Goal: Task Accomplishment & Management: Manage account settings

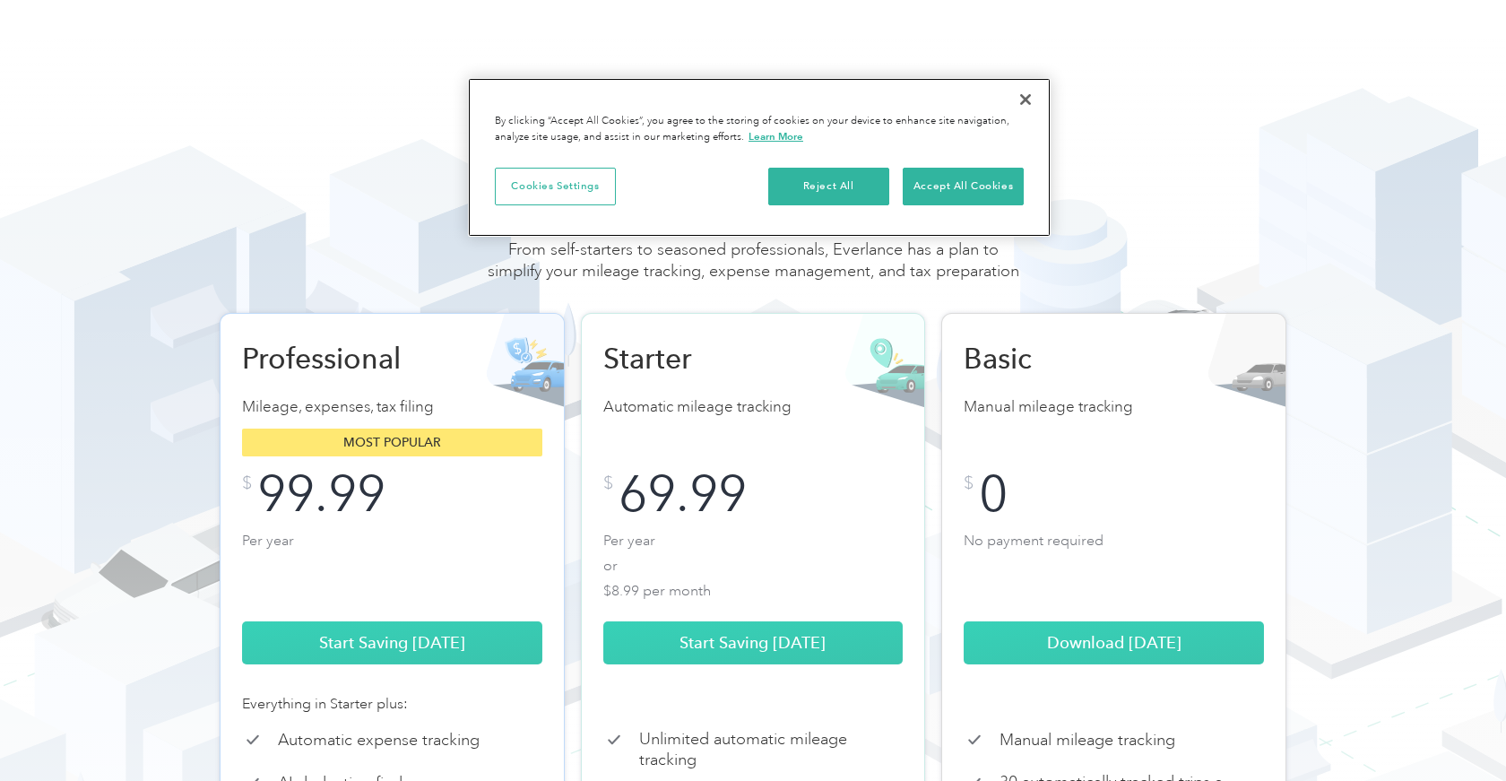
click at [1022, 99] on button "Close" at bounding box center [1025, 99] width 39 height 39
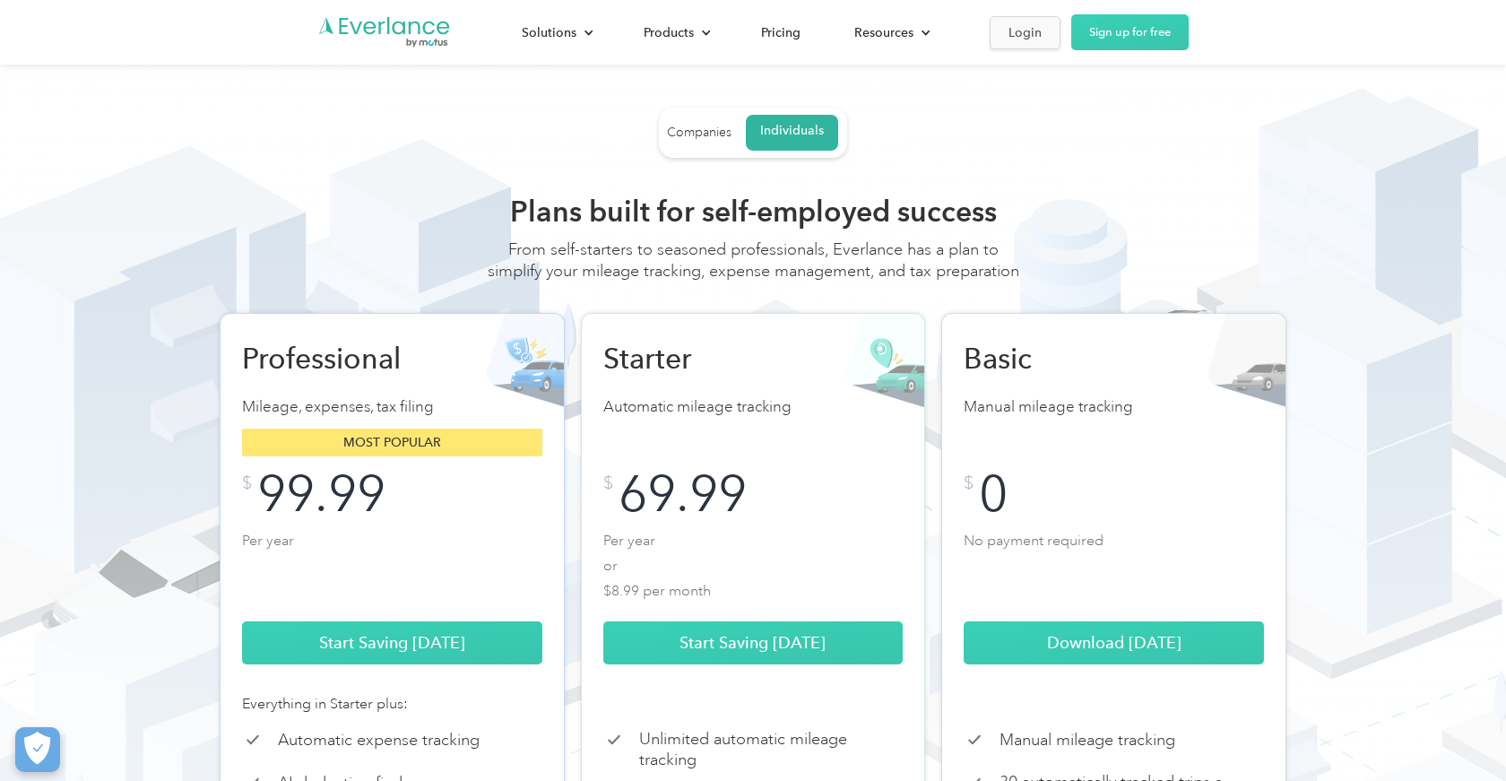
click at [1020, 36] on div "Login" at bounding box center [1024, 33] width 33 height 22
click at [1126, 38] on link "Sign up for free" at bounding box center [1129, 32] width 117 height 36
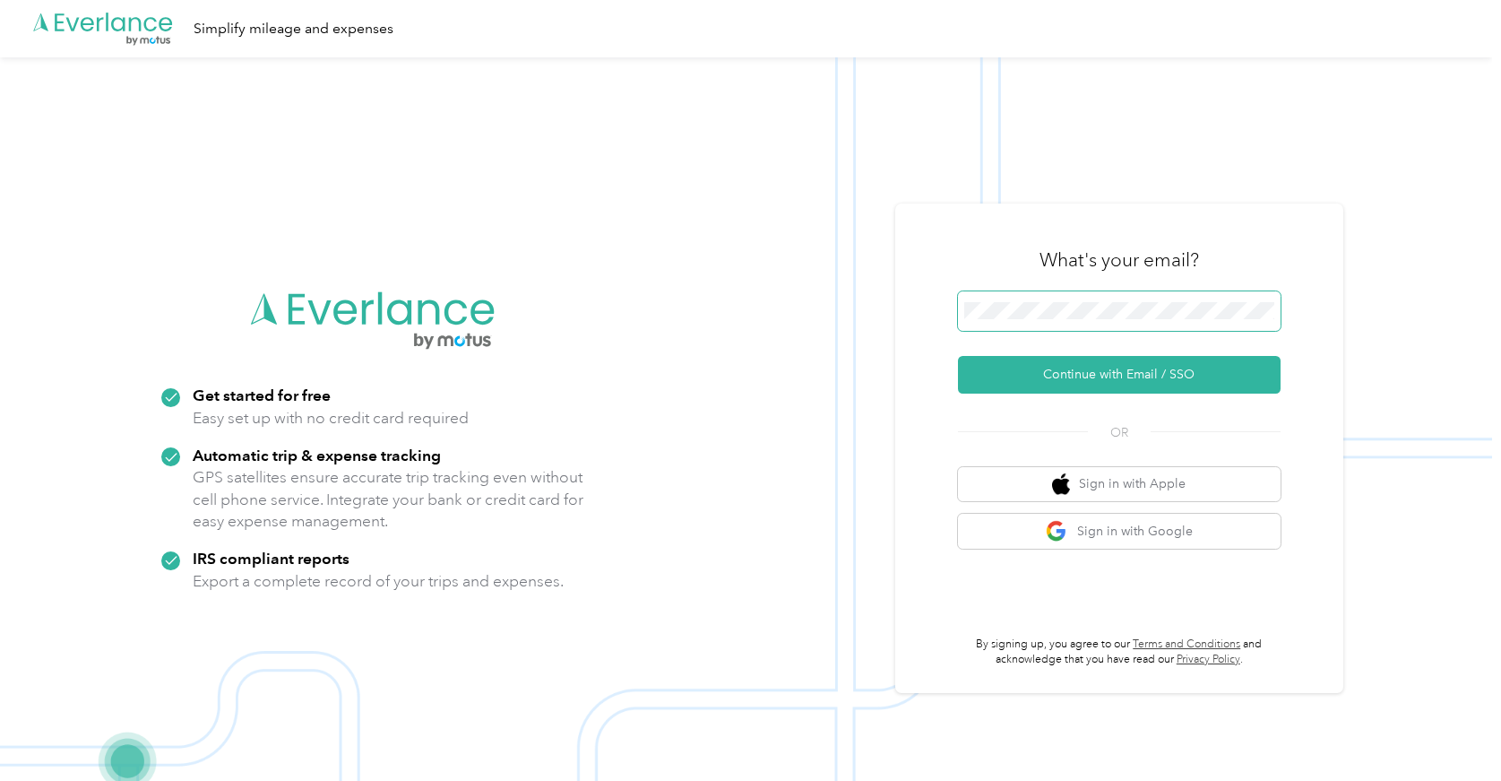
click at [1126, 375] on button "Continue with Email / SSO" at bounding box center [1119, 375] width 323 height 38
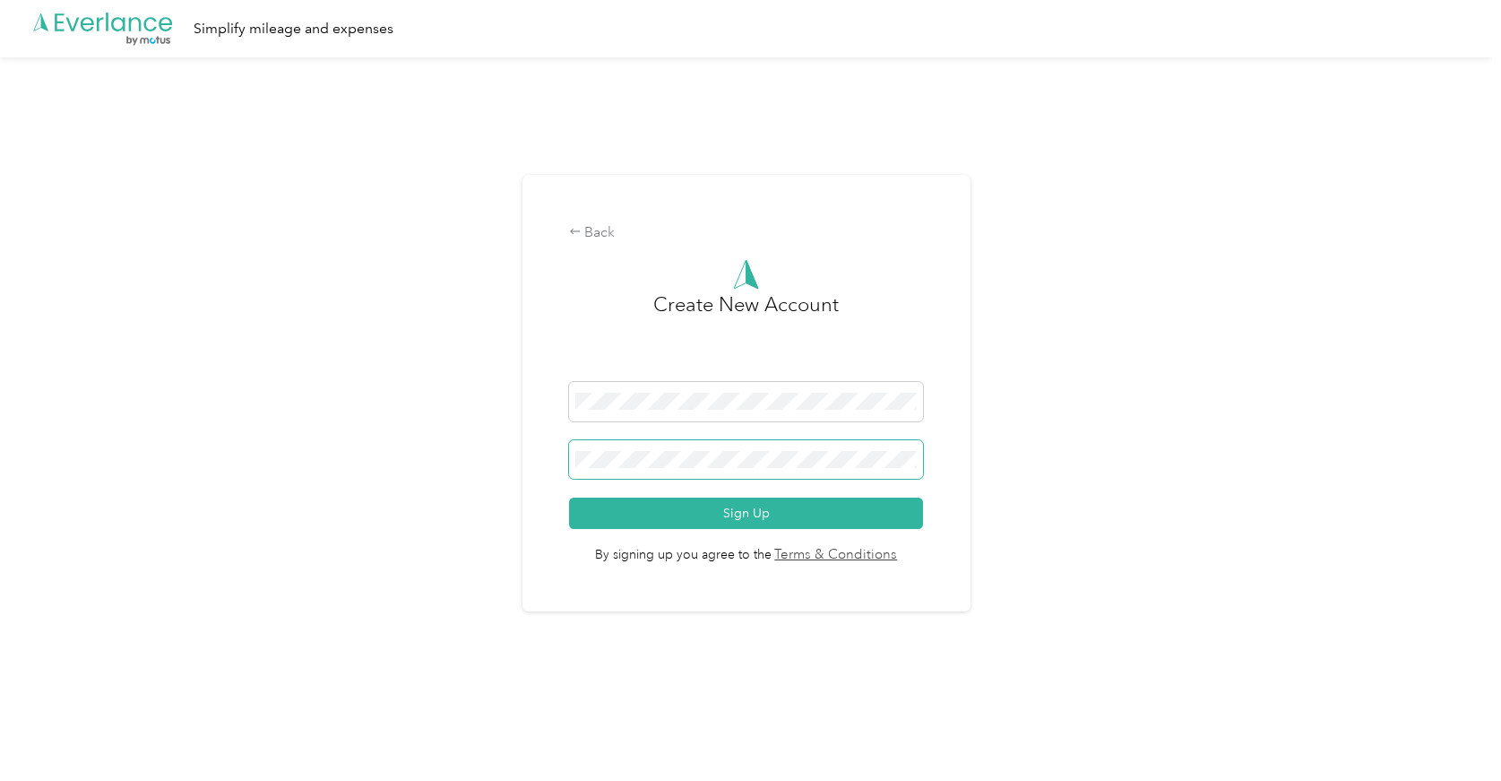
click at [793, 468] on span at bounding box center [746, 459] width 355 height 39
click at [750, 513] on button "Sign Up" at bounding box center [746, 512] width 355 height 31
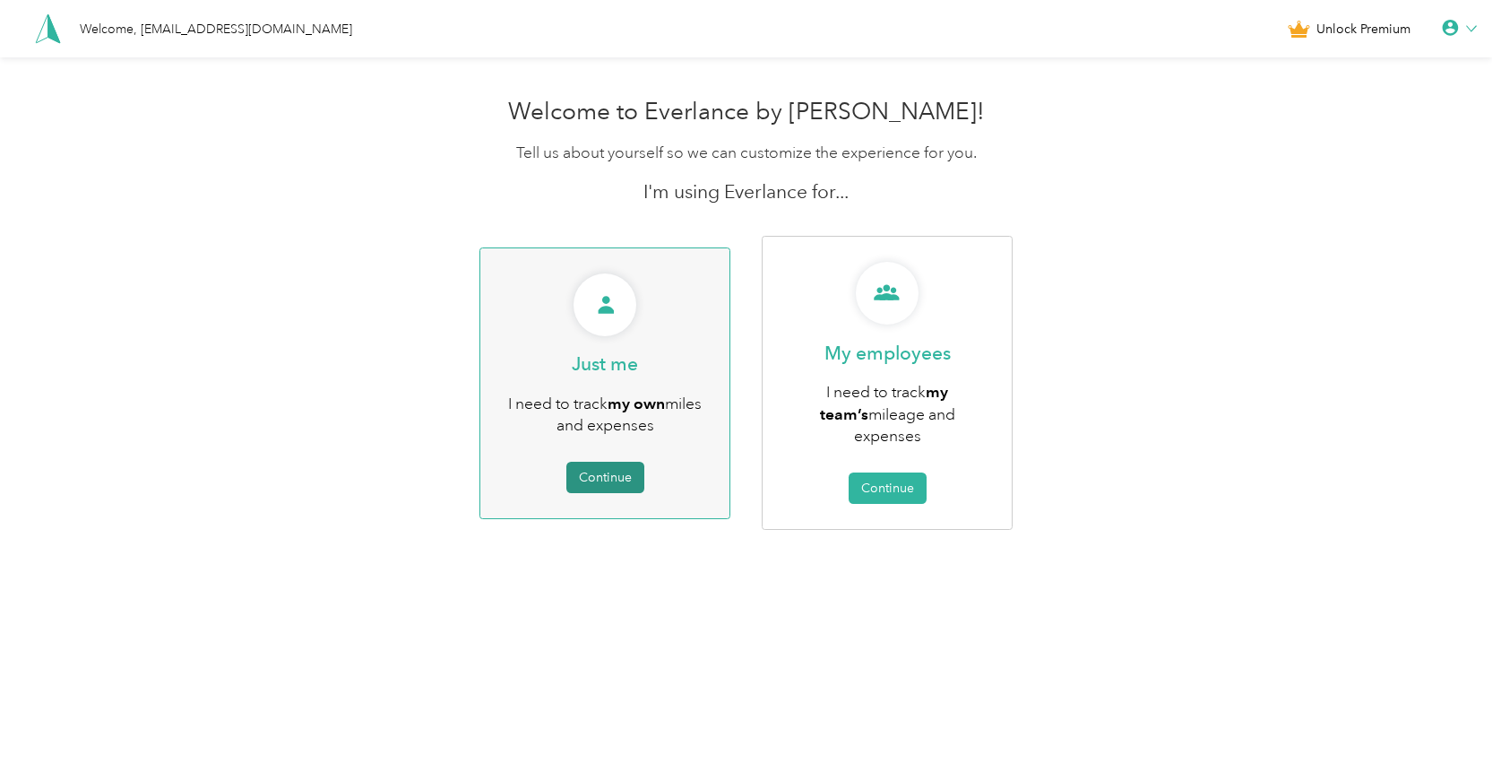
click at [614, 462] on button "Continue" at bounding box center [606, 477] width 78 height 31
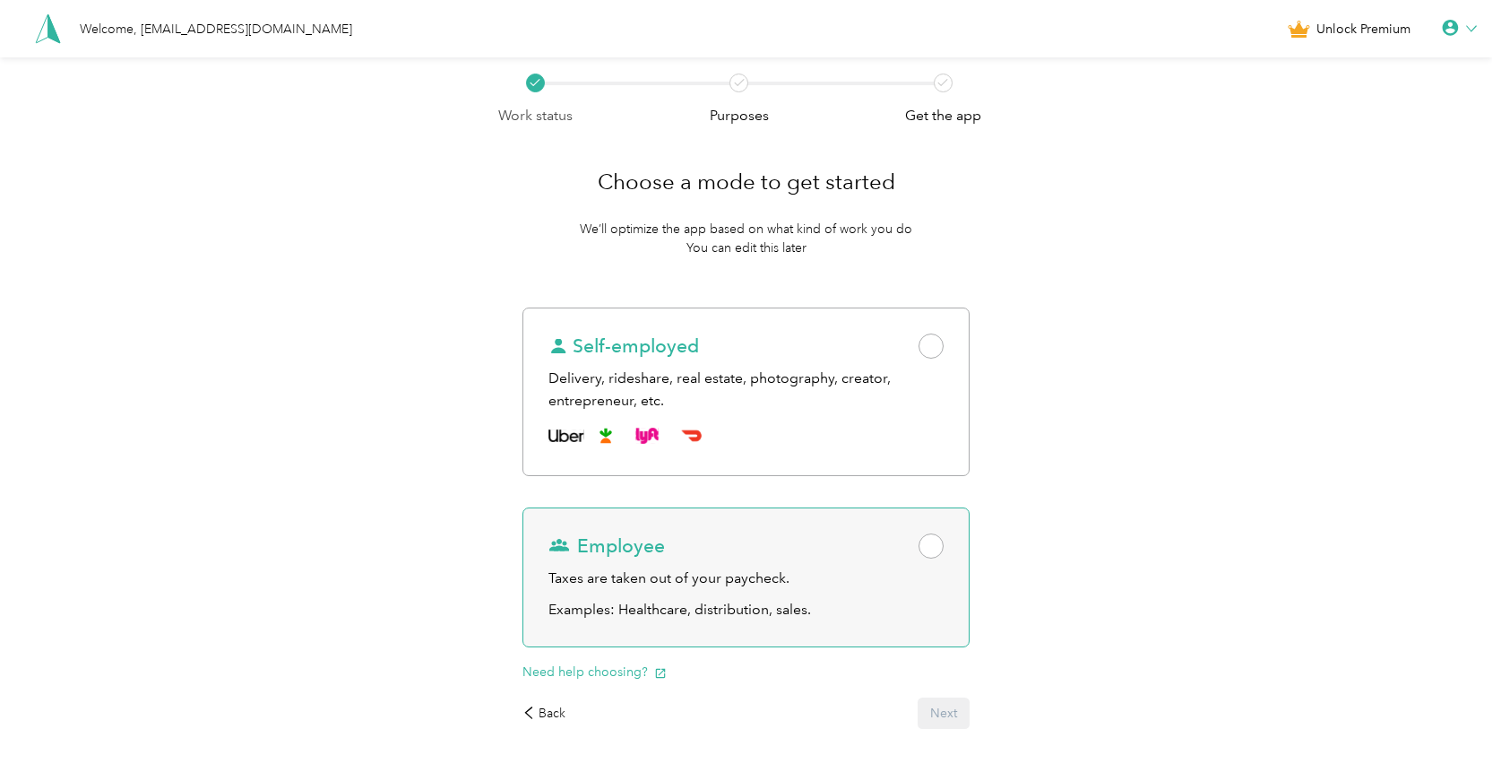
click at [652, 522] on div "Employee Taxes are taken out of your paycheck. Examples: Healthcare, distributi…" at bounding box center [746, 577] width 447 height 140
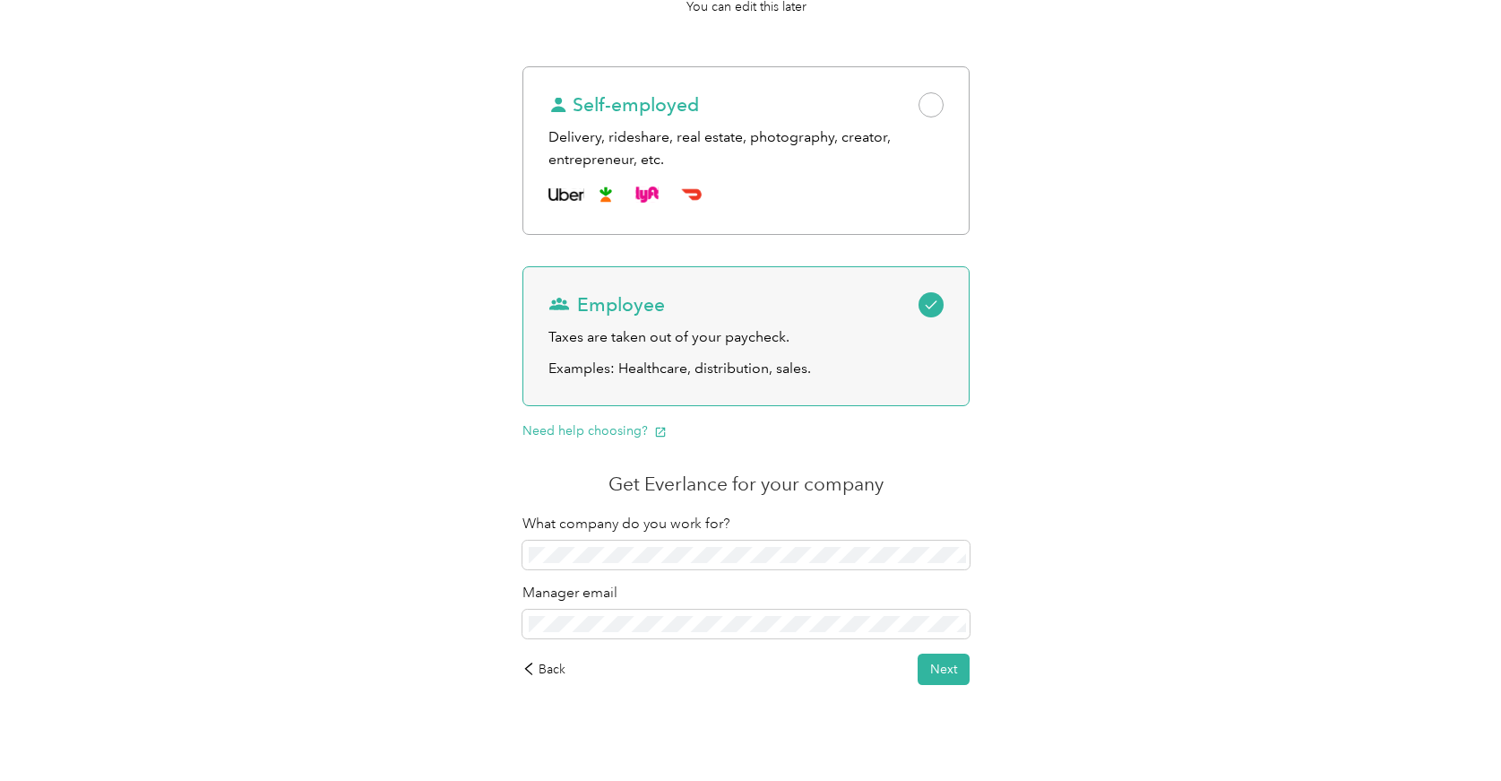
scroll to position [241, 0]
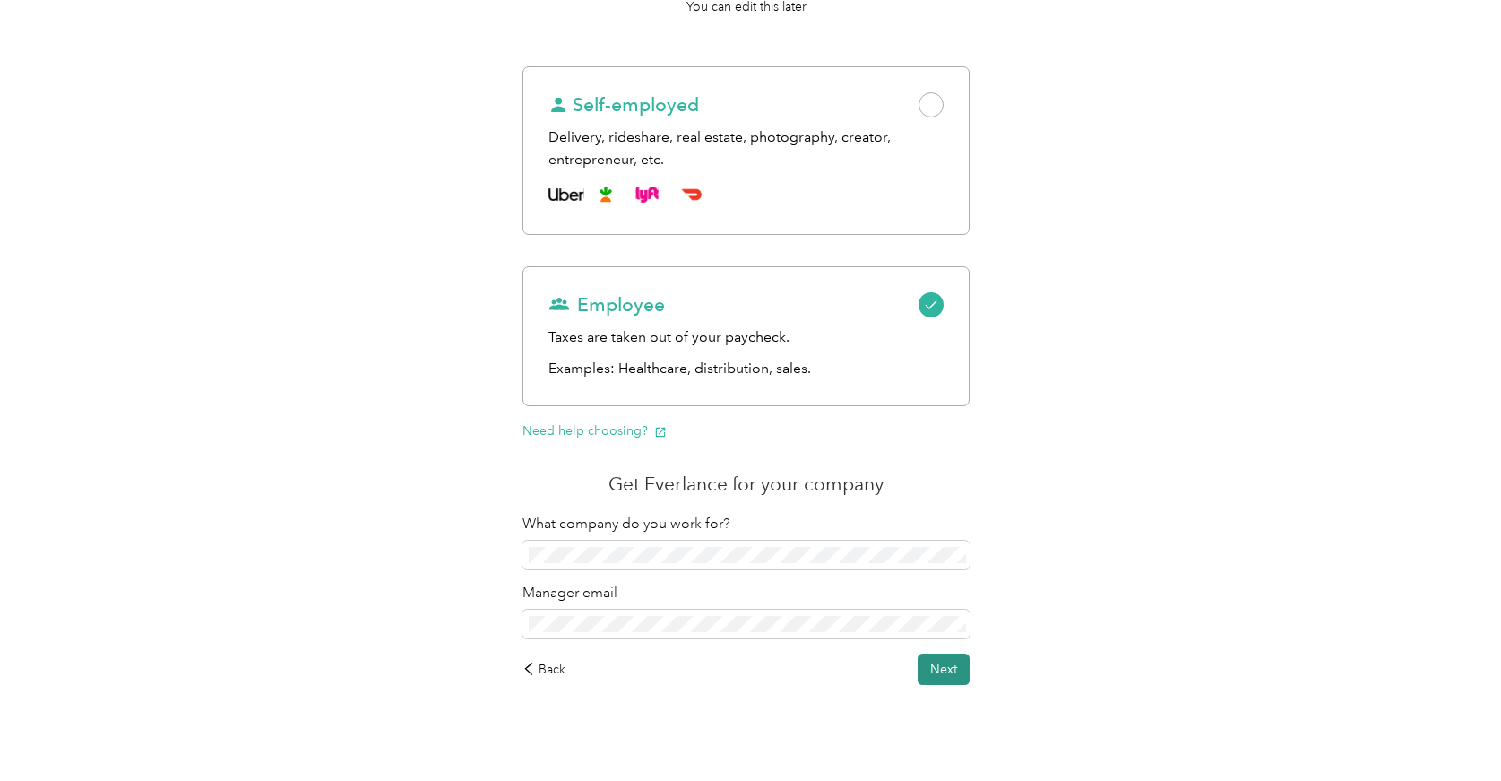
click at [937, 669] on button "Next" at bounding box center [944, 668] width 52 height 31
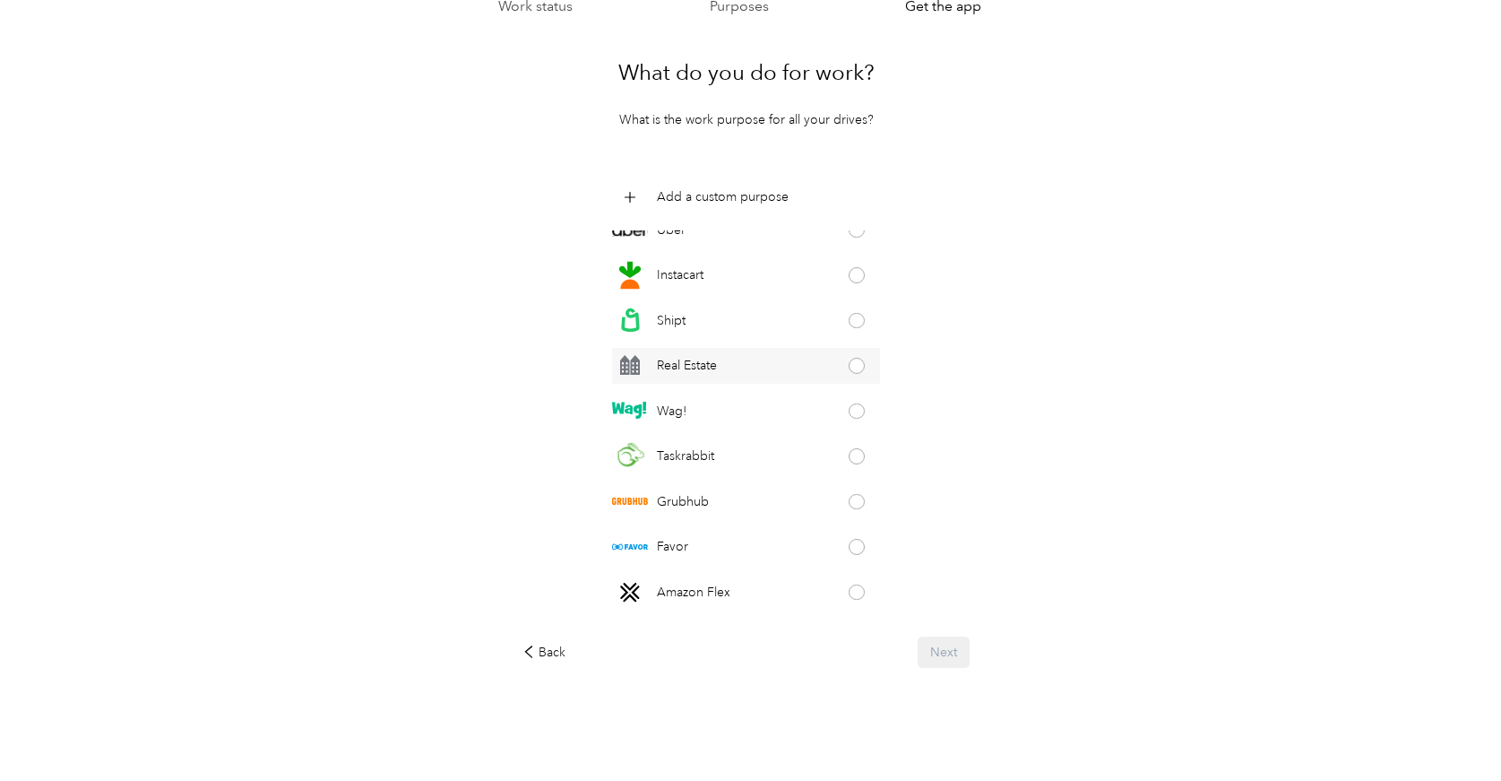
scroll to position [348, 0]
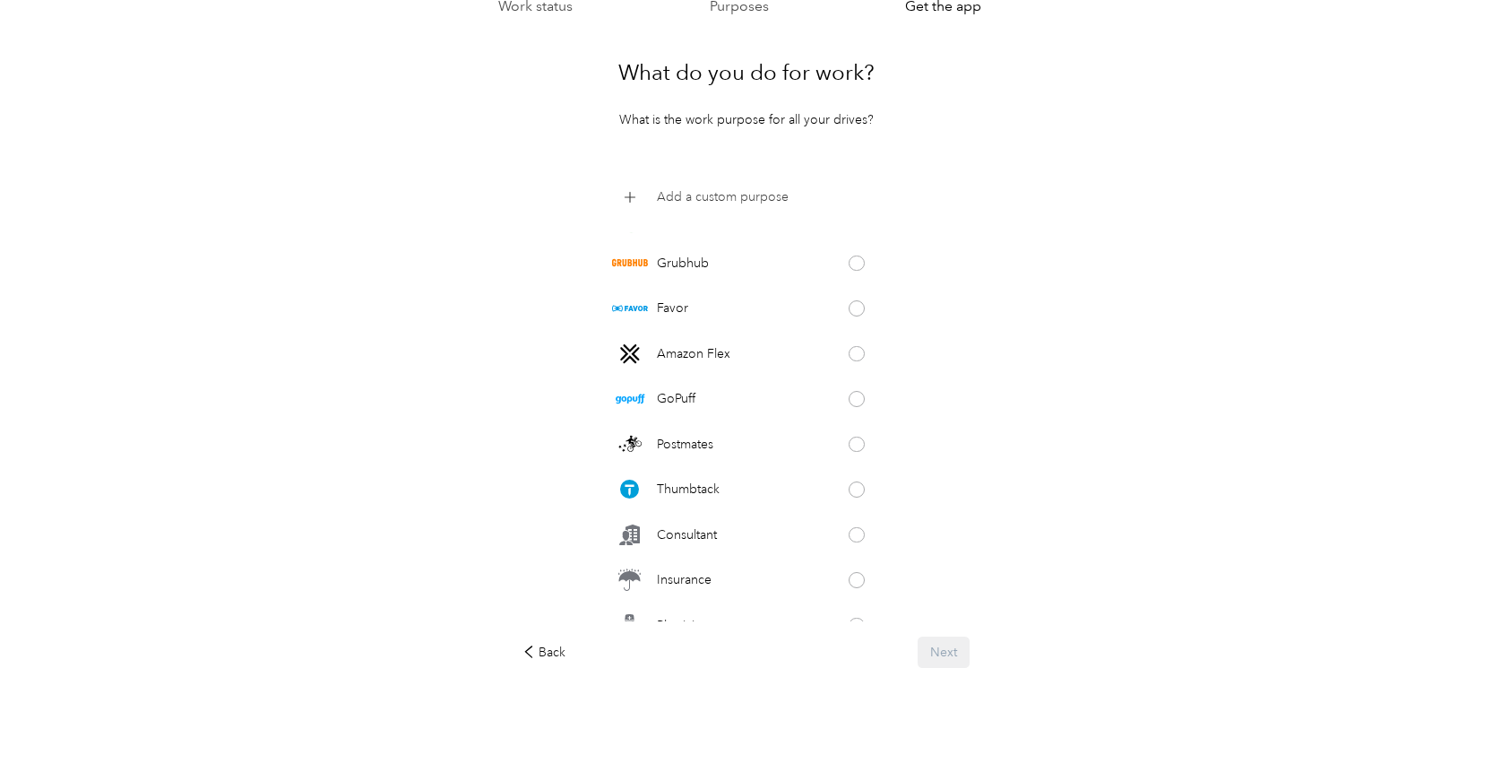
click at [741, 207] on div "Add a custom purpose" at bounding box center [746, 197] width 268 height 36
click at [741, 207] on span at bounding box center [746, 199] width 268 height 31
click at [1092, 387] on div "Work status Purposes Get the app What do you do for work? What is the work purp…" at bounding box center [746, 366] width 1492 height 828
click at [951, 644] on div "Back Next" at bounding box center [746, 651] width 447 height 31
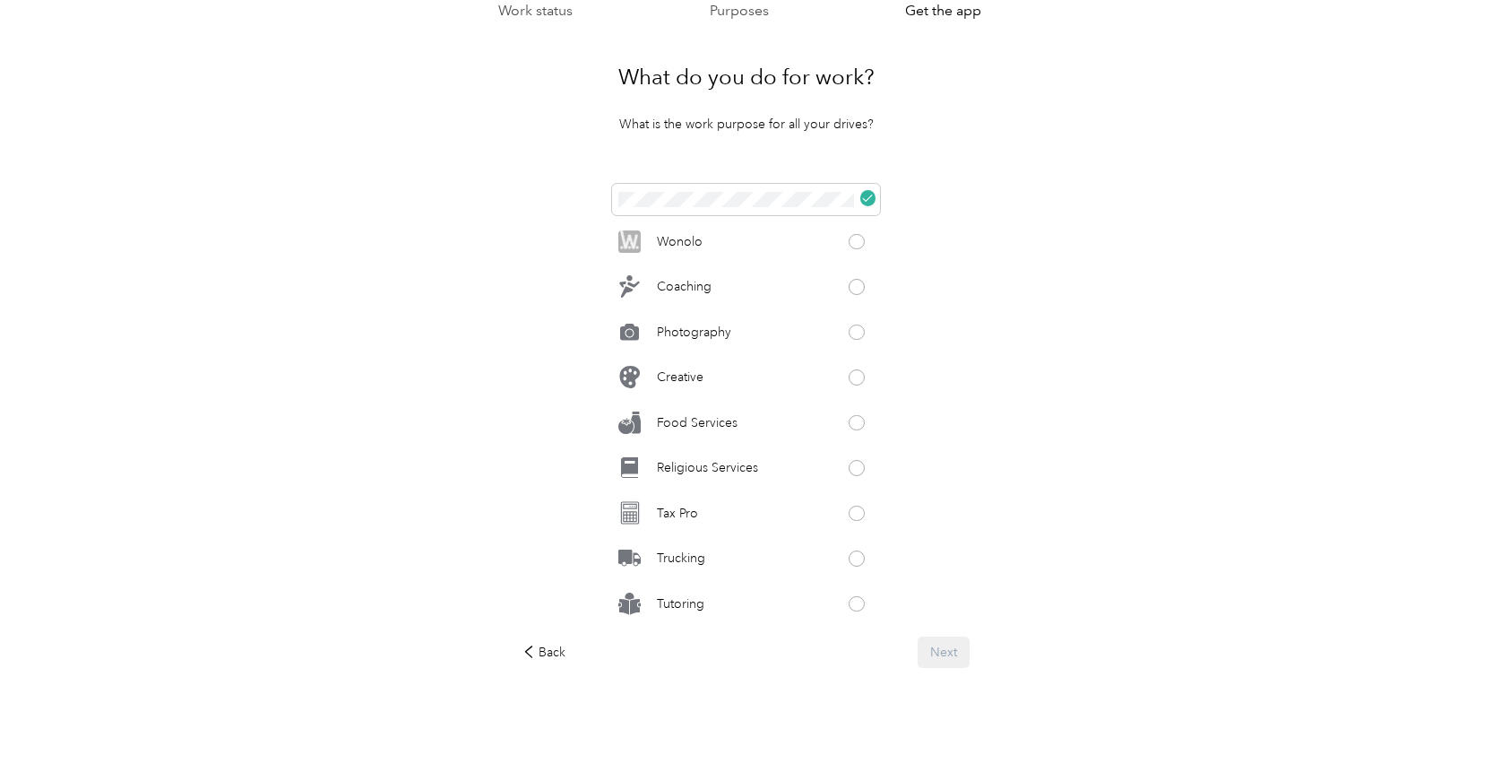
scroll to position [822, 0]
click at [774, 372] on div "Creative" at bounding box center [746, 377] width 268 height 36
click at [970, 655] on button "Next" at bounding box center [944, 651] width 52 height 31
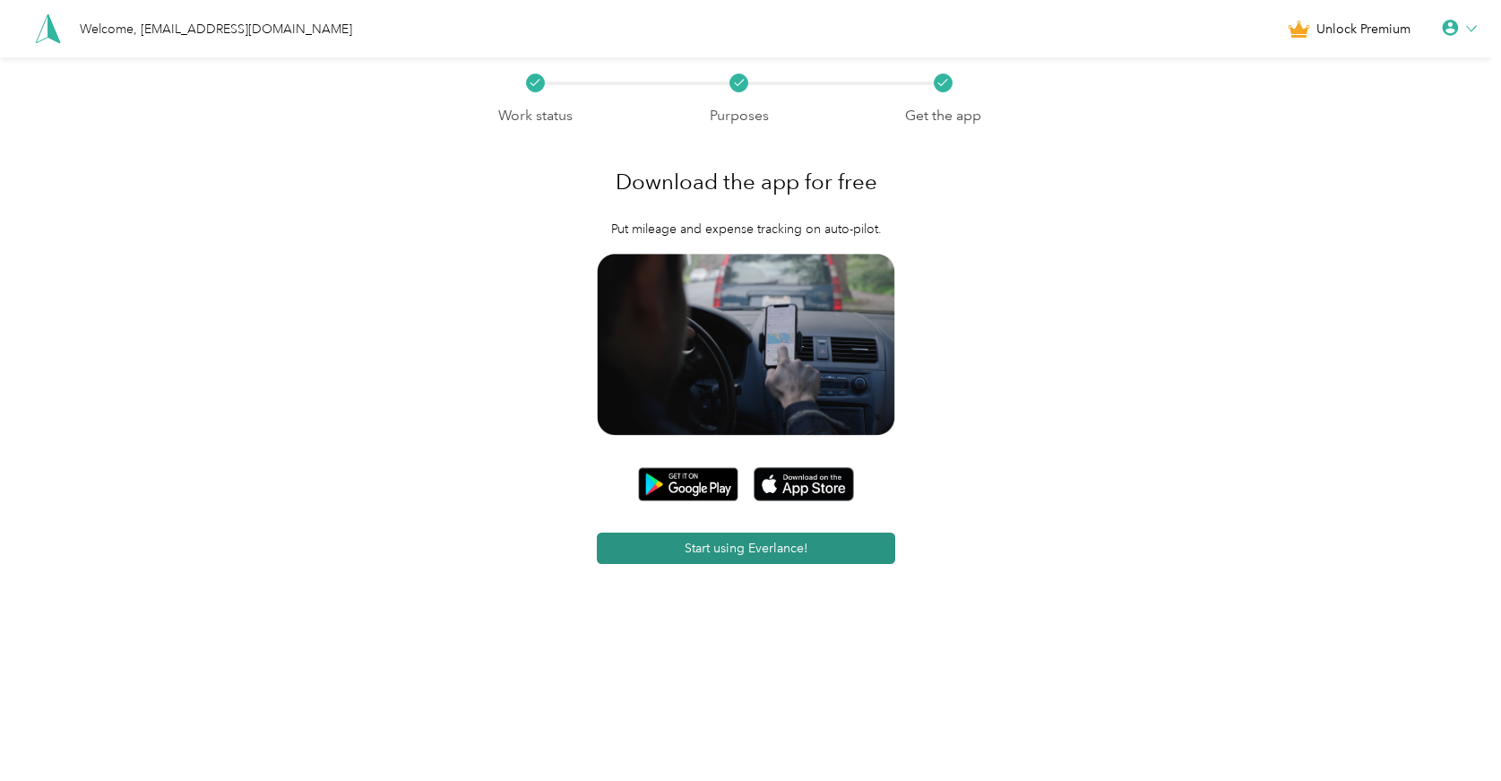
click at [786, 552] on button "Start using Everlance!" at bounding box center [746, 547] width 298 height 31
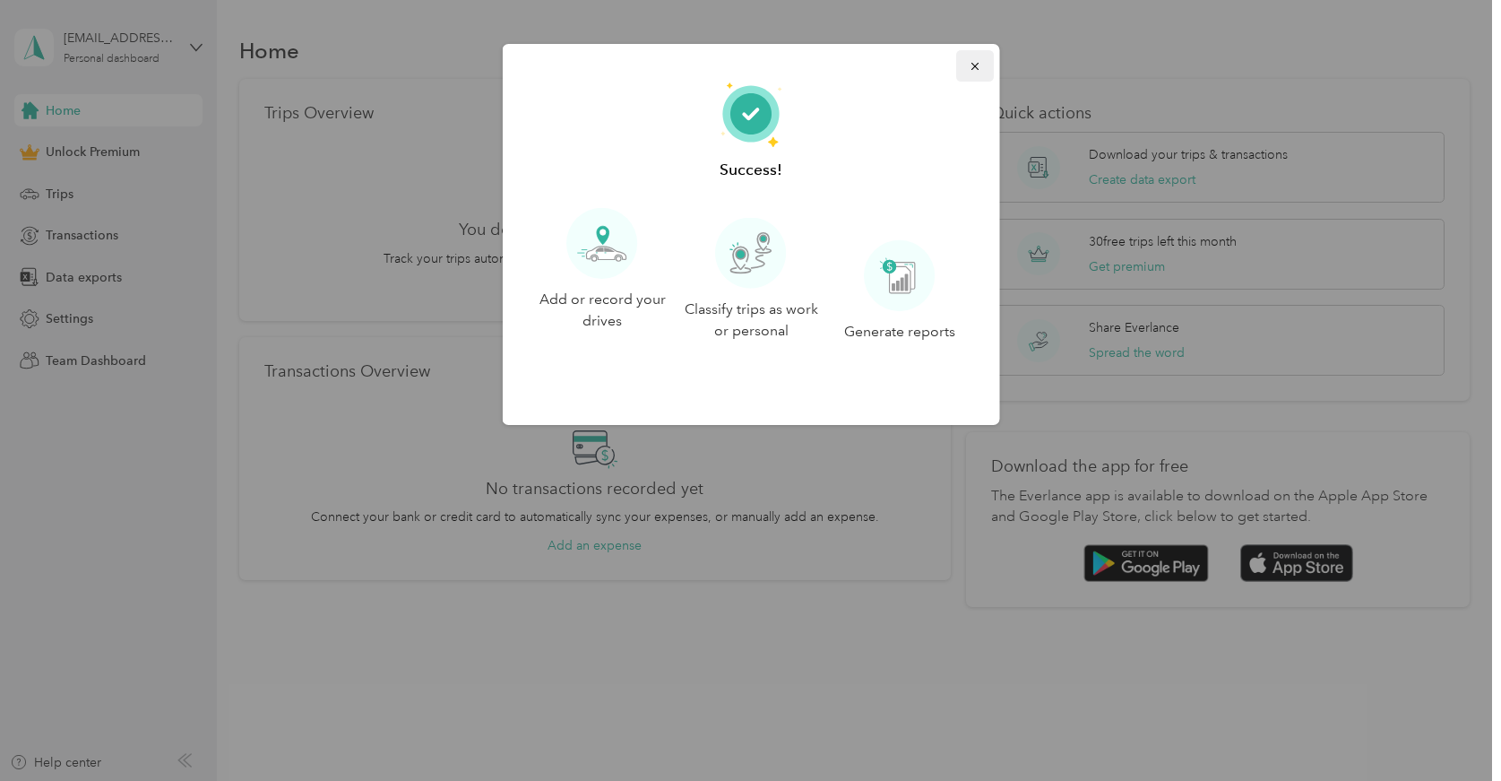
click at [982, 55] on button "button" at bounding box center [975, 65] width 38 height 31
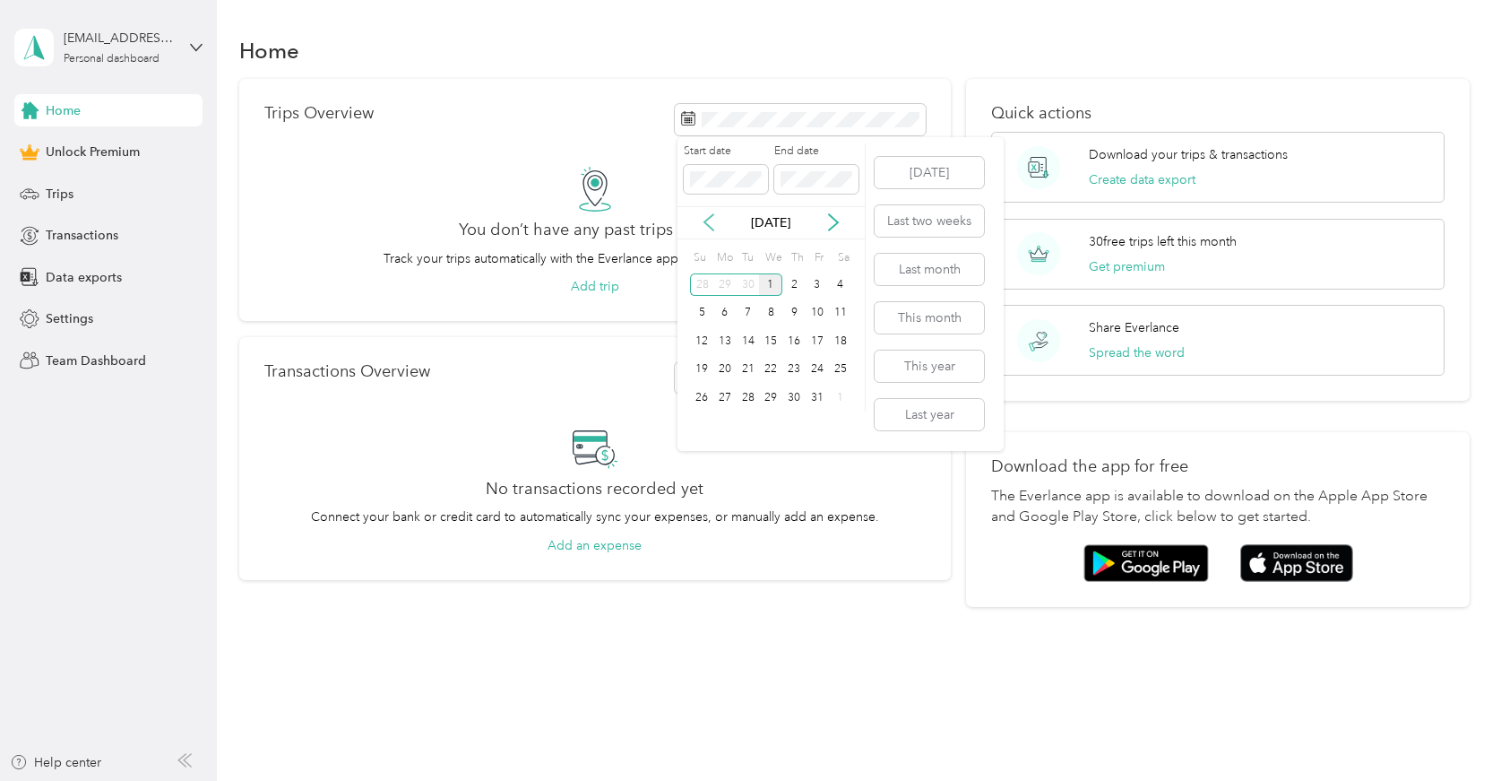
click at [711, 226] on icon at bounding box center [709, 222] width 18 height 18
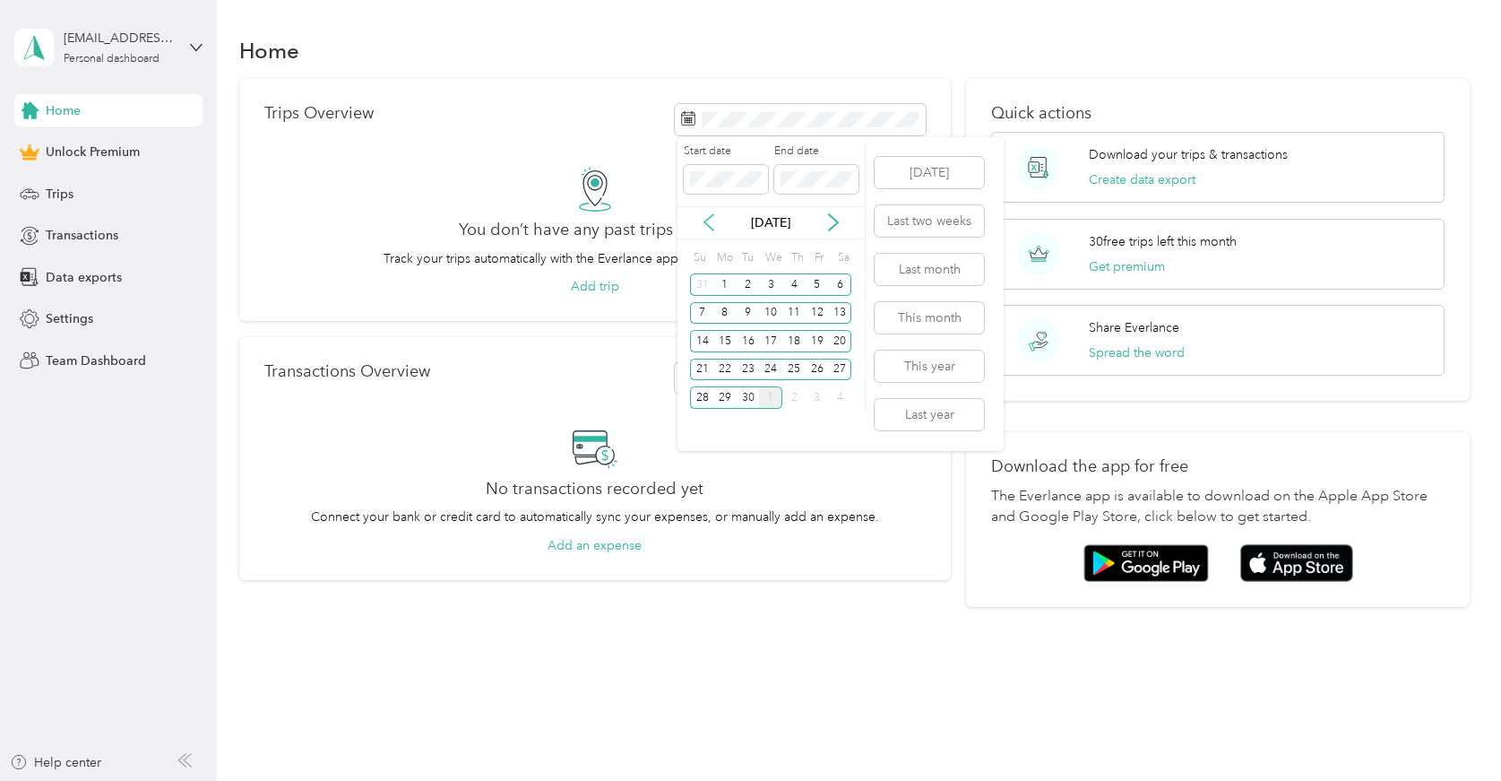
click at [717, 221] on icon at bounding box center [709, 222] width 18 height 18
click at [826, 225] on icon at bounding box center [834, 222] width 18 height 18
click at [752, 316] on div "9" at bounding box center [748, 313] width 23 height 22
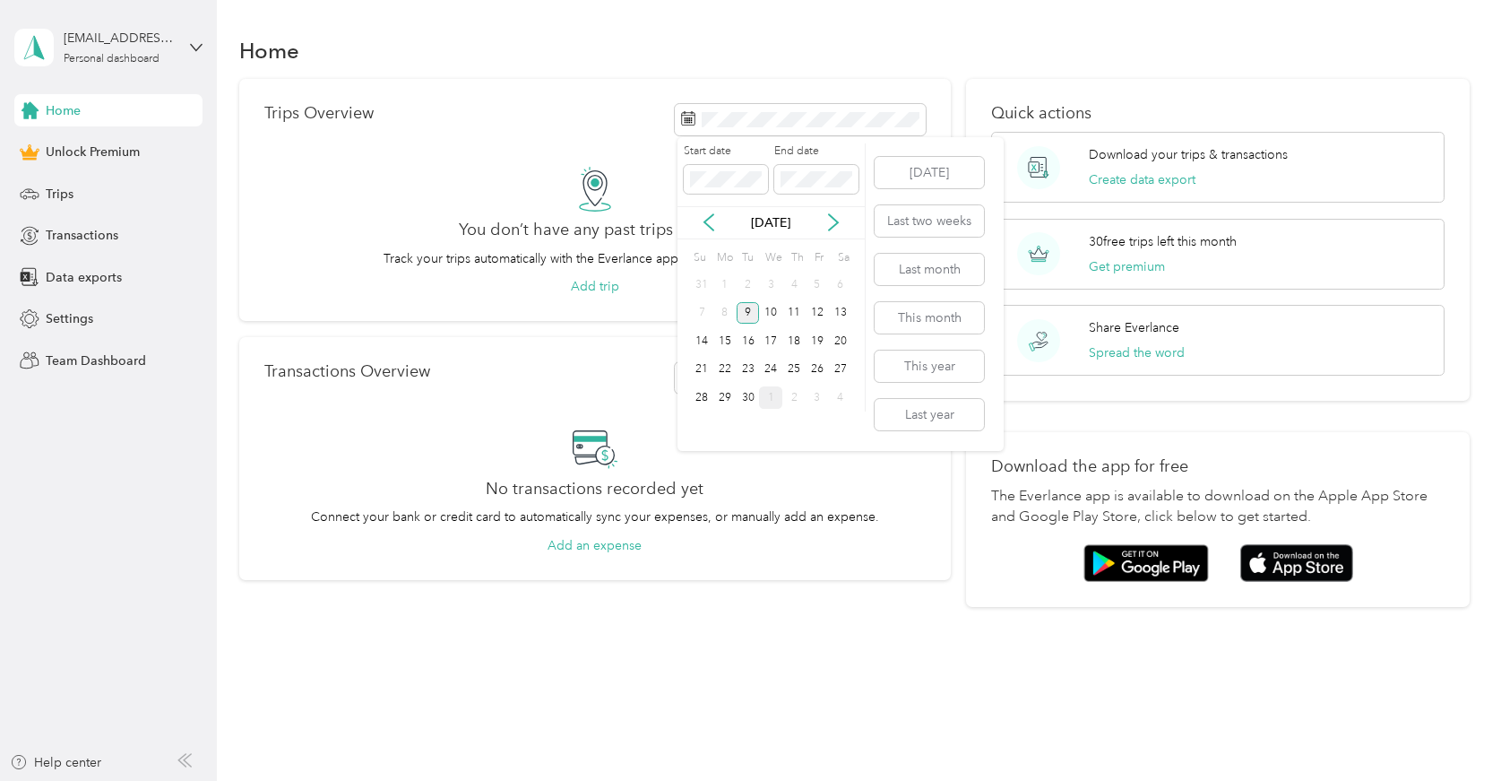
click at [748, 316] on div "9" at bounding box center [748, 313] width 23 height 22
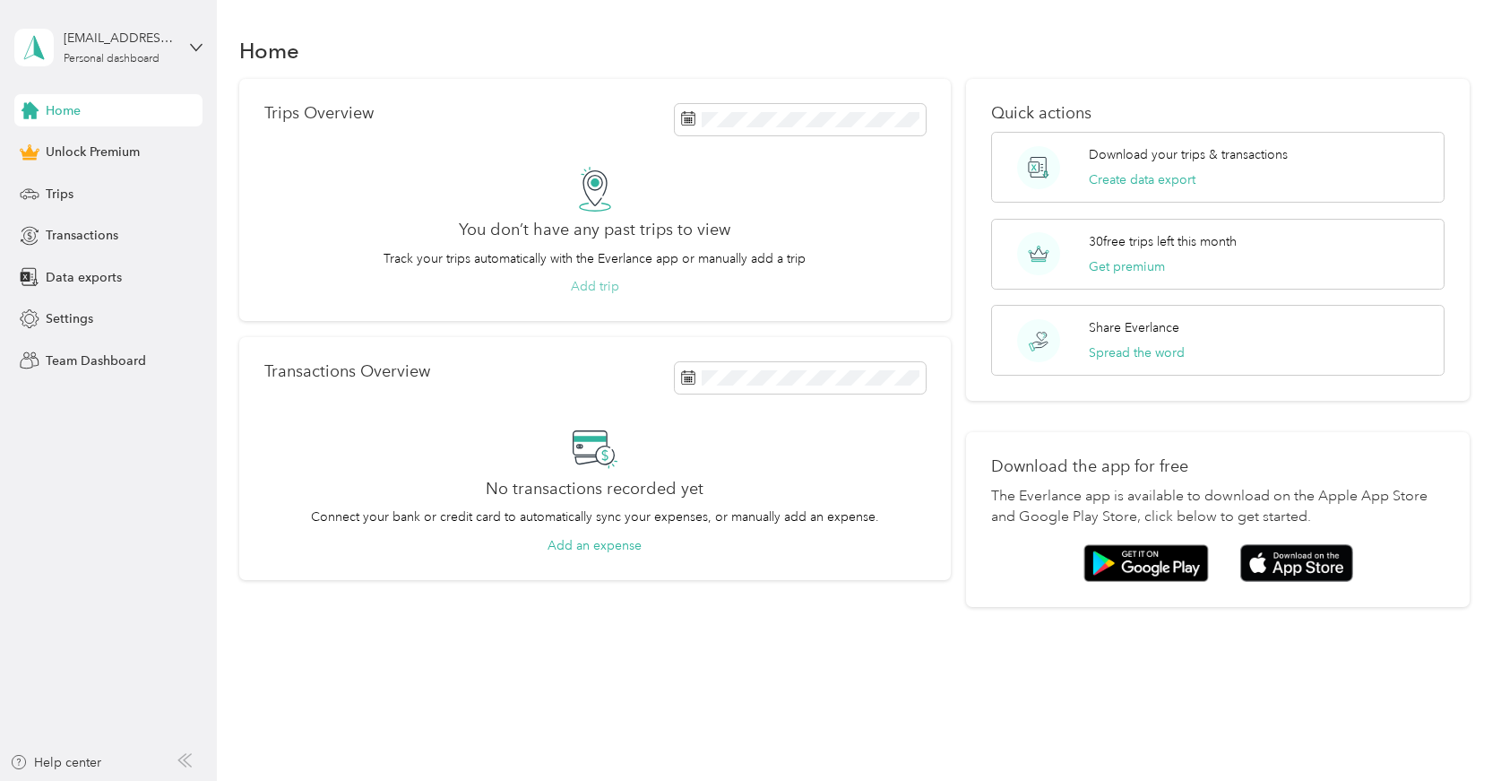
click at [603, 289] on button "Add trip" at bounding box center [595, 286] width 48 height 19
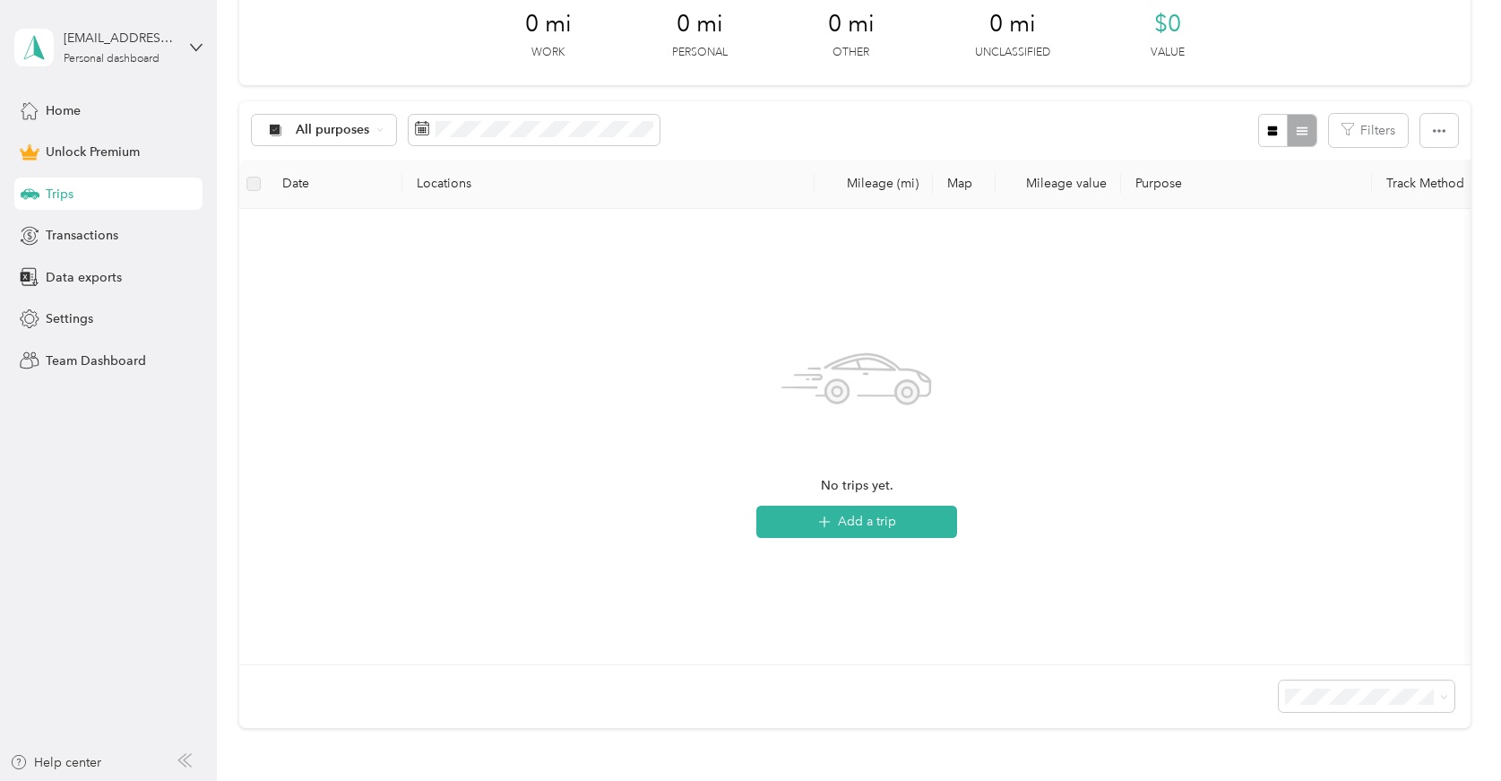
scroll to position [292, 0]
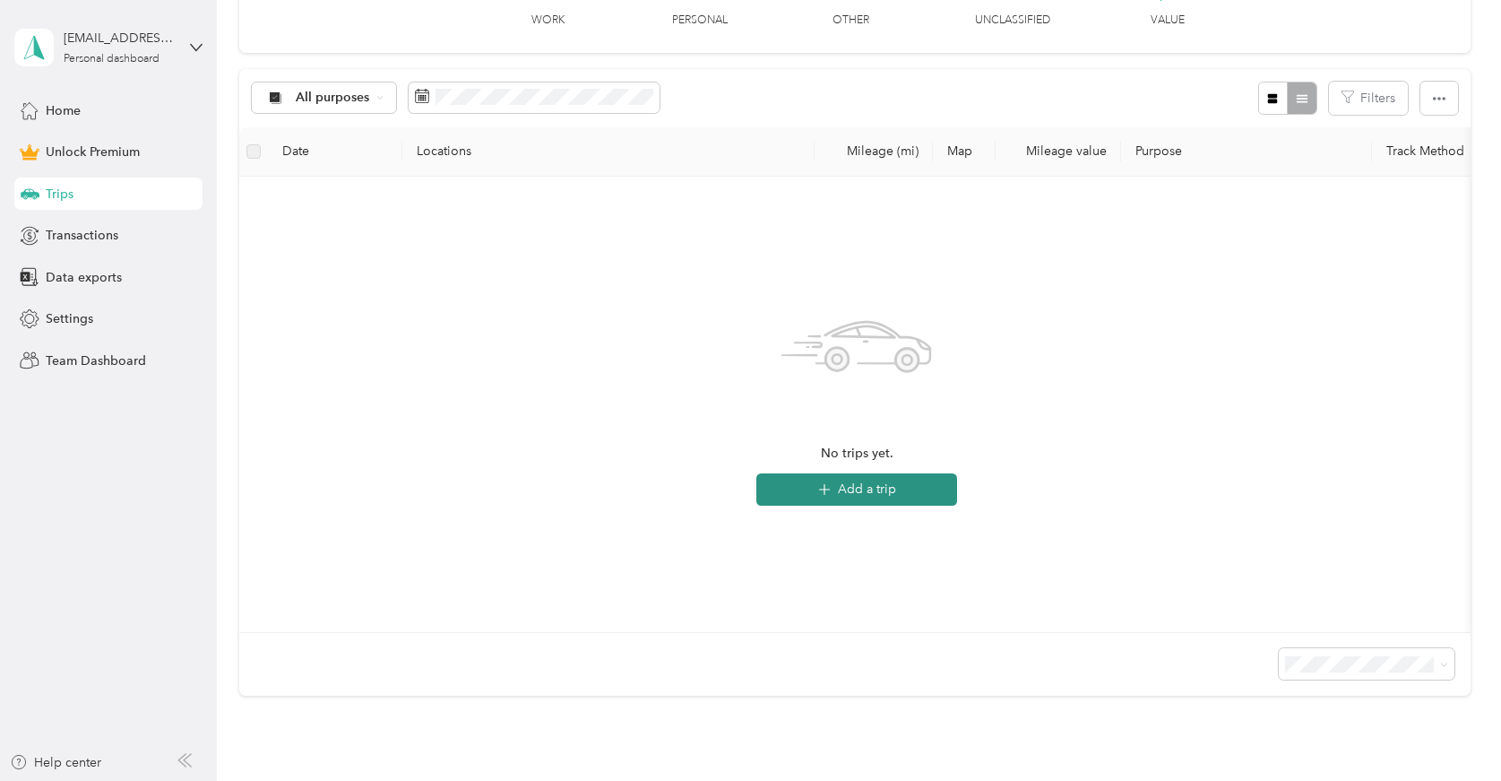
click at [883, 499] on button "Add a trip" at bounding box center [857, 489] width 201 height 32
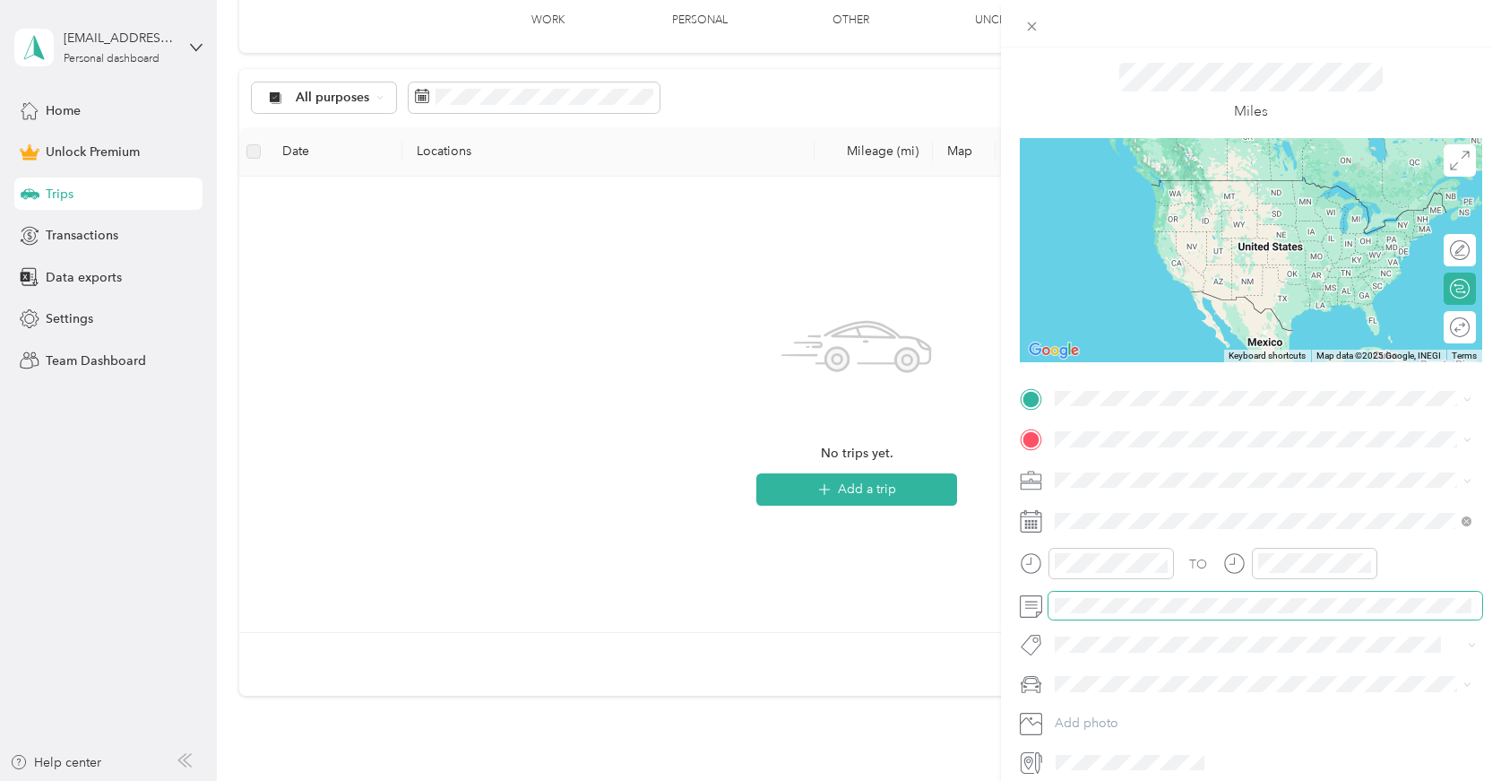
scroll to position [48, 0]
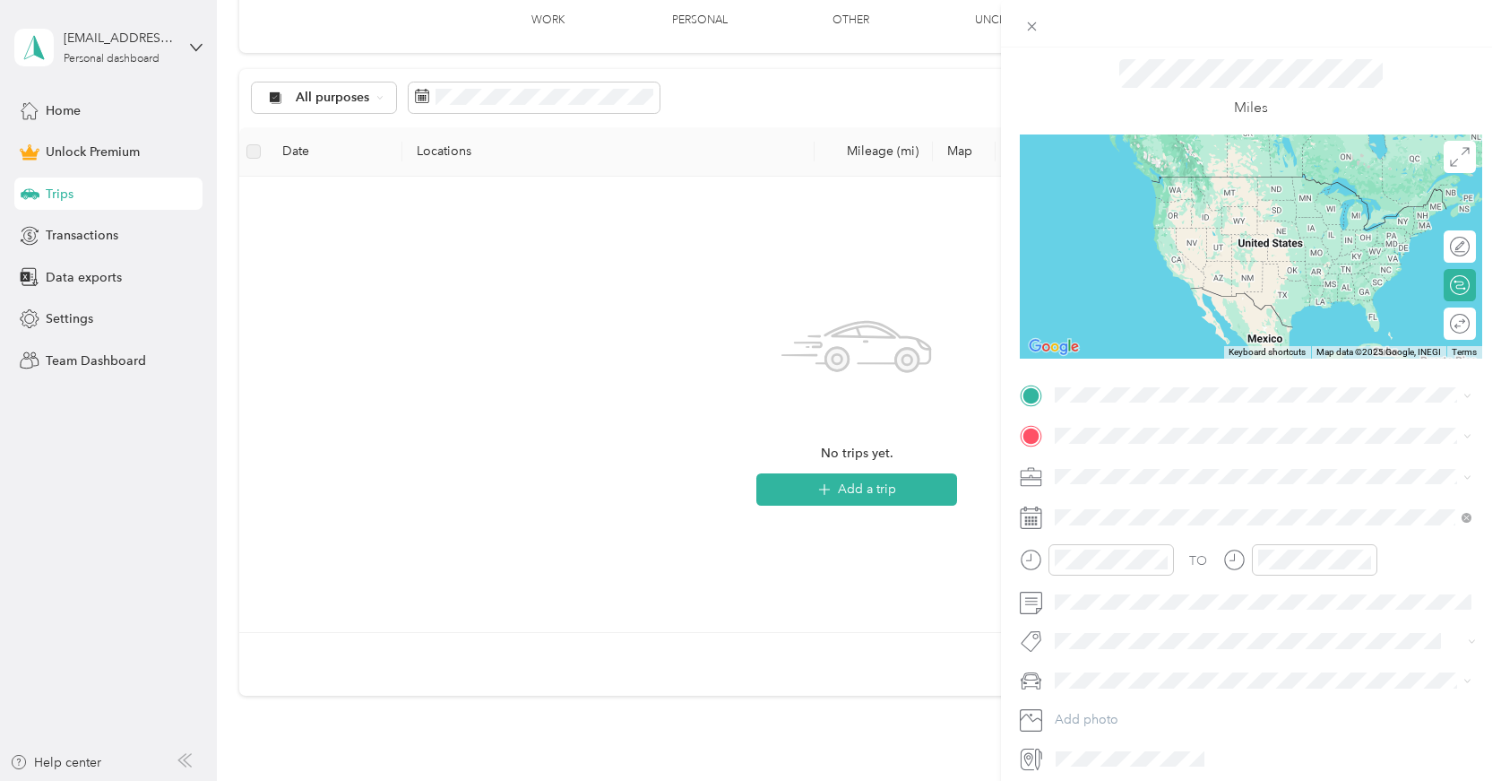
click at [1085, 506] on span "Work" at bounding box center [1076, 502] width 30 height 15
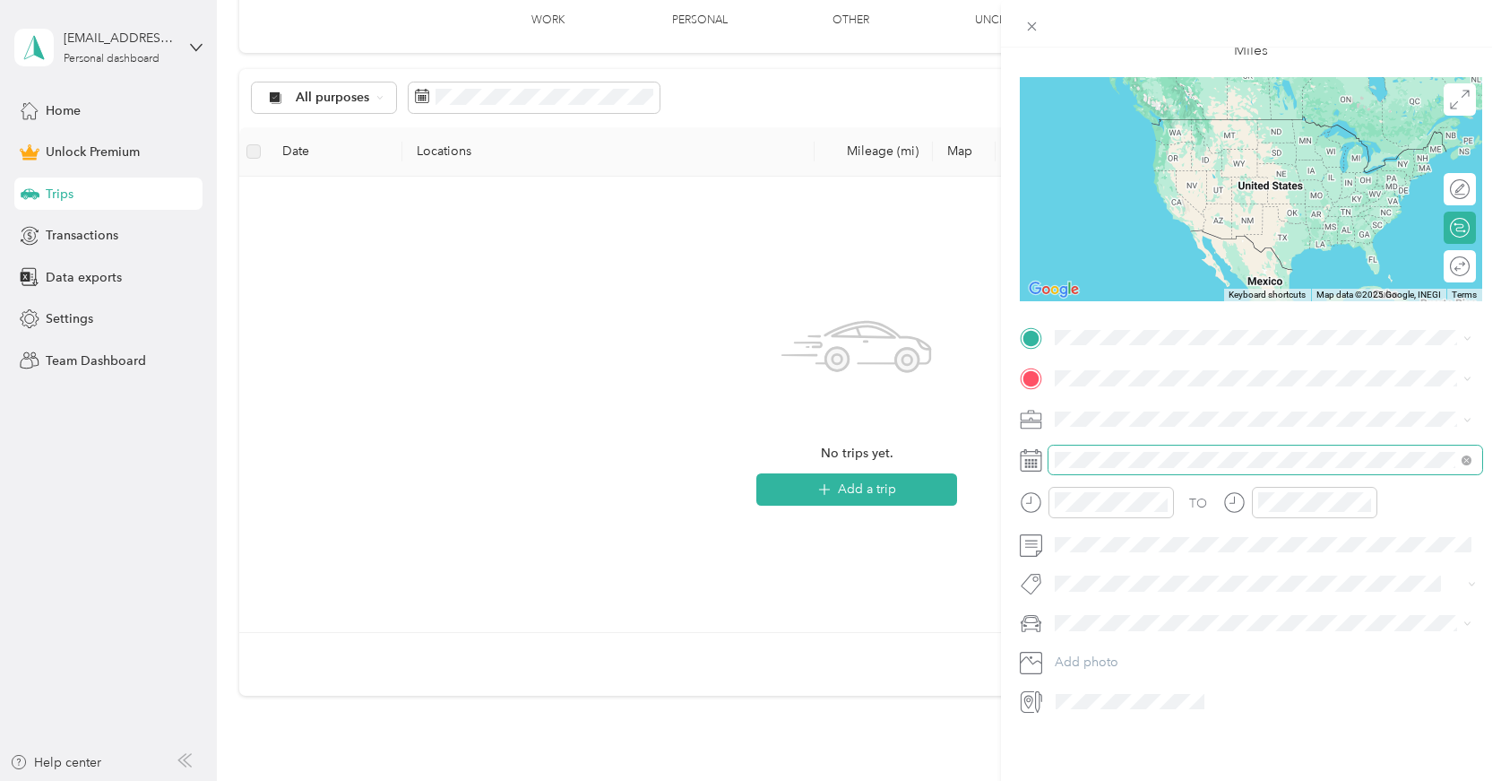
scroll to position [110, 0]
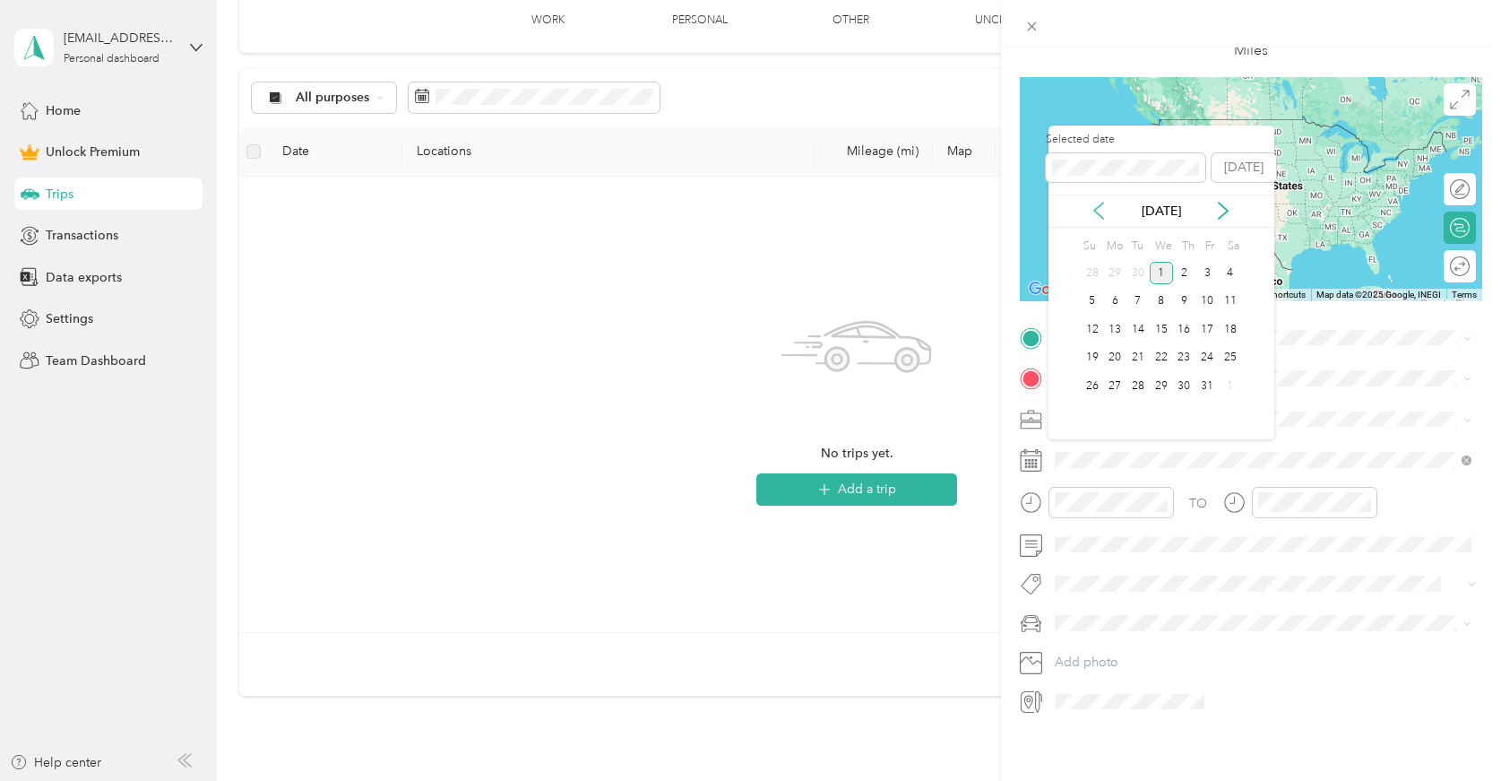
click at [1103, 210] on icon at bounding box center [1099, 211] width 18 height 18
click at [1134, 303] on div "9" at bounding box center [1138, 301] width 23 height 22
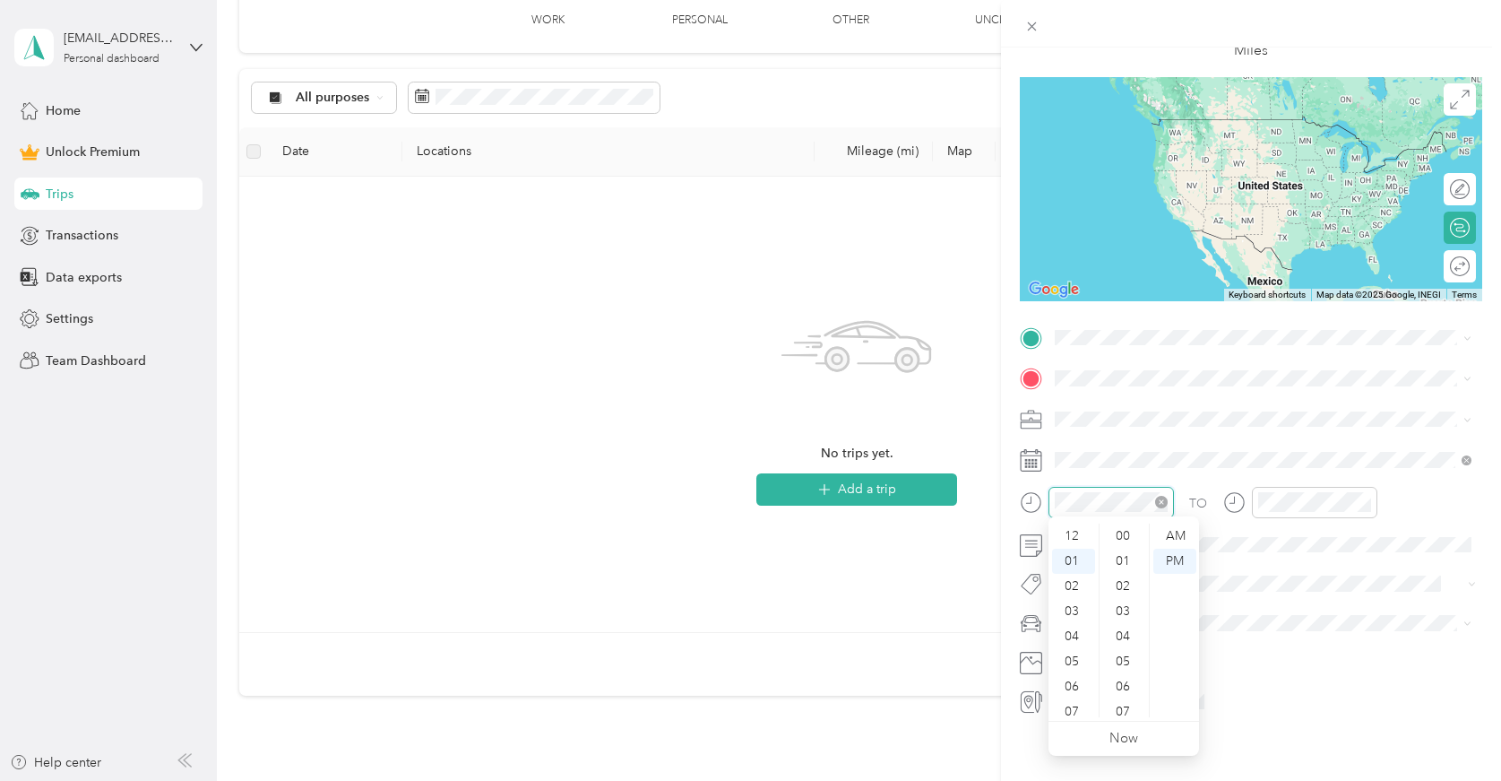
scroll to position [23, 0]
click at [1030, 494] on div at bounding box center [1097, 502] width 154 height 31
click at [1071, 550] on div "04" at bounding box center [1073, 547] width 43 height 25
click at [1123, 528] on div "00" at bounding box center [1124, 535] width 43 height 25
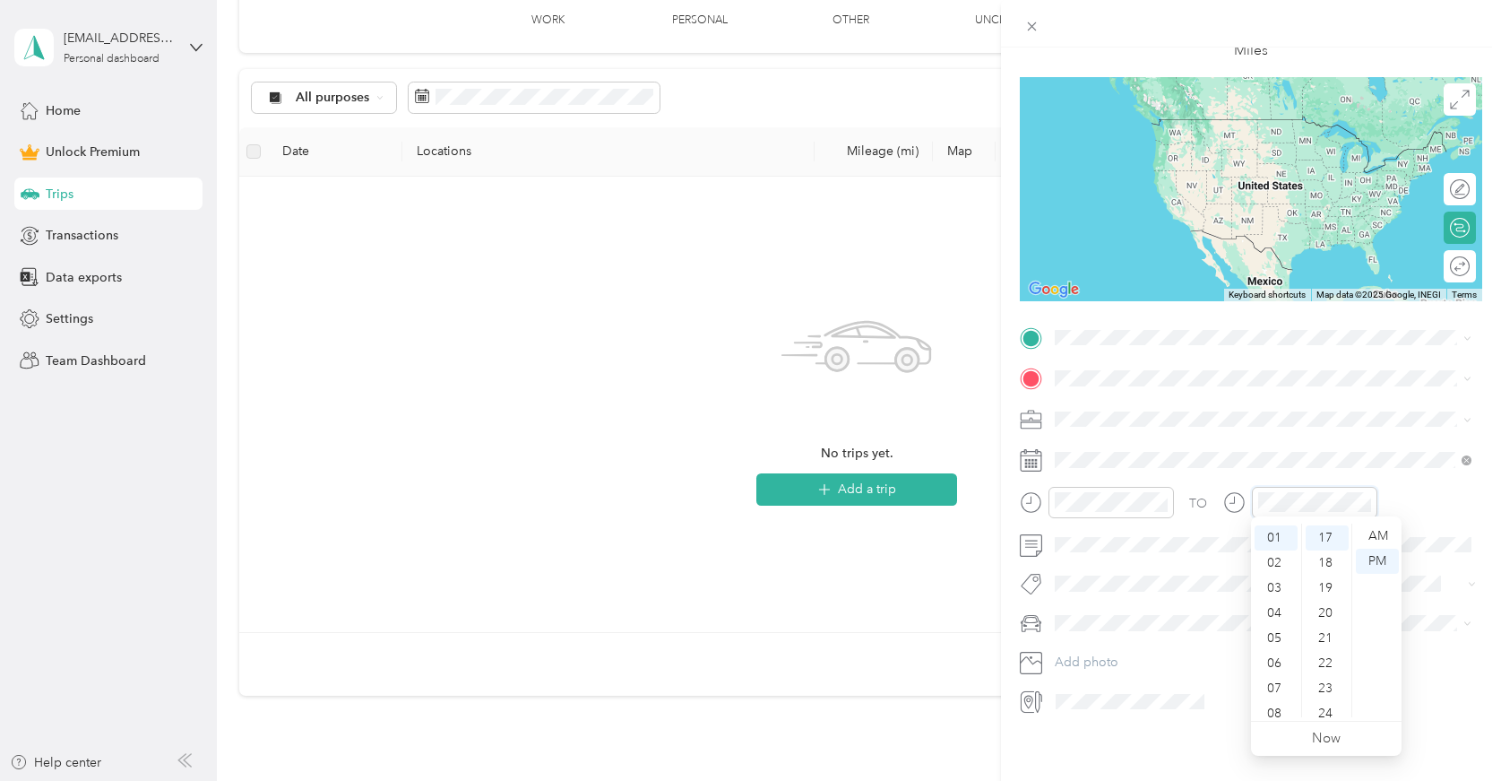
scroll to position [425, 0]
click at [1273, 613] on div "04" at bounding box center [1276, 613] width 43 height 25
click at [1328, 701] on div "25" at bounding box center [1327, 702] width 43 height 25
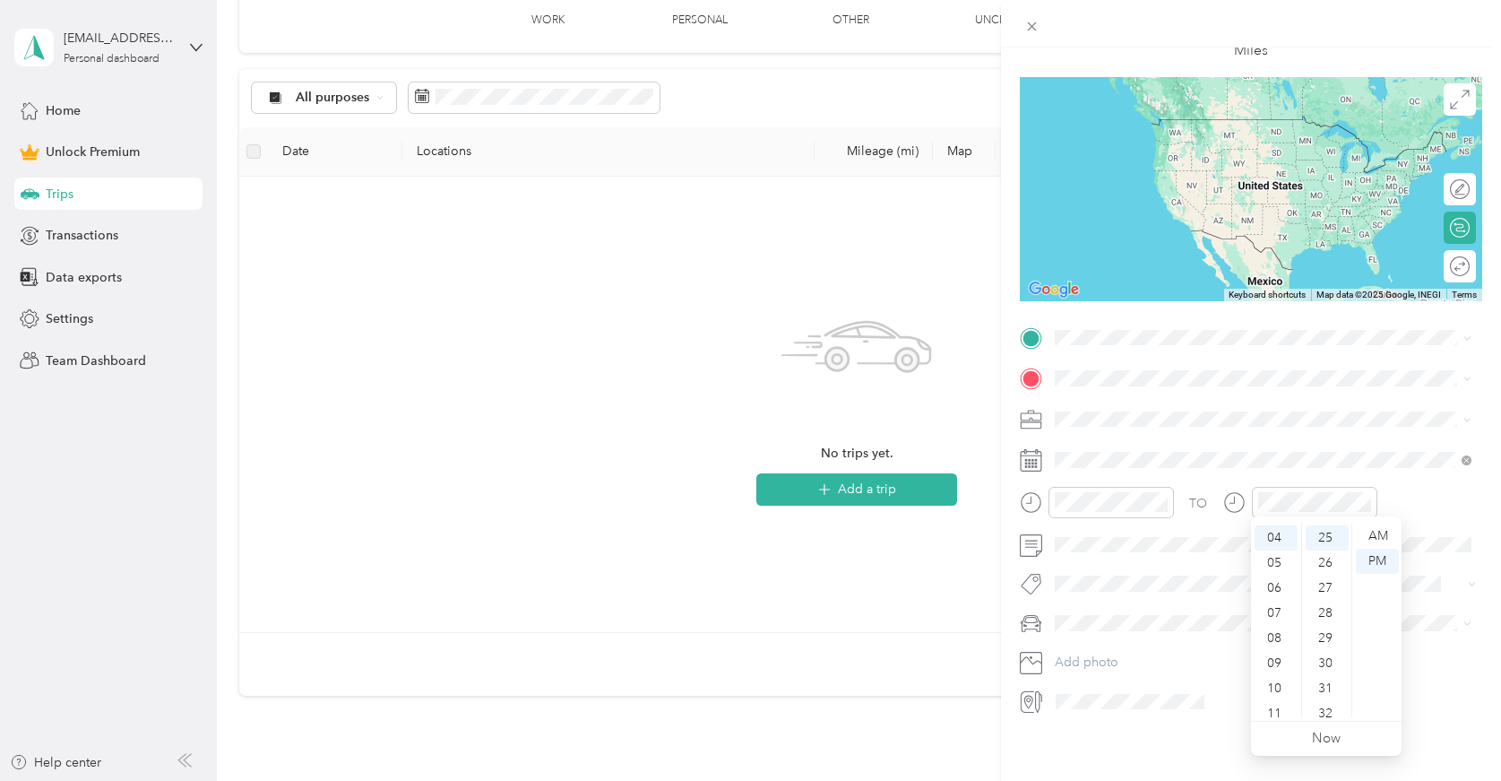
click at [1346, 391] on div "TO Add photo" at bounding box center [1251, 520] width 463 height 393
click at [1096, 550] on span at bounding box center [1266, 545] width 434 height 29
click at [1088, 733] on div "New Trip Save This trip cannot be edited because it is either under review, app…" at bounding box center [1251, 438] width 500 height 781
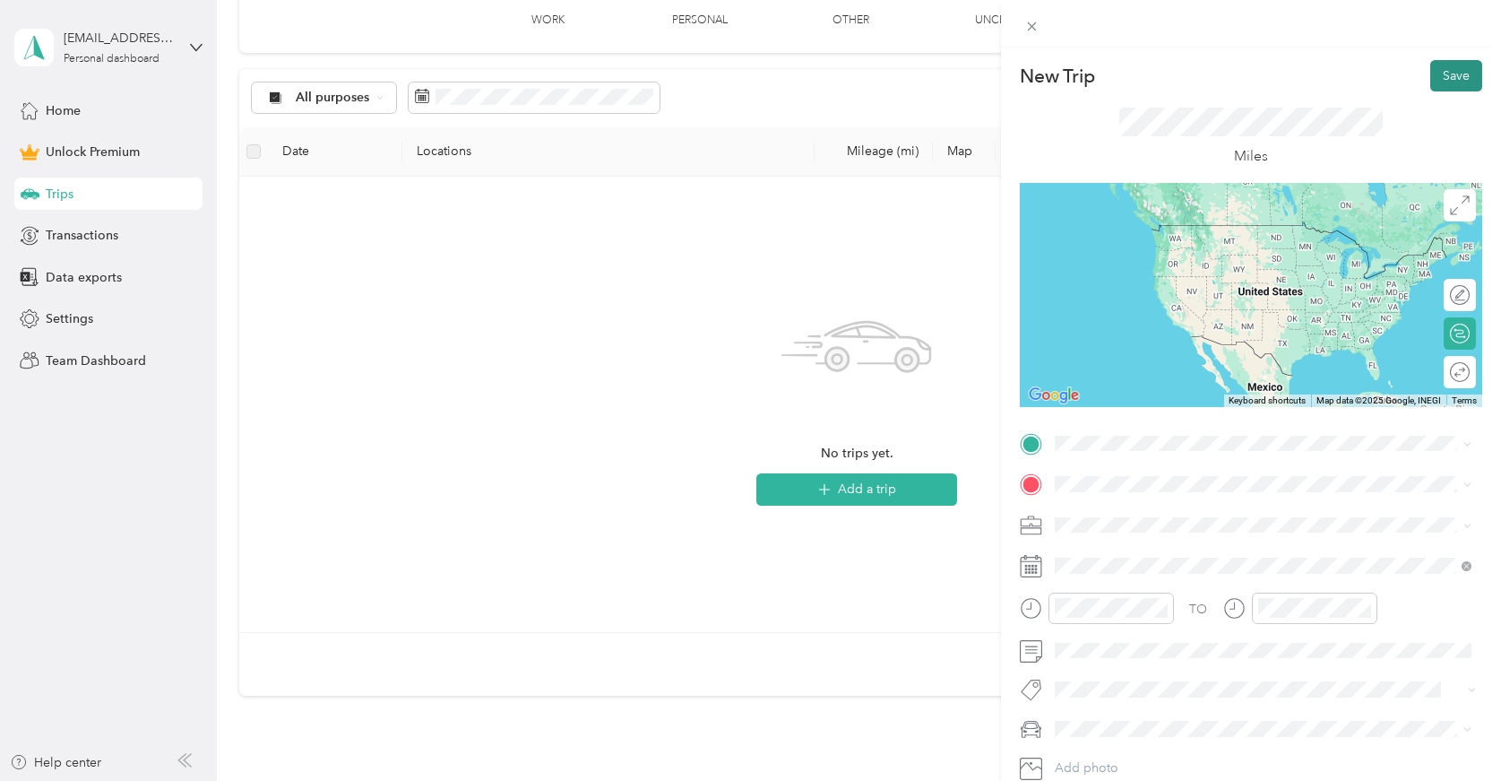
click at [1442, 72] on button "Save" at bounding box center [1457, 75] width 52 height 31
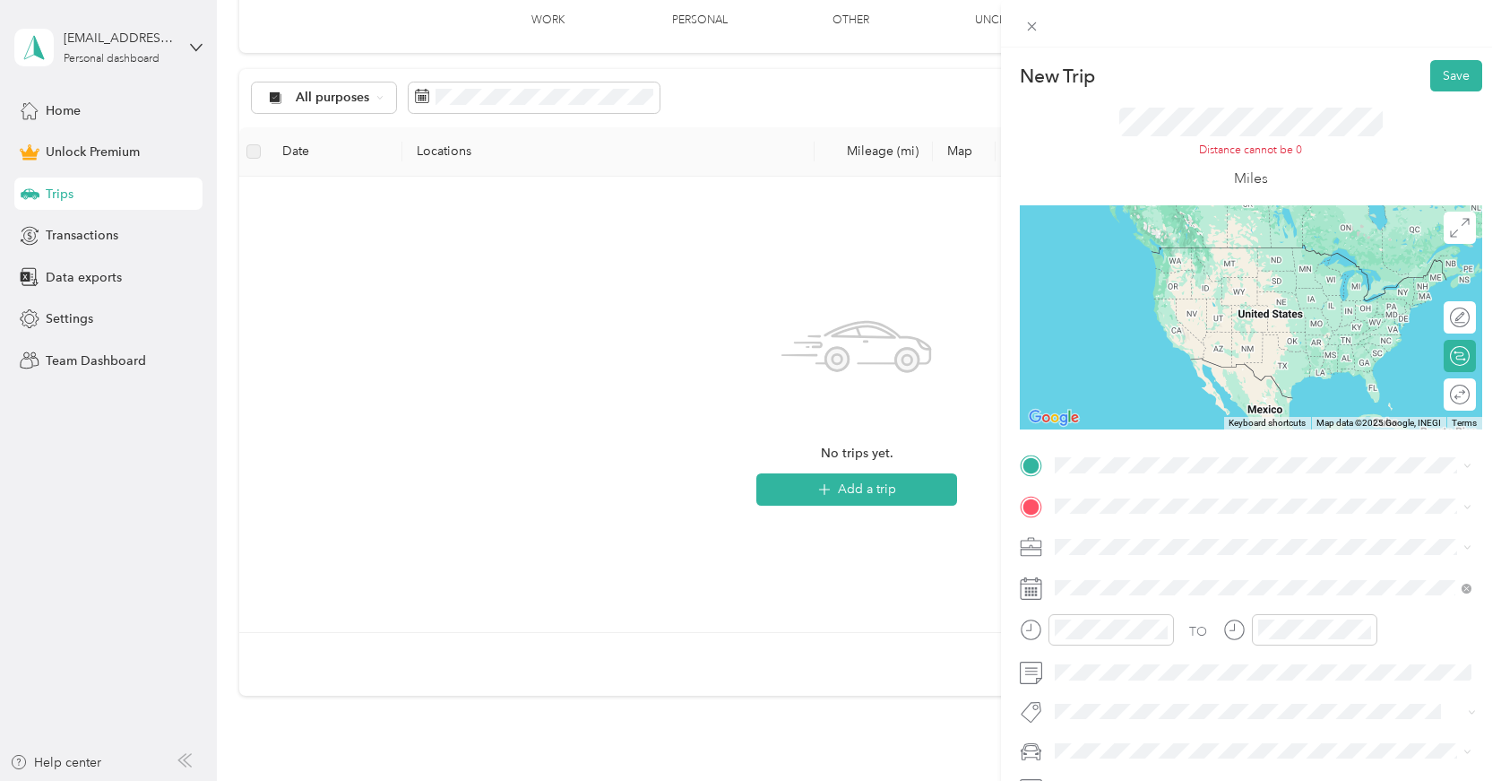
click at [1194, 523] on span "109 South Broadway Knoxville, Tennessee 37902, United States" at bounding box center [1177, 527] width 179 height 16
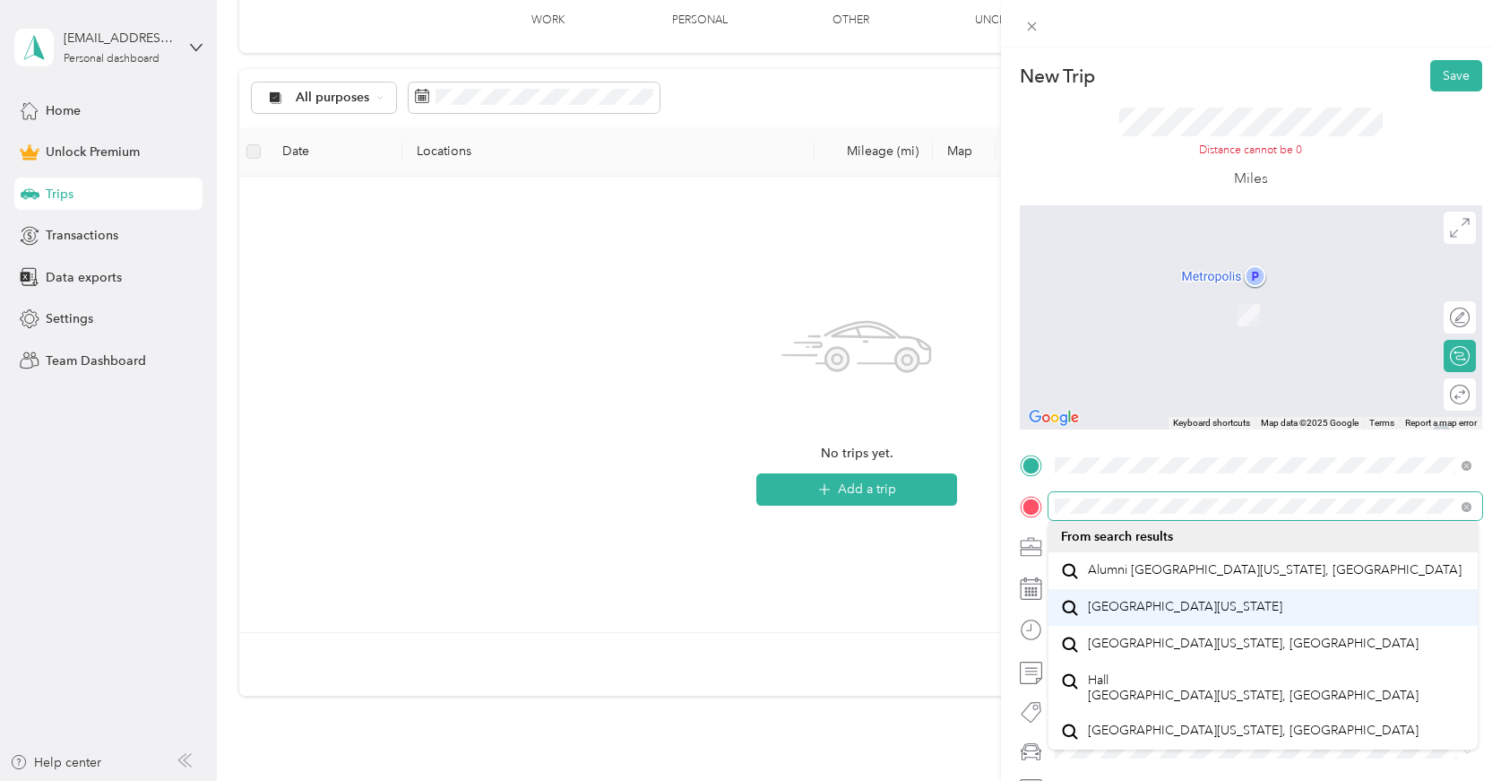
scroll to position [27, 0]
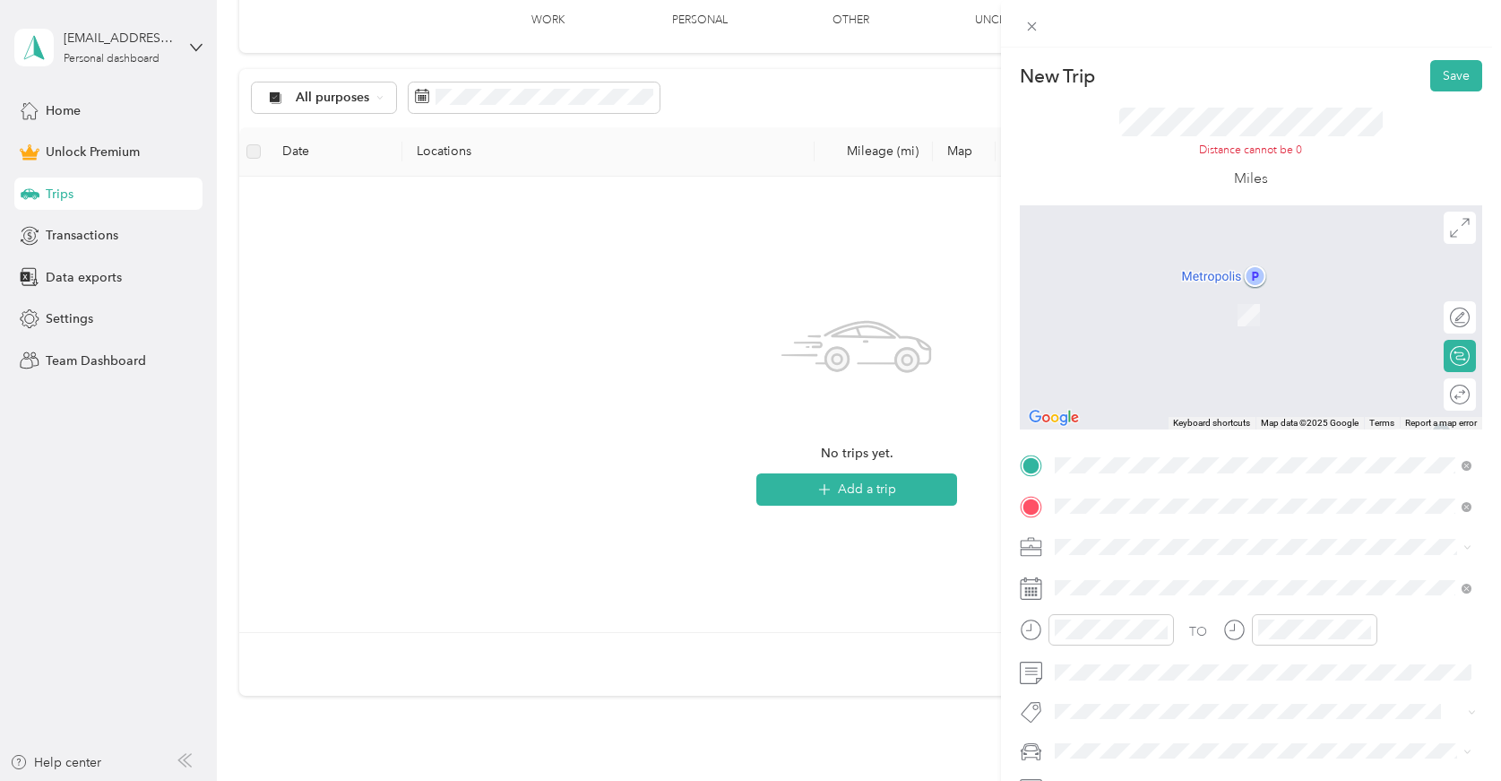
click at [1138, 577] on span "6714 Papermill Drive Knoxville, Tennessee 37919, United States" at bounding box center [1177, 570] width 179 height 16
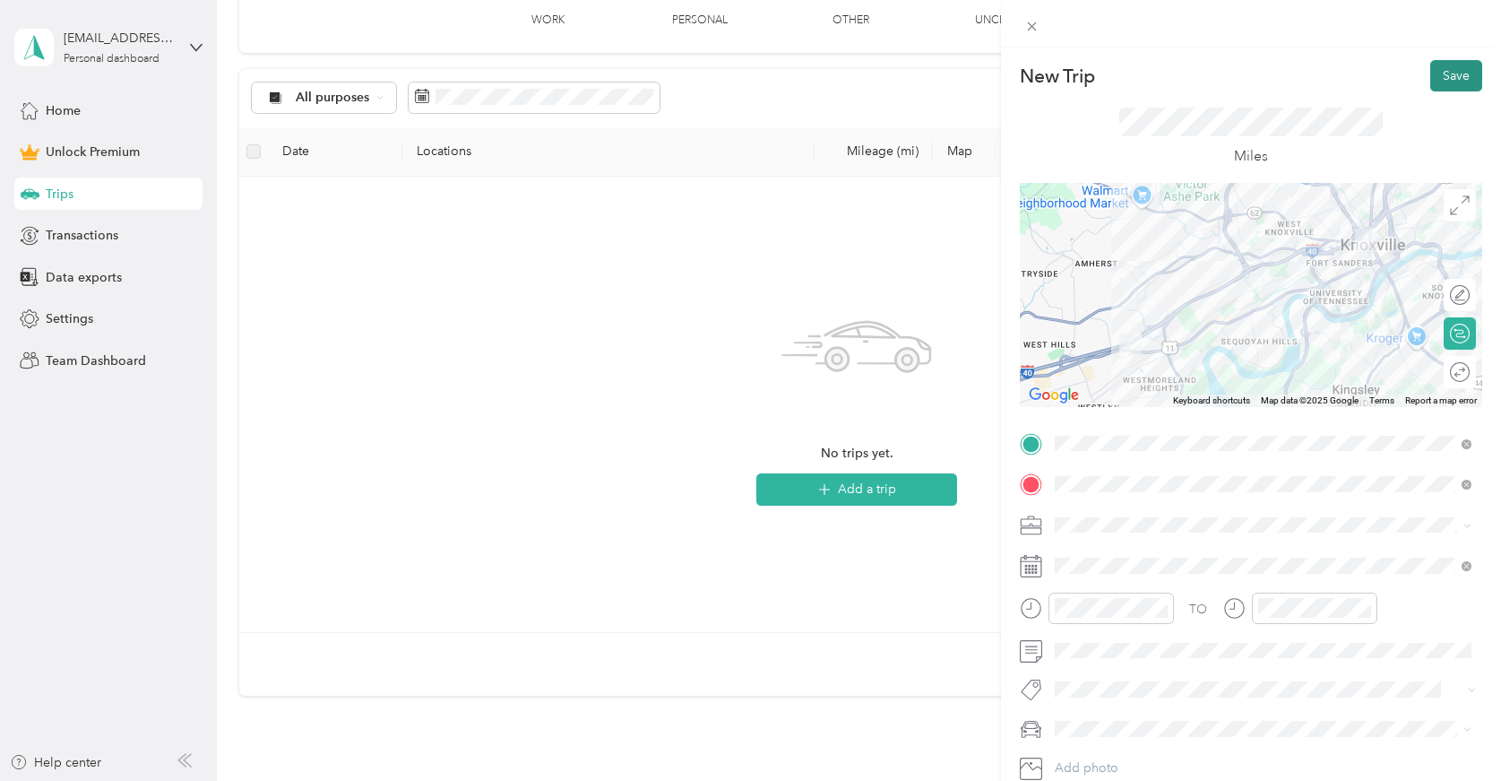
click at [1459, 74] on button "Save" at bounding box center [1457, 75] width 52 height 31
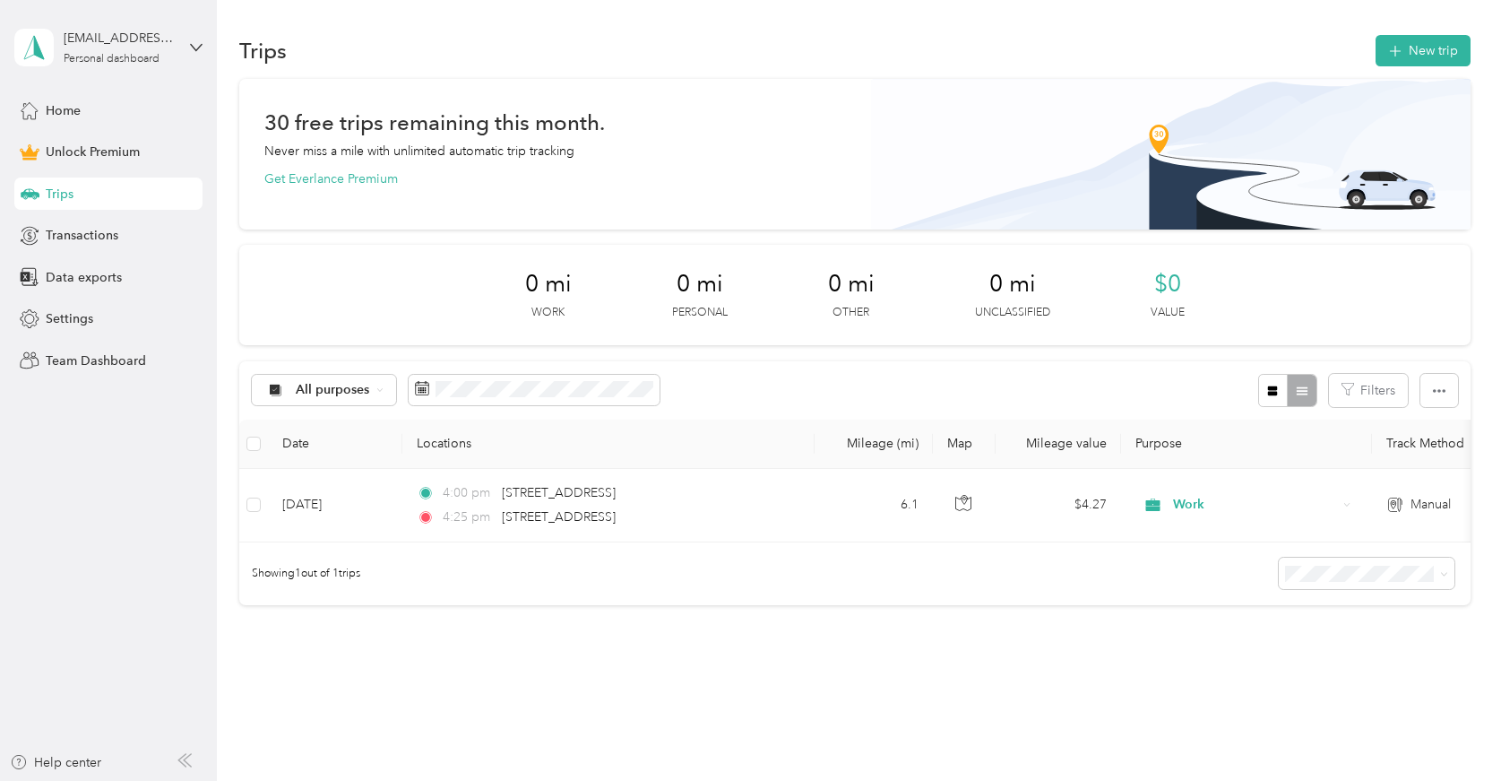
scroll to position [0, 0]
click at [480, 589] on div "Showing 1 out of 1 trips" at bounding box center [855, 573] width 1232 height 63
click at [1449, 44] on button "New trip" at bounding box center [1423, 50] width 95 height 31
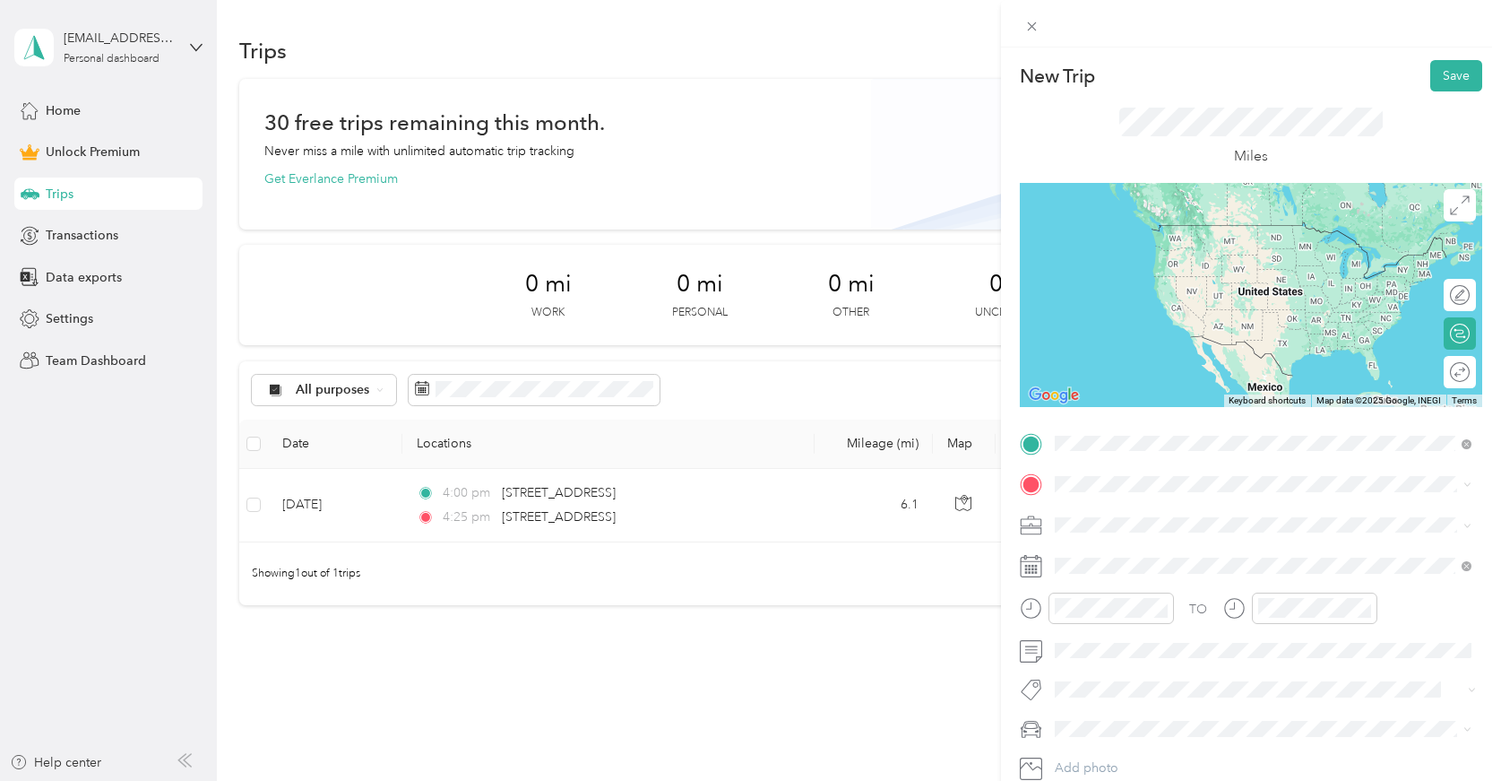
click at [1142, 500] on span "109 South Broadway Knoxville, Tennessee 37902, United States" at bounding box center [1177, 507] width 179 height 16
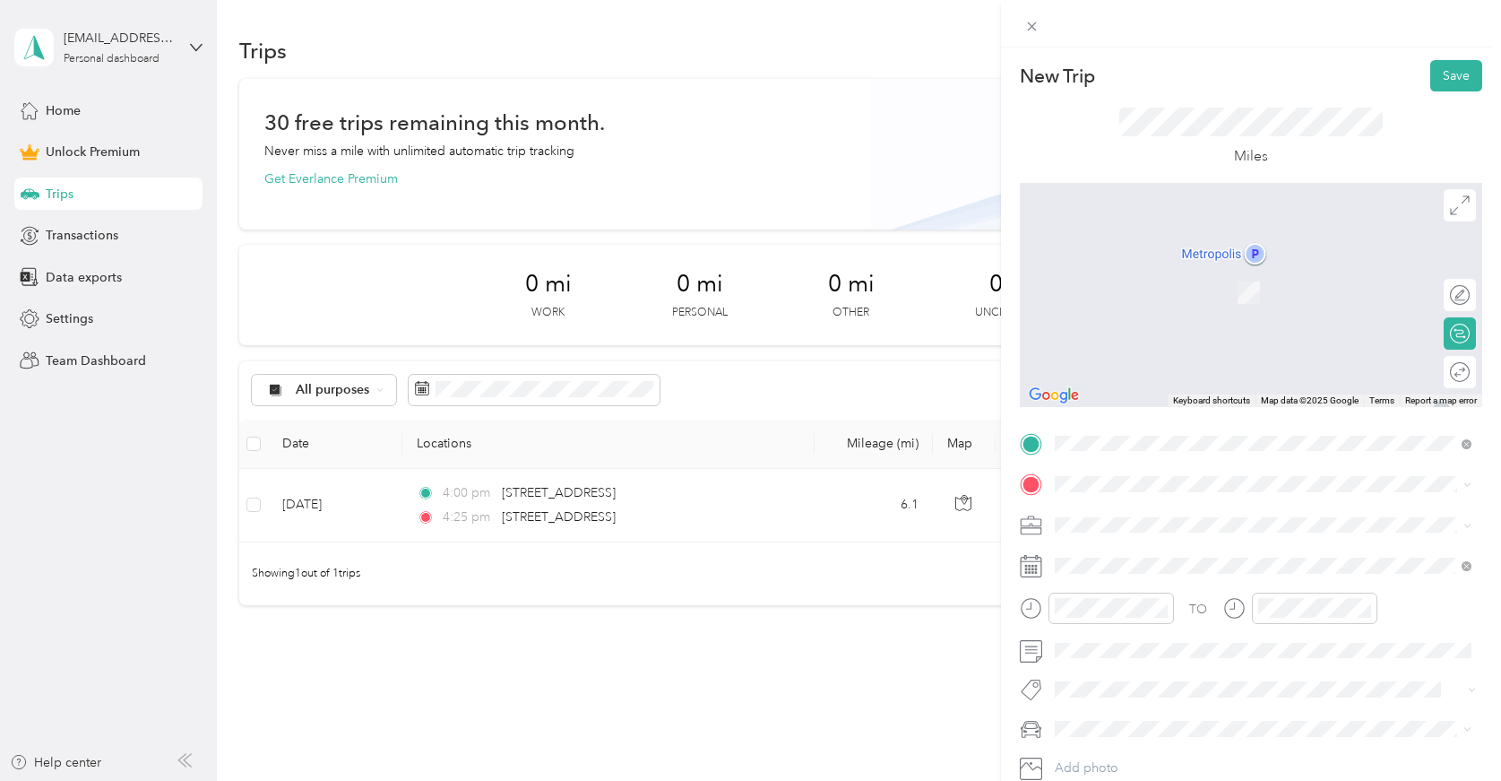
click at [1158, 553] on span "10702 Peak Valley Way Knoxville, Tennessee 37932, United States" at bounding box center [1177, 545] width 179 height 16
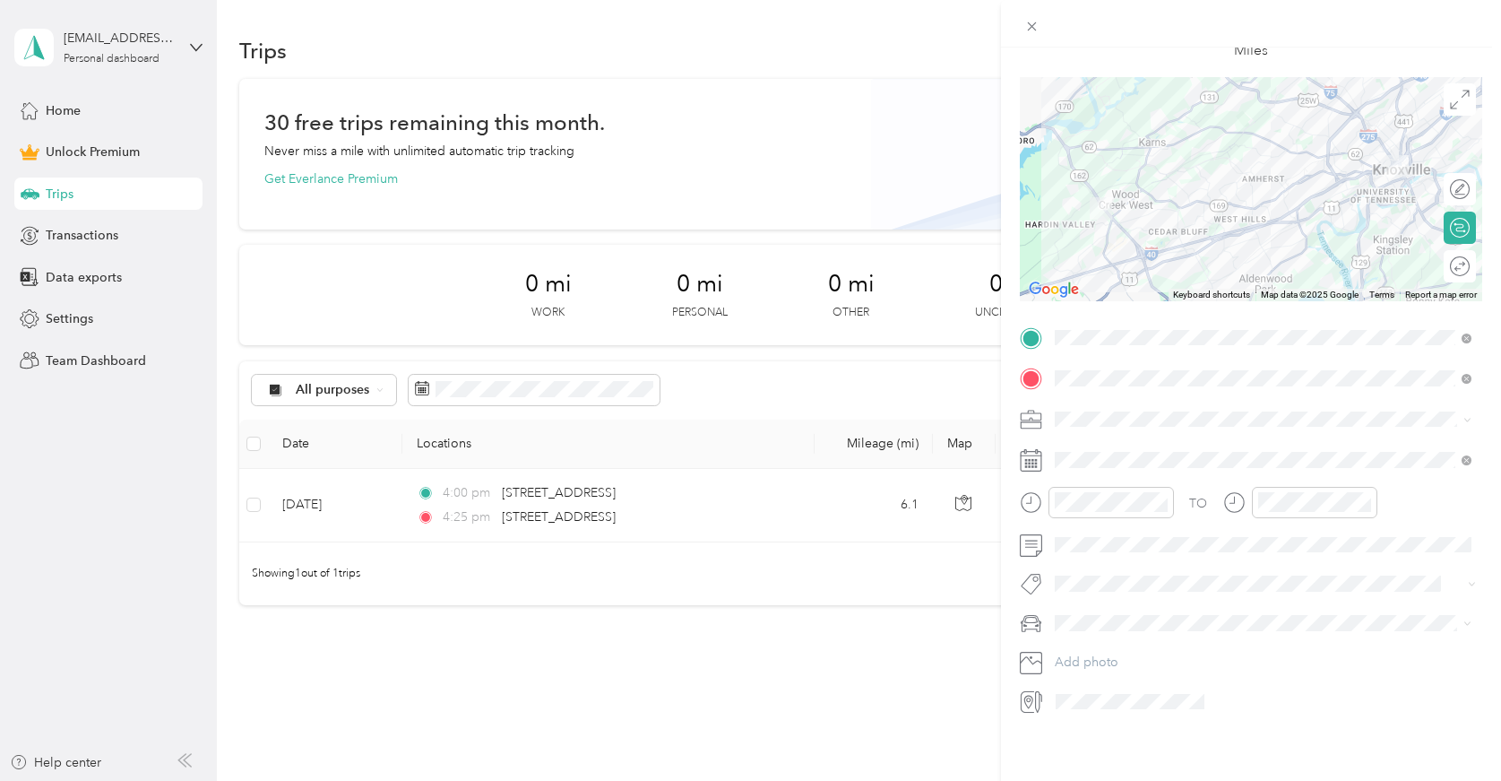
scroll to position [110, 0]
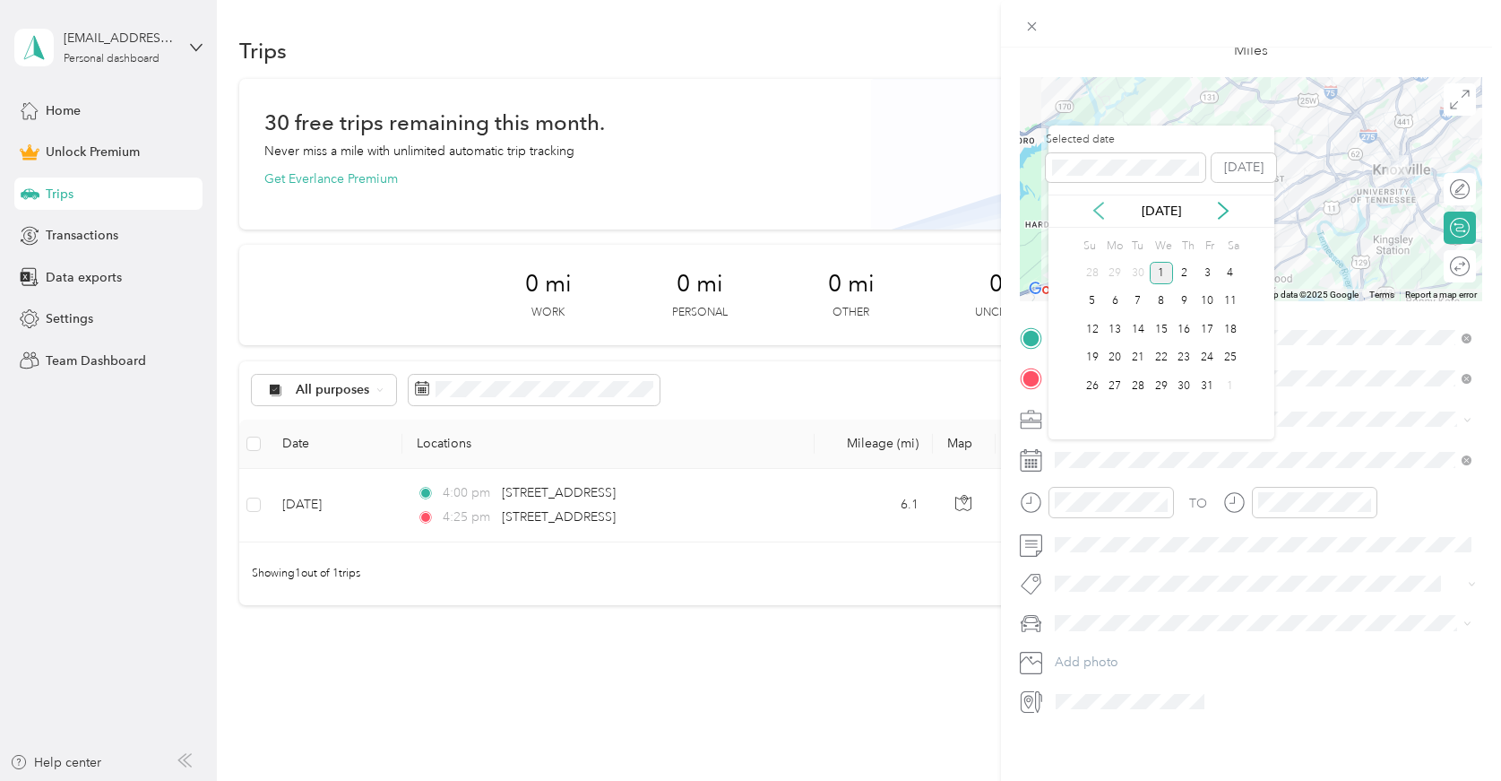
click at [1106, 202] on icon at bounding box center [1099, 211] width 18 height 18
click at [1167, 309] on div "10" at bounding box center [1161, 301] width 23 height 22
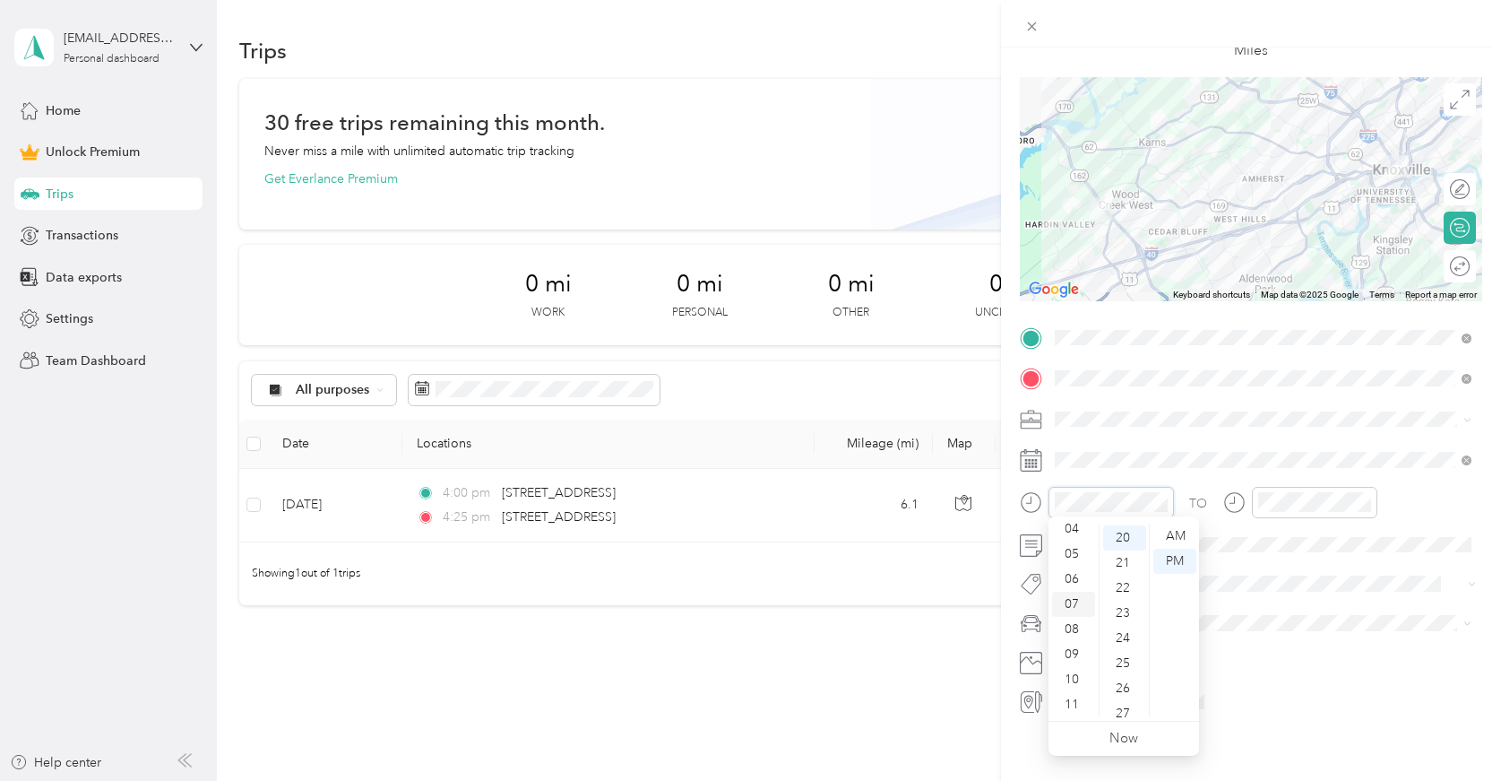
scroll to position [108, 0]
click at [1071, 541] on div "03" at bounding box center [1073, 548] width 43 height 25
click at [1129, 640] on div "30" at bounding box center [1124, 634] width 43 height 25
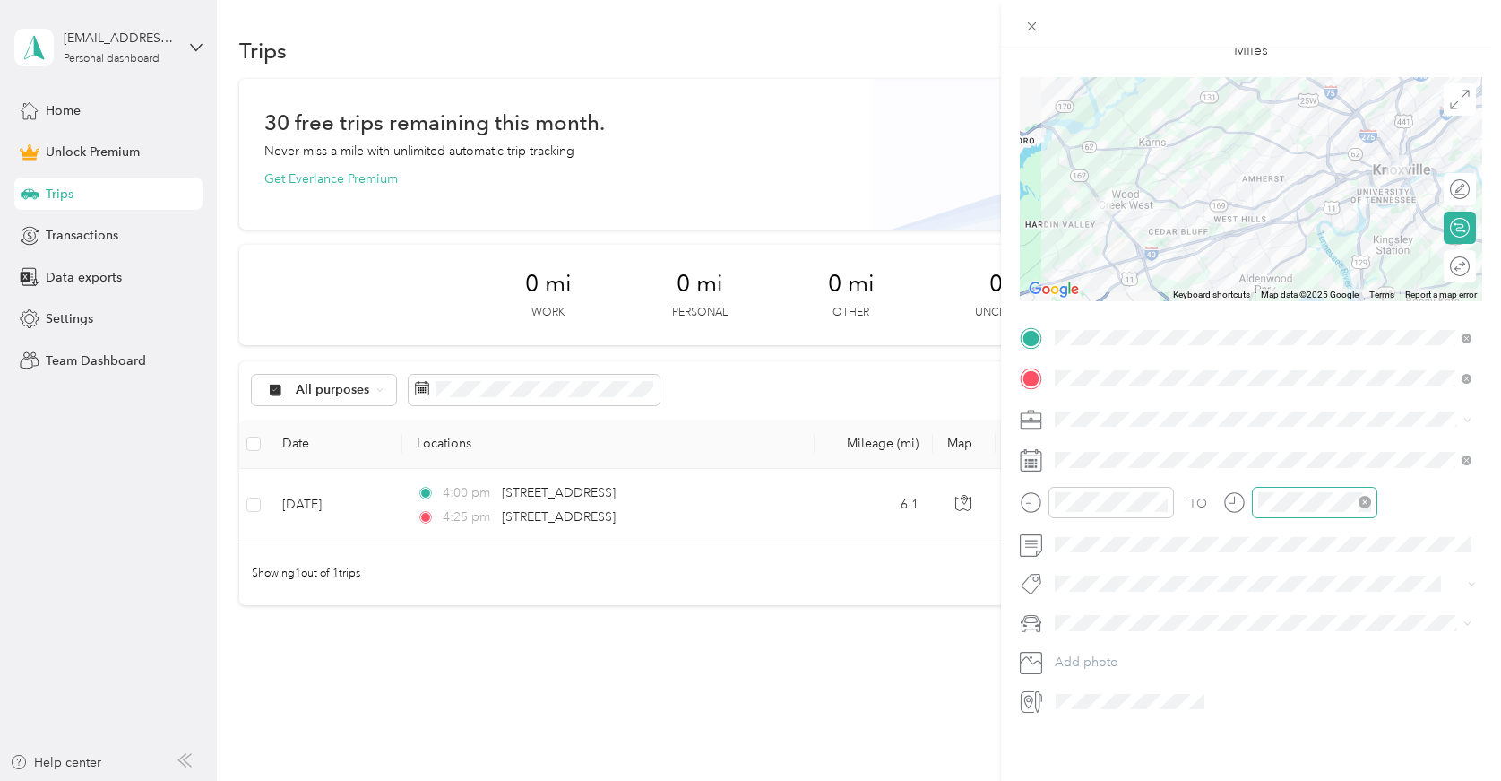
click at [1284, 508] on div at bounding box center [1314, 502] width 125 height 31
click at [1275, 584] on div "05" at bounding box center [1276, 584] width 43 height 25
click at [1328, 547] on div "15" at bounding box center [1327, 546] width 43 height 25
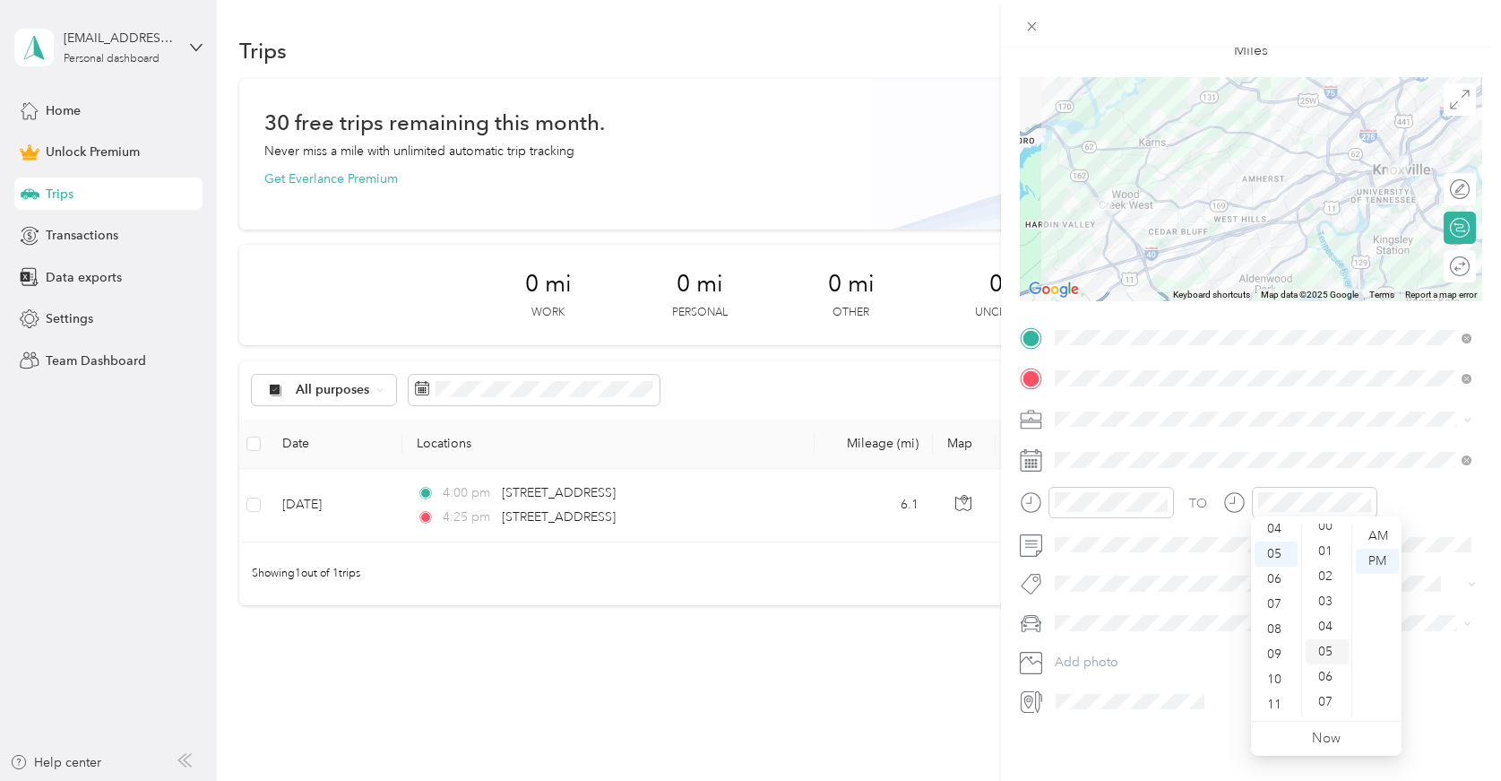
scroll to position [3, 0]
click at [1328, 539] on div "00" at bounding box center [1327, 533] width 43 height 25
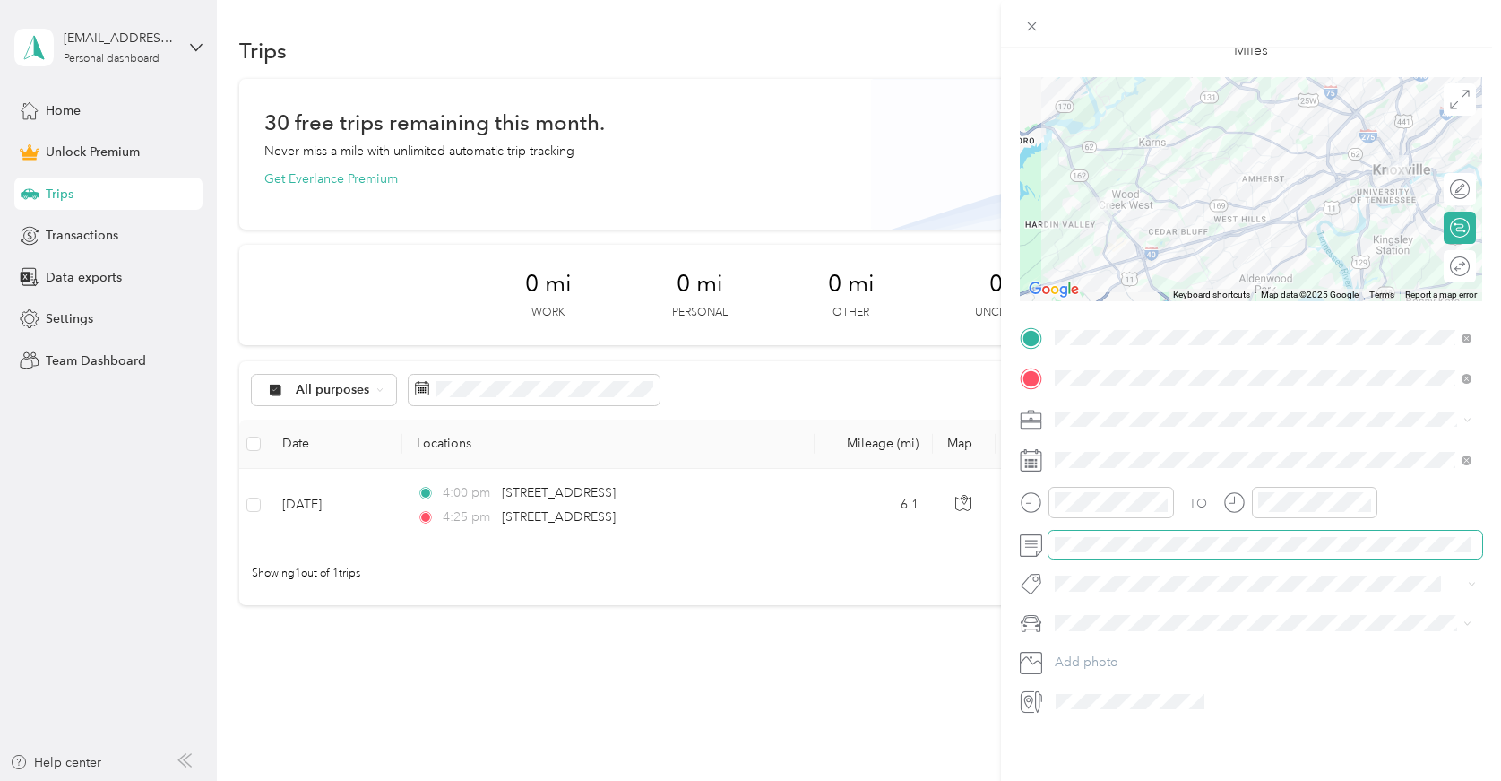
scroll to position [0, 0]
click at [1155, 399] on div "TO Add photo" at bounding box center [1251, 520] width 463 height 393
click at [1129, 445] on div "Work" at bounding box center [1263, 438] width 404 height 19
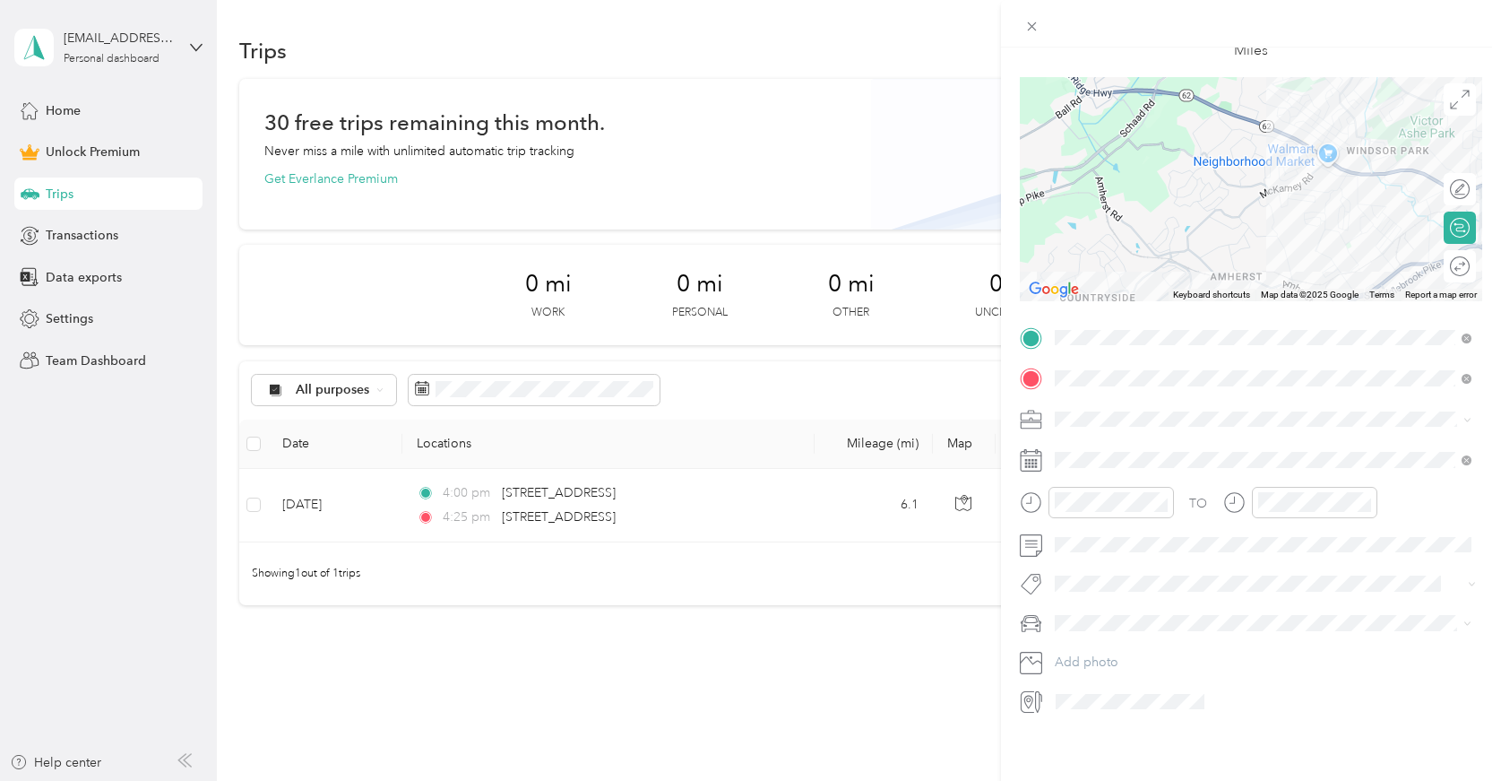
click at [1224, 732] on div "New Trip Save This trip cannot be edited because it is either under review, app…" at bounding box center [1251, 438] width 500 height 781
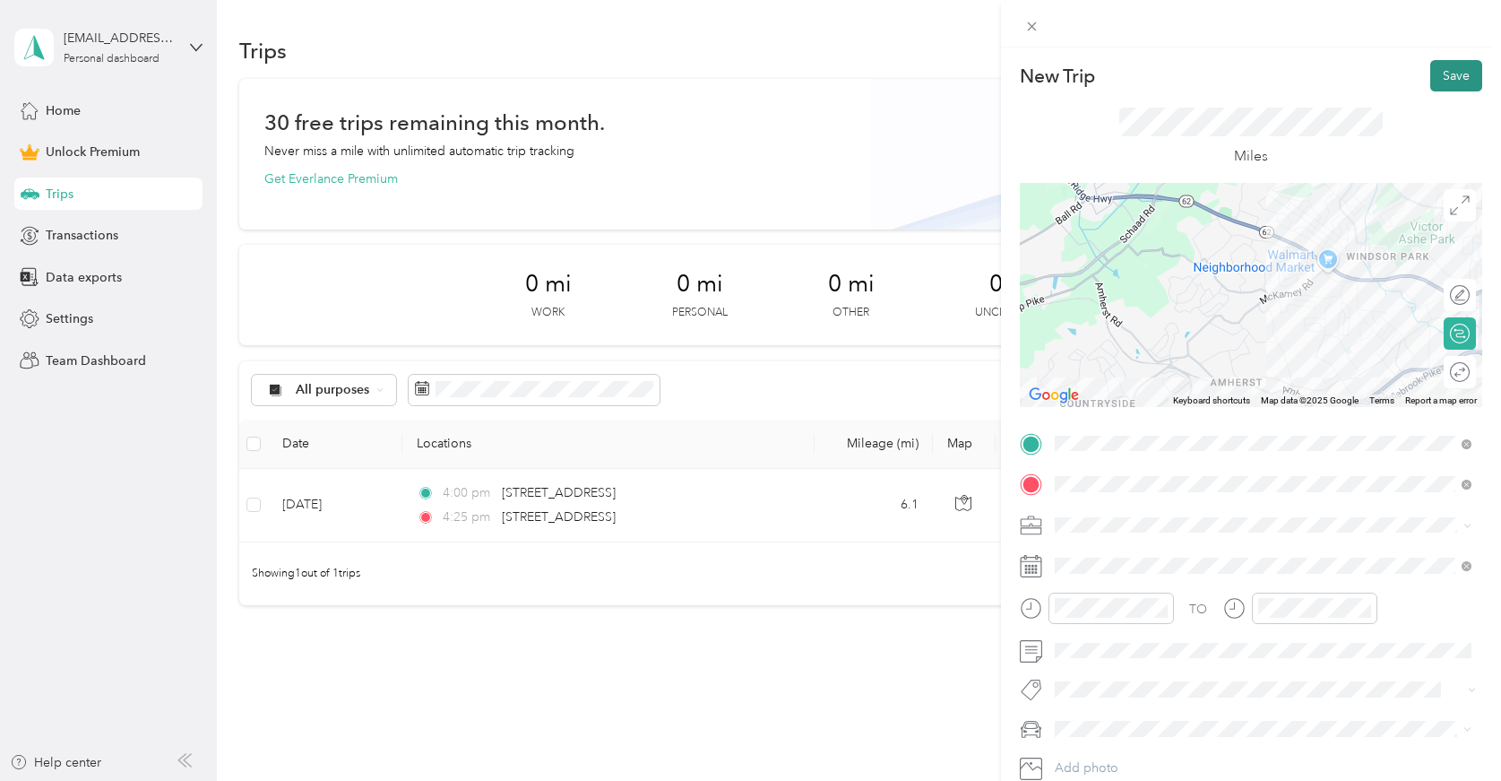
click at [1446, 80] on button "Save" at bounding box center [1457, 75] width 52 height 31
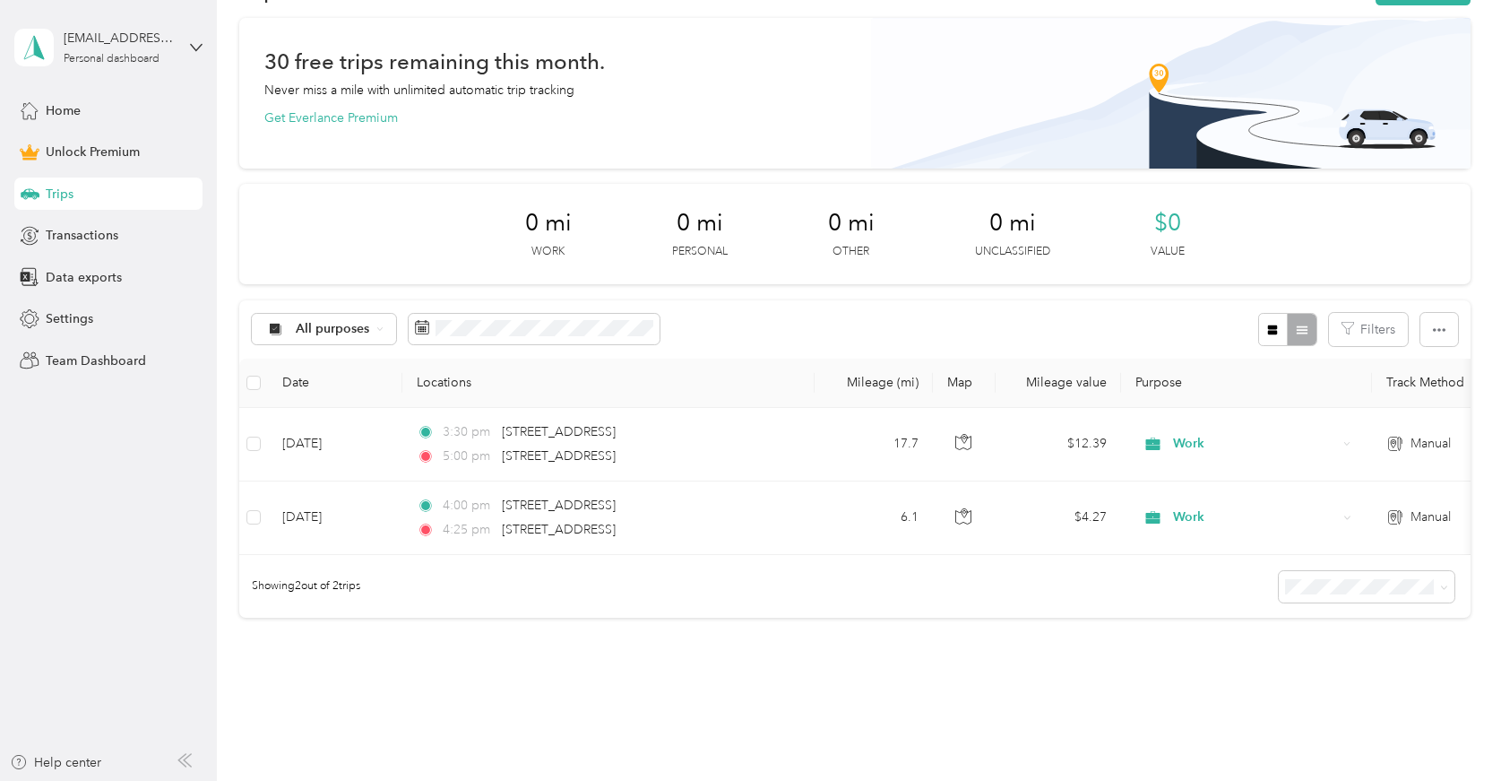
scroll to position [63, 0]
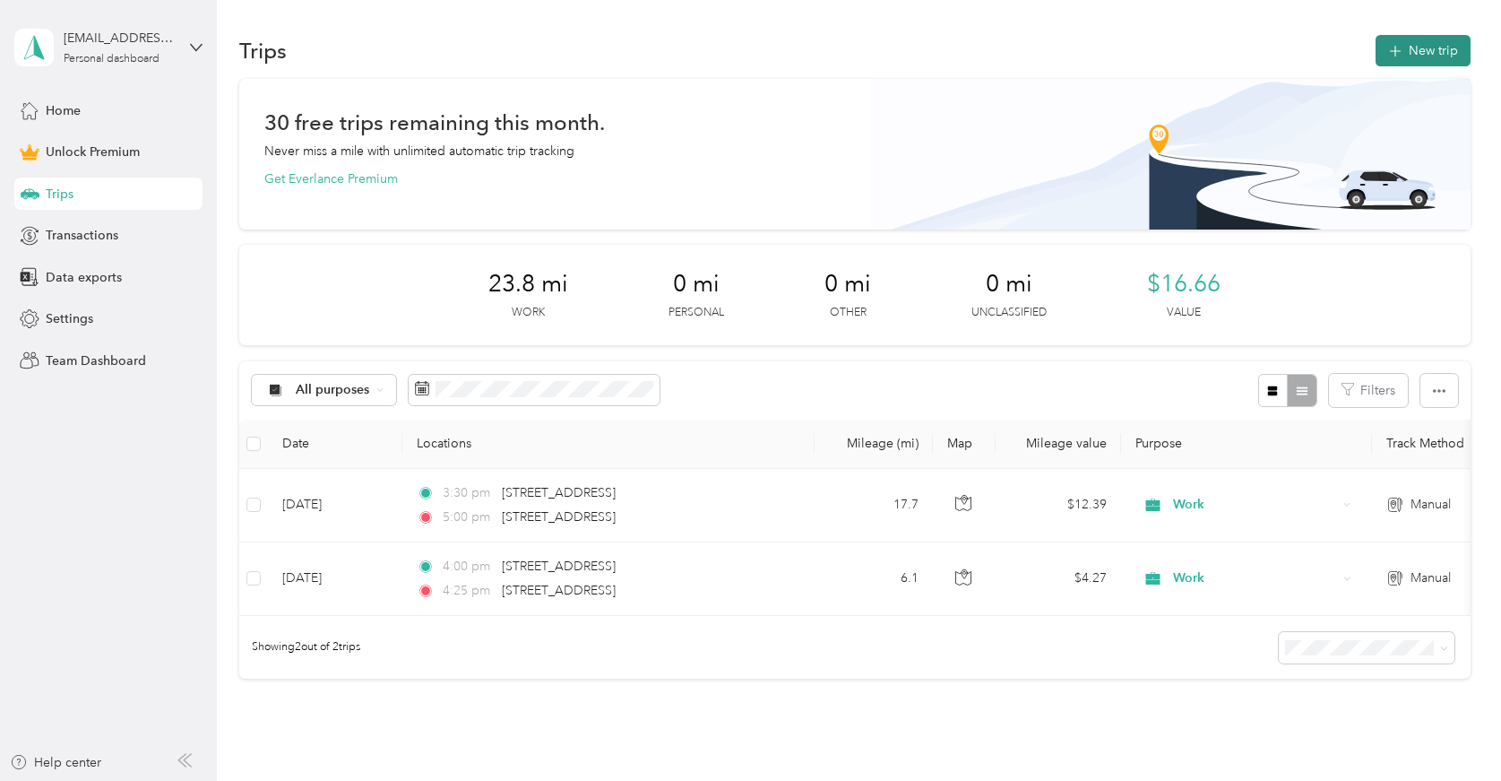
click at [1426, 39] on button "New trip" at bounding box center [1423, 50] width 95 height 31
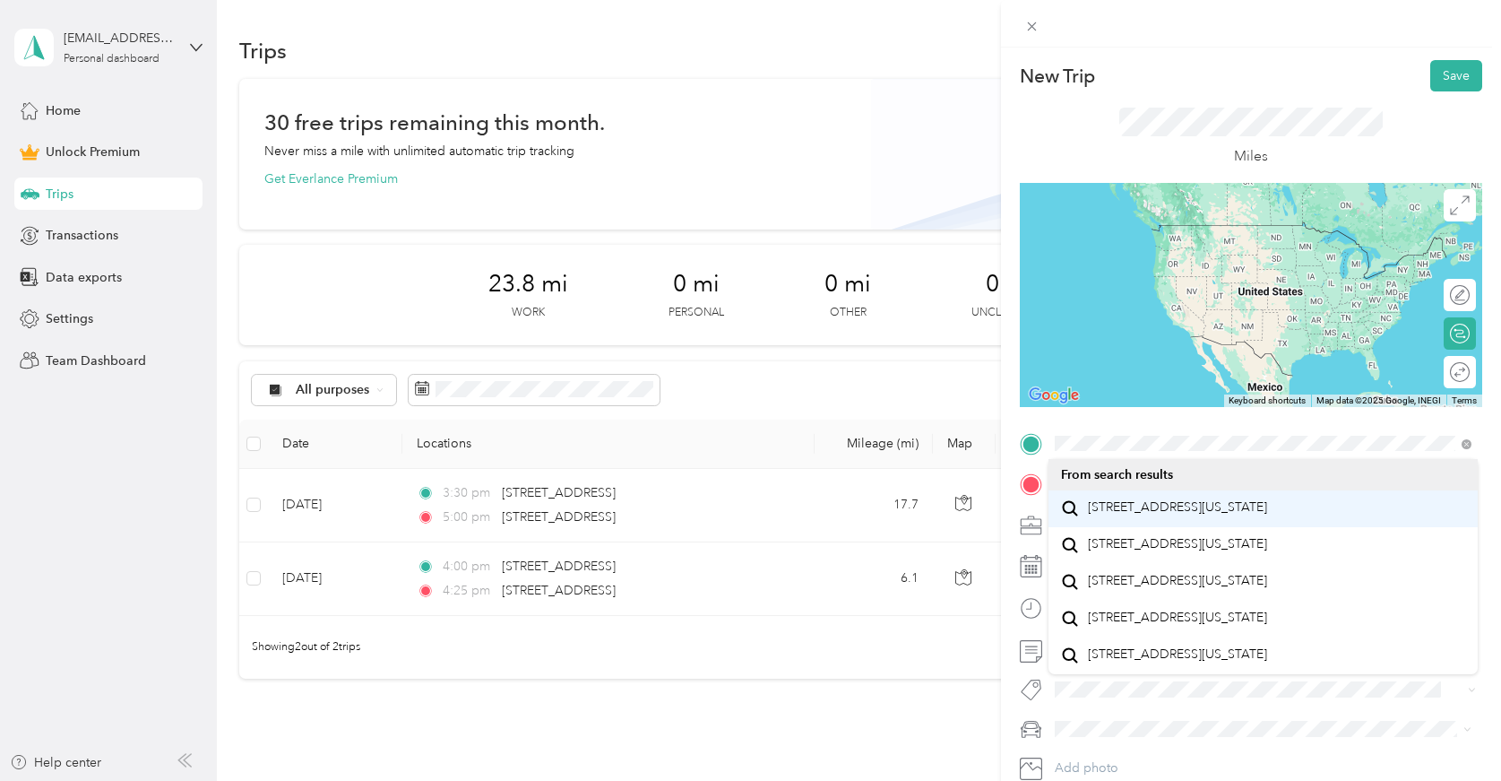
click at [1177, 501] on span "[STREET_ADDRESS][US_STATE]" at bounding box center [1177, 507] width 179 height 16
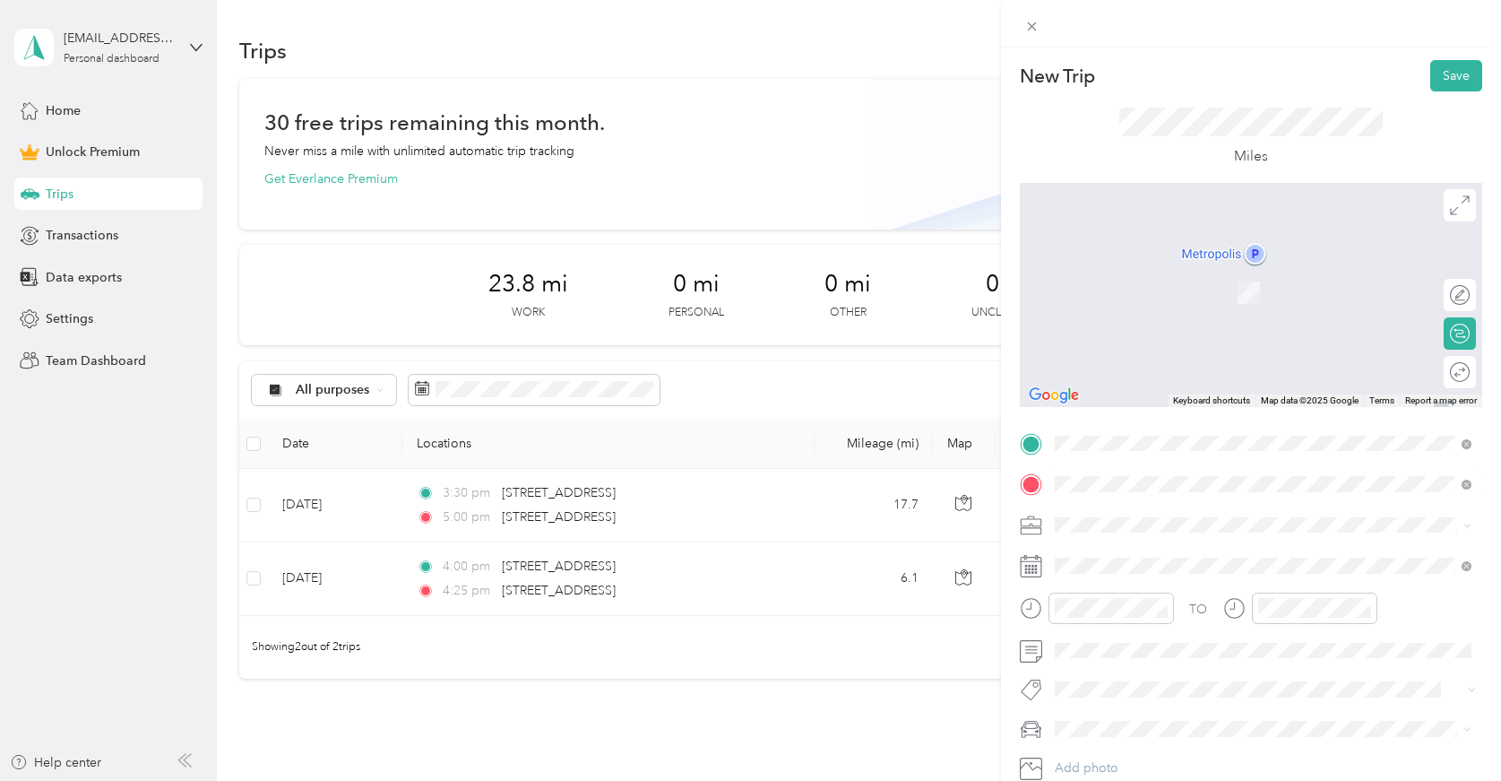
click at [1170, 546] on span "6714 Papermill Drive Knoxville, Tennessee 37919, United States" at bounding box center [1177, 549] width 179 height 16
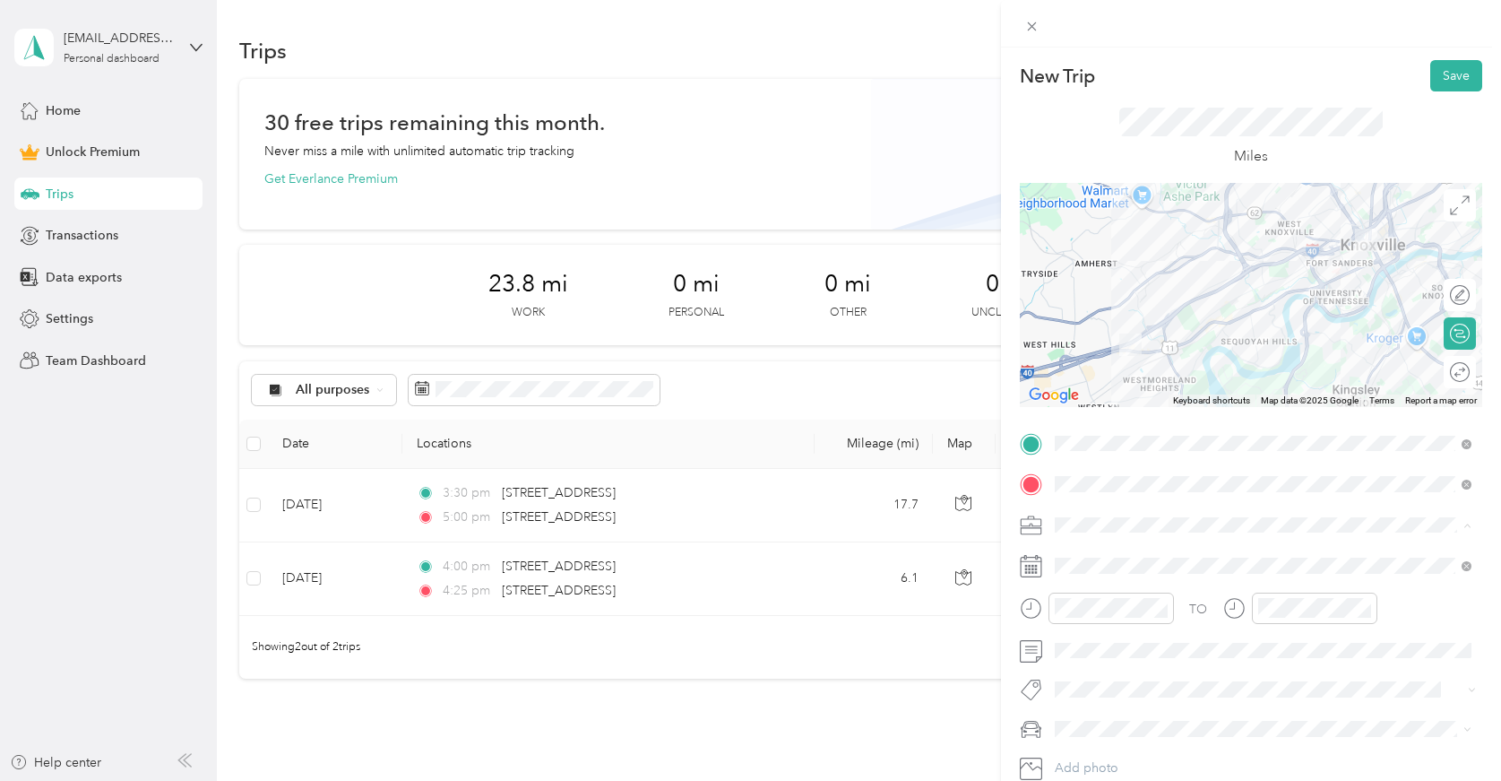
click at [1151, 277] on li "Work" at bounding box center [1263, 272] width 429 height 31
click at [1082, 360] on div "12" at bounding box center [1073, 367] width 43 height 25
click at [1120, 368] on div "15" at bounding box center [1124, 374] width 43 height 25
click at [1244, 604] on div at bounding box center [1301, 608] width 154 height 31
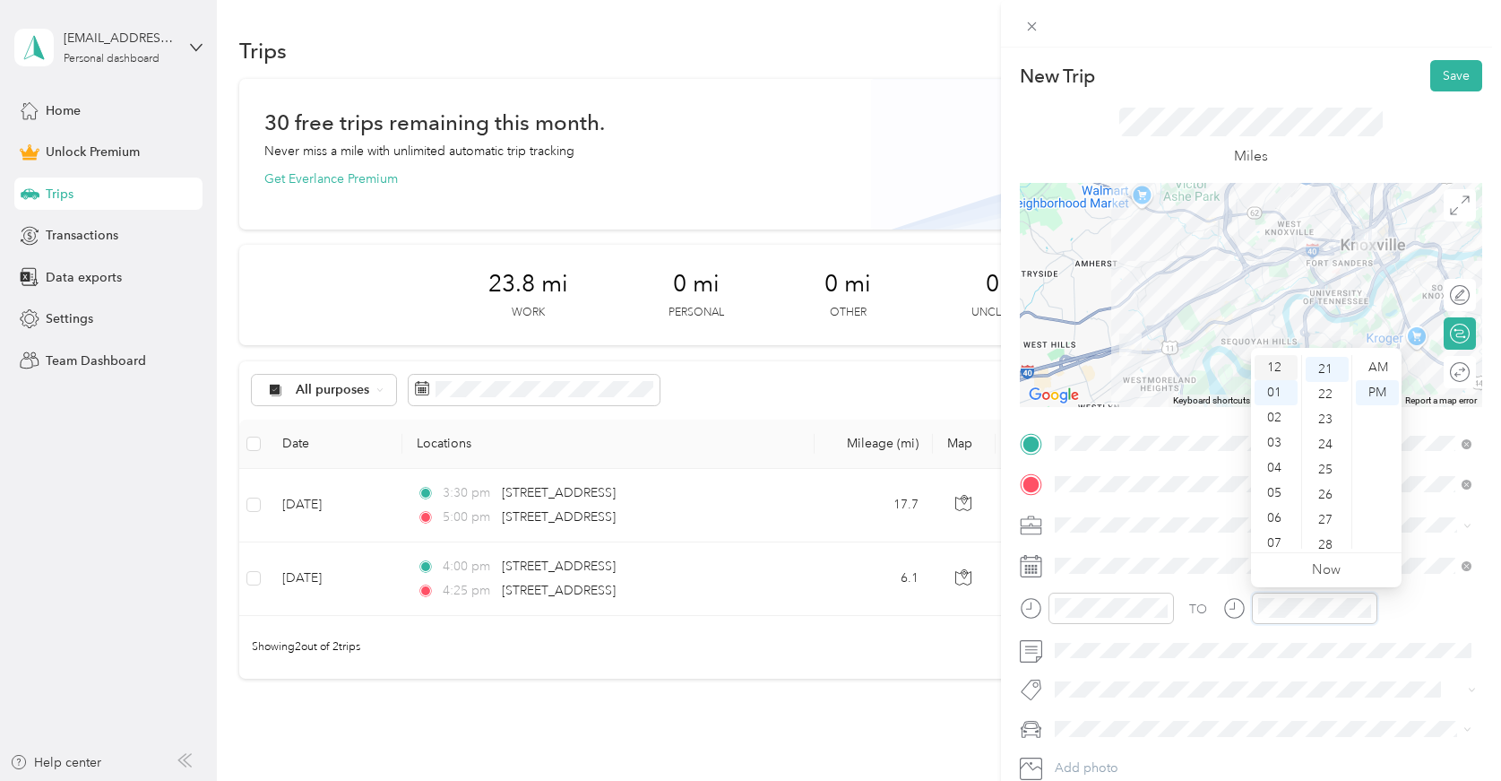
scroll to position [0, 0]
click at [1274, 366] on div "12" at bounding box center [1276, 367] width 43 height 25
click at [1333, 506] on div "35" at bounding box center [1327, 511] width 43 height 25
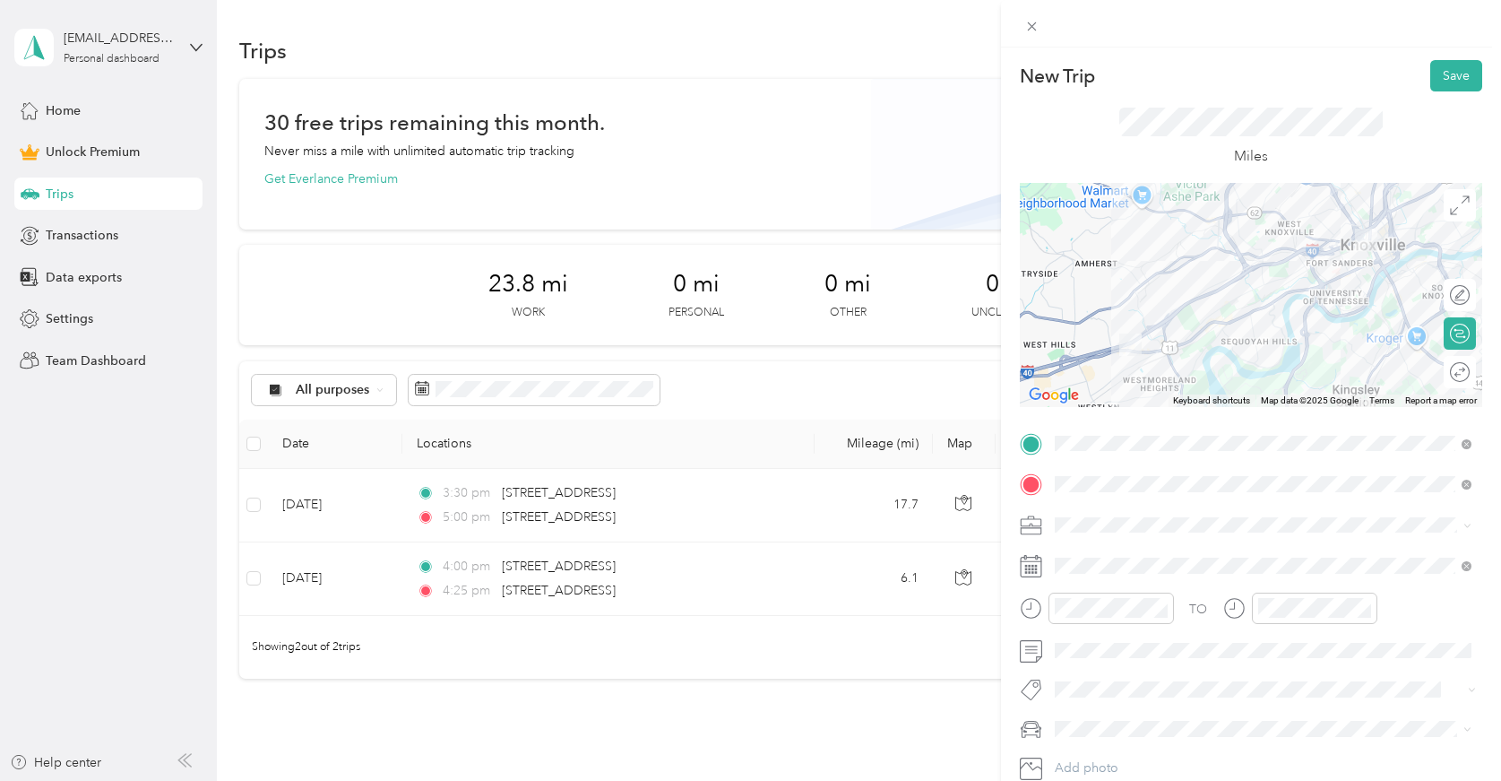
click at [1399, 671] on div "TO Add photo" at bounding box center [1251, 625] width 463 height 393
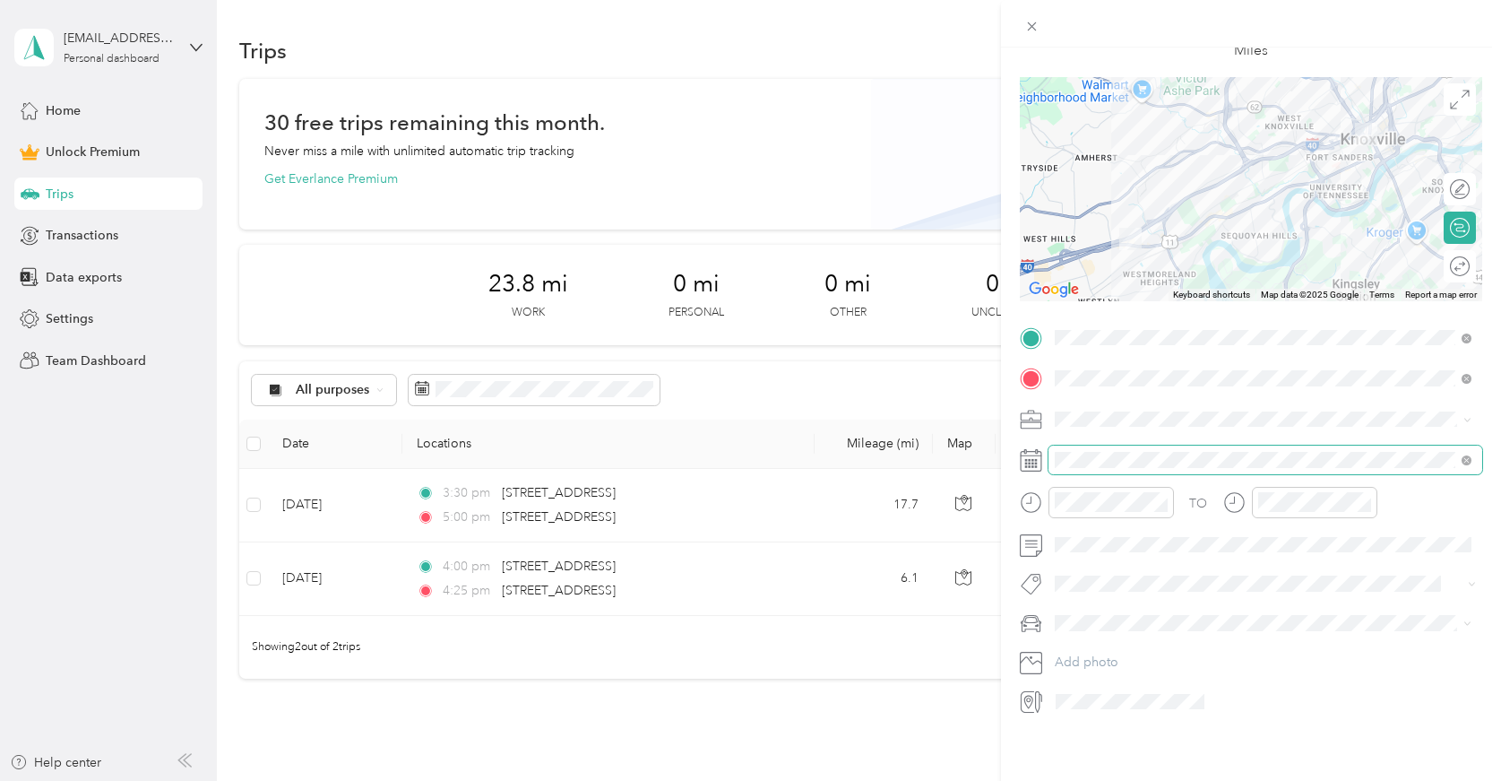
scroll to position [110, 0]
click at [1246, 734] on div "New Trip Save This trip cannot be edited because it is either under review, app…" at bounding box center [1251, 438] width 500 height 781
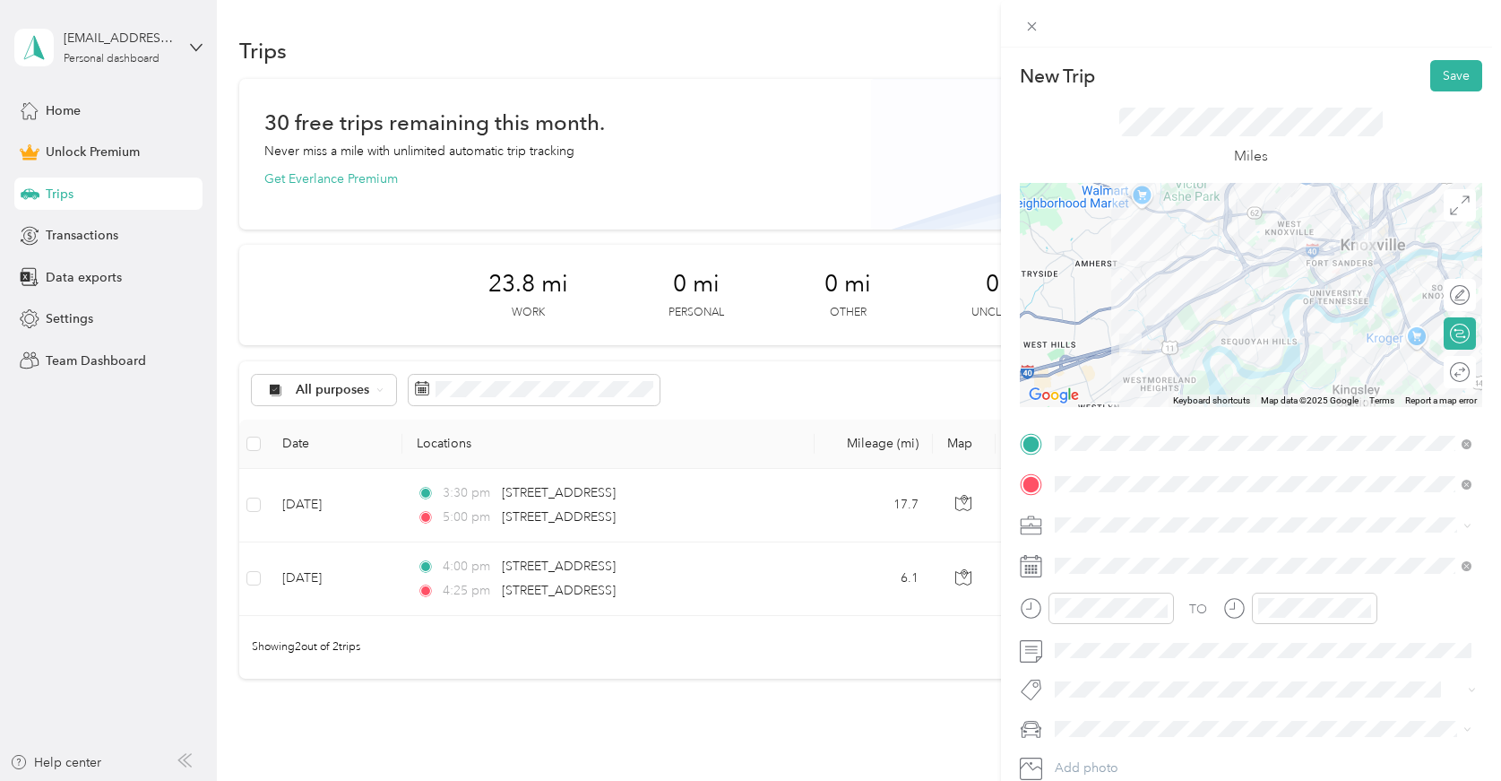
scroll to position [0, 0]
click at [1446, 69] on button "Save" at bounding box center [1457, 75] width 52 height 31
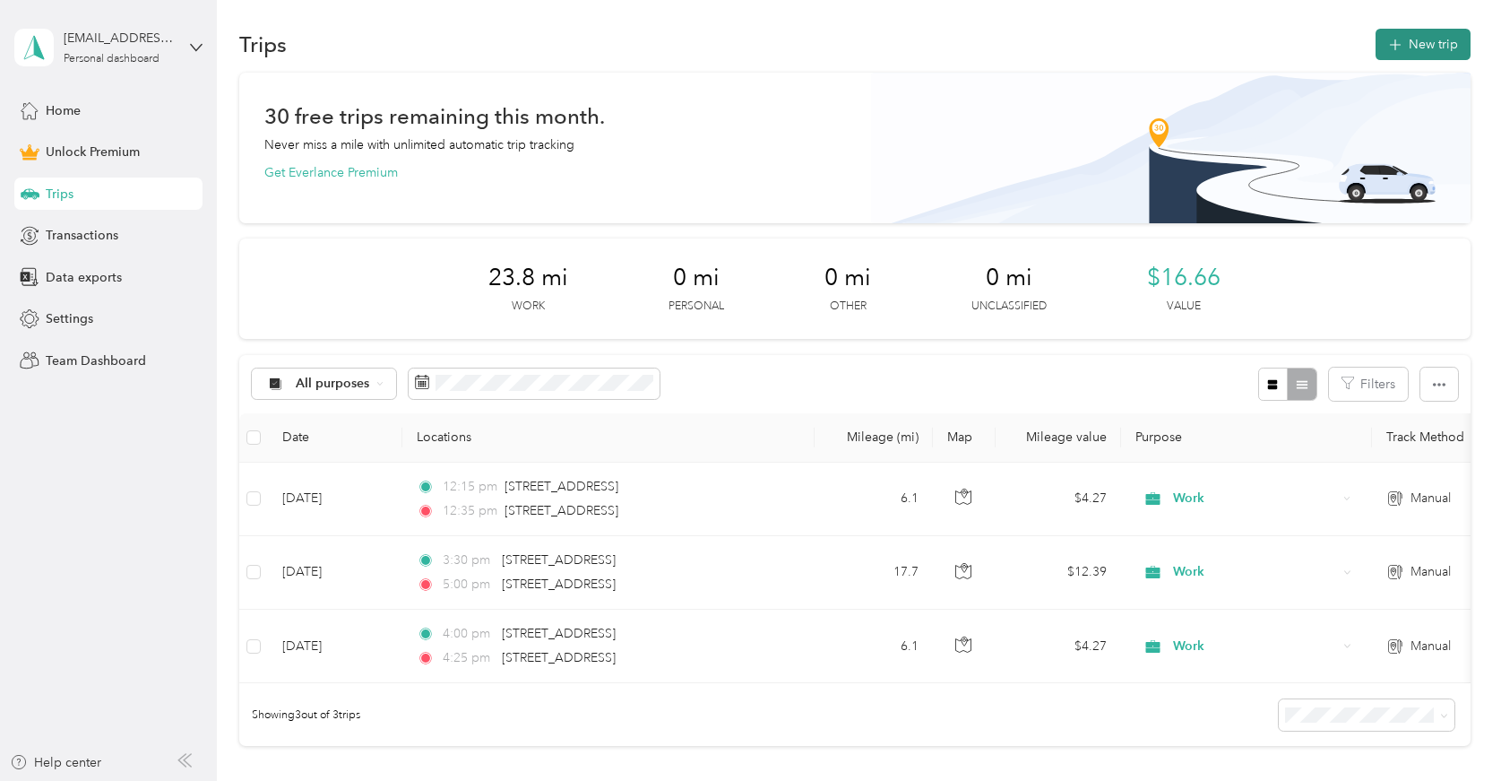
click at [1429, 43] on button "New trip" at bounding box center [1423, 44] width 95 height 31
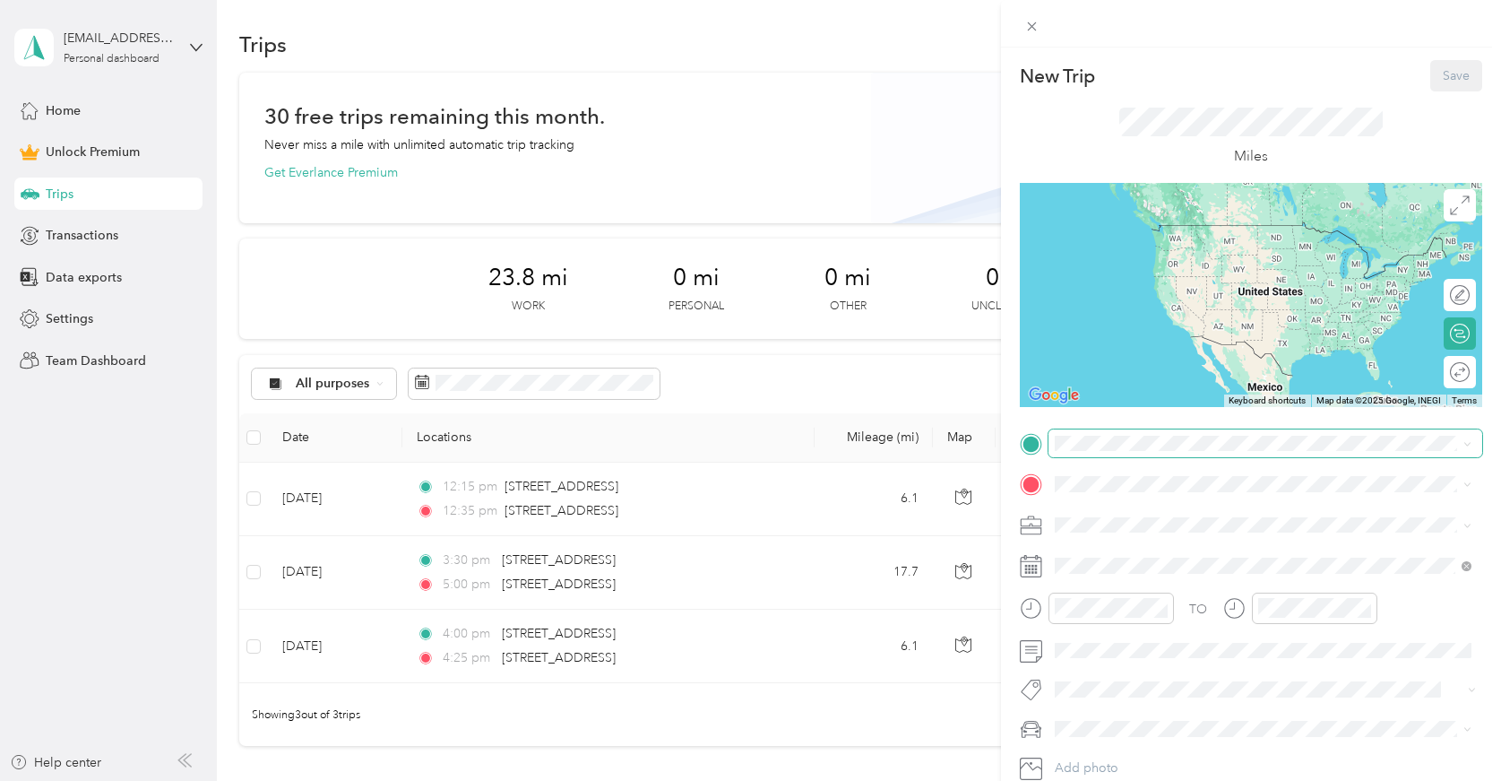
click at [1104, 432] on span at bounding box center [1266, 443] width 434 height 29
click at [1101, 505] on span "6714 Papermill Drive Knoxville, Tennessee 37919, United States" at bounding box center [1177, 507] width 179 height 16
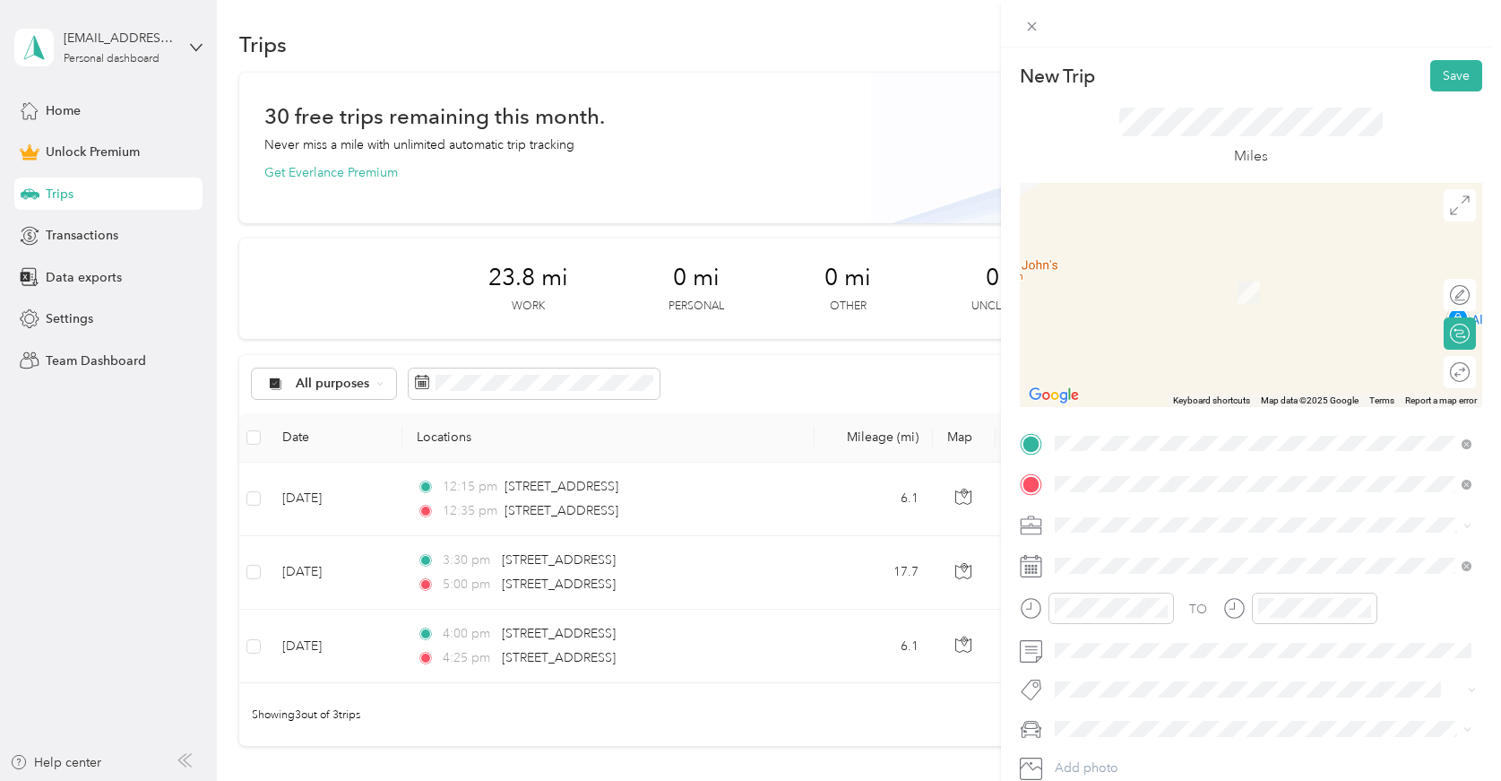
click at [1114, 557] on span "109 South Broadway Knoxville, Tennessee 37902, United States" at bounding box center [1177, 549] width 179 height 16
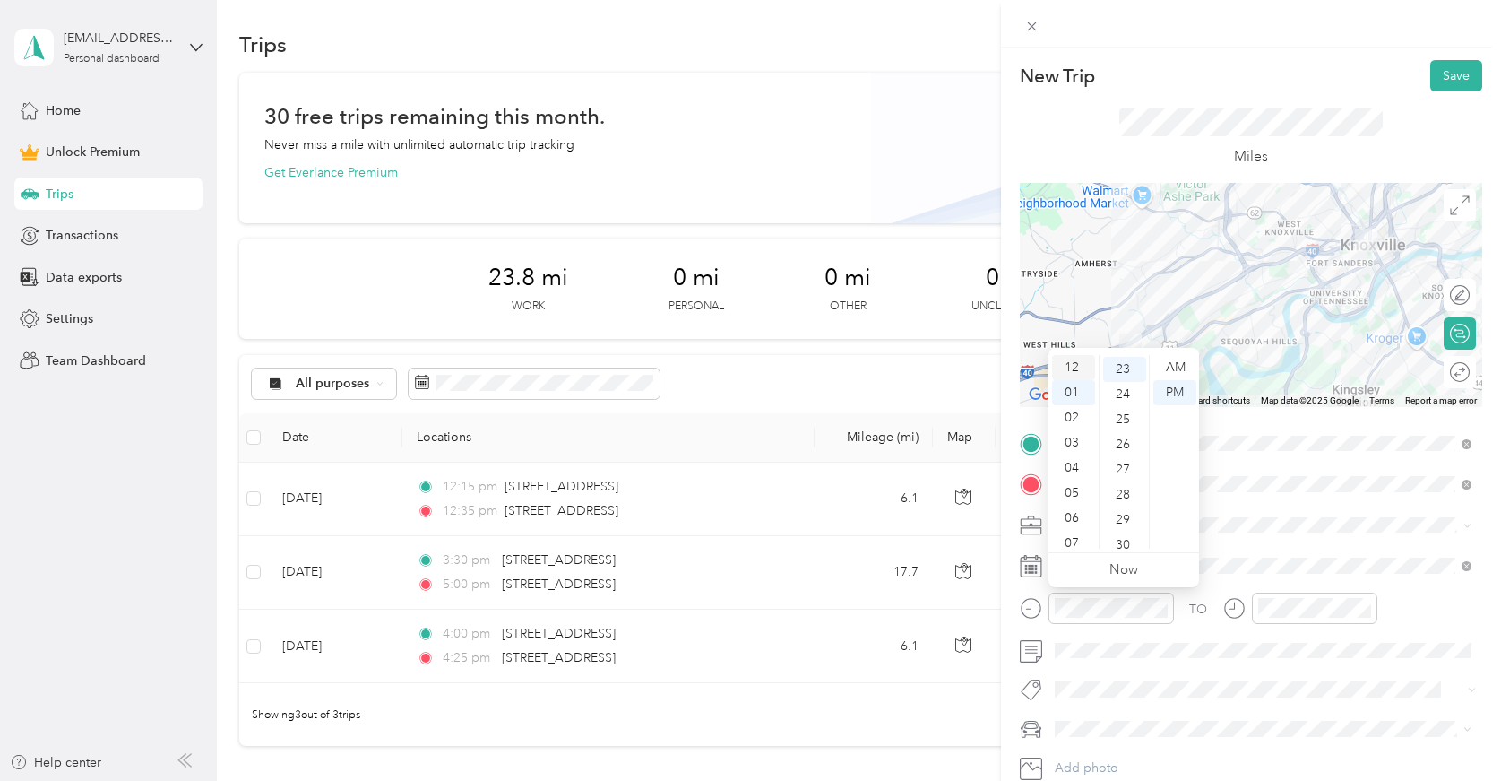
click at [1073, 367] on div "12" at bounding box center [1073, 367] width 43 height 25
click at [1131, 389] on div "40" at bounding box center [1124, 388] width 43 height 25
click at [1259, 618] on div at bounding box center [1314, 608] width 125 height 31
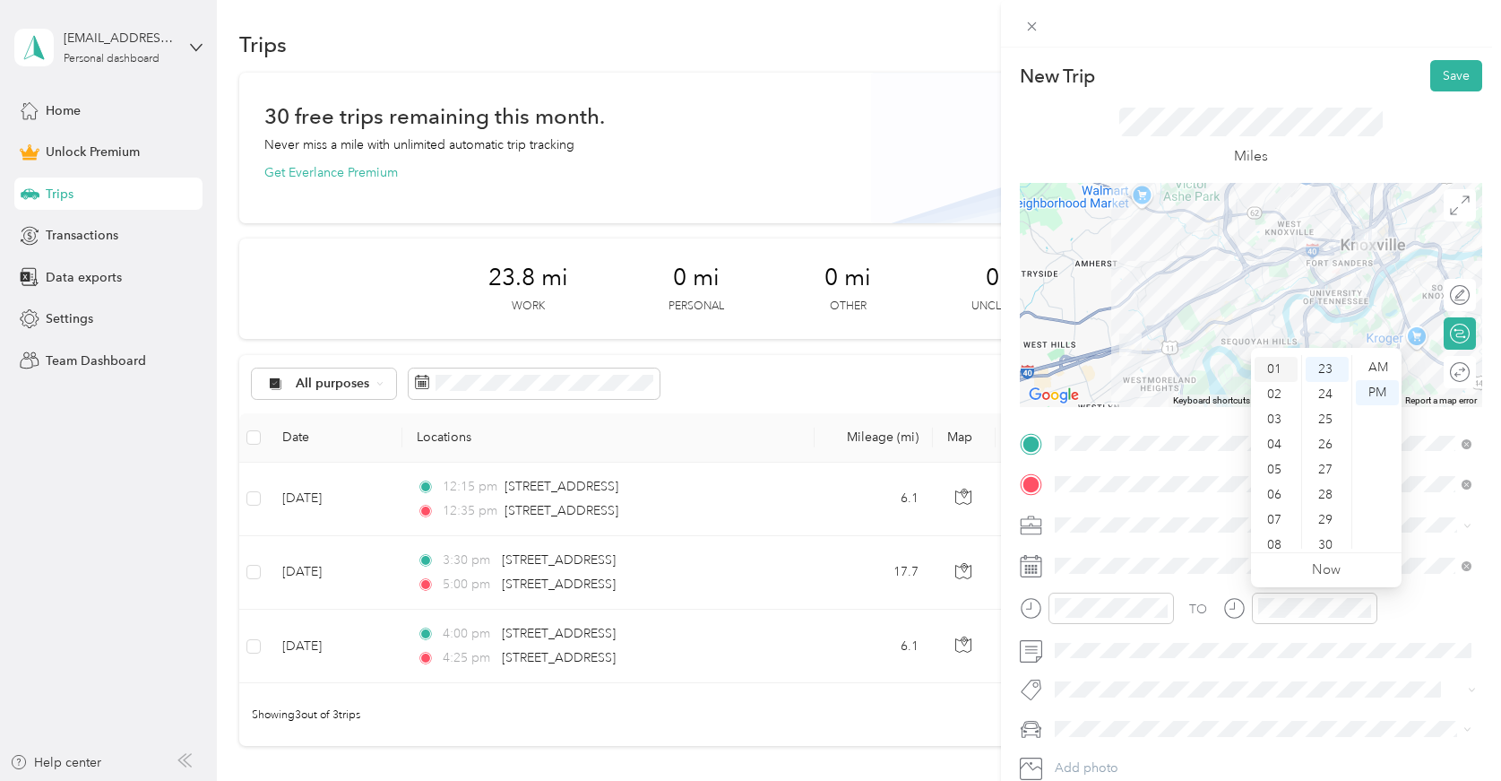
click at [1280, 369] on div "01" at bounding box center [1276, 369] width 43 height 25
click at [1275, 368] on div "12" at bounding box center [1276, 367] width 43 height 25
click at [1332, 506] on div "58" at bounding box center [1327, 510] width 43 height 25
click at [1337, 430] on div "55" at bounding box center [1327, 435] width 43 height 25
click at [1389, 626] on div "TO" at bounding box center [1251, 615] width 463 height 44
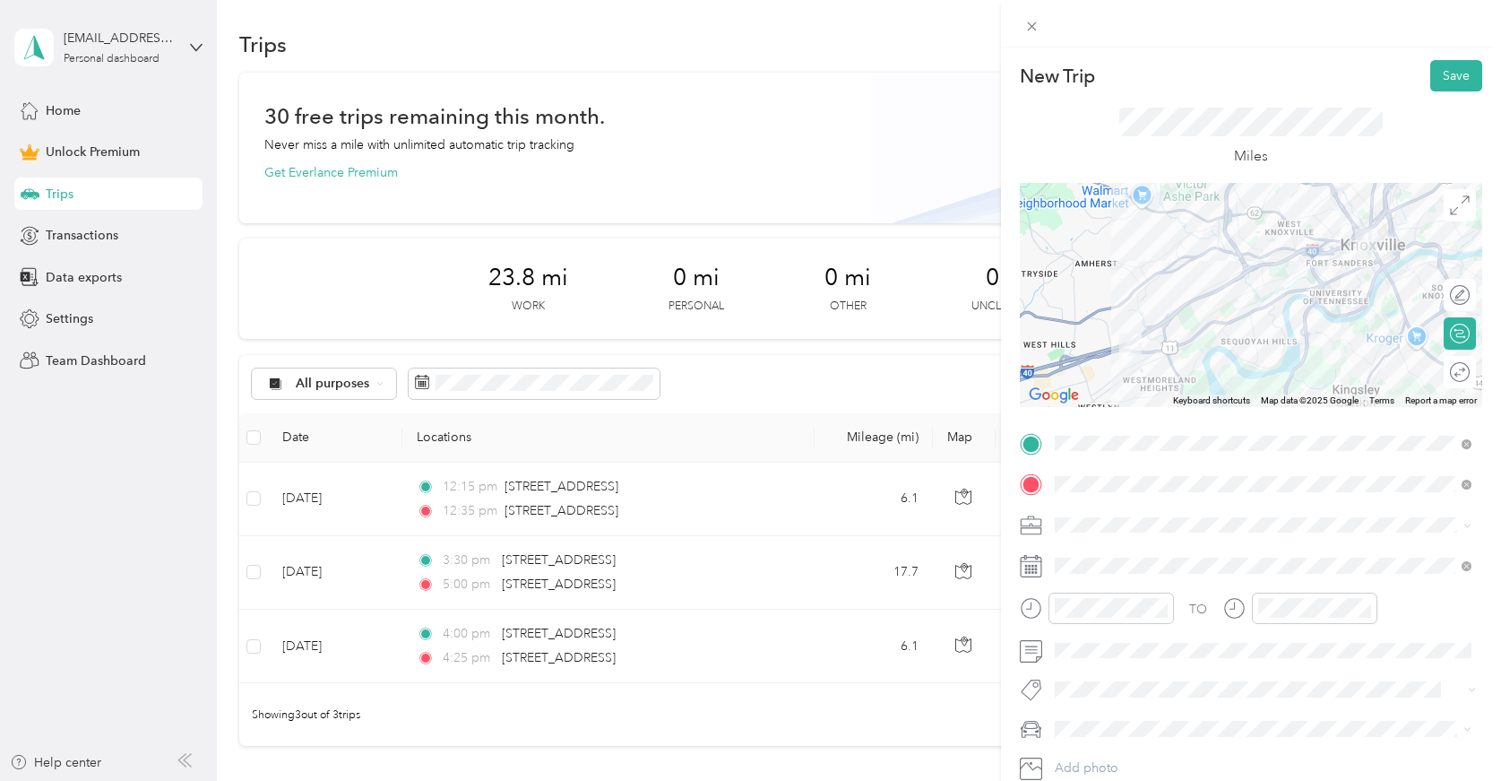
click at [1133, 272] on div "Work" at bounding box center [1263, 272] width 404 height 19
click at [1451, 82] on button "Save" at bounding box center [1457, 75] width 52 height 31
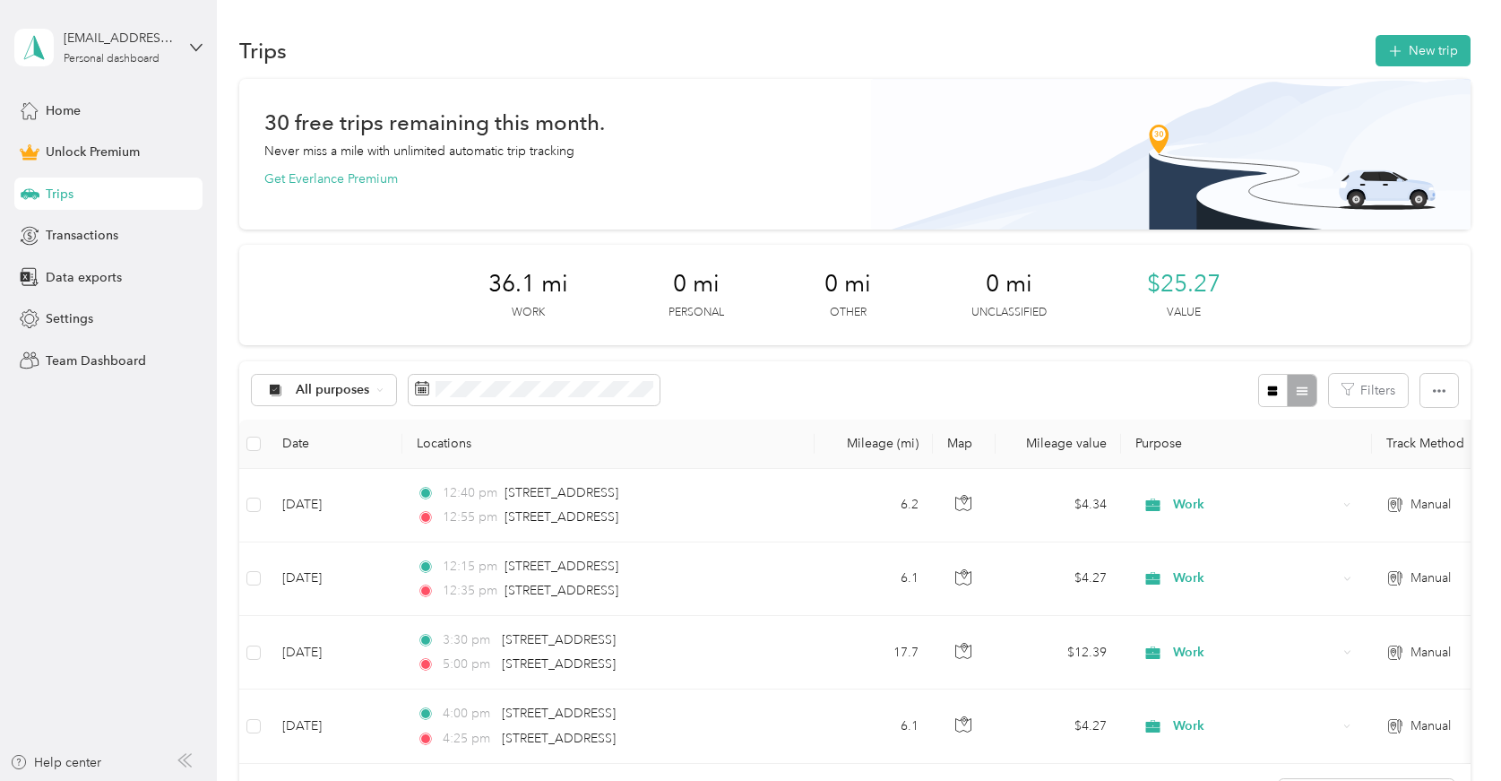
click at [1450, 33] on div "Trips New trip" at bounding box center [855, 50] width 1232 height 38
click at [1450, 55] on button "New trip" at bounding box center [1423, 50] width 95 height 31
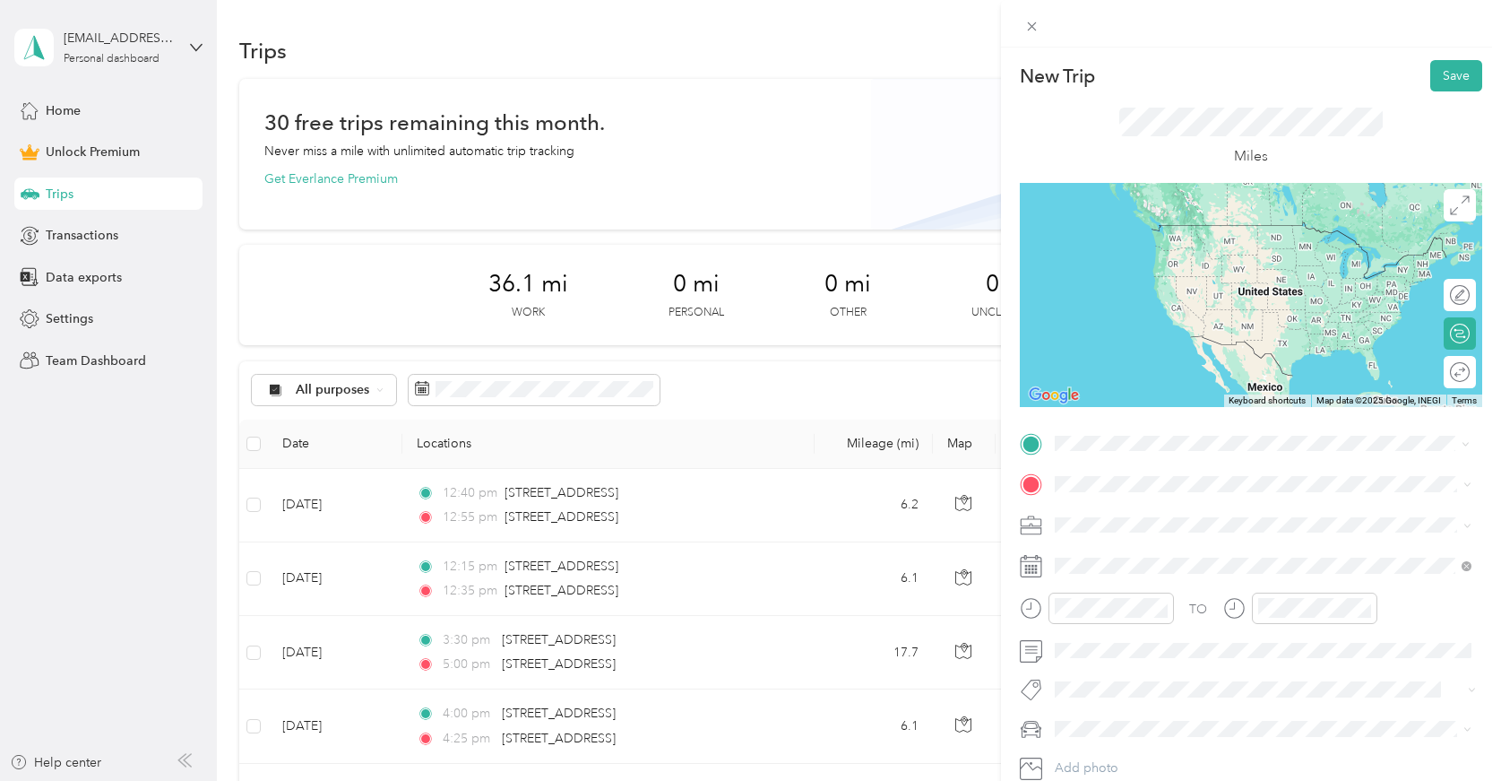
click at [1168, 515] on span "109 South Broadway Knoxville, Tennessee 37902, United States" at bounding box center [1177, 507] width 179 height 16
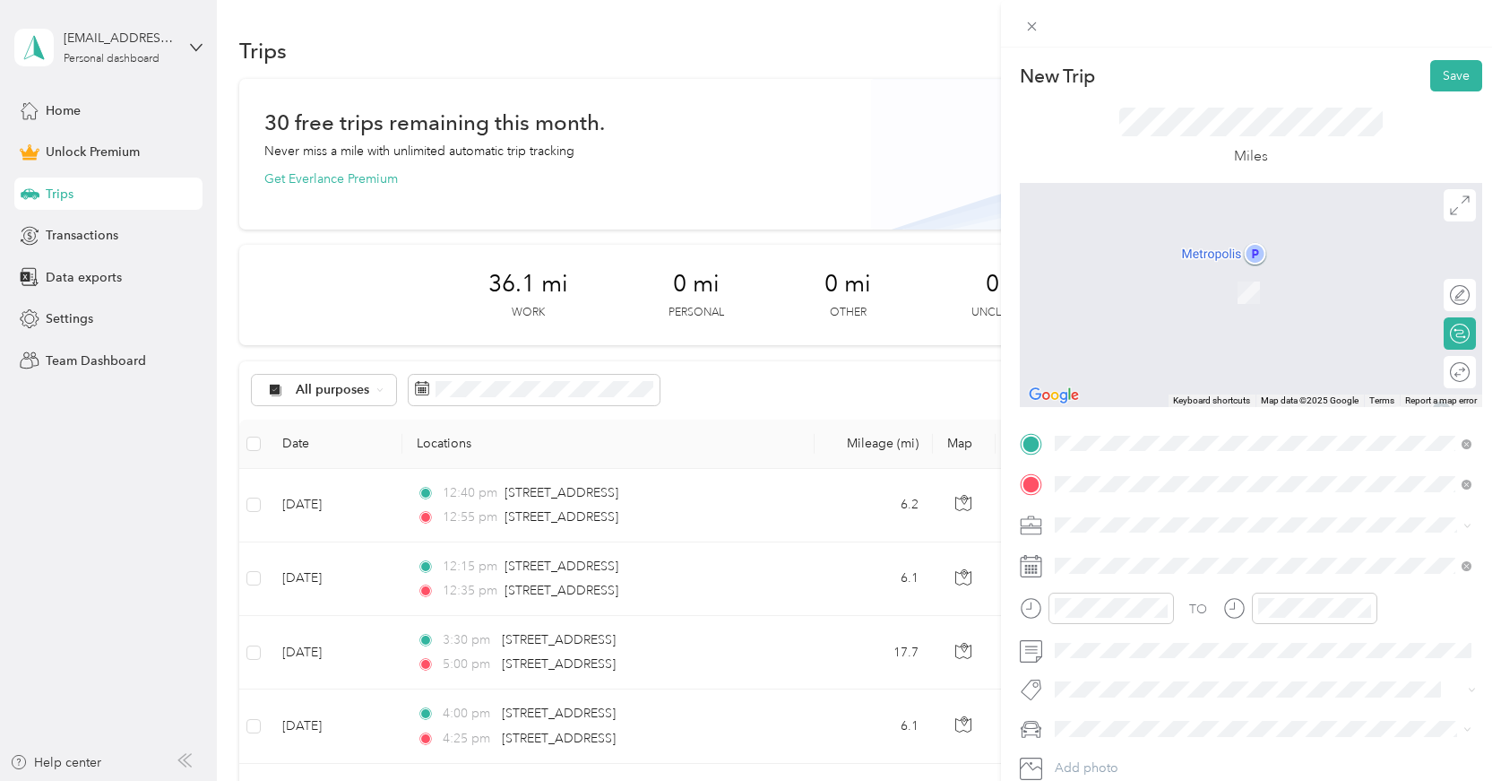
click at [1112, 545] on span "12828 Kingston Pike Knoxville, Tennessee 37934, United States" at bounding box center [1177, 549] width 179 height 16
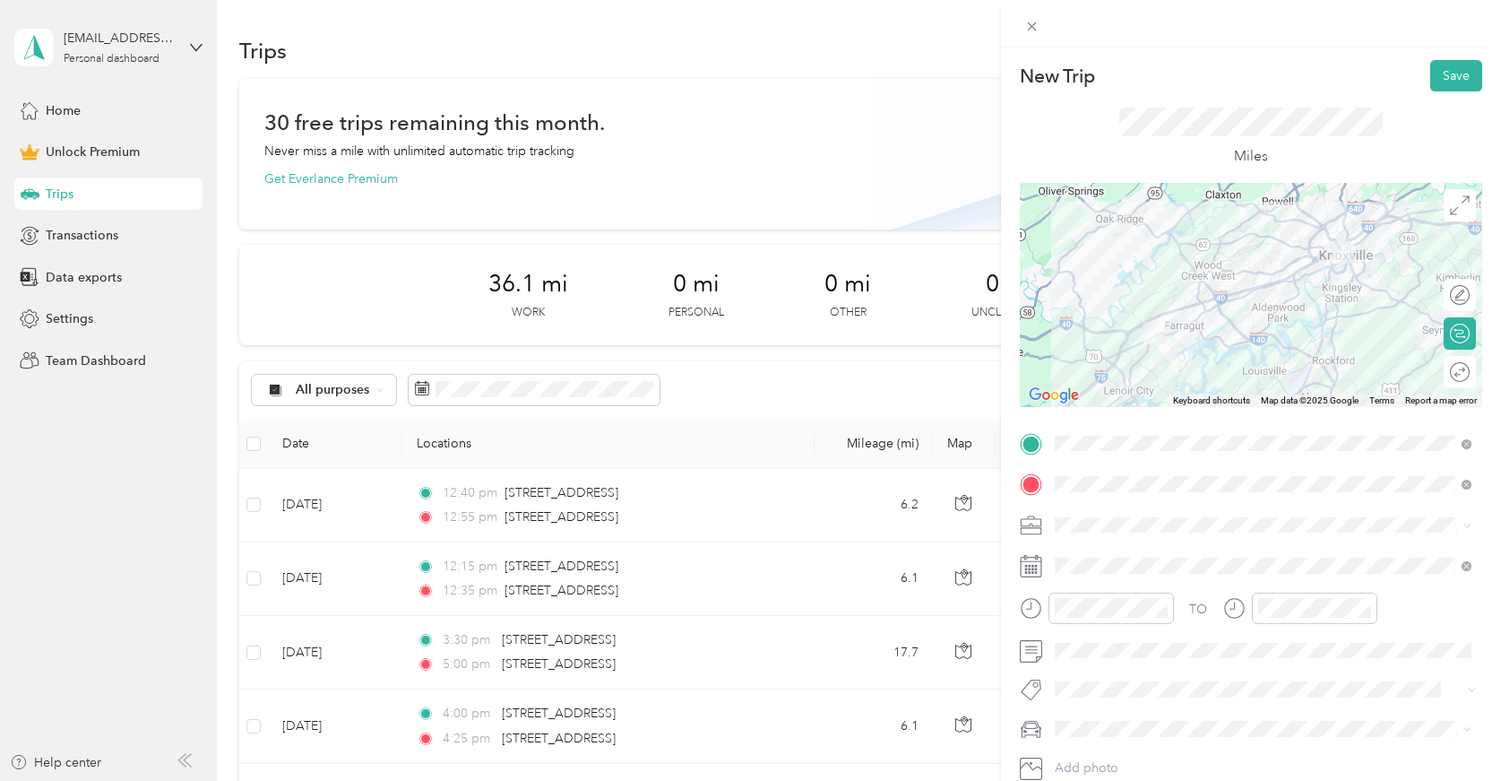
click at [1157, 282] on ol "Work Personal Creative Other Charity Medical Moving Commute" at bounding box center [1263, 380] width 429 height 251
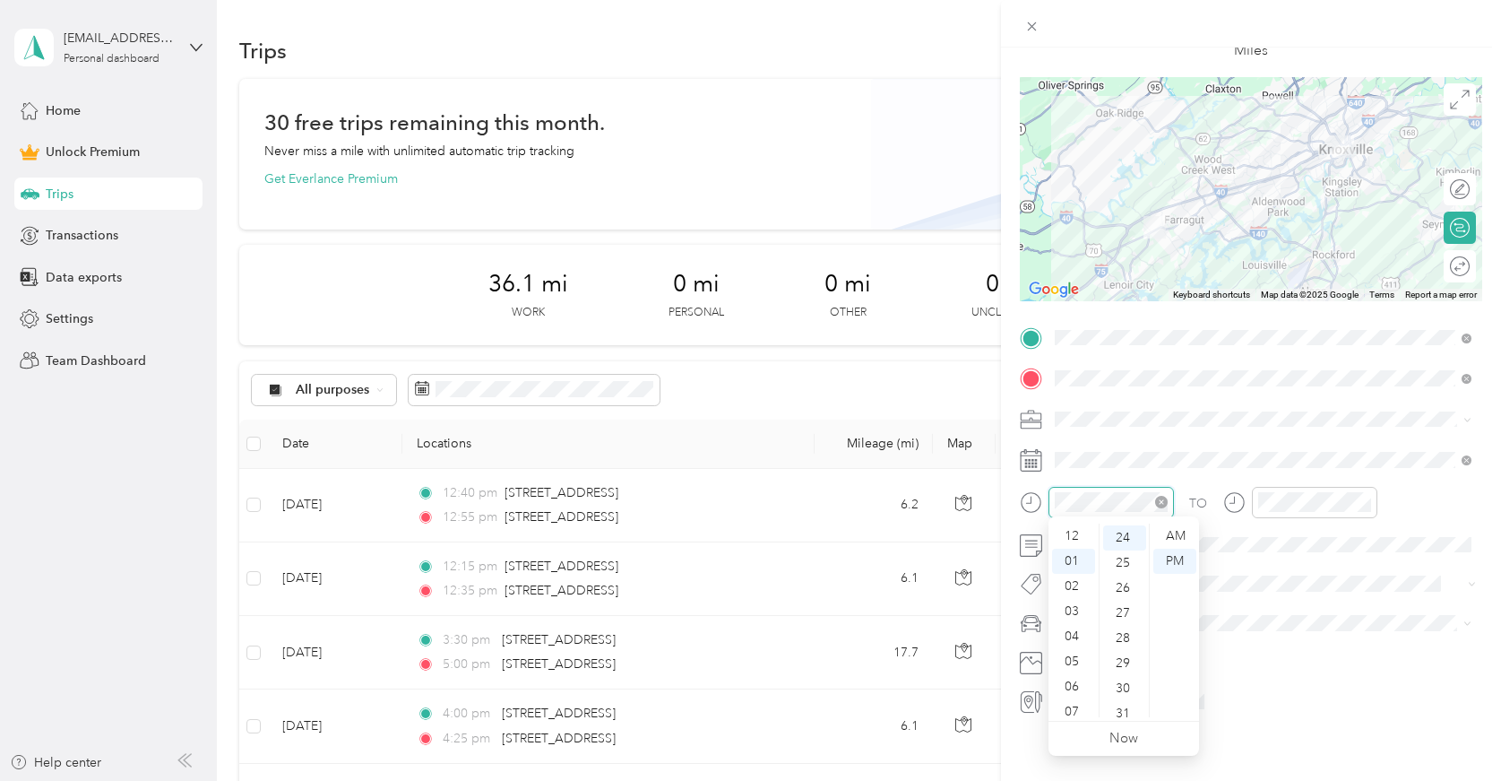
scroll to position [23, 0]
click at [1071, 676] on div "09" at bounding box center [1073, 674] width 43 height 25
click at [1165, 539] on div "AM" at bounding box center [1175, 535] width 43 height 25
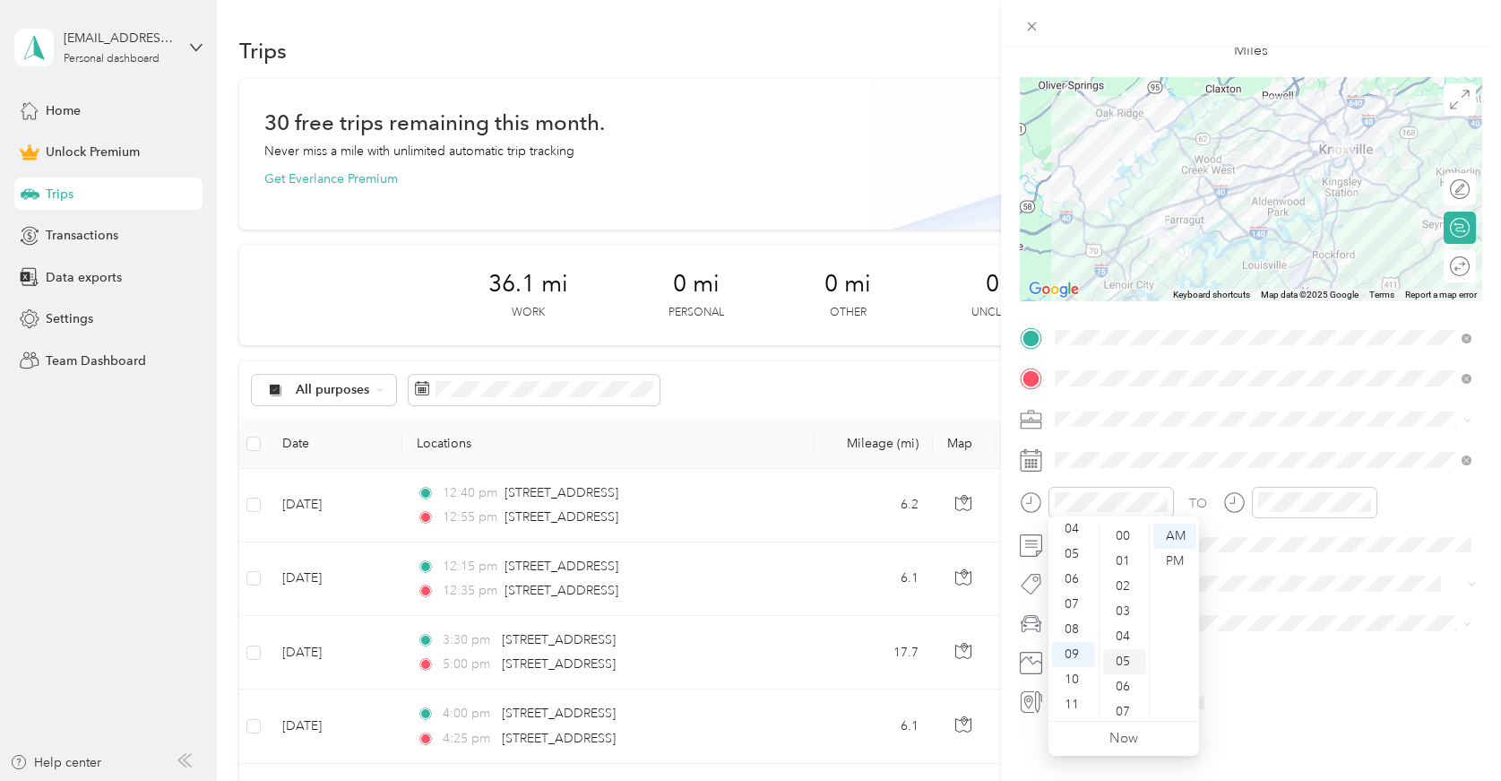
click at [1134, 653] on div "05" at bounding box center [1124, 661] width 43 height 25
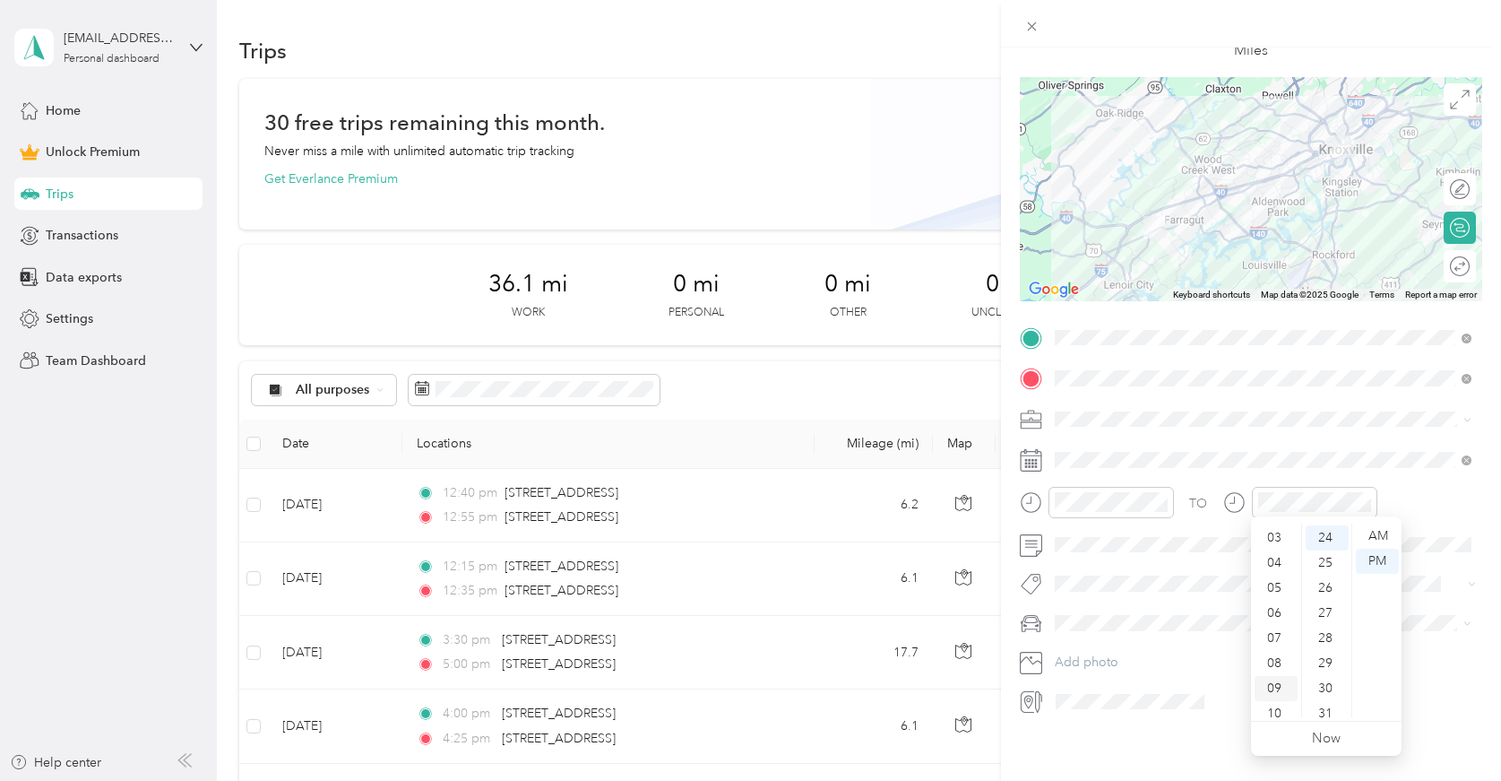
click at [1276, 683] on div "09" at bounding box center [1276, 688] width 43 height 25
click at [1328, 687] on div "30" at bounding box center [1327, 688] width 43 height 25
click at [1388, 536] on div "AM" at bounding box center [1377, 535] width 43 height 25
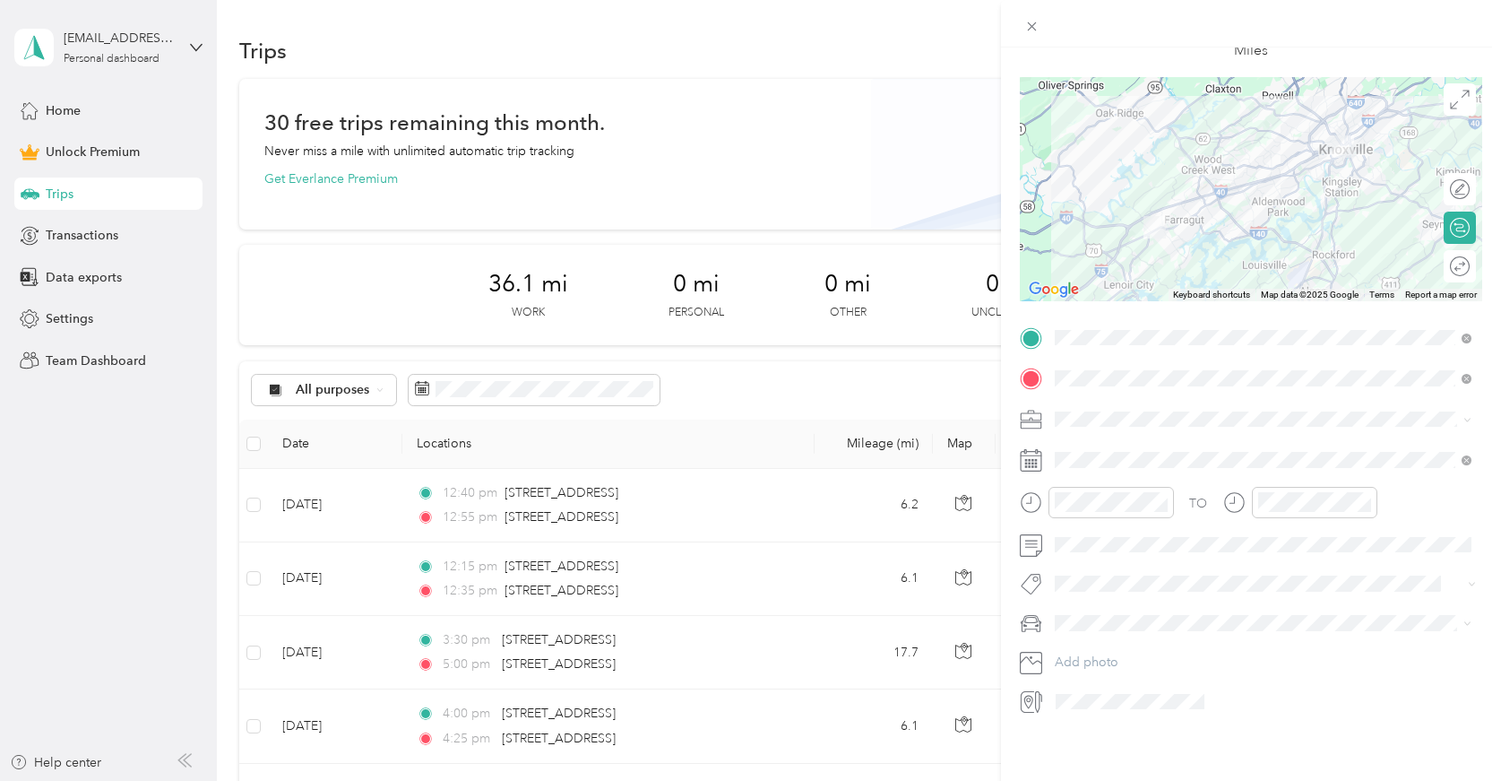
click at [1440, 560] on div "TO Add photo" at bounding box center [1251, 520] width 463 height 393
click at [1222, 531] on span at bounding box center [1266, 545] width 434 height 29
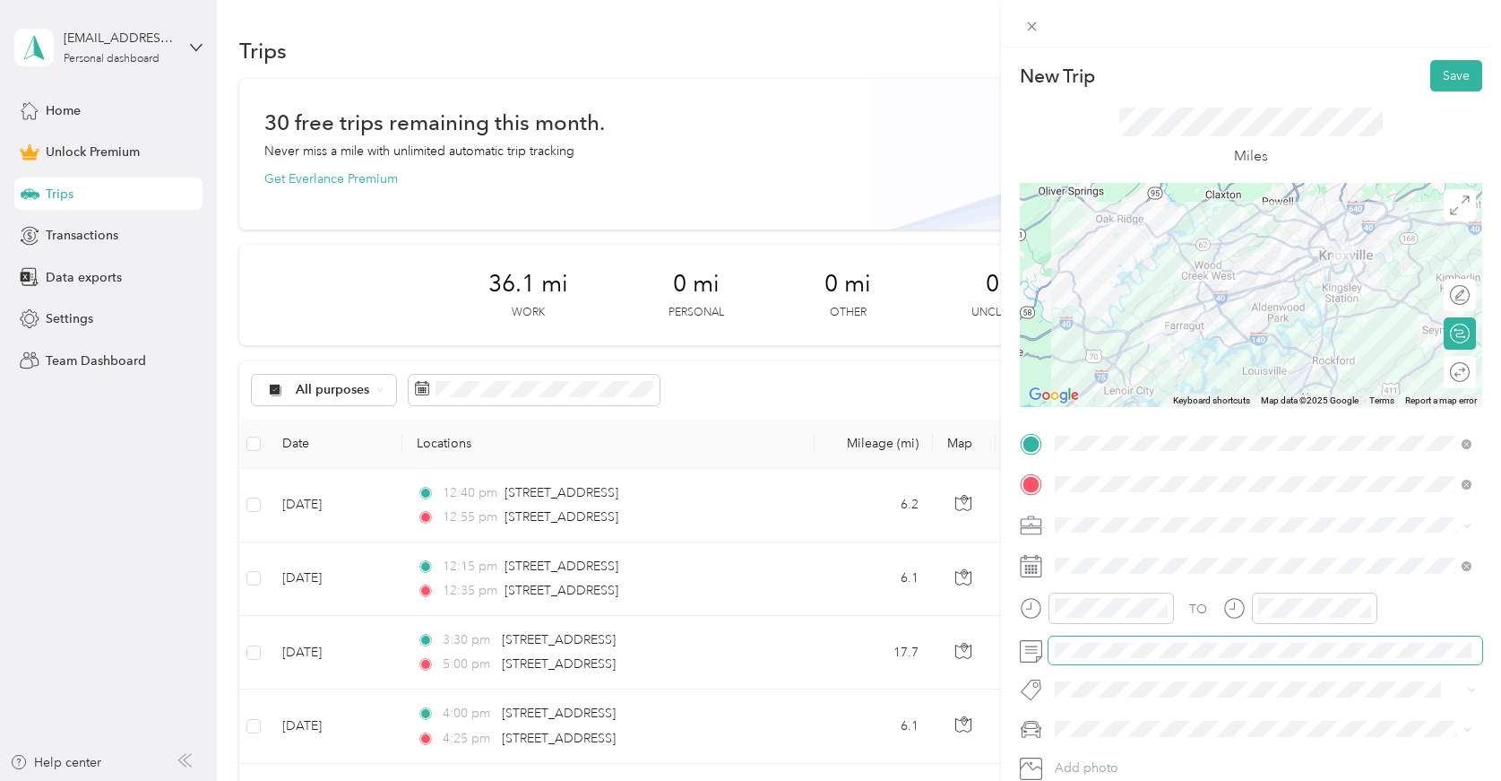
scroll to position [0, 0]
click at [1119, 277] on div "Work" at bounding box center [1263, 273] width 404 height 19
click at [1448, 80] on button "Save" at bounding box center [1457, 75] width 52 height 31
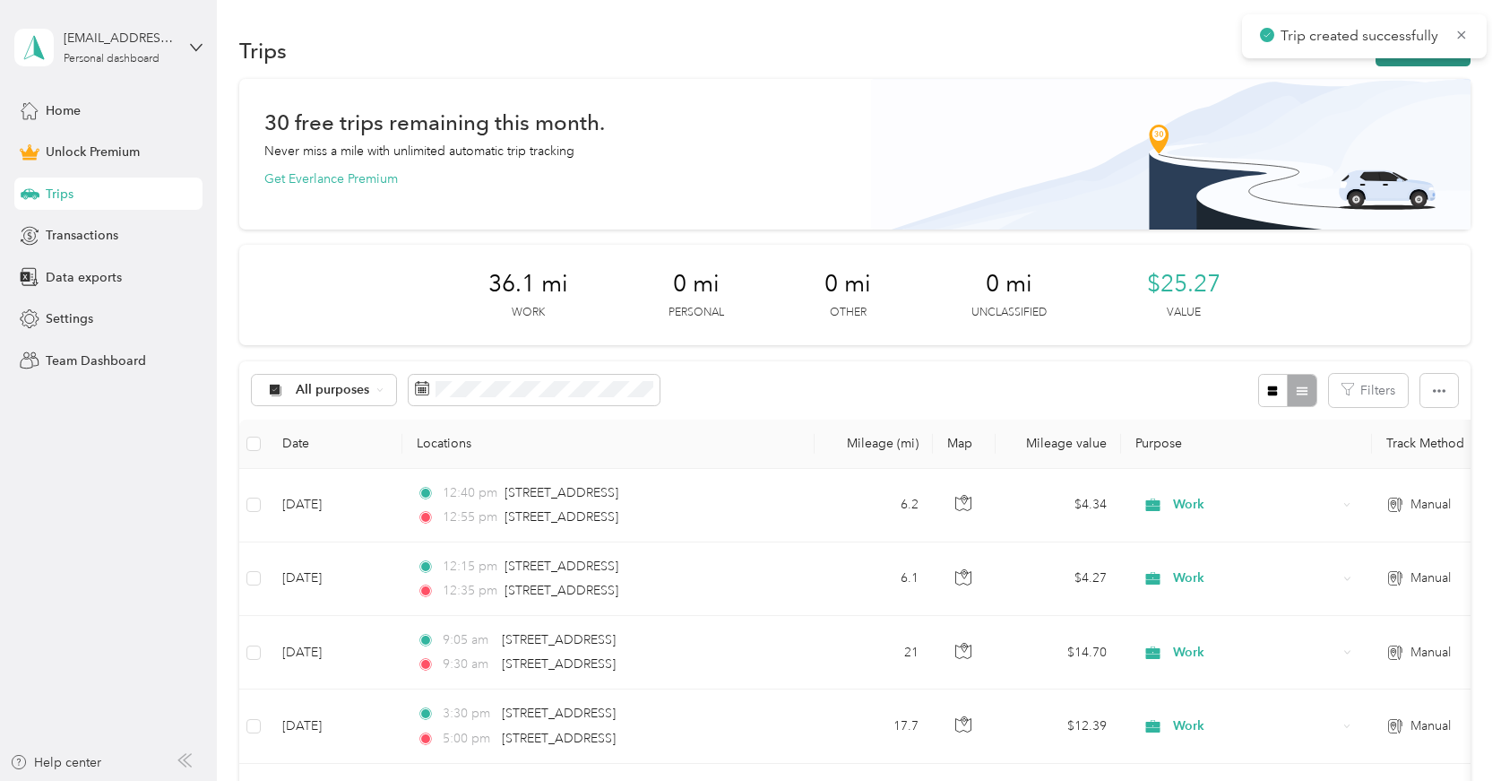
click at [1428, 62] on button "New trip" at bounding box center [1423, 50] width 95 height 31
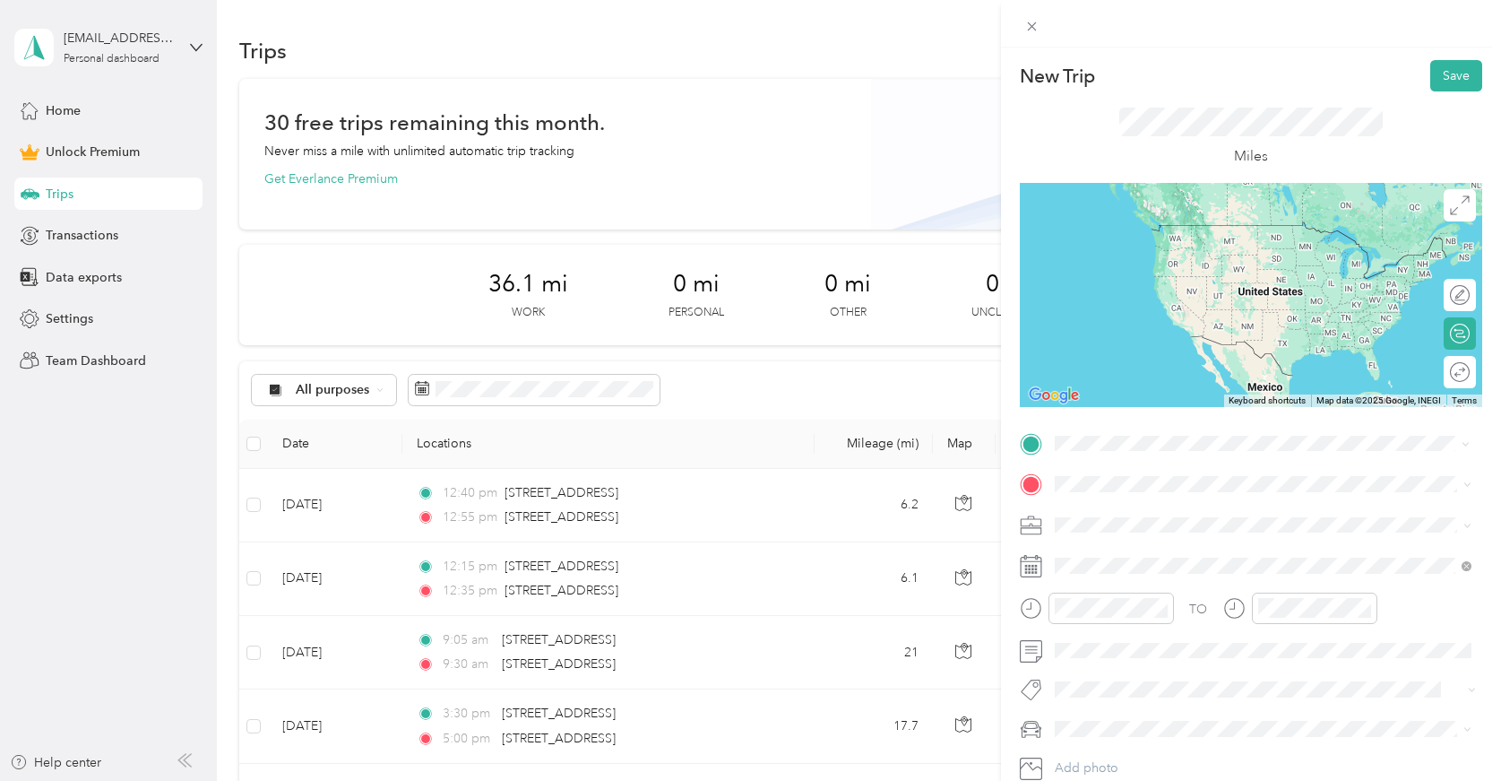
click at [1098, 501] on span "12828 Kingston Pike Knoxville, Tennessee 37934, United States" at bounding box center [1177, 507] width 179 height 16
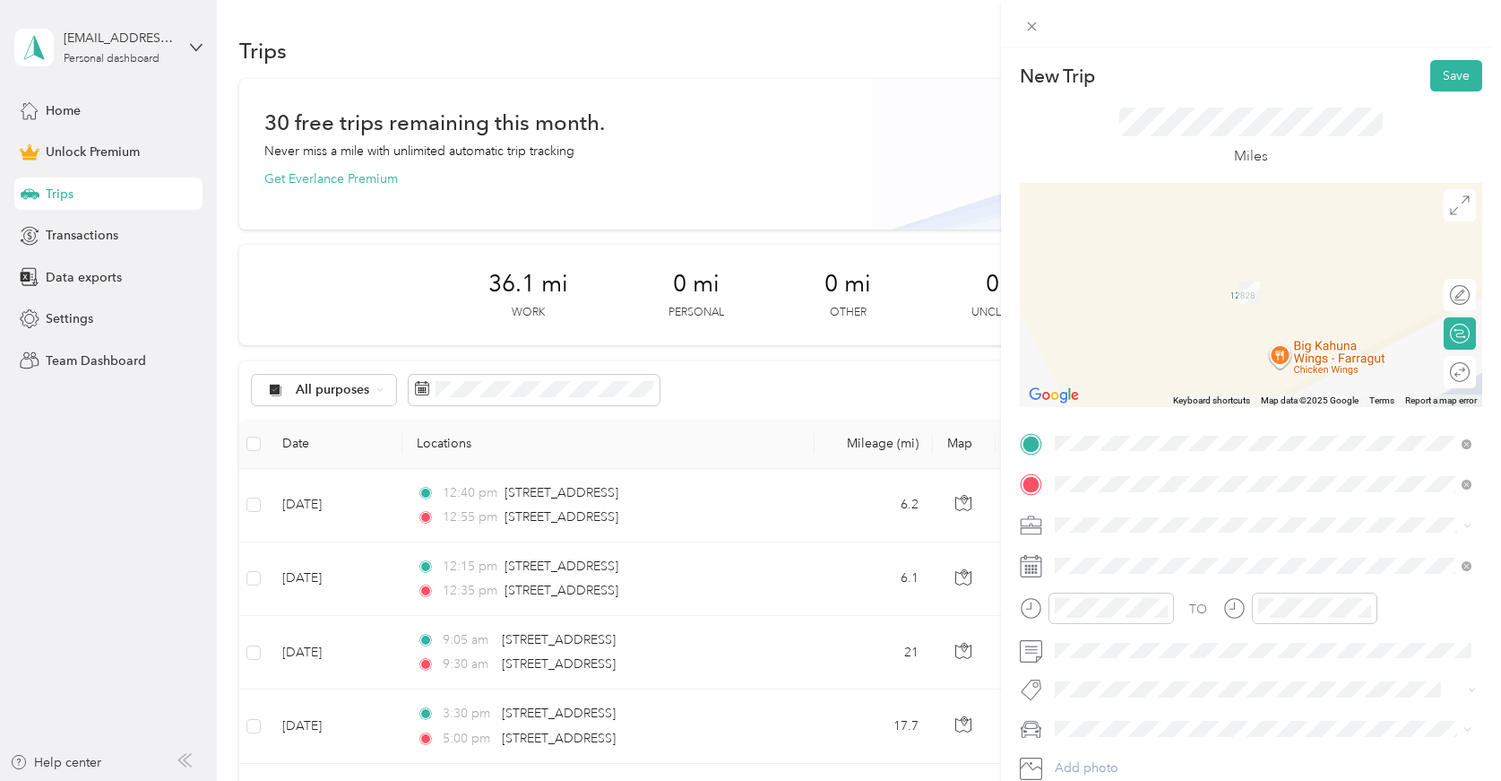
click at [1206, 561] on div "109 South Broadway Knoxville, Tennessee 37902, United States" at bounding box center [1263, 549] width 404 height 24
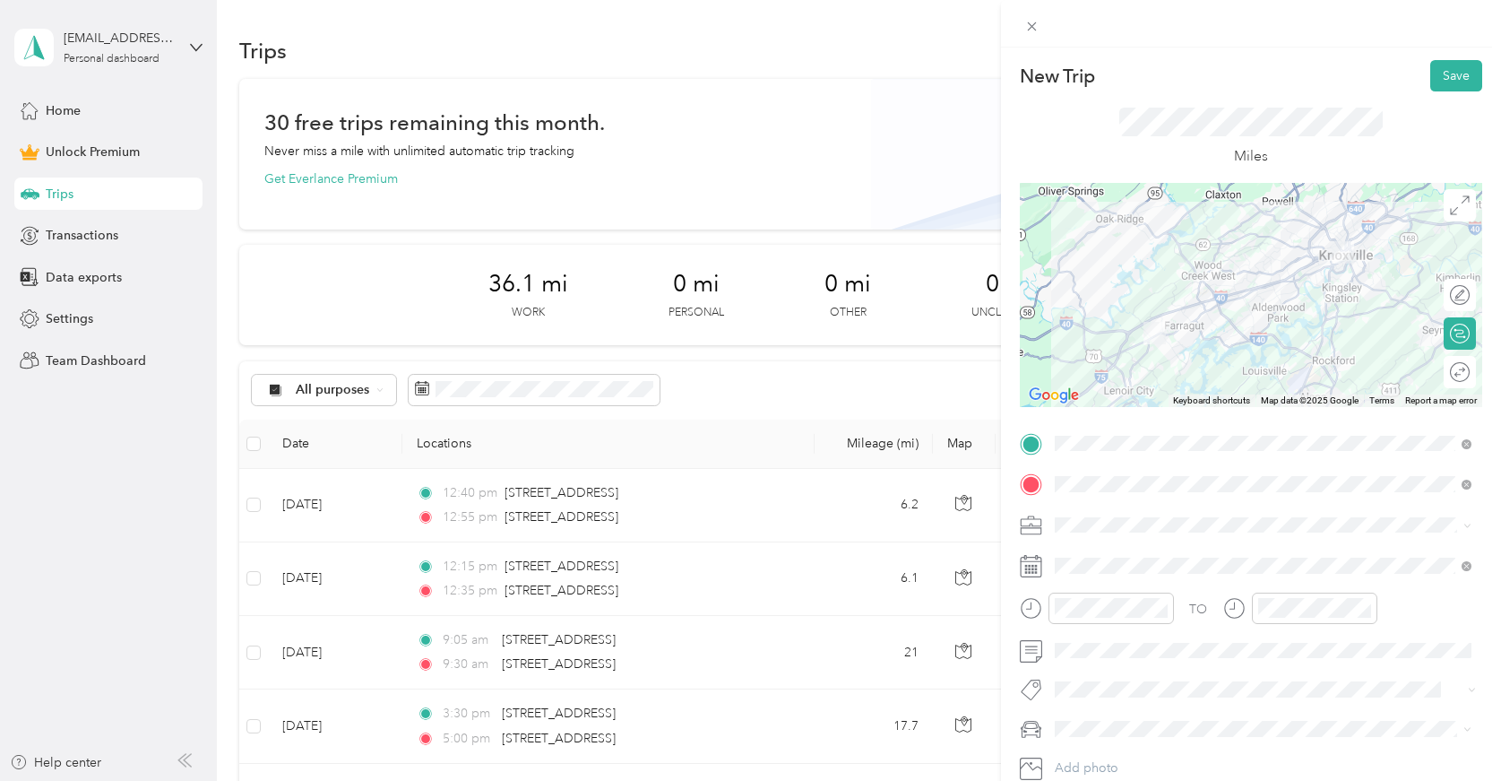
click at [1155, 285] on ol "Work Personal Creative Other Charity Medical Moving Commute" at bounding box center [1263, 381] width 429 height 251
click at [1164, 555] on span at bounding box center [1266, 565] width 434 height 29
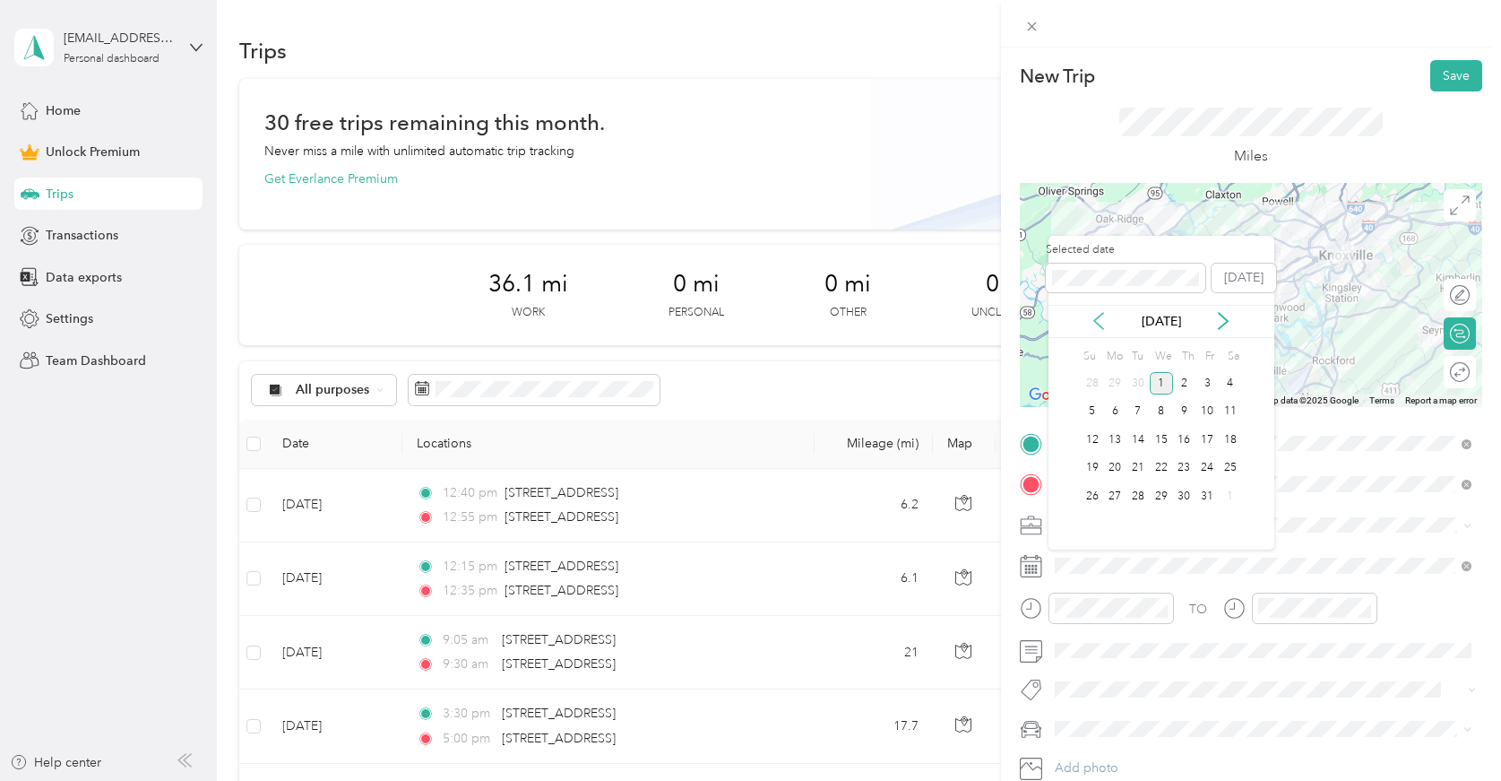
click at [1107, 321] on icon at bounding box center [1099, 321] width 18 height 18
click at [1210, 441] on div "19" at bounding box center [1207, 439] width 23 height 22
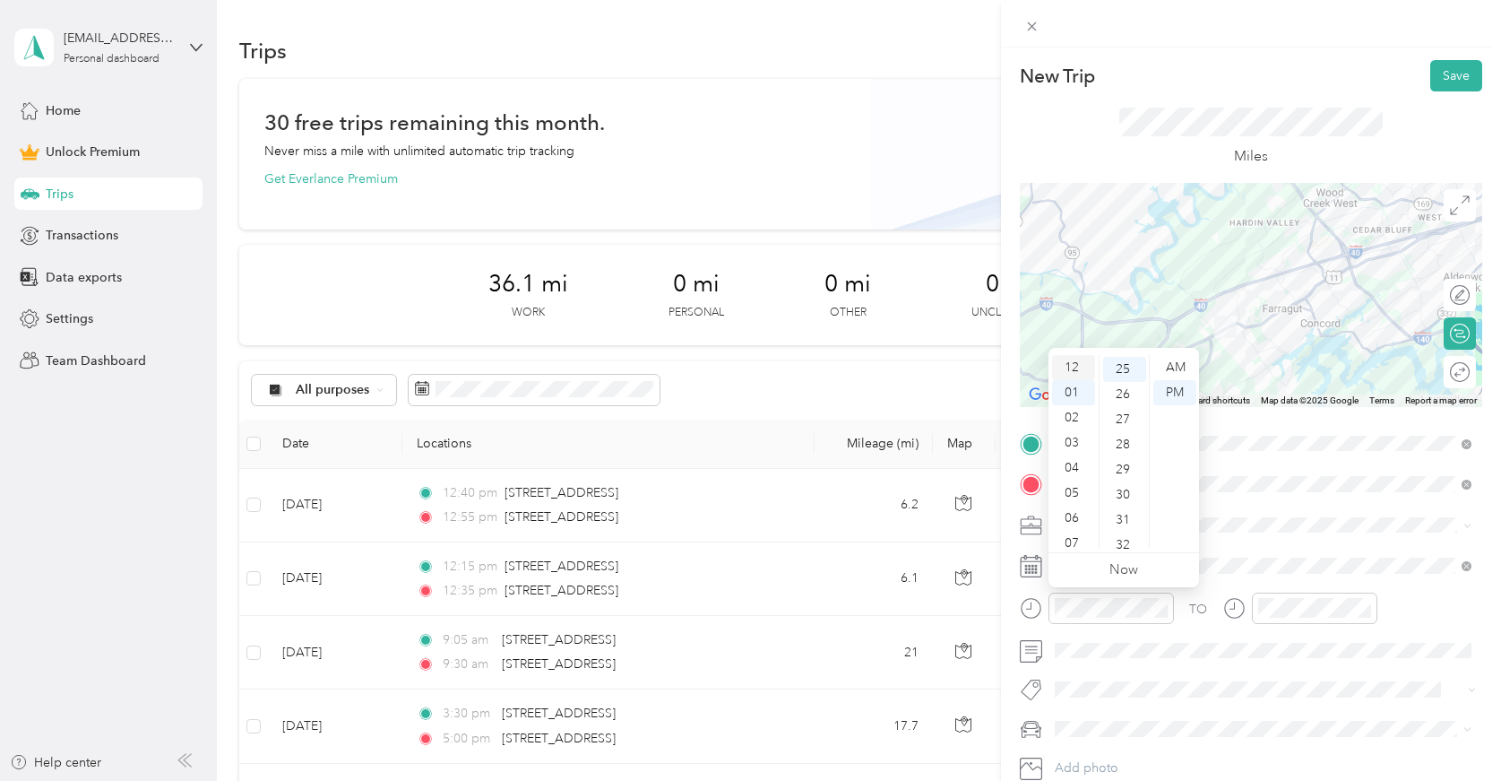
click at [1075, 364] on div "12" at bounding box center [1073, 367] width 43 height 25
click at [1120, 492] on div "30" at bounding box center [1124, 494] width 43 height 25
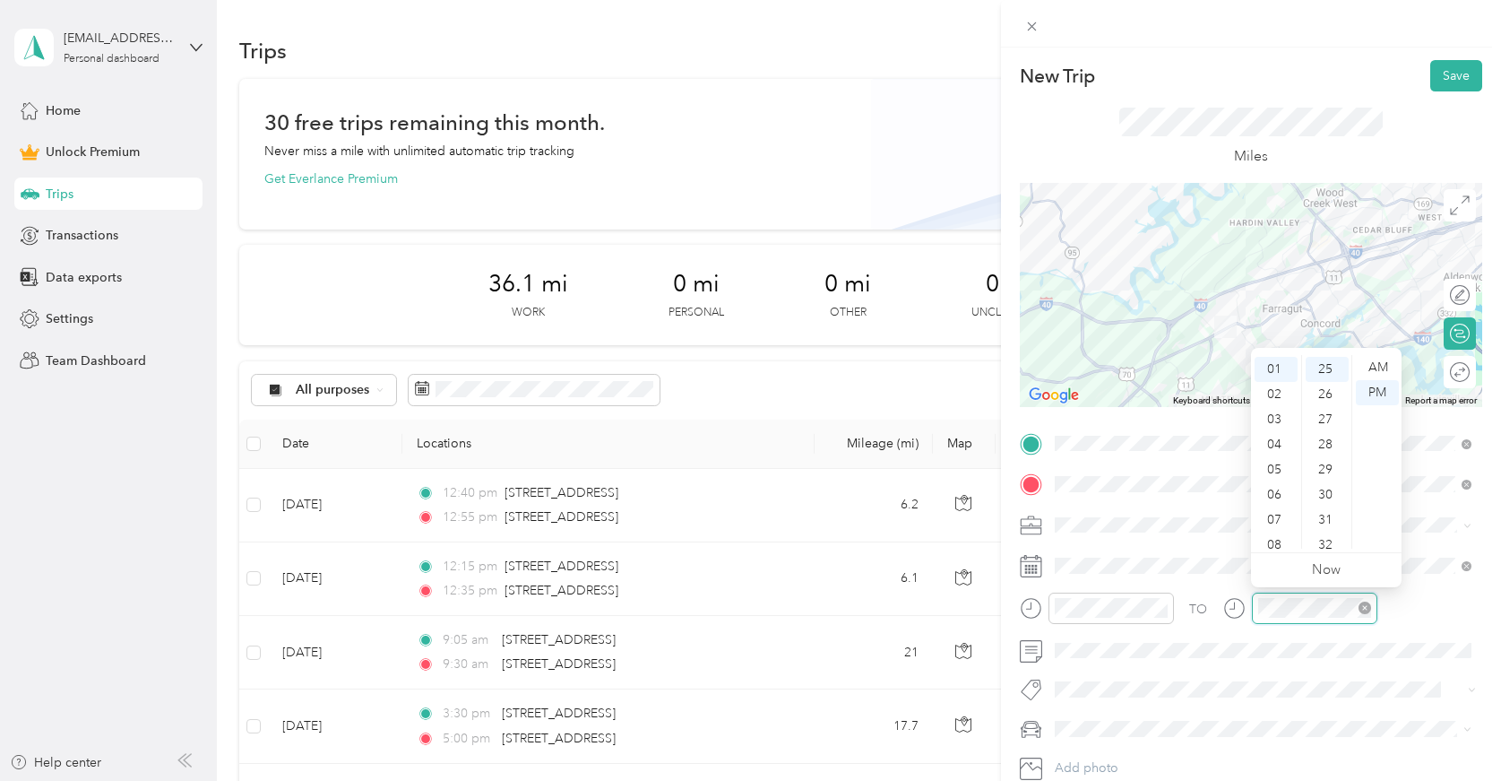
scroll to position [626, 0]
click at [1270, 372] on div "01" at bounding box center [1276, 369] width 43 height 25
click at [1328, 371] on div "00" at bounding box center [1327, 367] width 43 height 25
click at [1334, 496] on div "05" at bounding box center [1327, 492] width 43 height 25
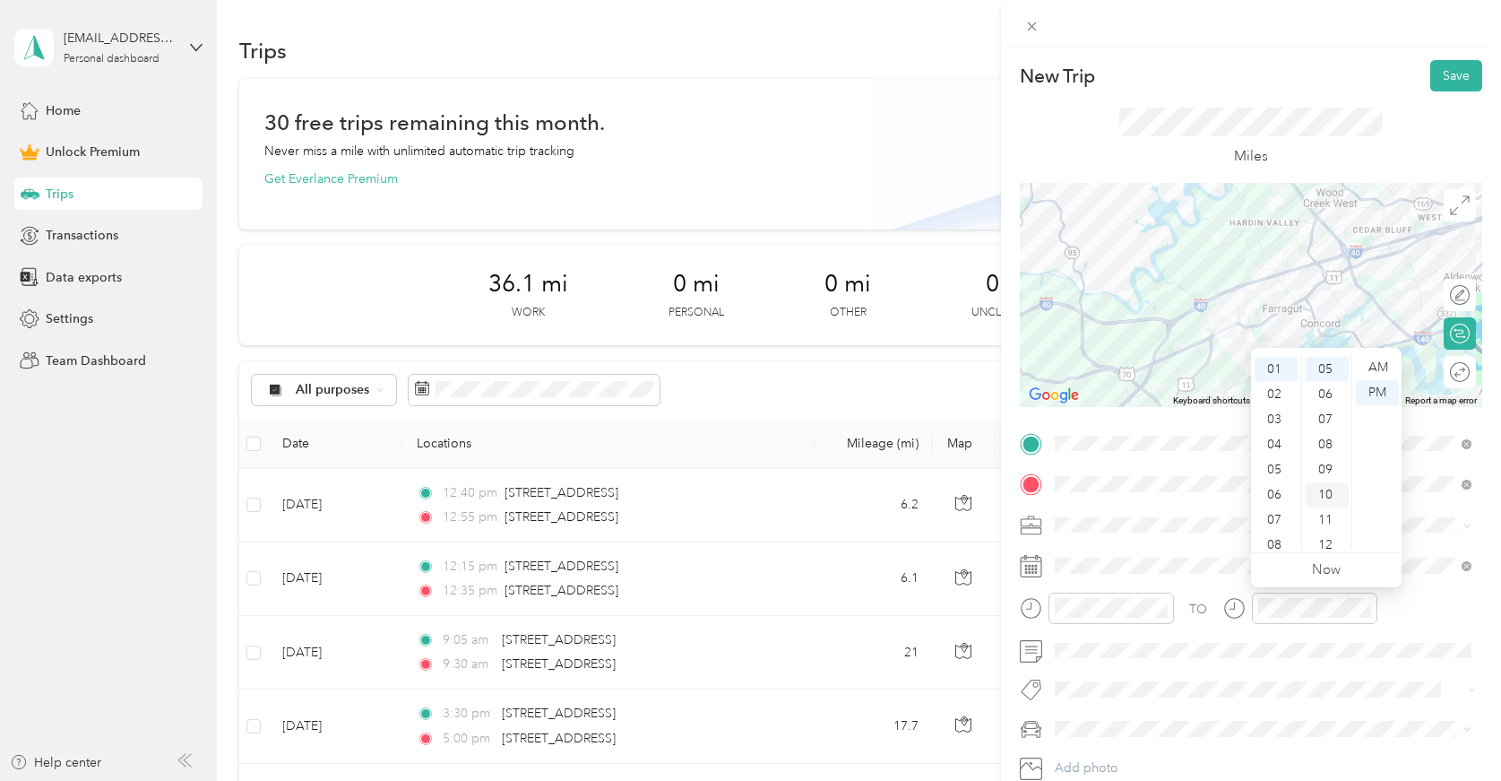
click at [1329, 492] on div "10" at bounding box center [1327, 494] width 43 height 25
click at [1383, 462] on ul "AM PM" at bounding box center [1377, 452] width 50 height 194
click at [1224, 636] on span at bounding box center [1266, 650] width 434 height 29
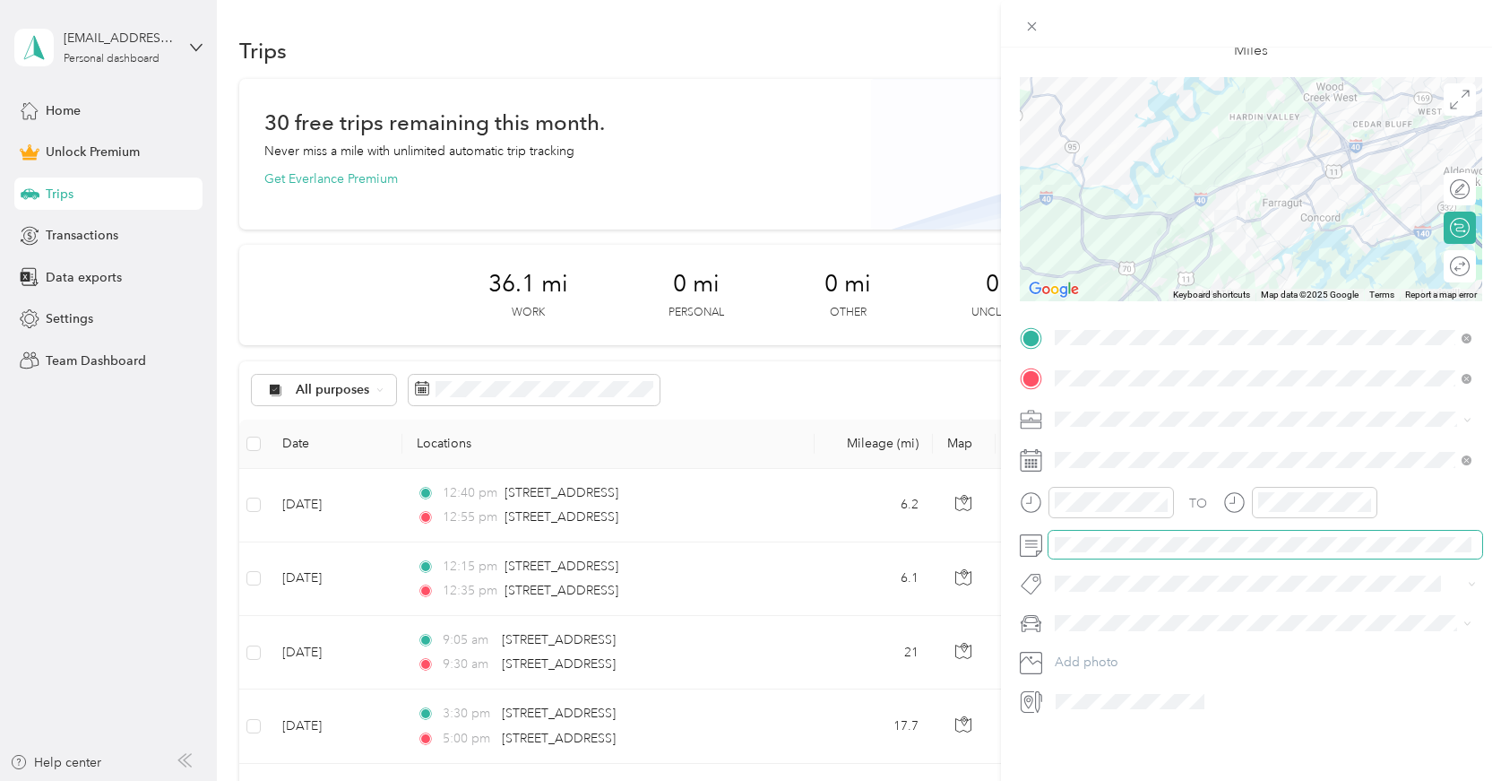
scroll to position [110, 0]
click at [1089, 439] on span "Work" at bounding box center [1076, 445] width 30 height 15
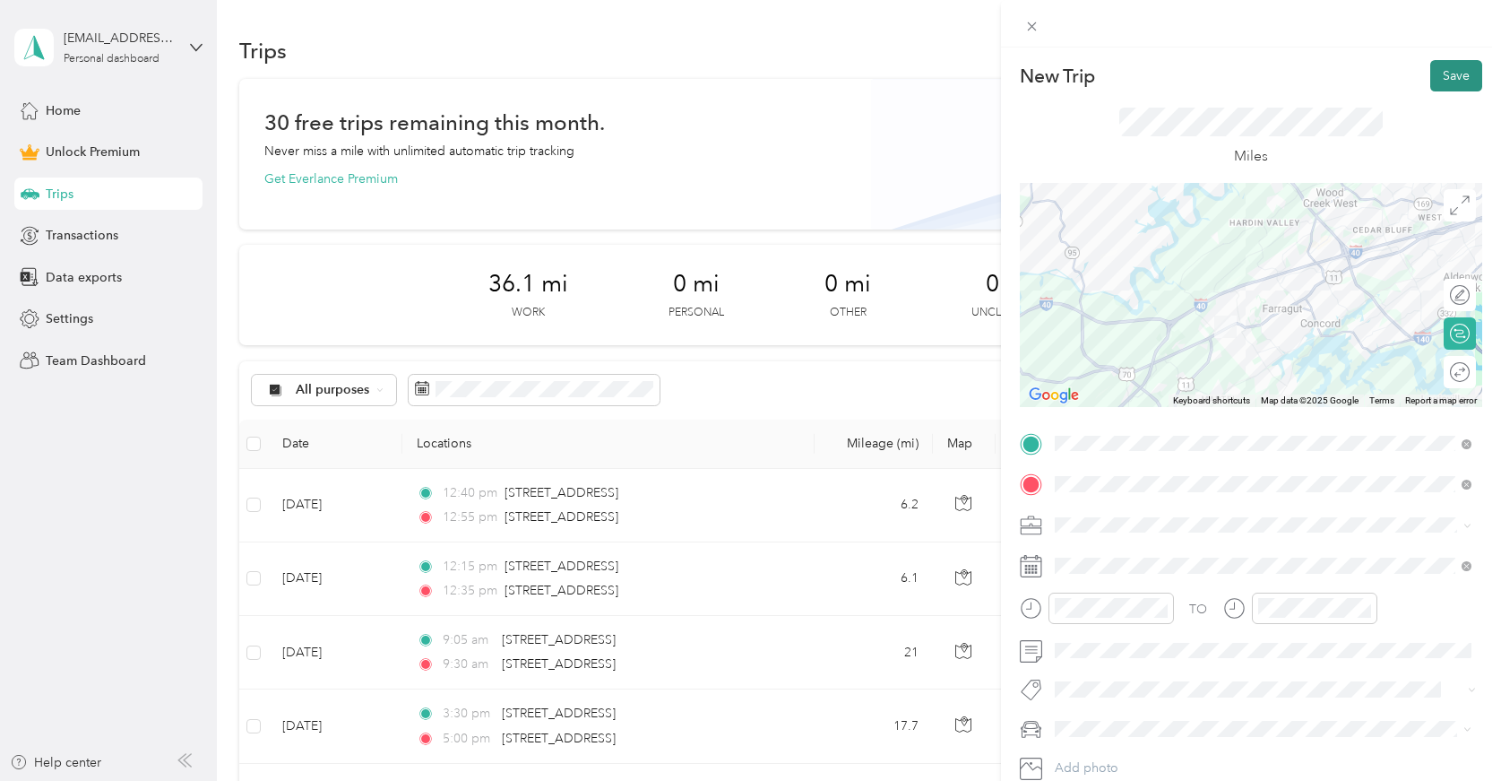
scroll to position [0, 0]
click at [1450, 79] on button "Save" at bounding box center [1457, 75] width 52 height 31
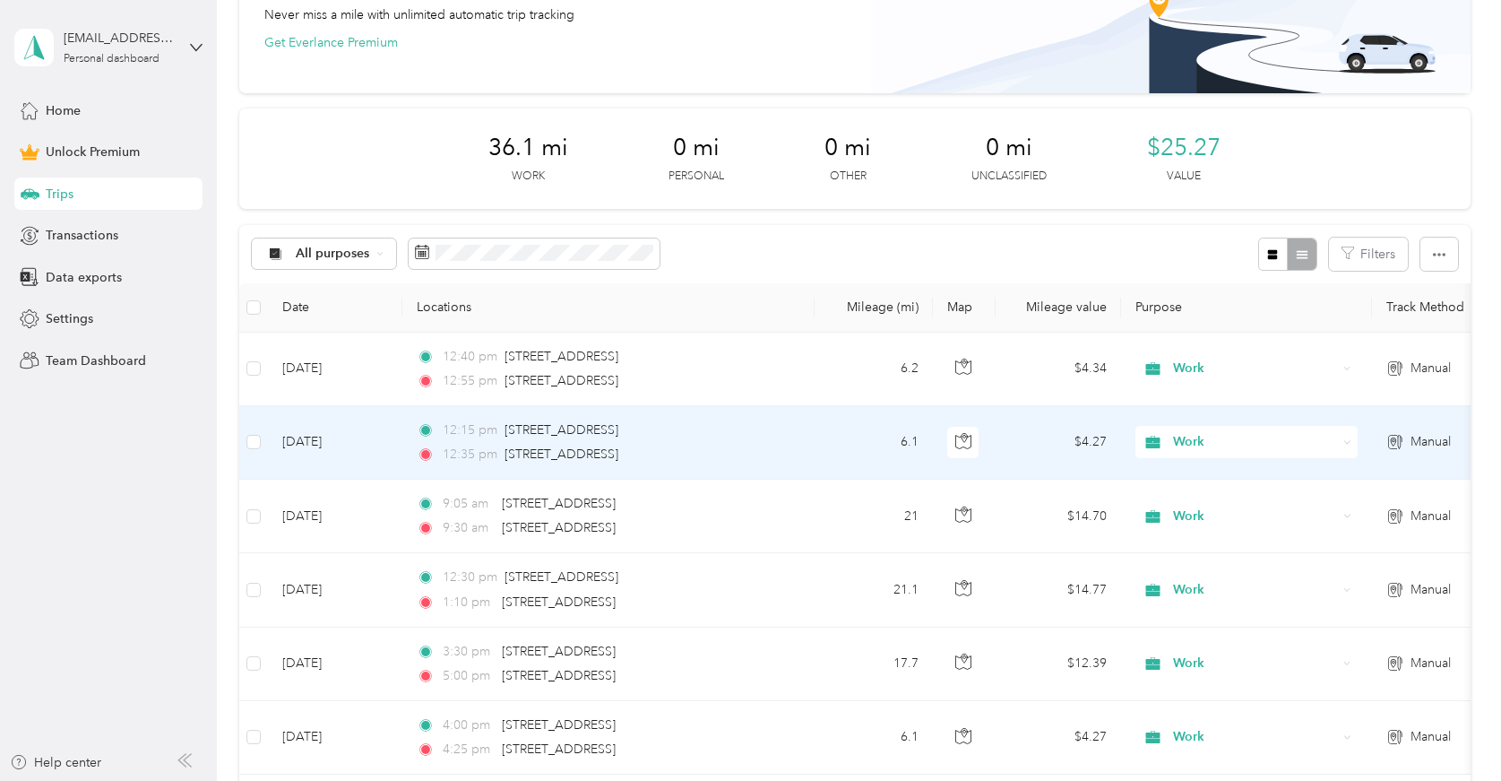
scroll to position [139, 0]
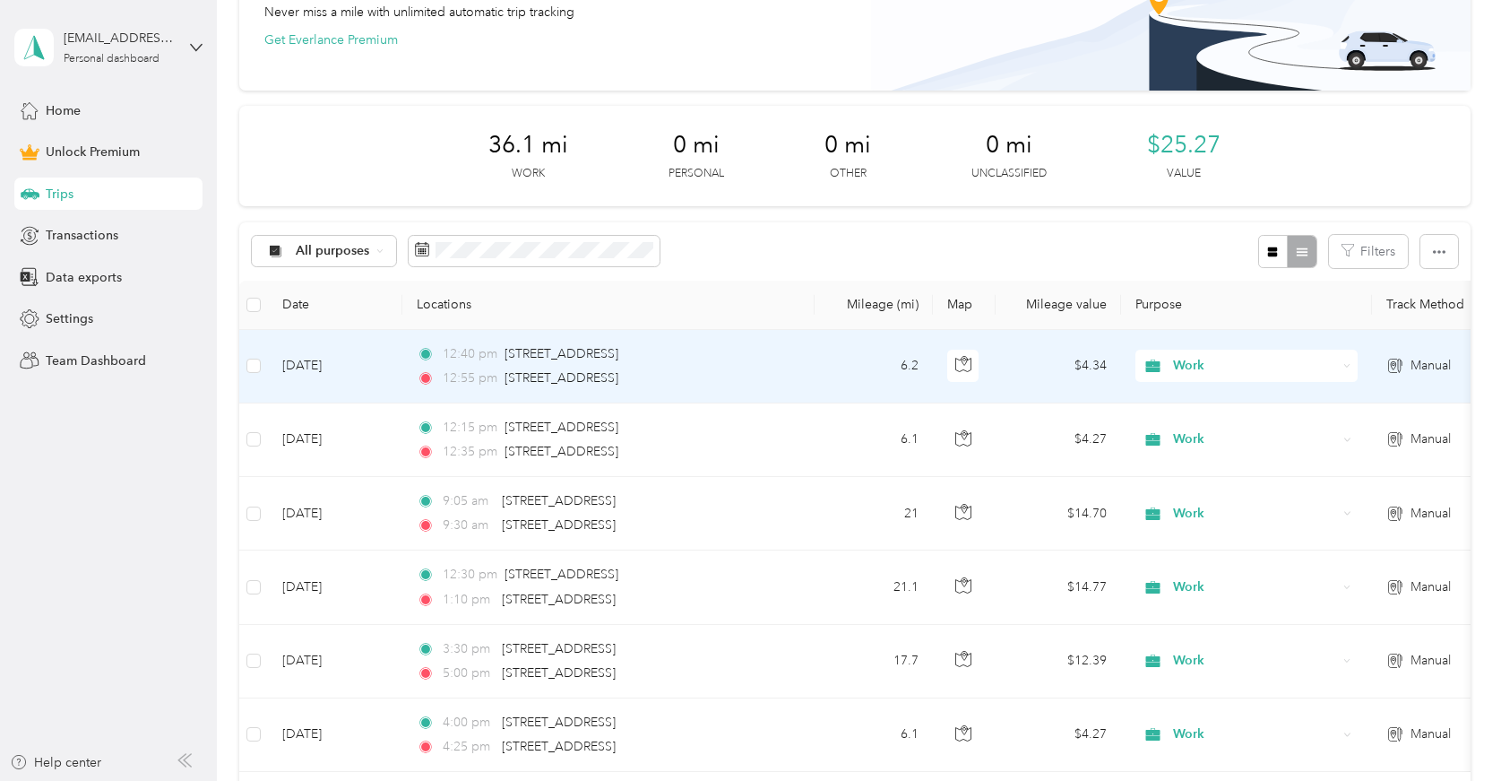
click at [759, 344] on div "12:40 pm 6714 Papermill Drive, Knoxville" at bounding box center [605, 354] width 376 height 20
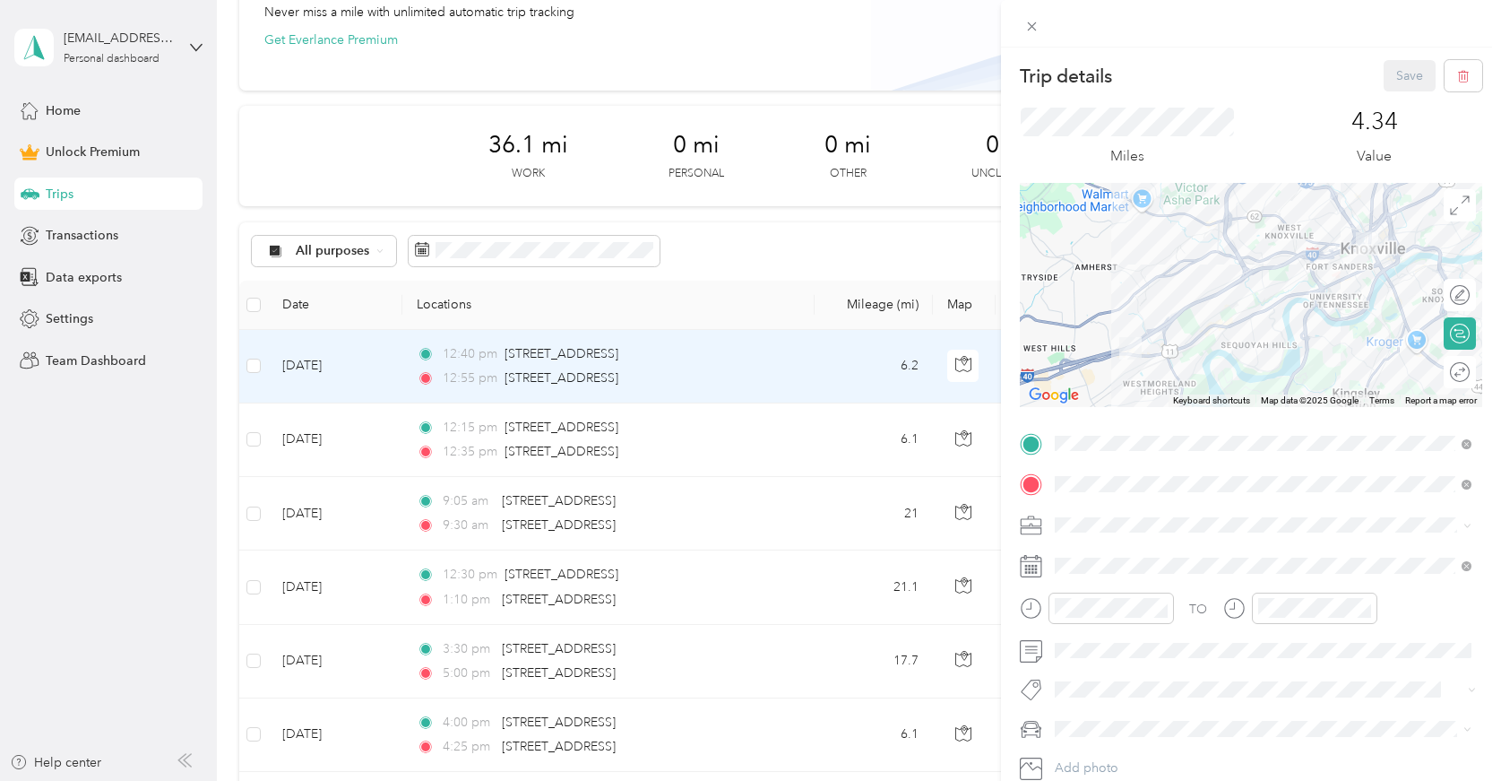
click at [1040, 568] on icon at bounding box center [1031, 566] width 22 height 22
click at [1029, 567] on rect at bounding box center [1029, 566] width 3 height 3
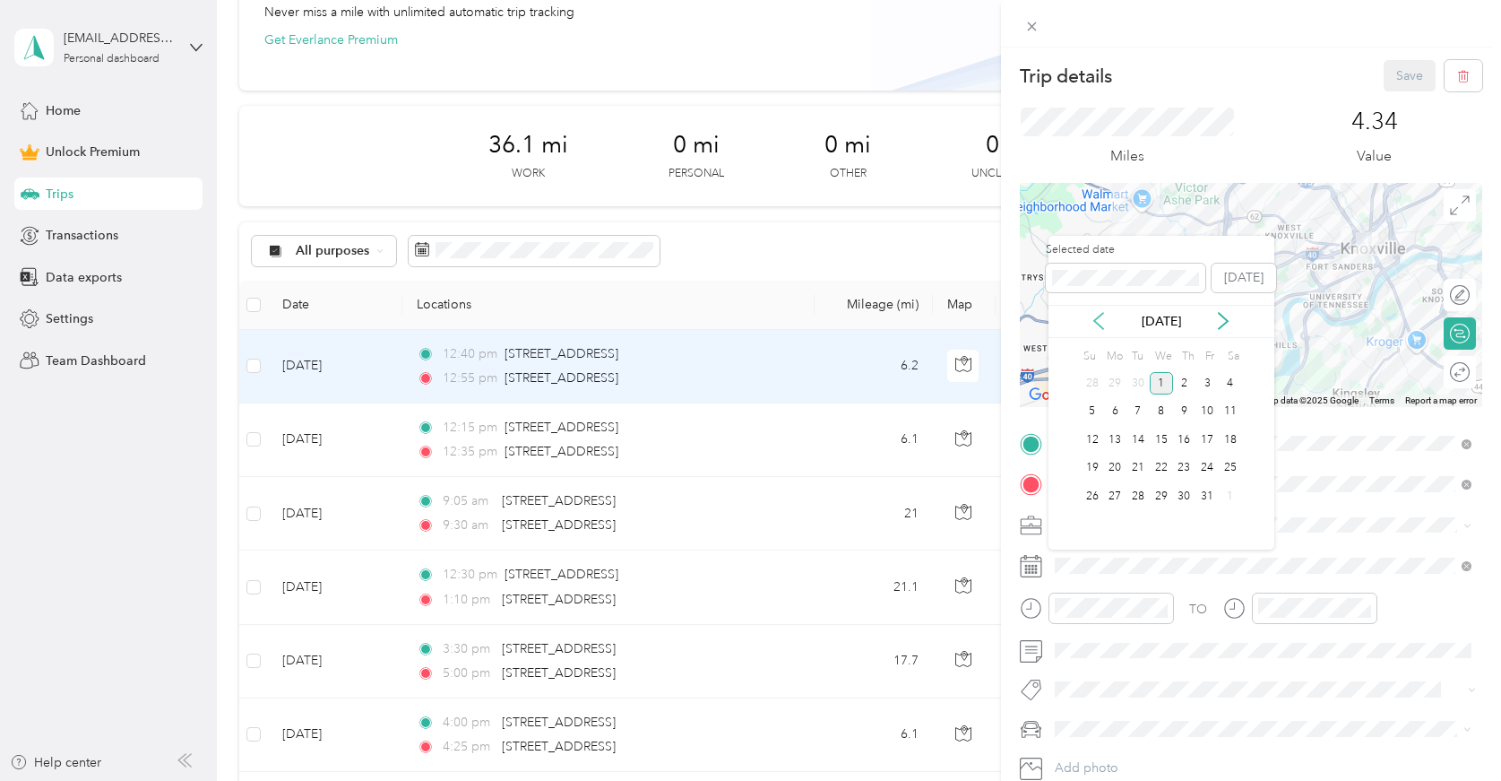
click at [1103, 316] on icon at bounding box center [1099, 321] width 18 height 18
click at [1187, 416] on div "11" at bounding box center [1184, 412] width 23 height 22
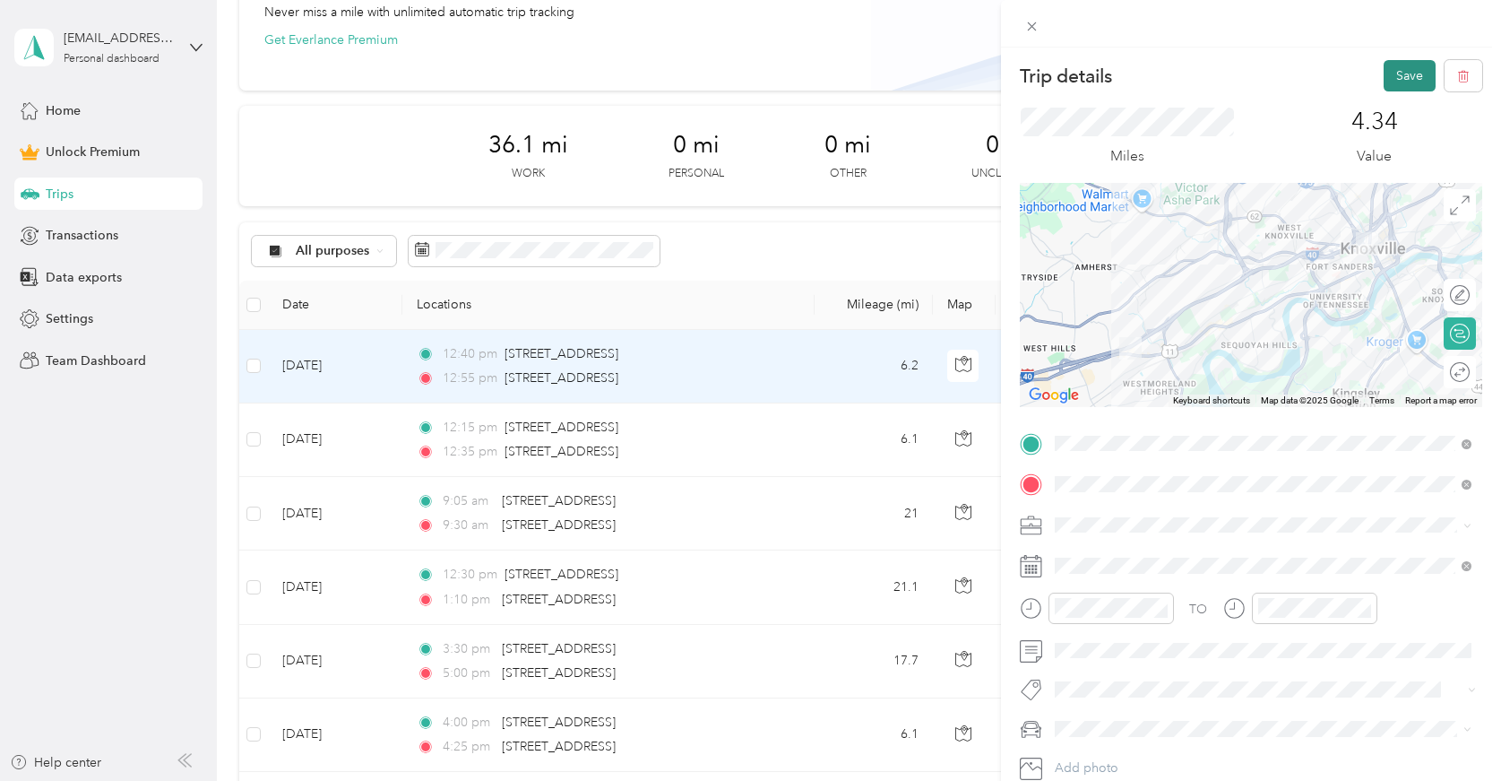
click at [1405, 82] on button "Save" at bounding box center [1410, 75] width 52 height 31
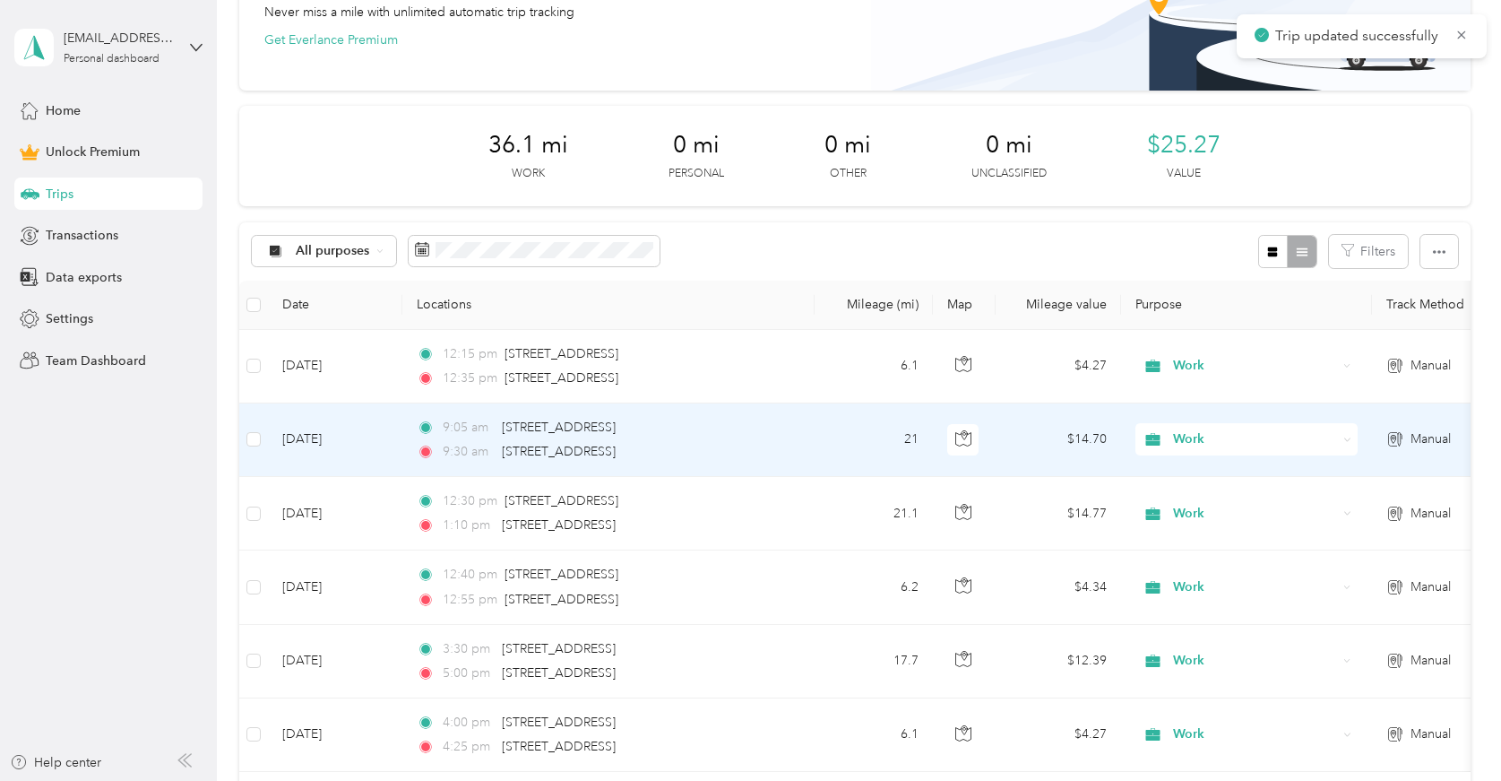
click at [780, 429] on div "9:05 am 109 South Broadway, Knoxville" at bounding box center [605, 428] width 376 height 20
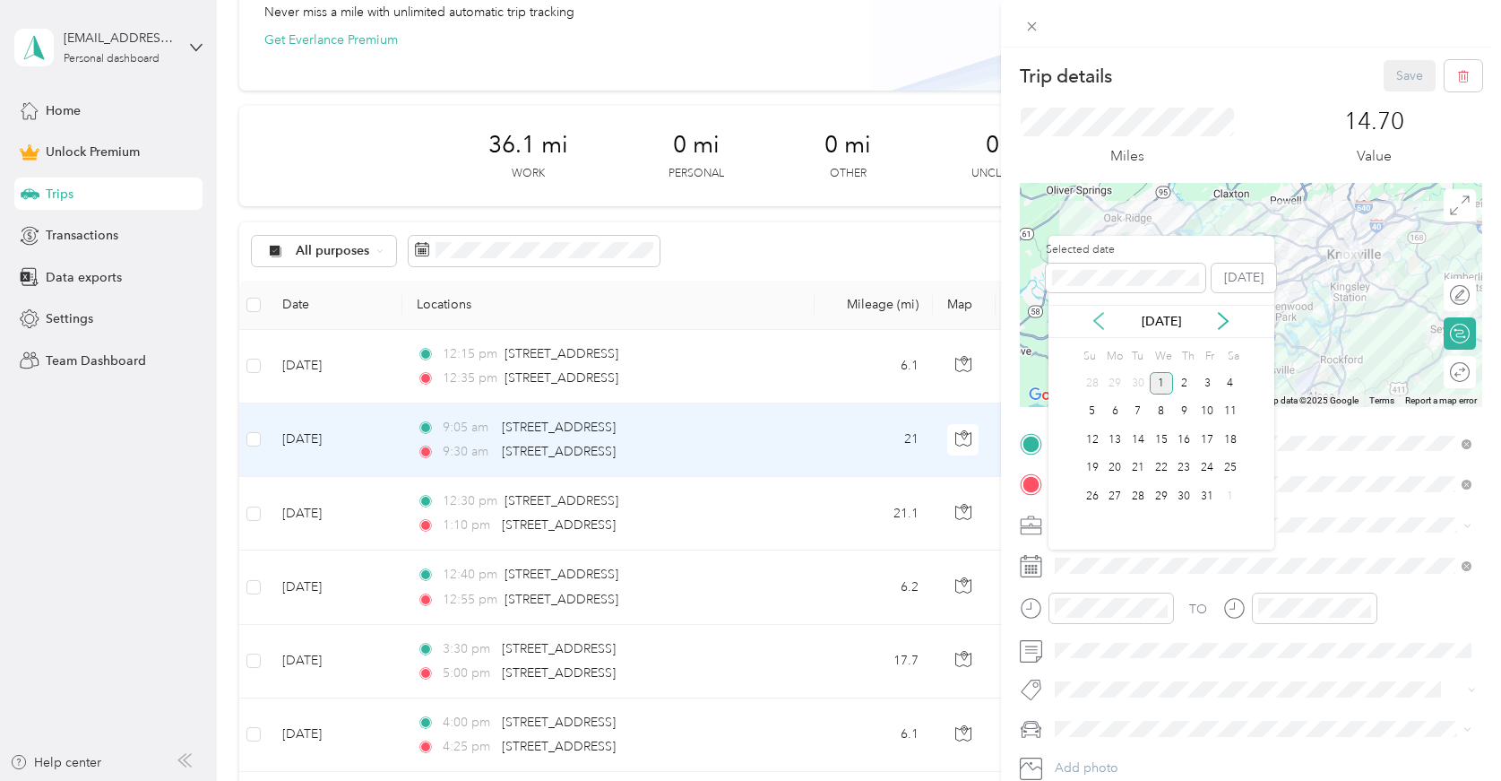
click at [1106, 319] on icon at bounding box center [1099, 321] width 18 height 18
click at [1214, 437] on div "19" at bounding box center [1207, 439] width 23 height 22
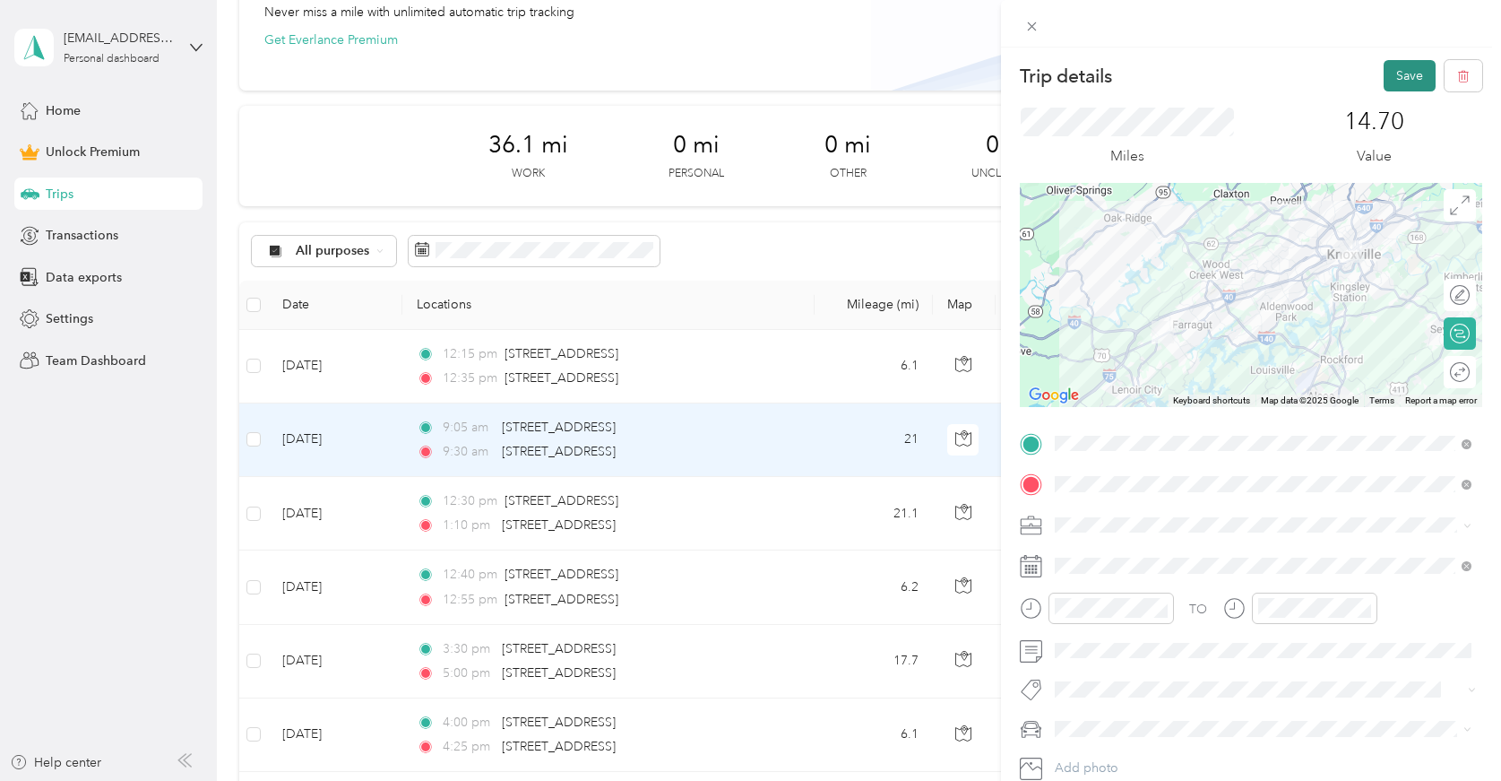
click at [1404, 65] on button "Save" at bounding box center [1410, 75] width 52 height 31
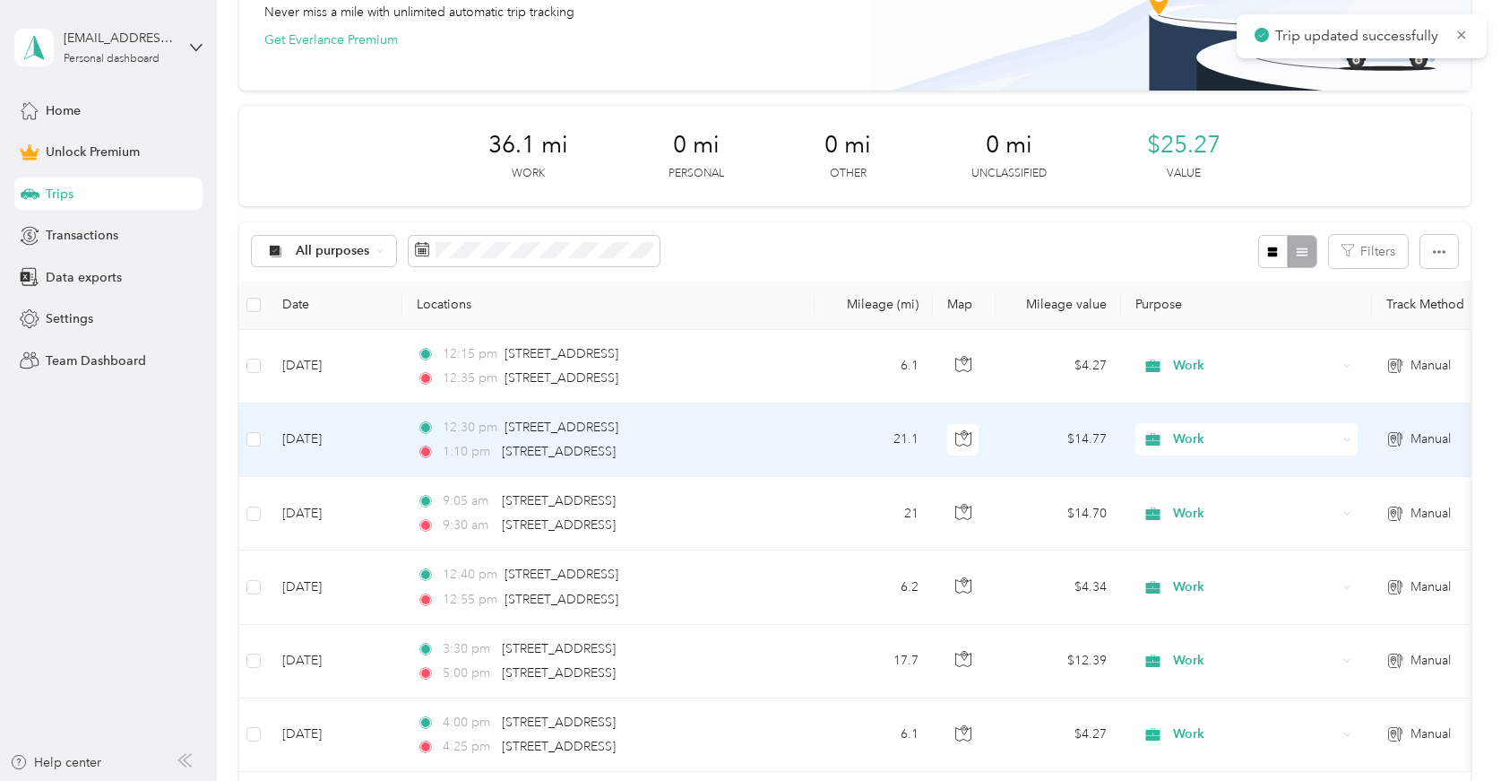
click at [774, 429] on div "12:30 pm 12828 Kingston Pike, Knoxville" at bounding box center [605, 428] width 376 height 20
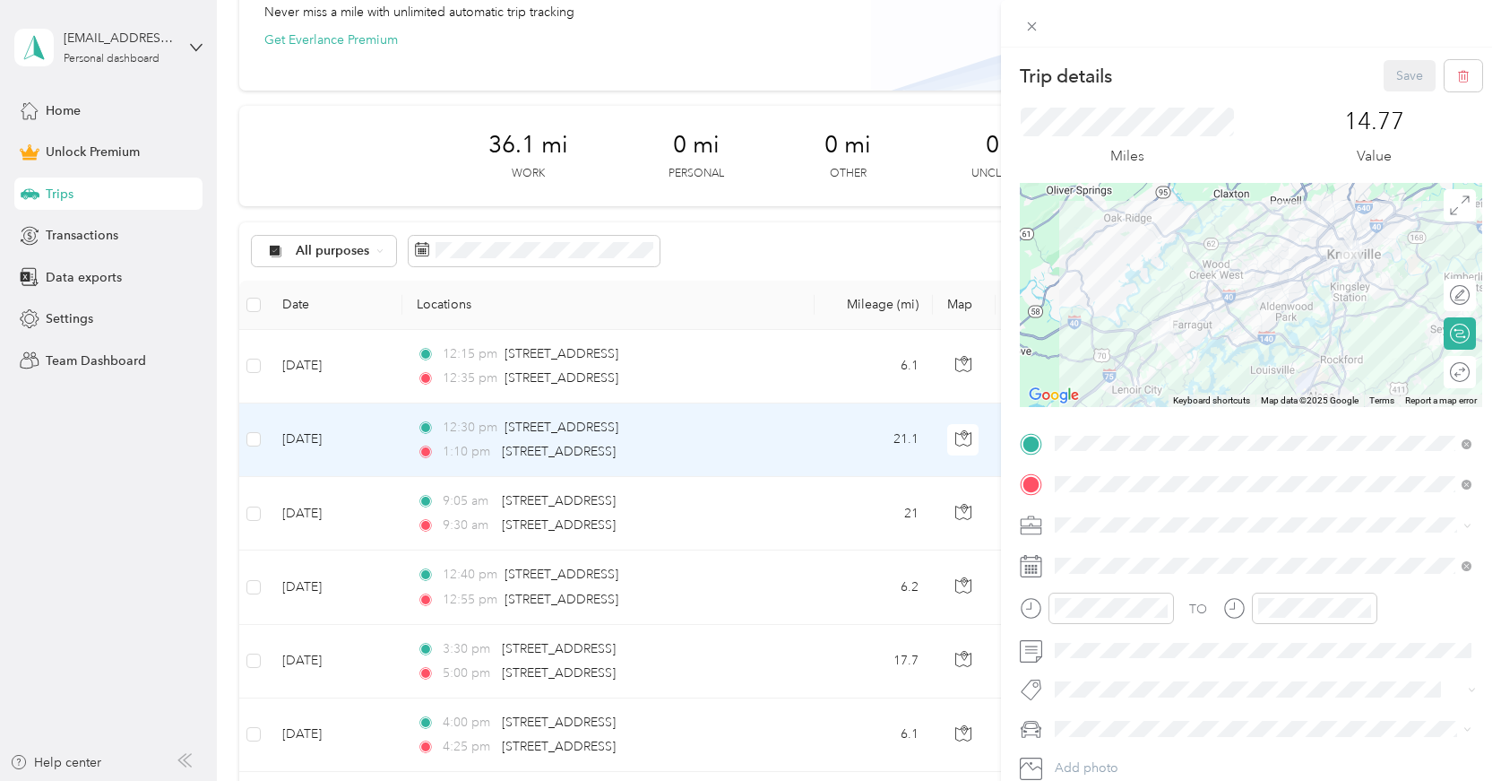
click at [649, 355] on div "Trip details Save This trip cannot be edited because it is either under review,…" at bounding box center [750, 390] width 1501 height 781
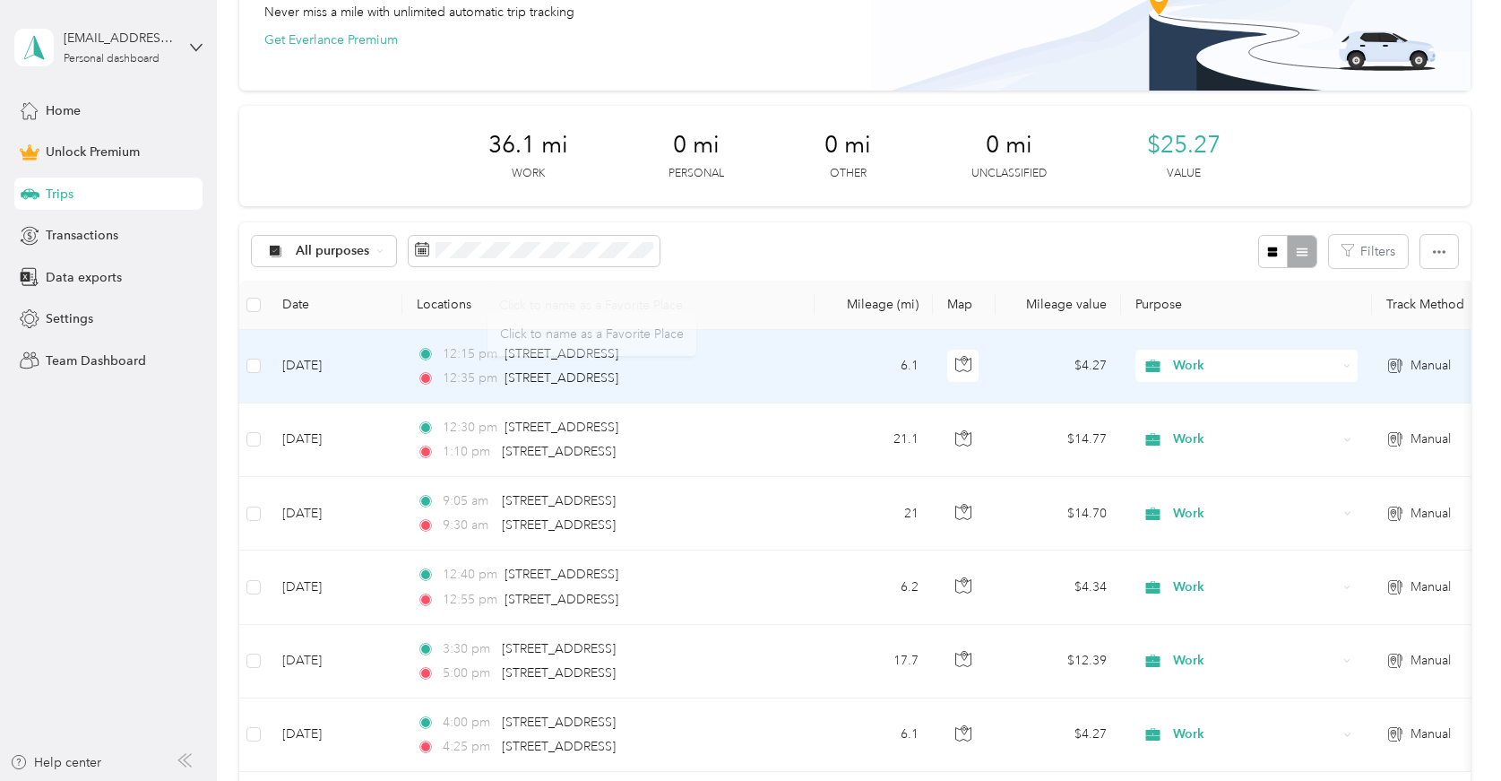
click at [775, 369] on div "12:35 pm 6714 Papermill Drive, Knoxville" at bounding box center [605, 378] width 376 height 20
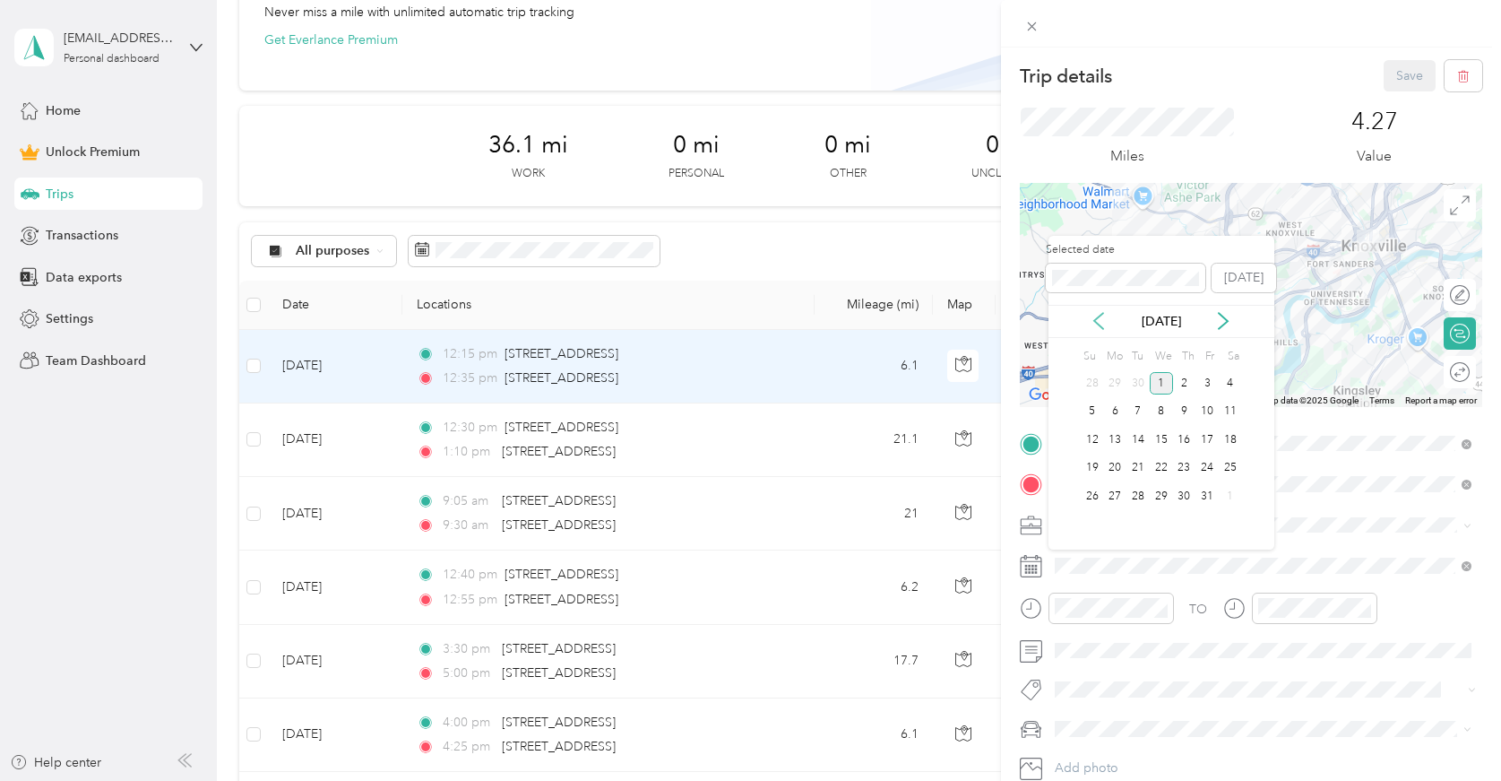
click at [1100, 316] on icon at bounding box center [1098, 321] width 9 height 16
click at [1188, 418] on div "11" at bounding box center [1184, 412] width 23 height 22
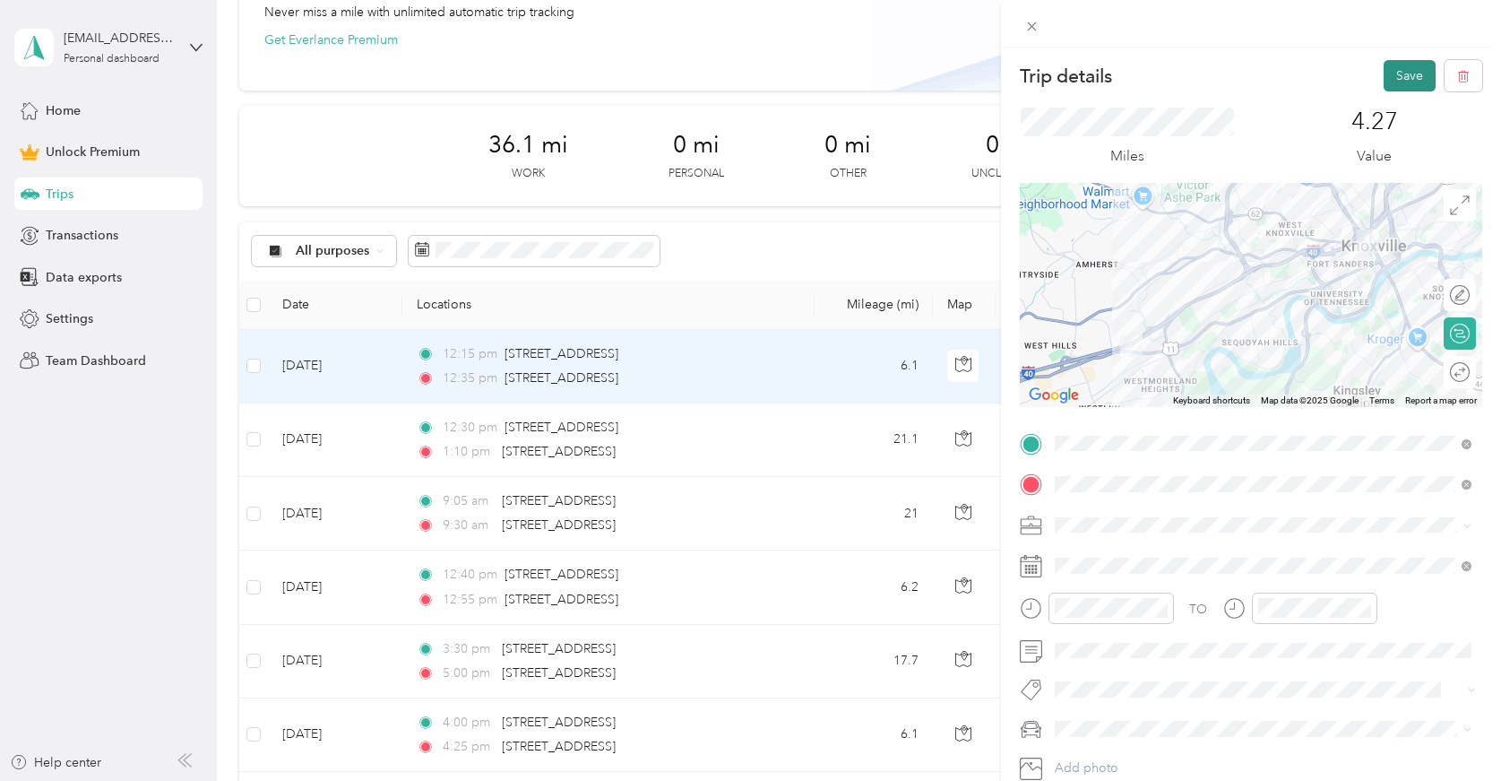
click at [1399, 67] on button "Save" at bounding box center [1410, 75] width 52 height 31
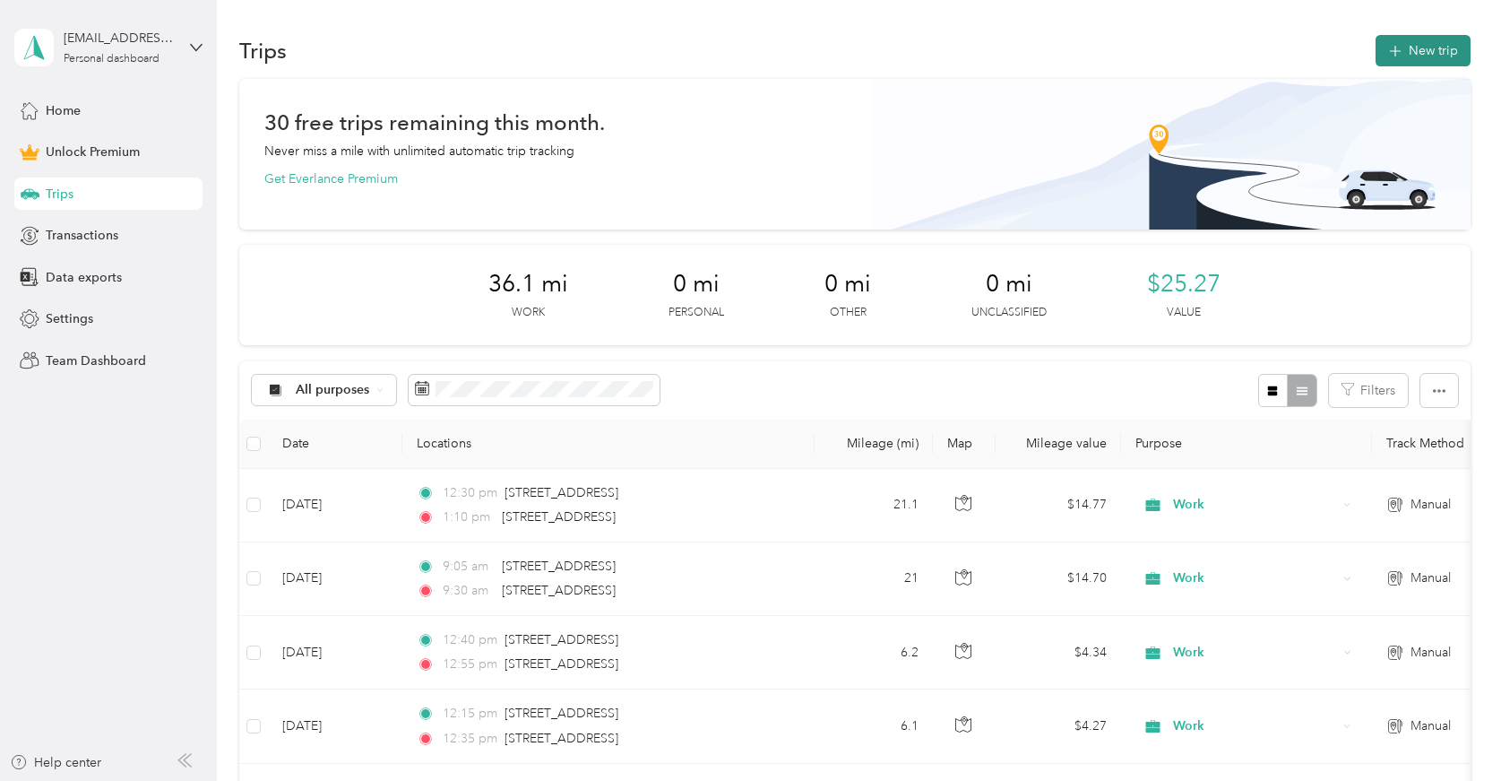
click at [1403, 57] on span "button" at bounding box center [1395, 50] width 14 height 15
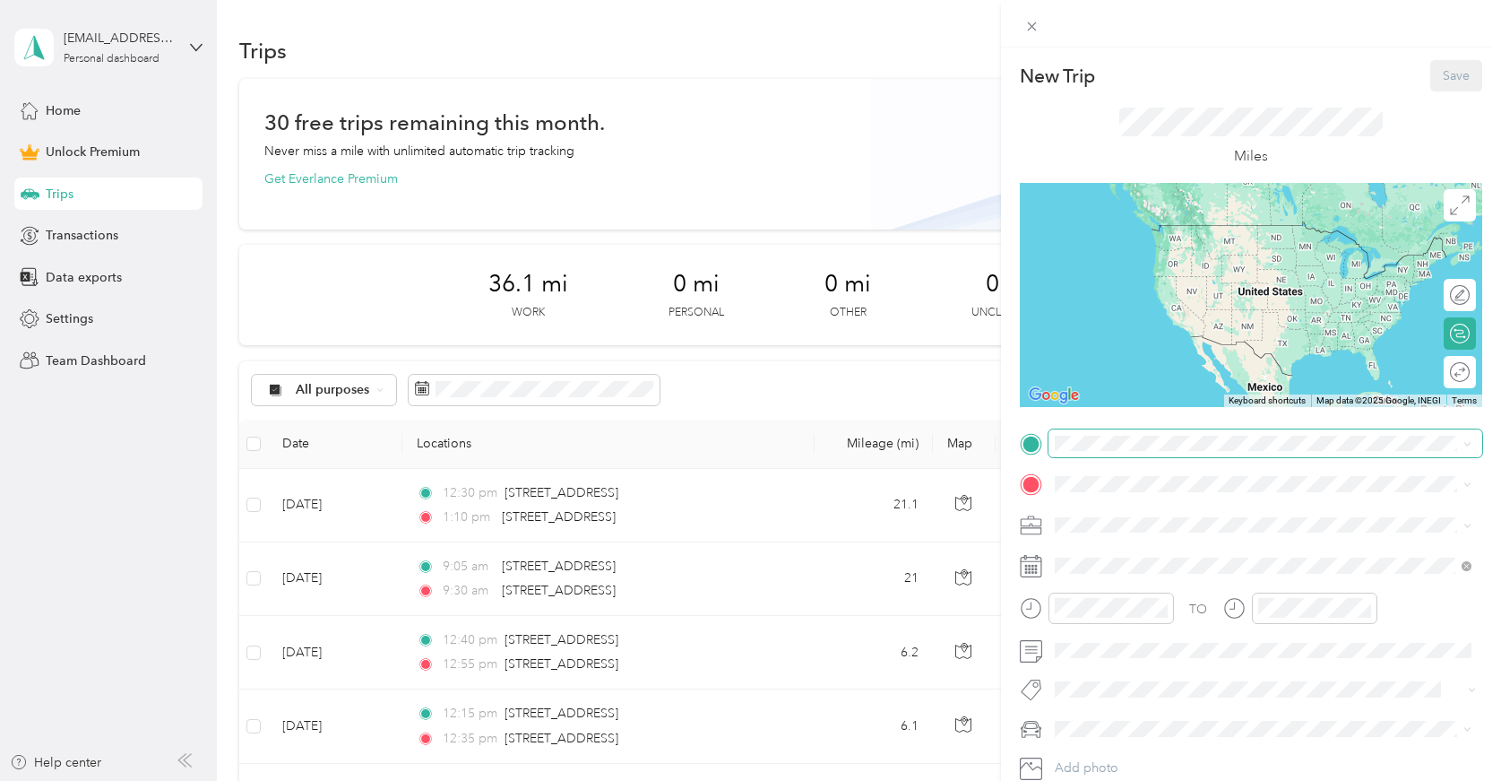
click at [1112, 454] on span at bounding box center [1266, 443] width 434 height 29
click at [1267, 509] on span "109 South Broadway Knoxville, Tennessee 37902, United States" at bounding box center [1177, 507] width 179 height 16
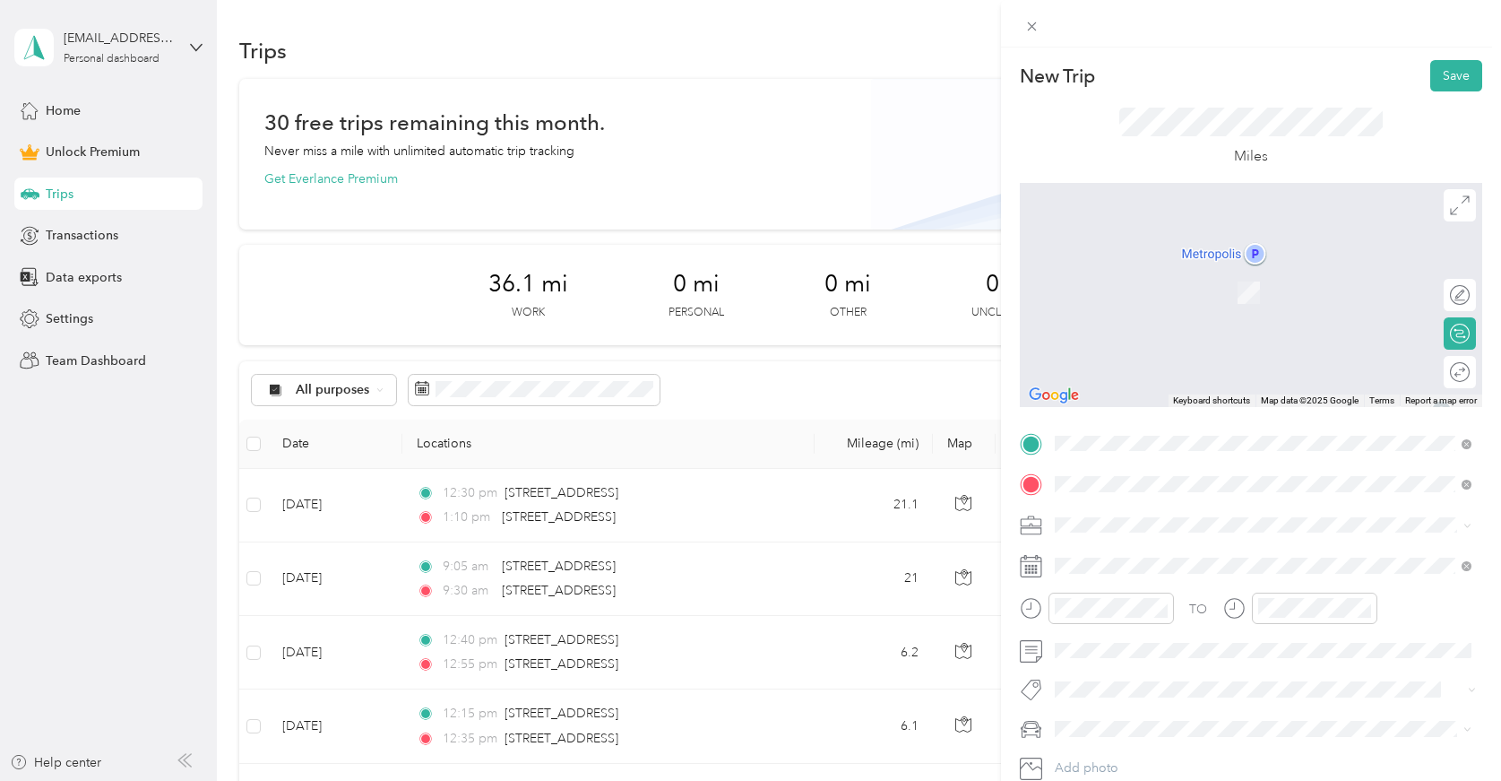
click at [1165, 542] on span "12828 Kingston Pike Knoxville, Tennessee 37934, United States" at bounding box center [1177, 549] width 179 height 16
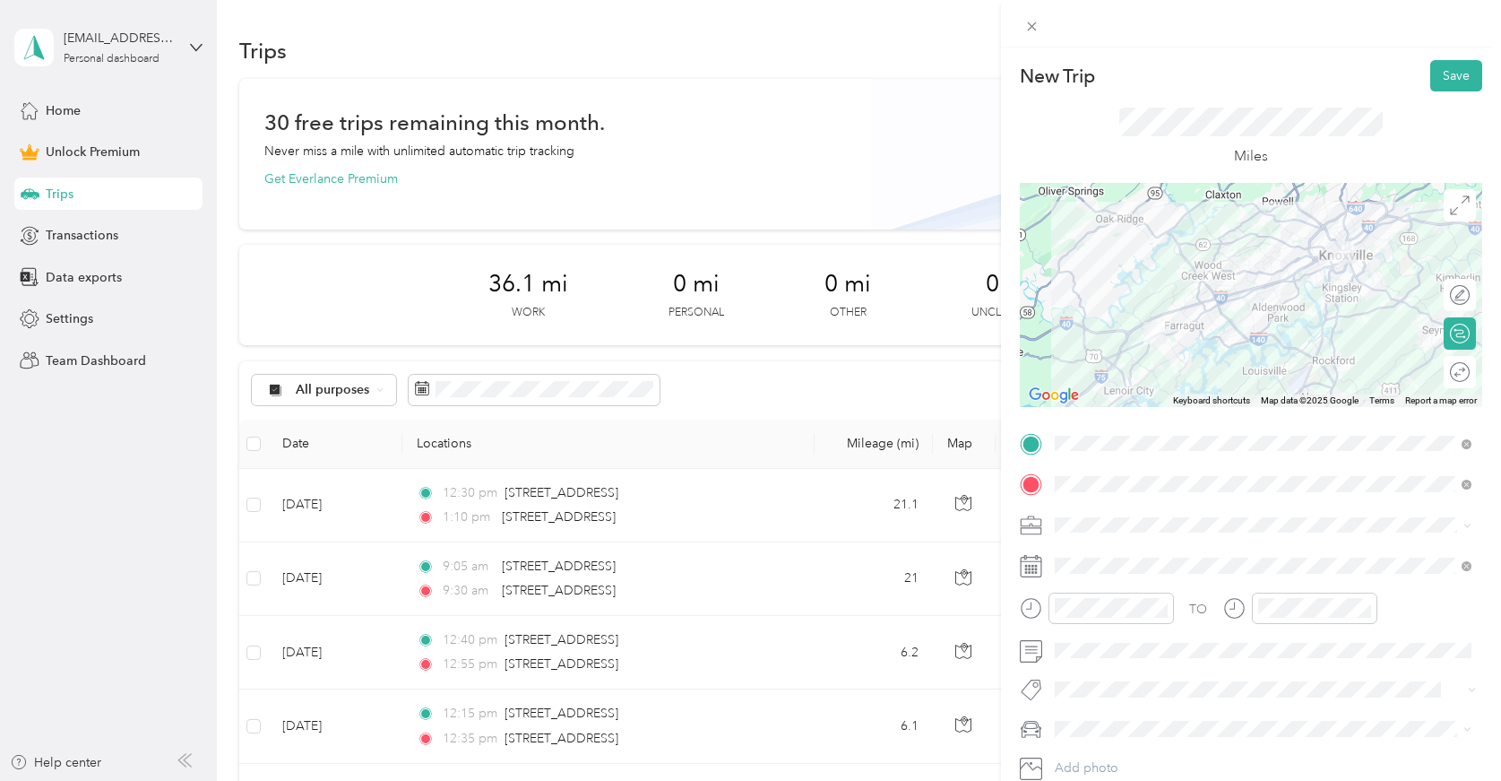
click at [1156, 285] on ol "Work Personal Creative Other Charity Medical Moving Commute" at bounding box center [1263, 377] width 429 height 251
click at [1075, 401] on div "02" at bounding box center [1073, 398] width 43 height 25
click at [1120, 372] on div "20" at bounding box center [1124, 369] width 43 height 25
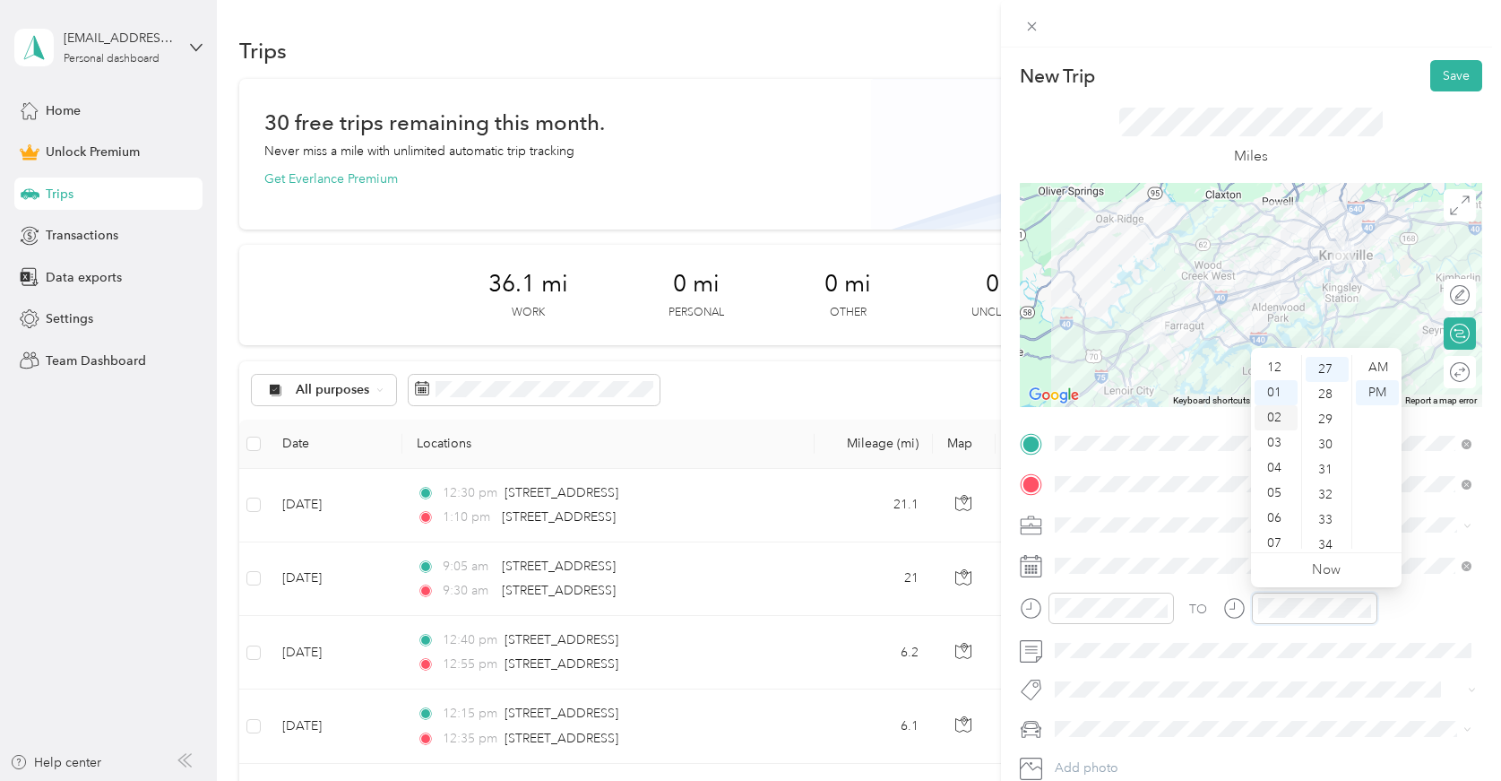
scroll to position [0, 0]
click at [1277, 434] on div "03" at bounding box center [1276, 442] width 43 height 25
click at [1328, 368] on div "00" at bounding box center [1327, 367] width 43 height 25
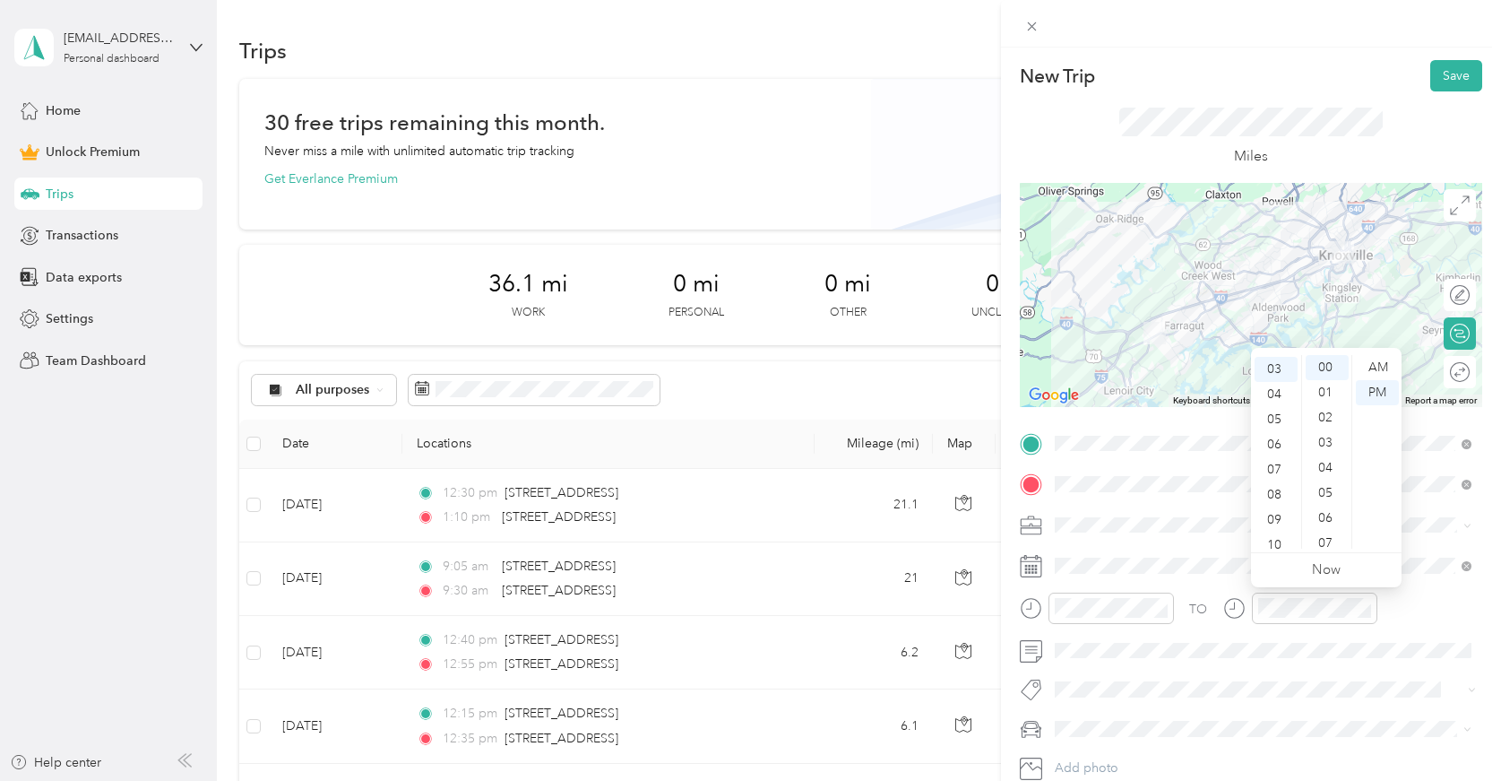
click at [1412, 621] on div "TO" at bounding box center [1251, 615] width 463 height 44
click at [1115, 275] on div "Work" at bounding box center [1263, 269] width 404 height 19
click at [1105, 631] on div at bounding box center [1097, 615] width 154 height 44
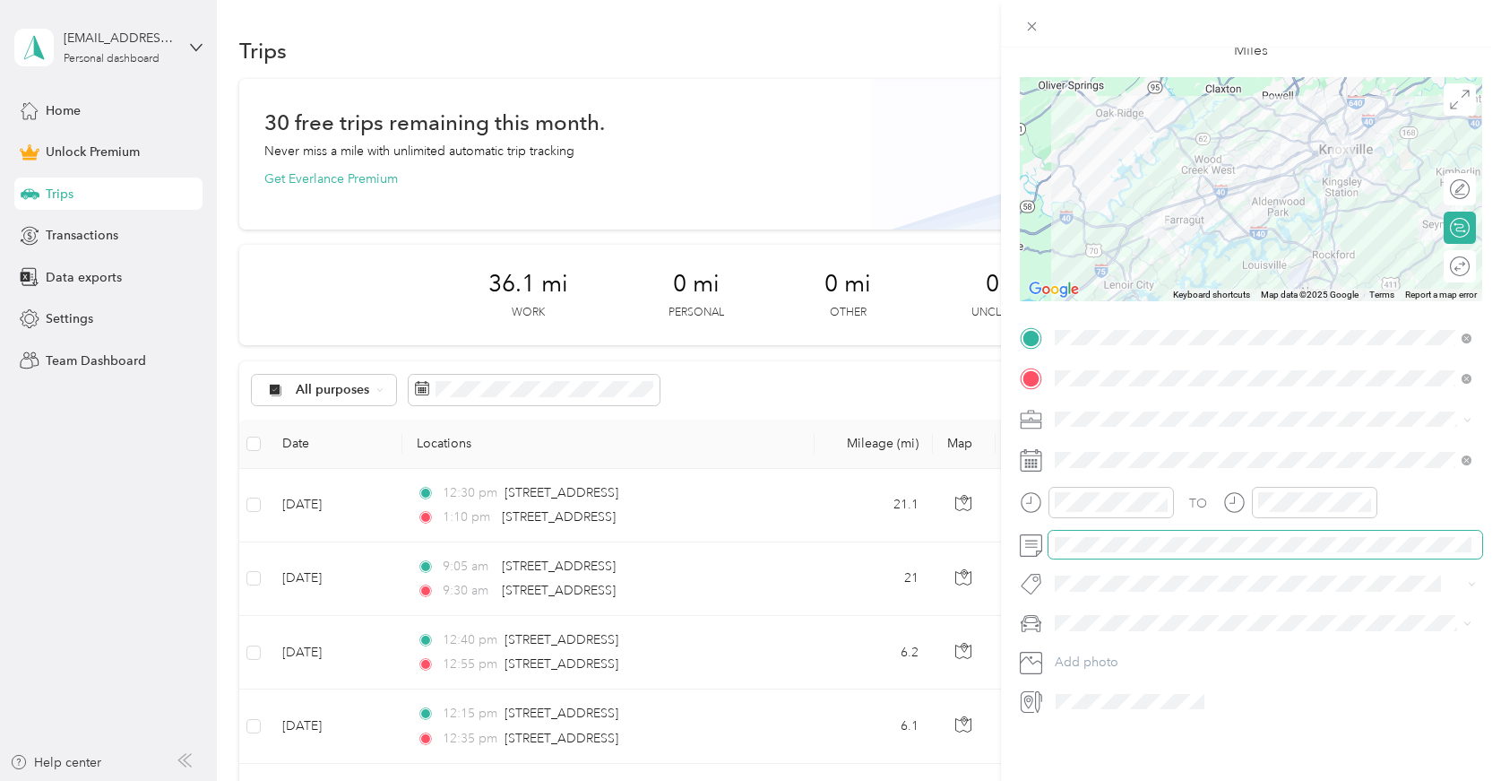
scroll to position [110, 0]
click at [1031, 463] on icon at bounding box center [1031, 460] width 22 height 22
click at [1035, 454] on icon at bounding box center [1031, 460] width 22 height 22
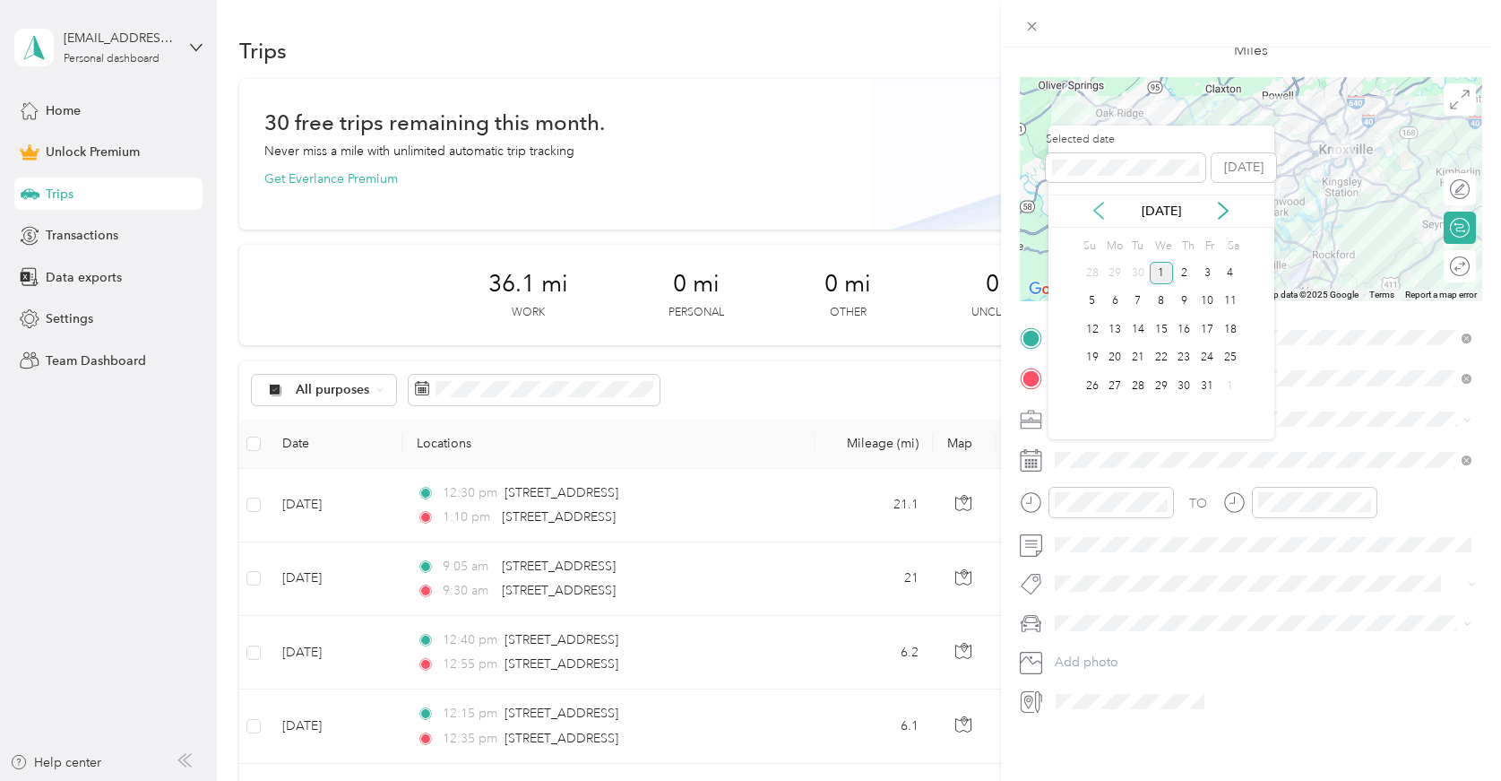
click at [1108, 213] on icon at bounding box center [1099, 211] width 18 height 18
click at [1210, 359] on div "26" at bounding box center [1207, 358] width 23 height 22
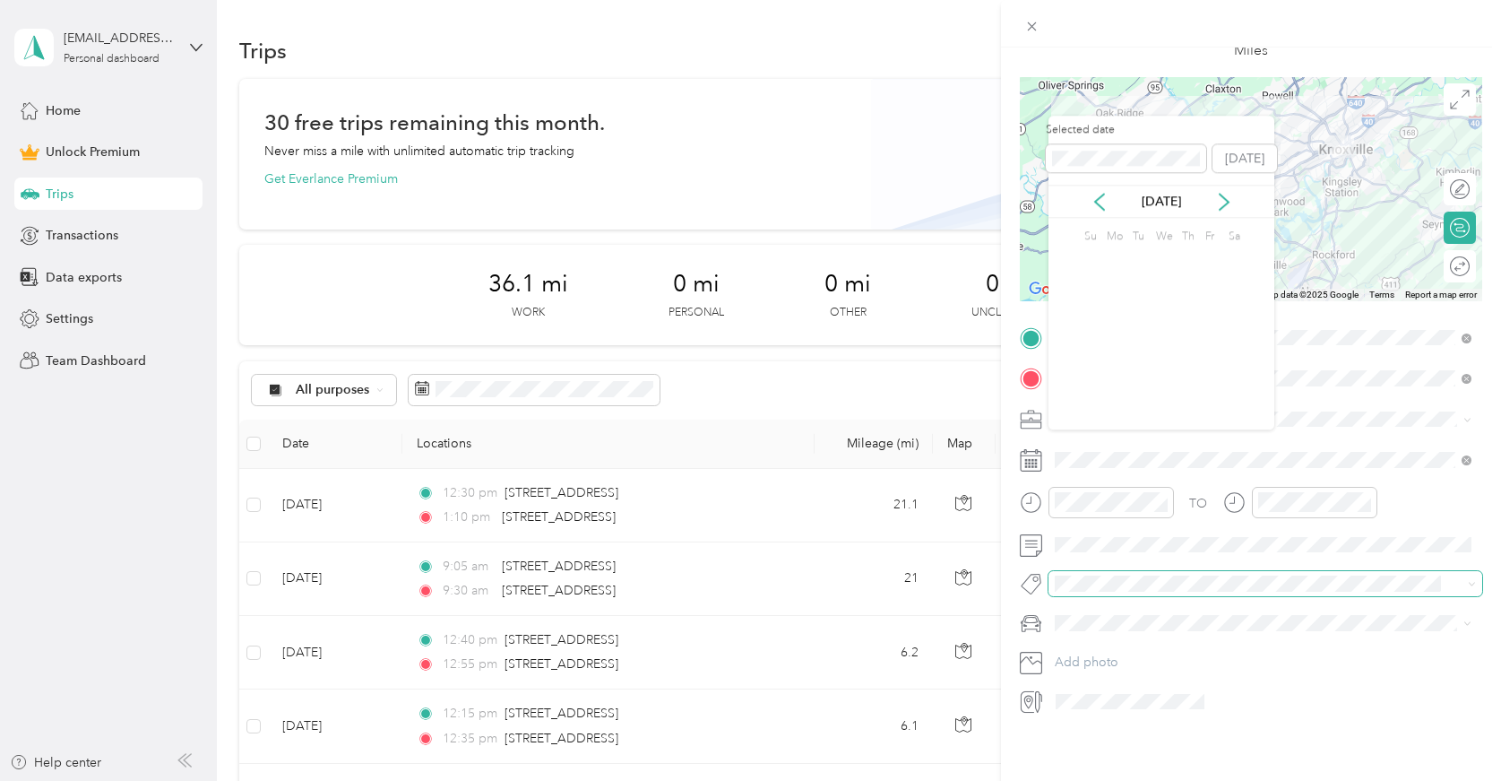
click at [1234, 590] on span at bounding box center [1266, 583] width 434 height 25
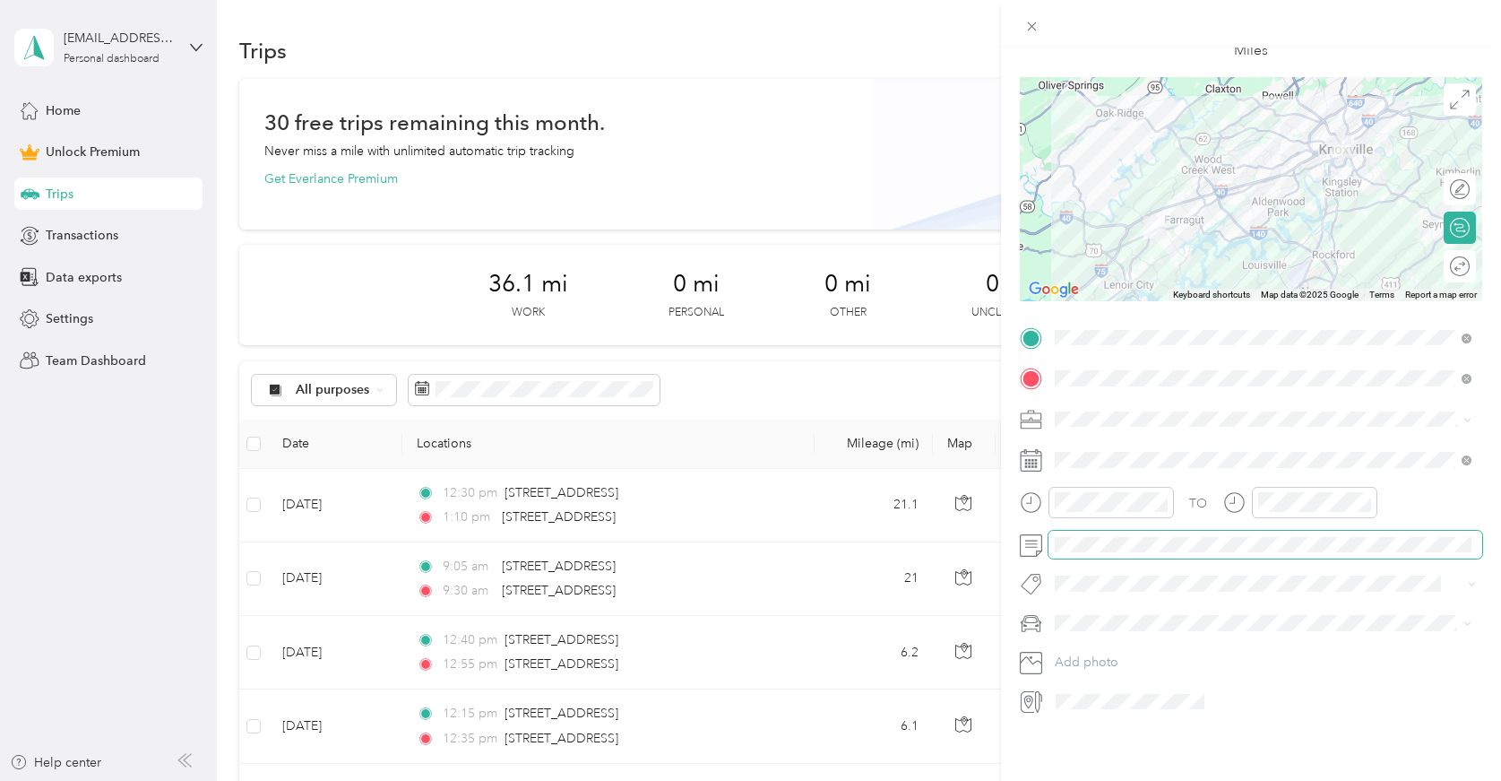
click at [1243, 548] on span at bounding box center [1266, 545] width 434 height 29
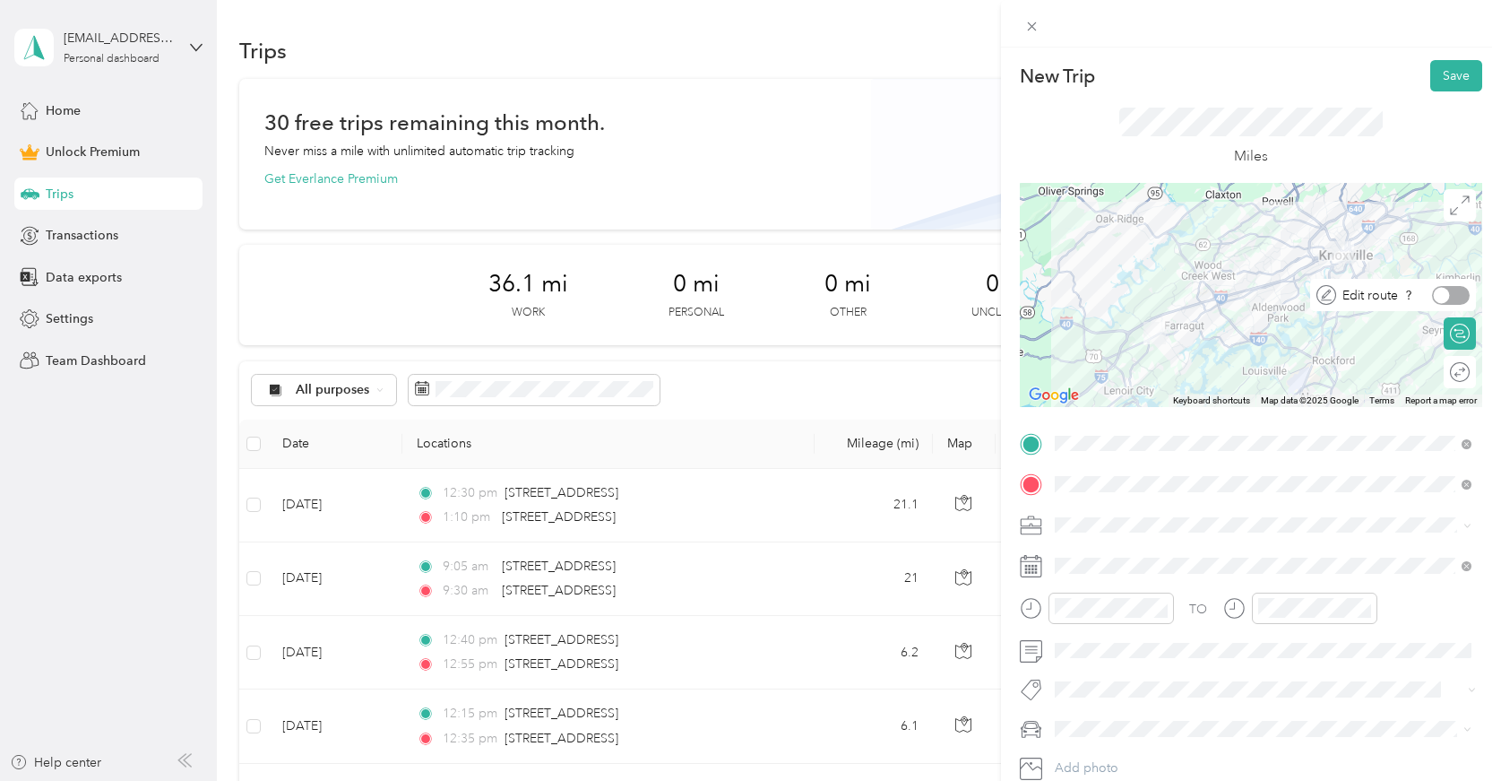
scroll to position [0, 0]
click at [1466, 76] on button "Save" at bounding box center [1457, 75] width 52 height 31
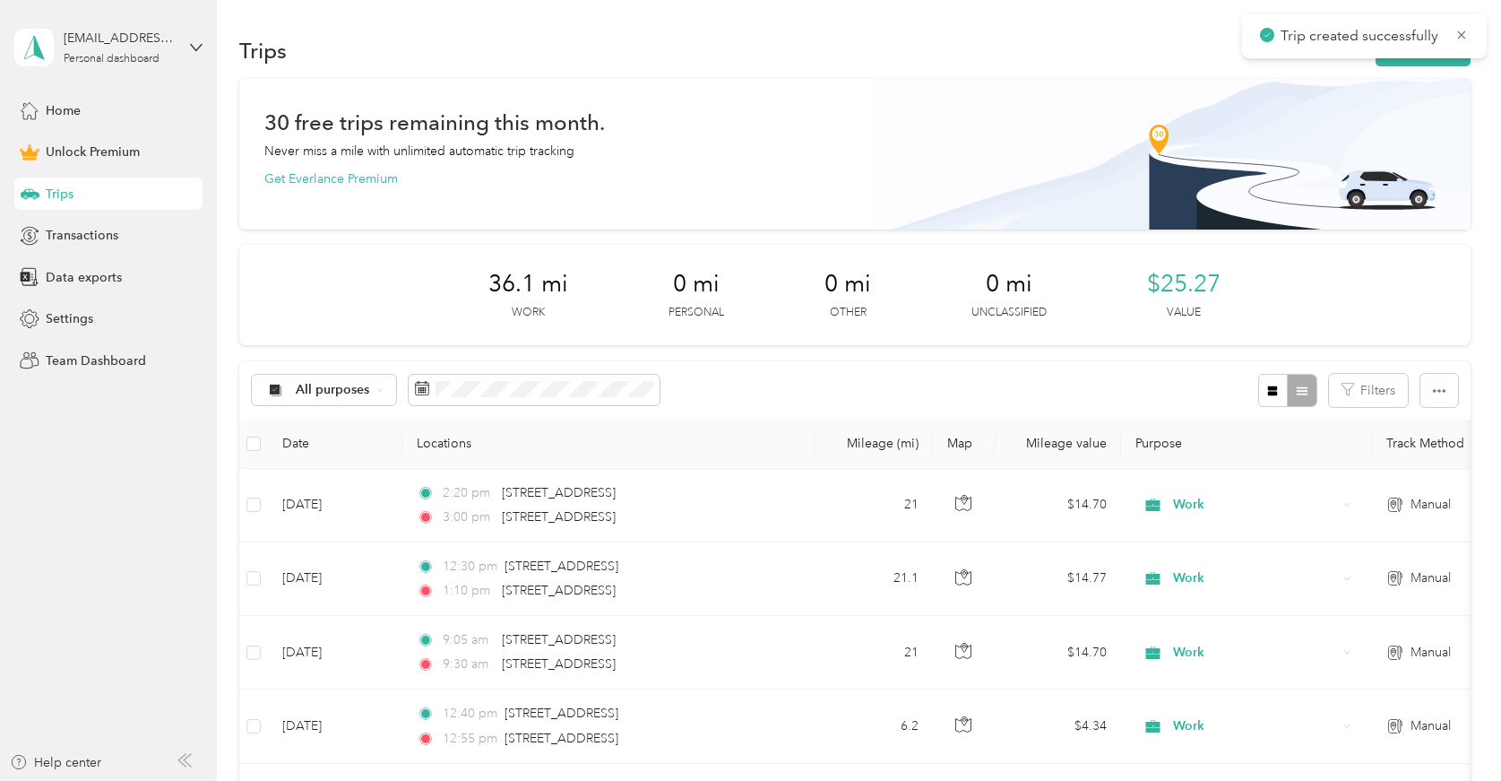
scroll to position [38, 0]
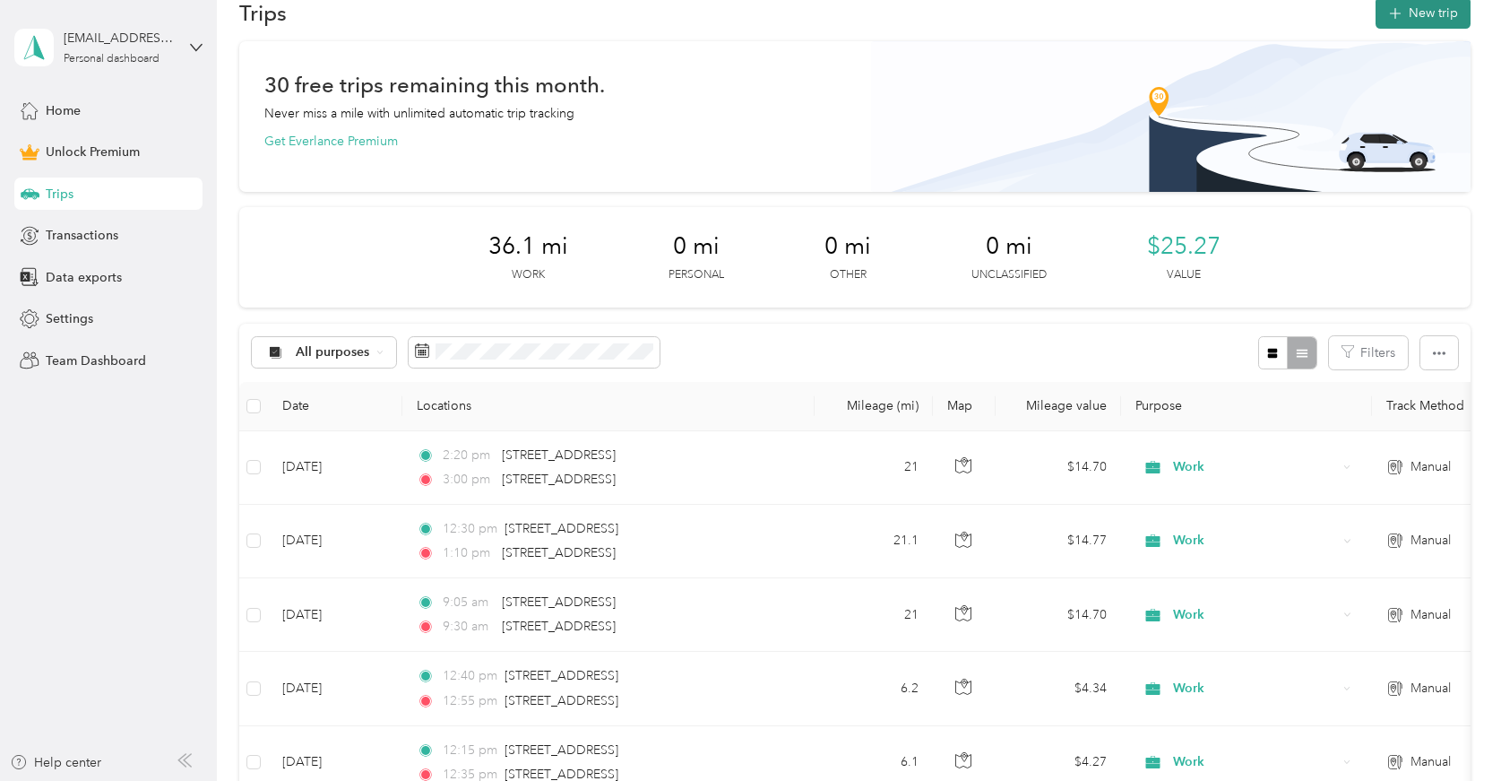
click at [1428, 15] on button "New trip" at bounding box center [1423, 12] width 95 height 31
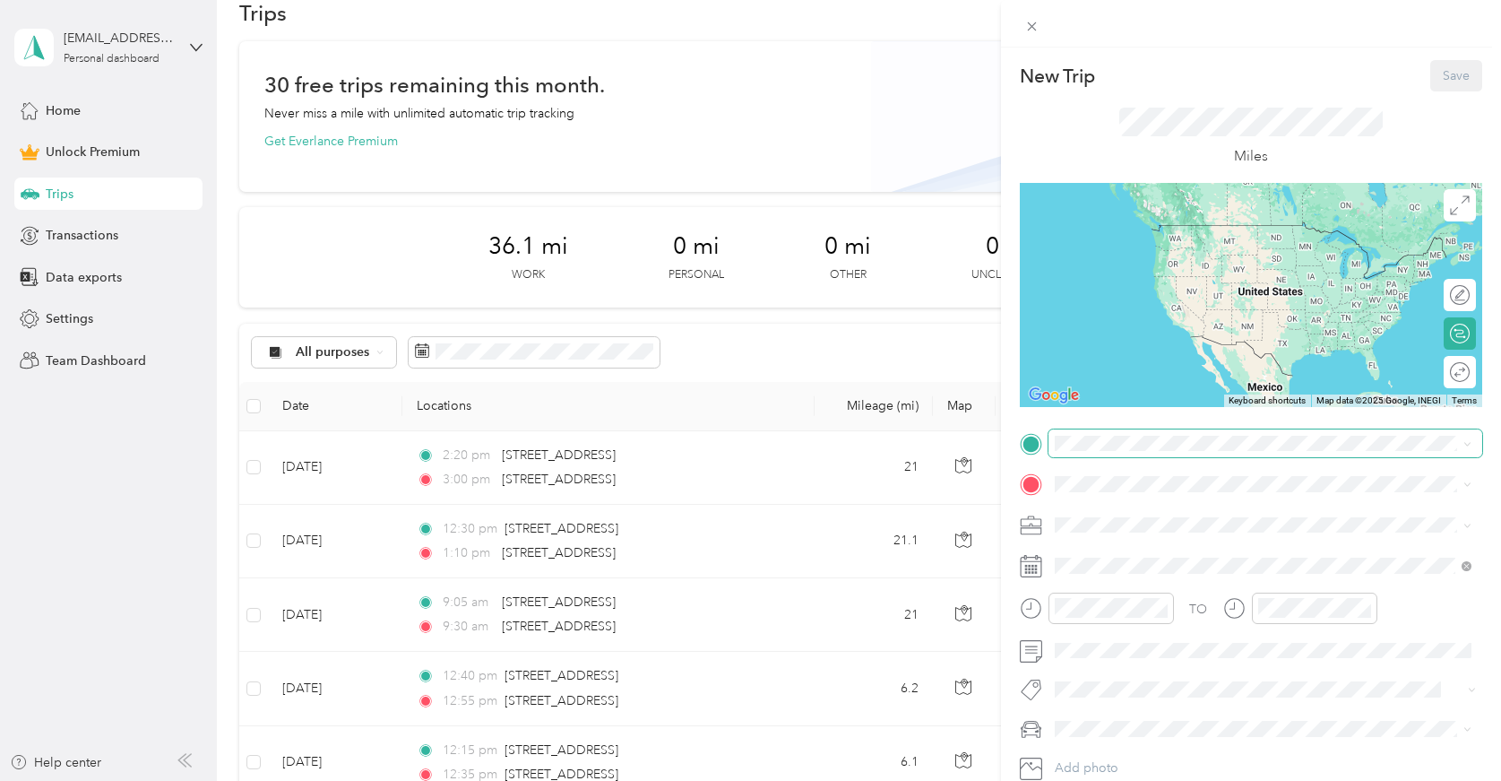
click at [1092, 432] on span at bounding box center [1266, 443] width 434 height 29
click at [935, 144] on div "New Trip Save This trip cannot be edited because it is either under review, app…" at bounding box center [750, 390] width 1501 height 781
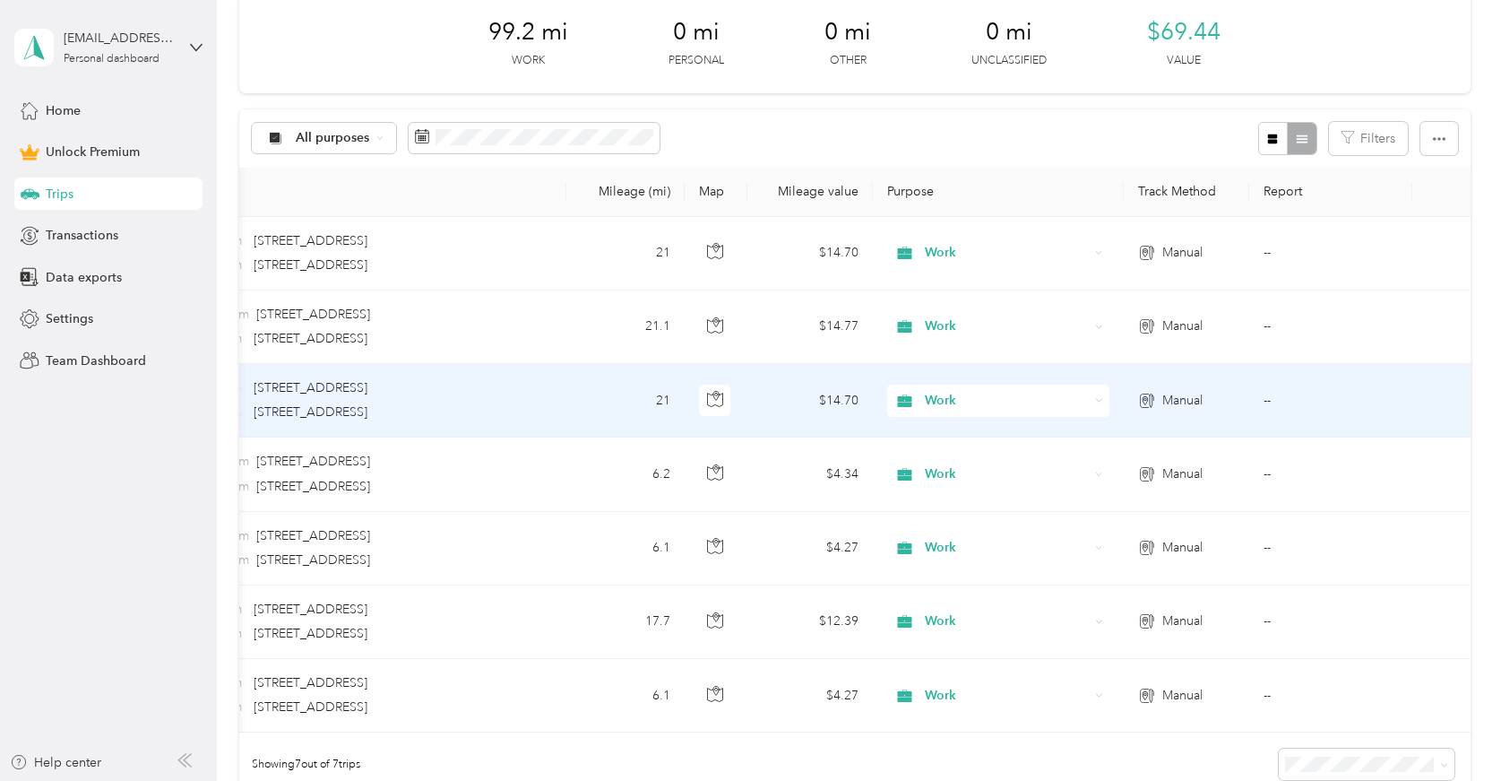
scroll to position [257, 0]
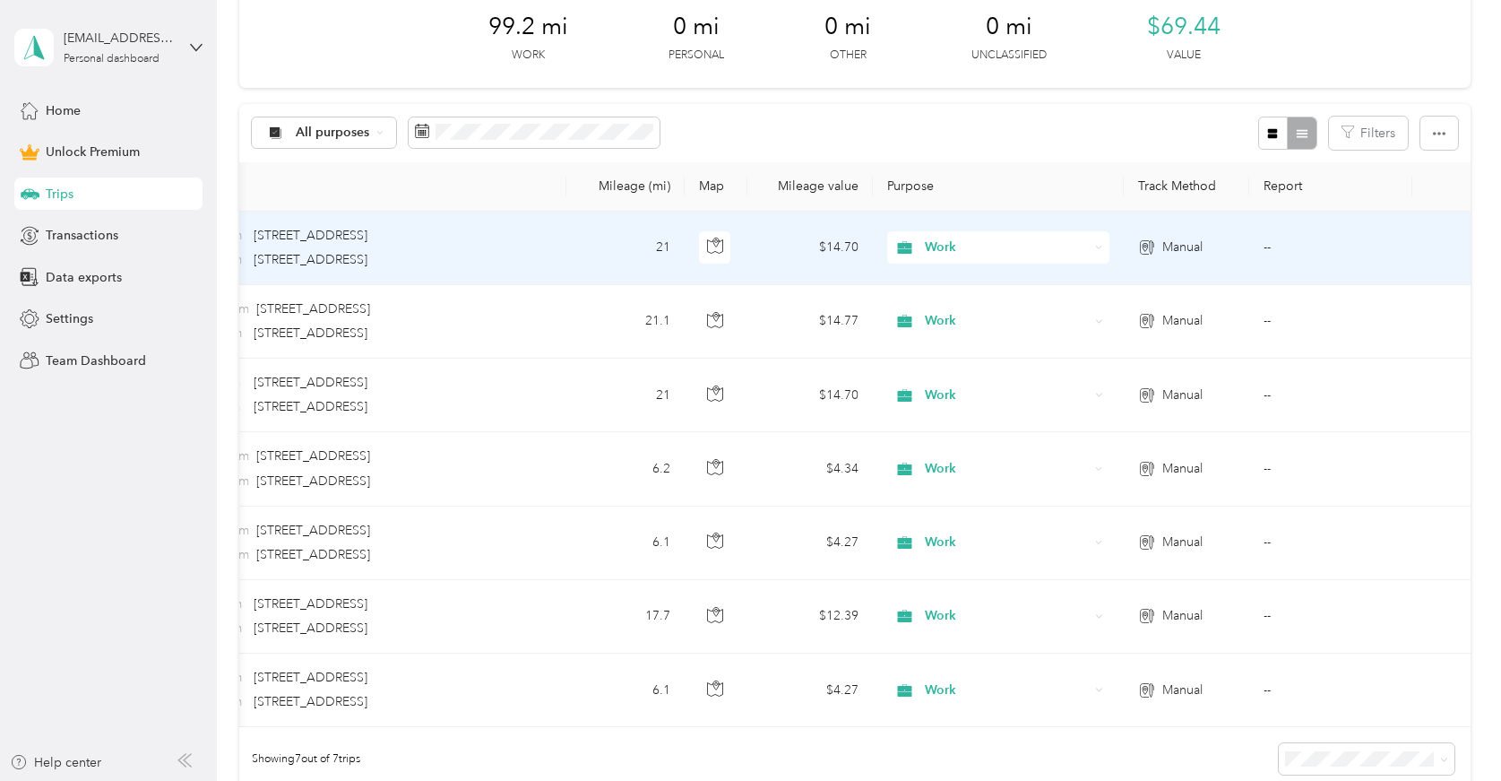
click at [1269, 242] on td "--" at bounding box center [1331, 249] width 163 height 74
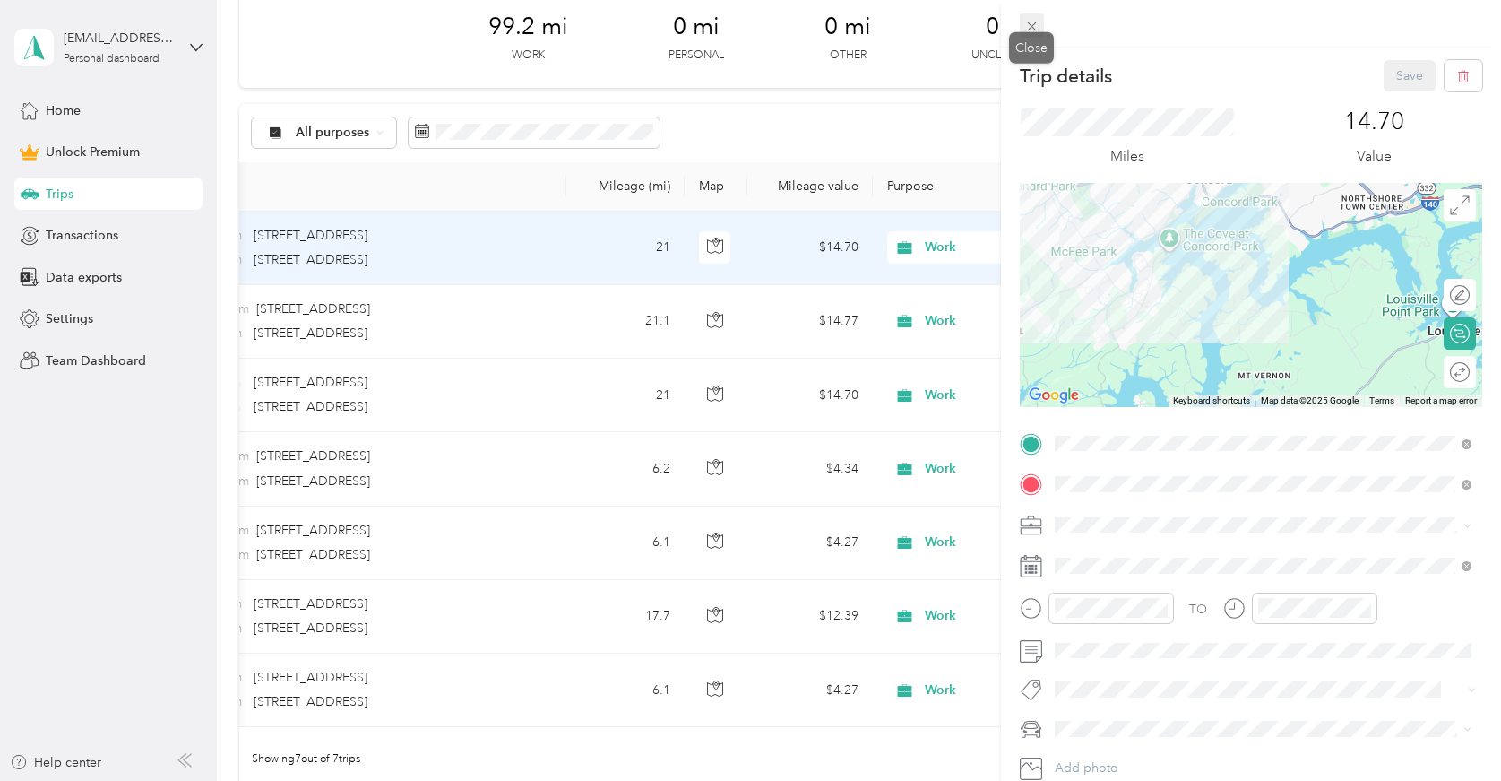
click at [1029, 30] on icon at bounding box center [1032, 26] width 15 height 15
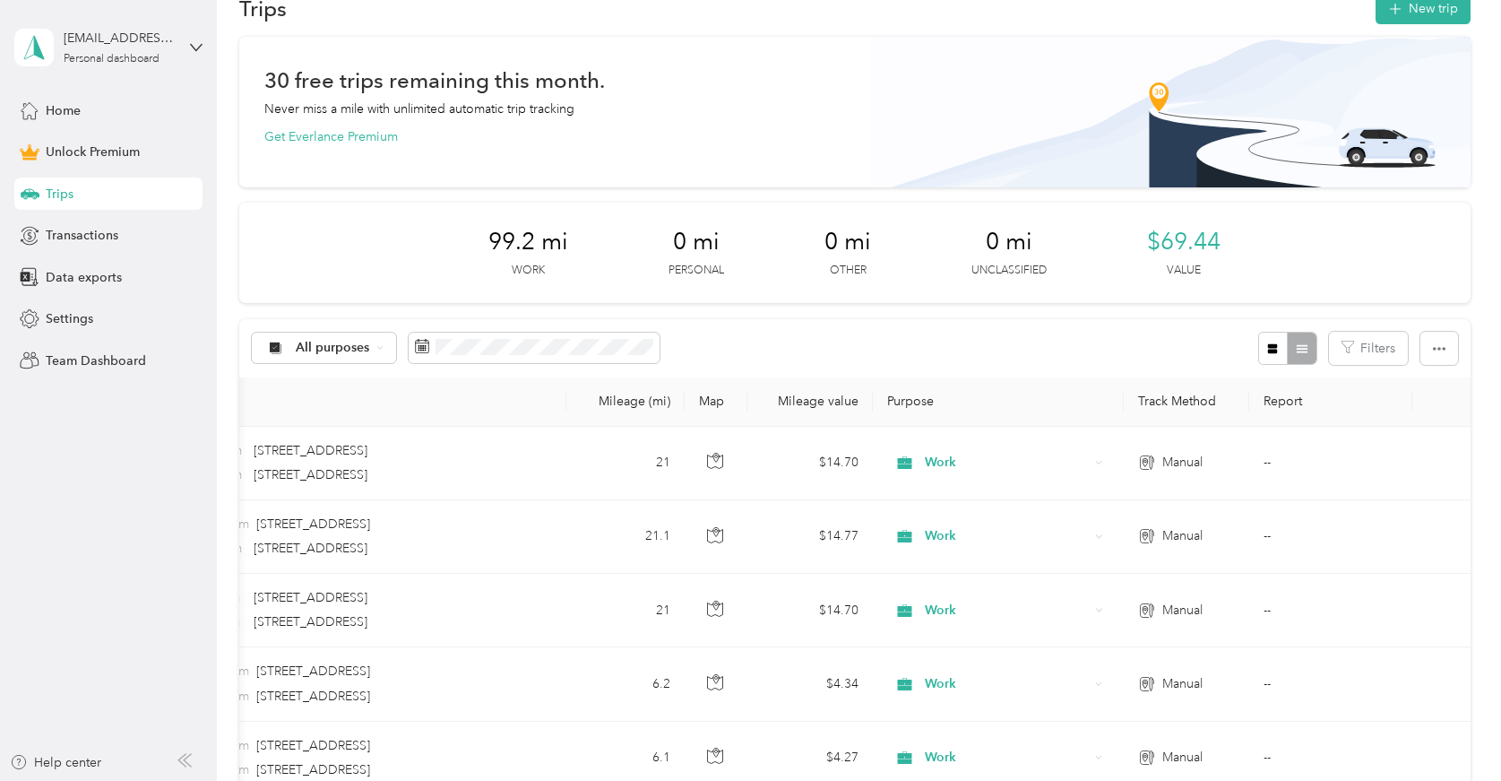
scroll to position [30, 0]
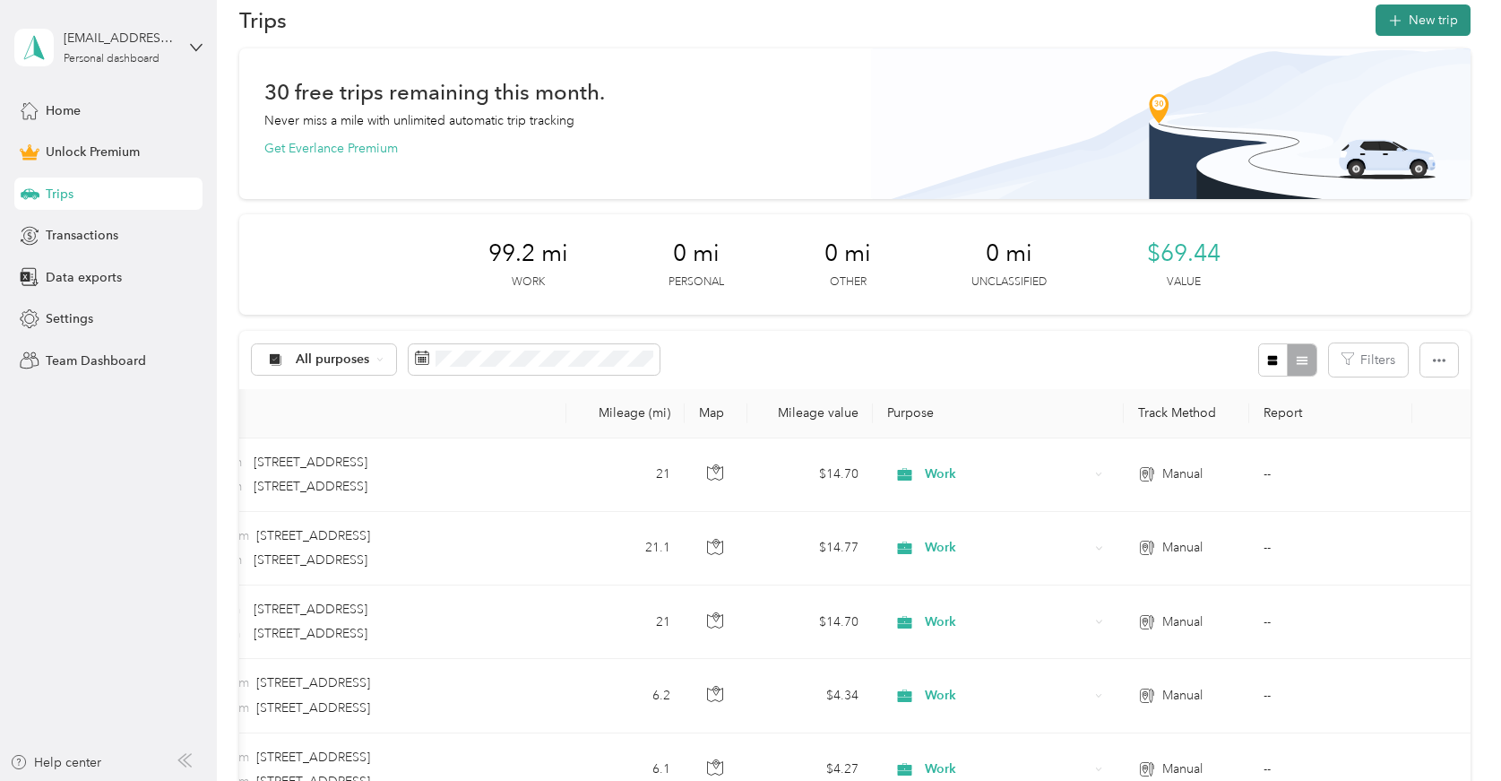
click at [1416, 22] on button "New trip" at bounding box center [1423, 19] width 95 height 31
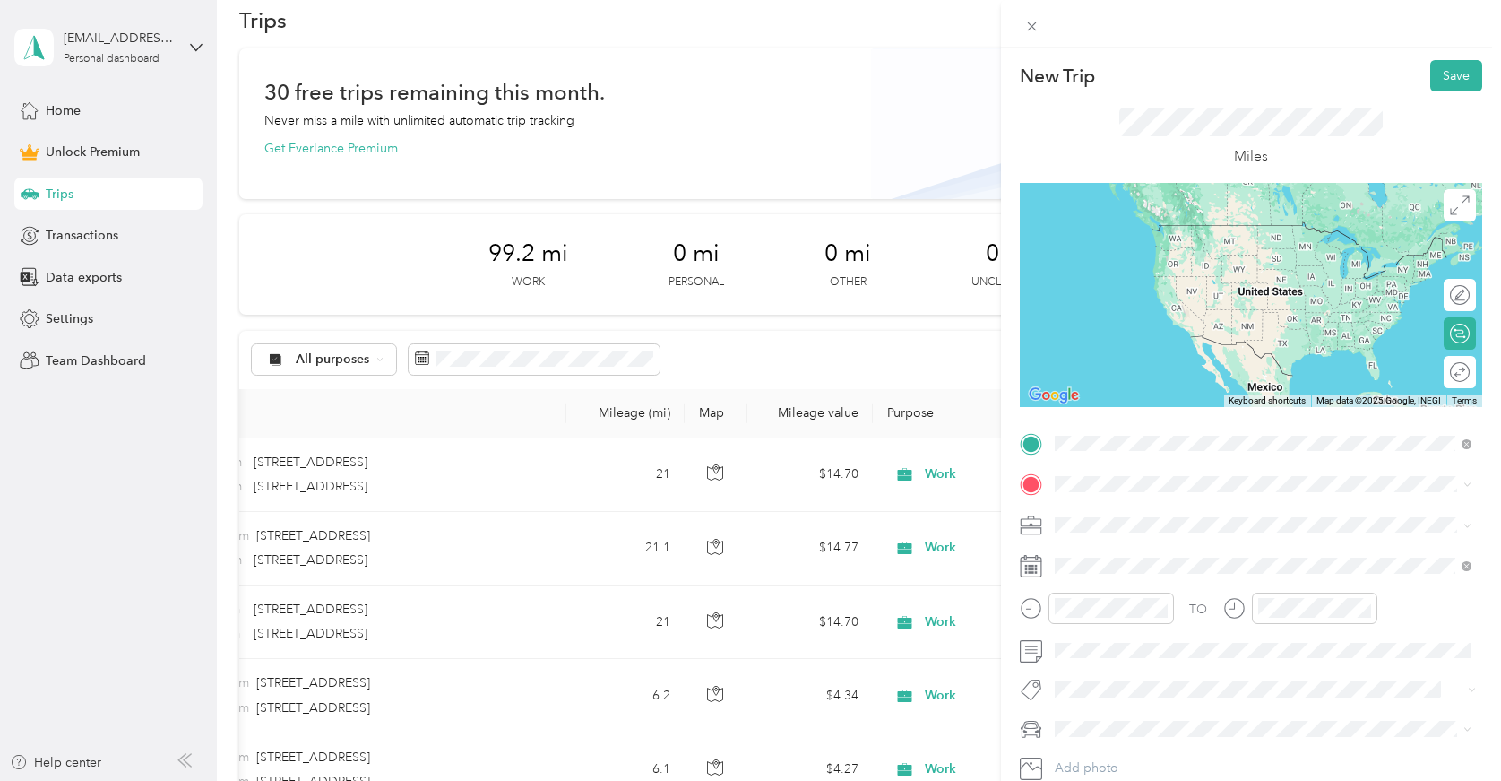
click at [1133, 515] on span "[STREET_ADDRESS][US_STATE]" at bounding box center [1177, 507] width 179 height 16
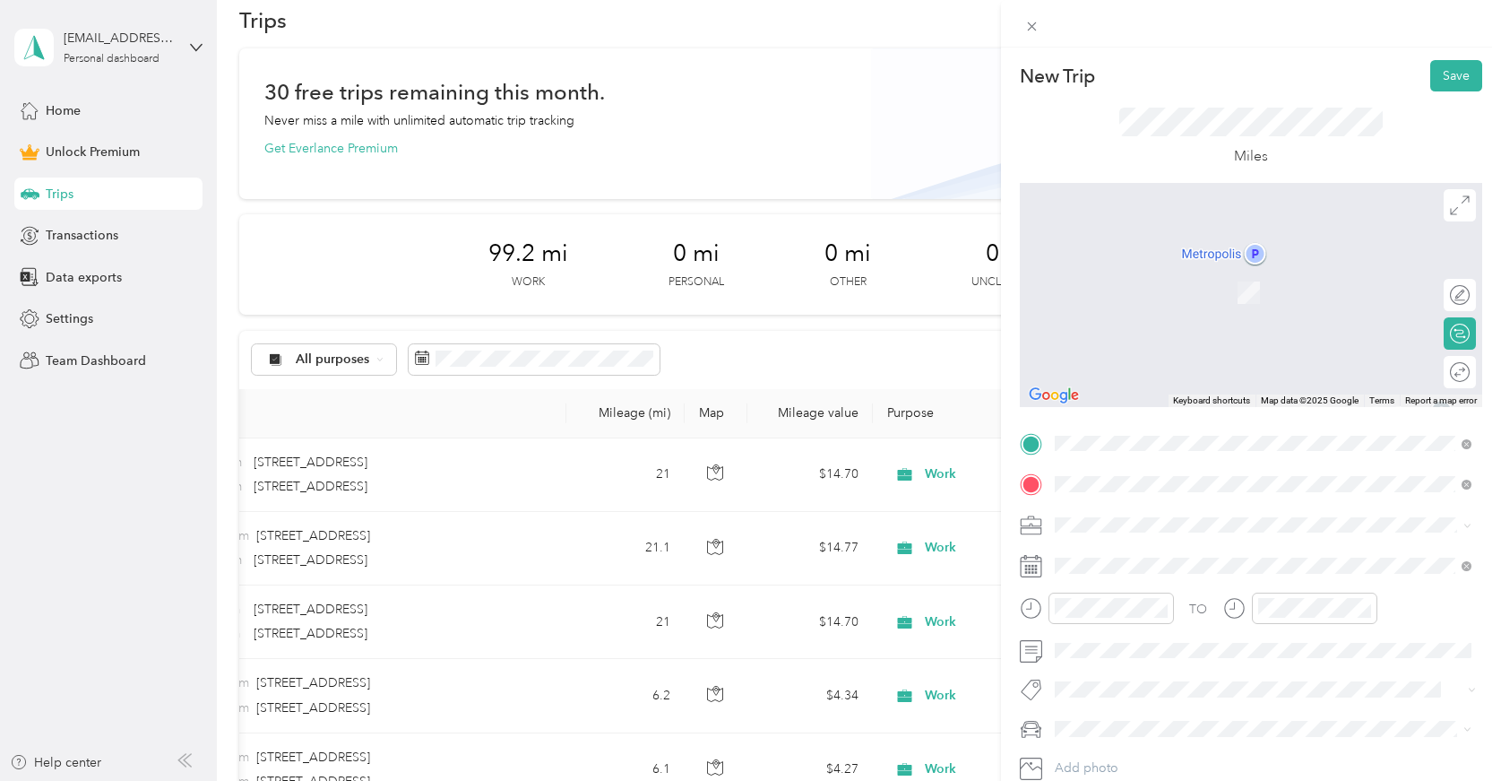
click at [1109, 553] on span "[STREET_ADDRESS][US_STATE]" at bounding box center [1177, 549] width 179 height 16
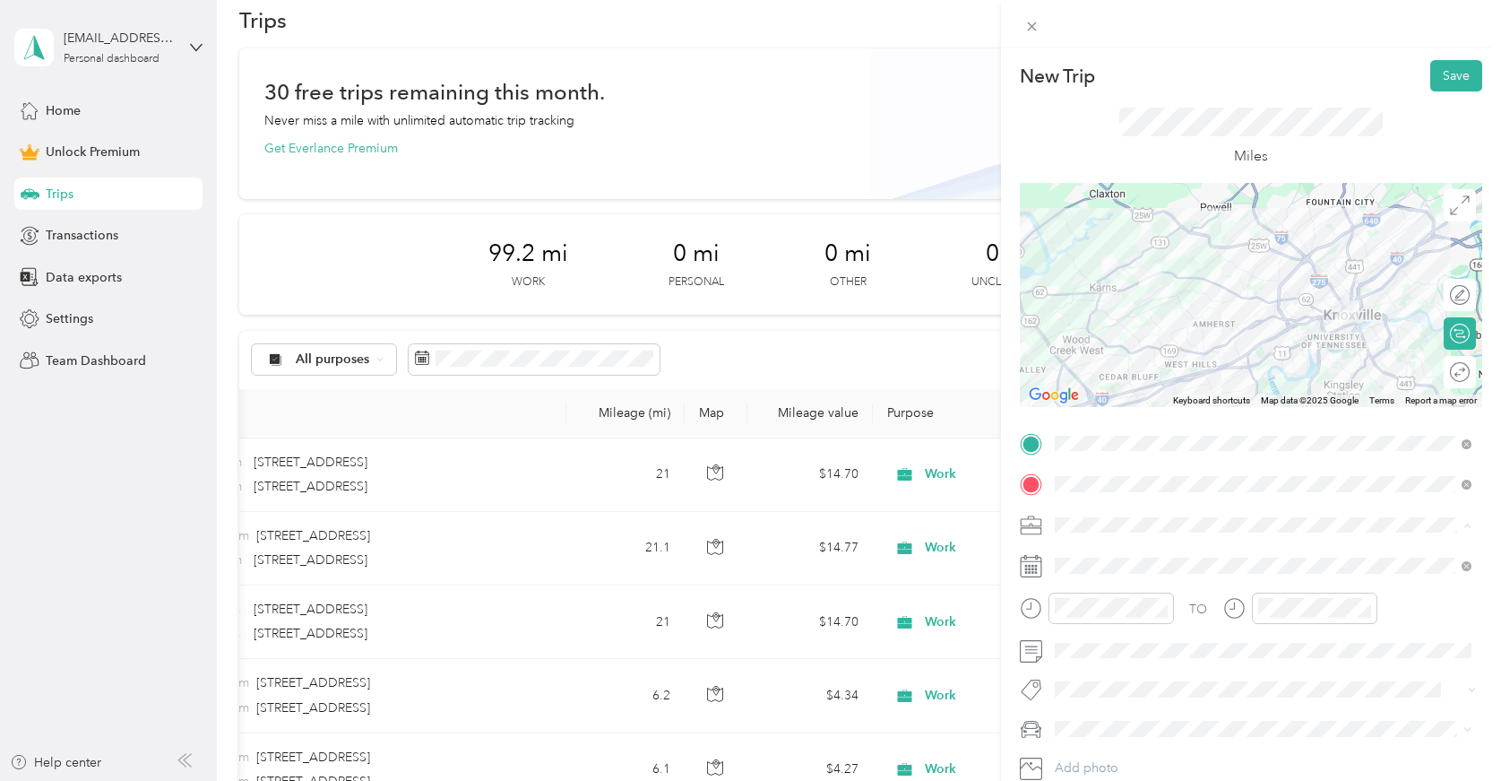
click at [1132, 275] on div "Work" at bounding box center [1263, 273] width 404 height 19
click at [1072, 553] on span at bounding box center [1266, 565] width 434 height 29
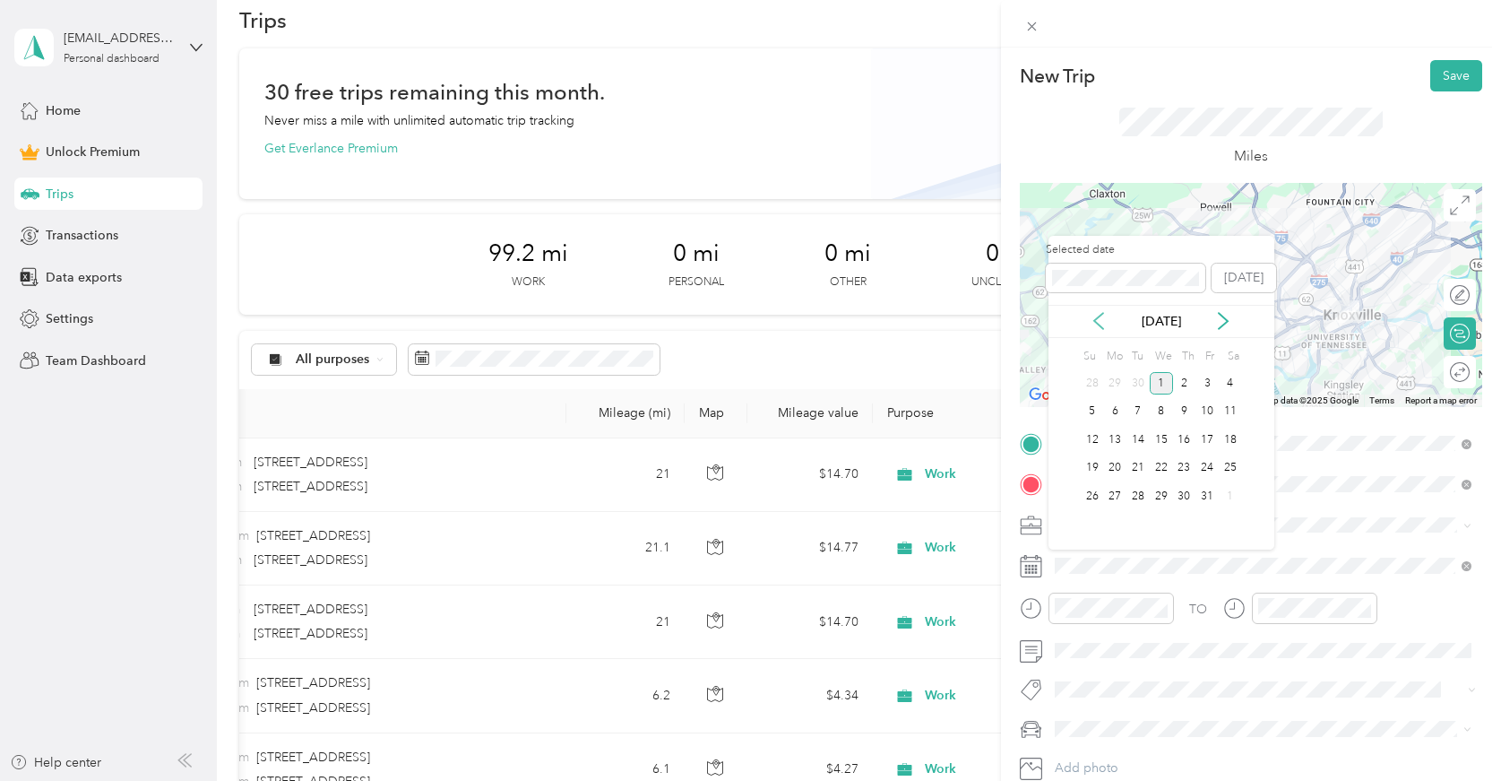
click at [1096, 322] on icon at bounding box center [1098, 321] width 9 height 16
click at [1161, 381] on div "3" at bounding box center [1161, 383] width 23 height 22
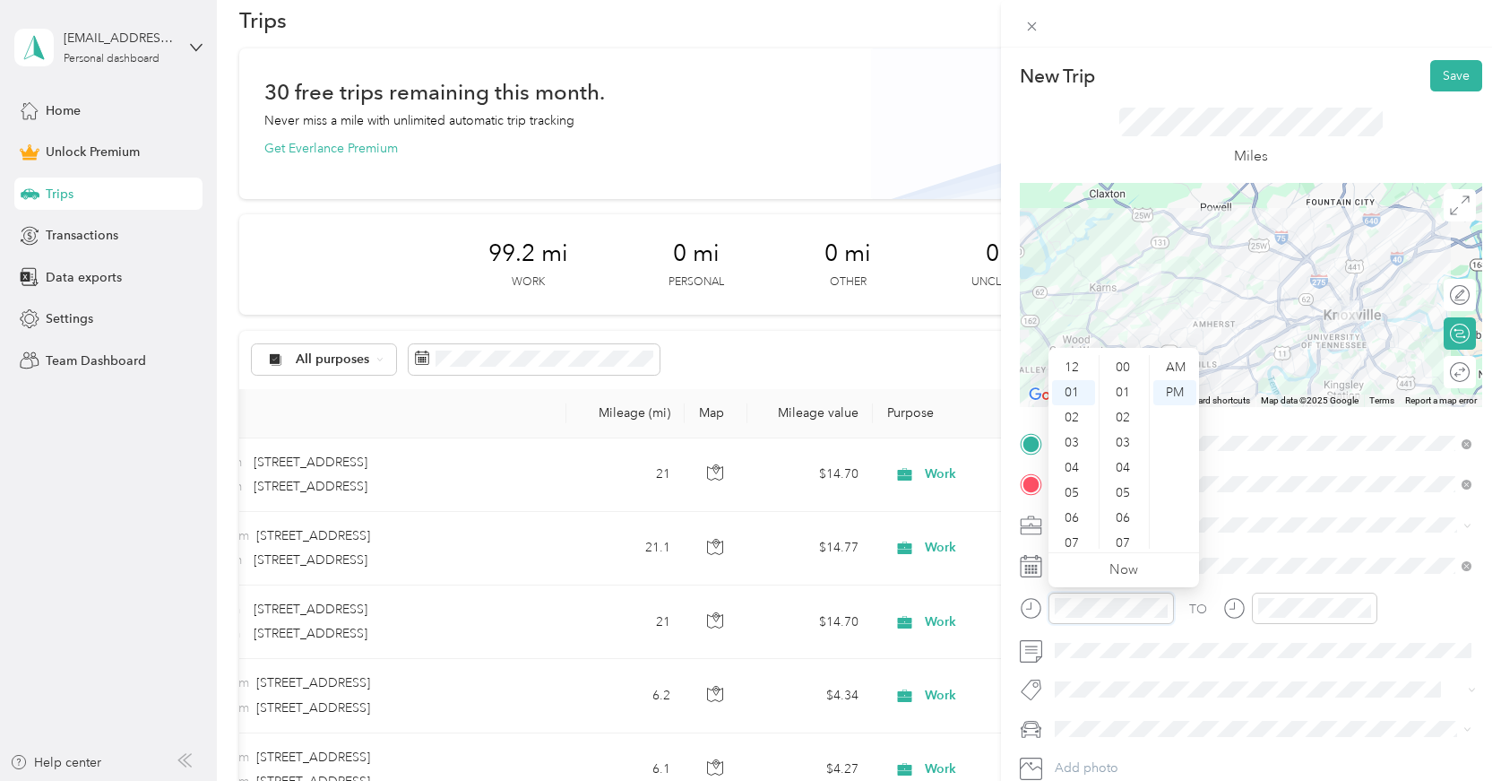
scroll to position [23, 0]
click at [1075, 535] on div "09" at bounding box center [1073, 535] width 43 height 25
click at [1123, 359] on div "40" at bounding box center [1124, 354] width 43 height 25
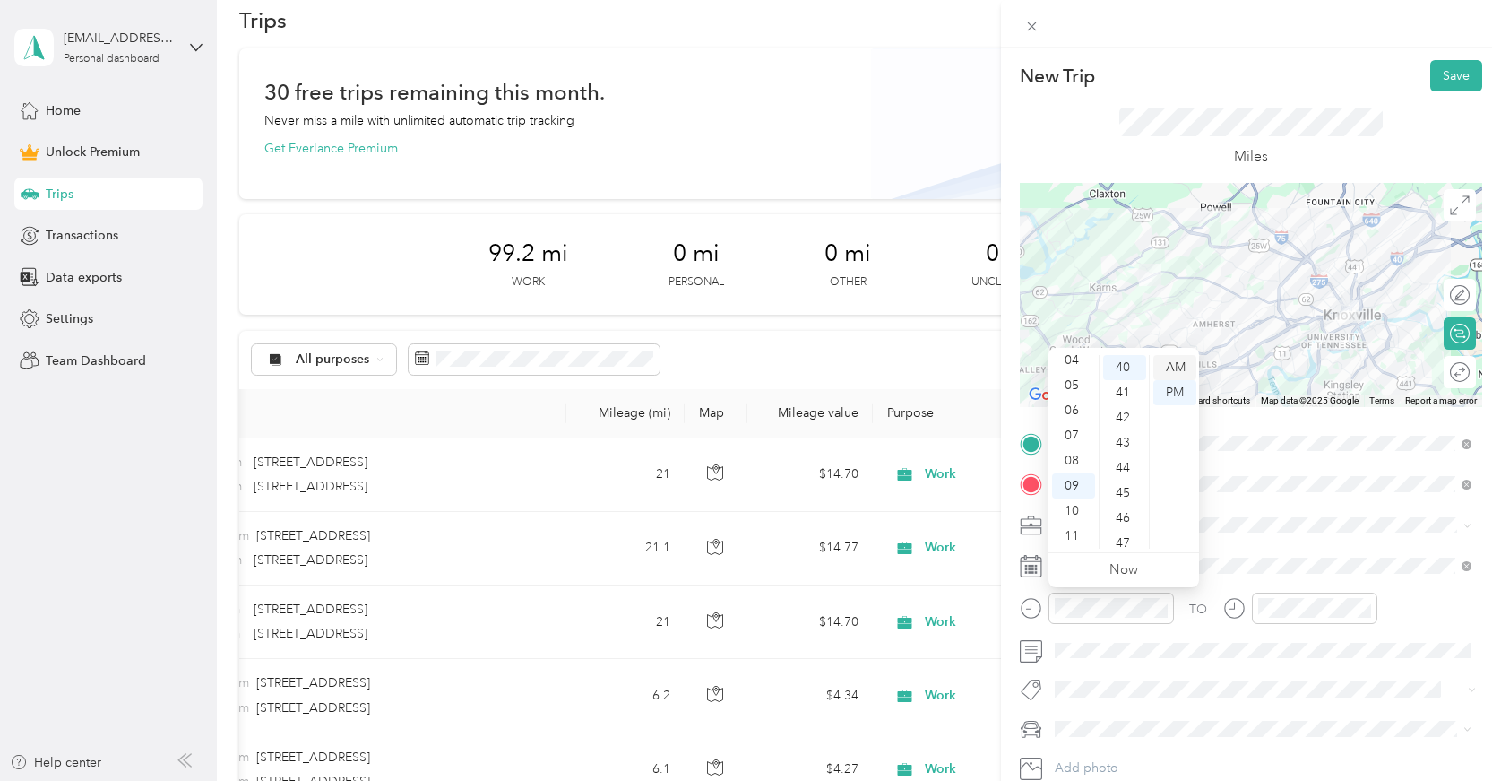
click at [1166, 374] on div "AM" at bounding box center [1175, 367] width 43 height 25
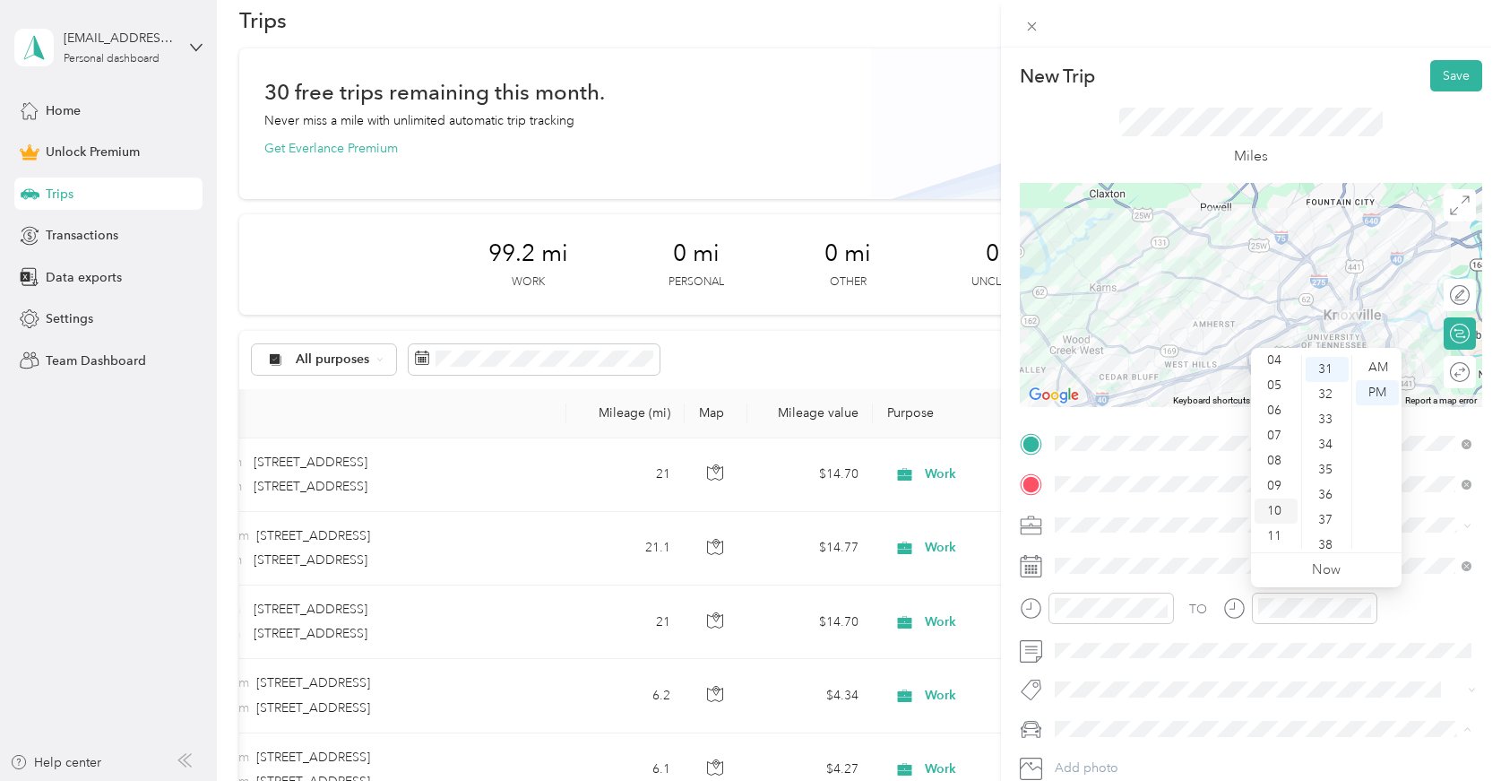
scroll to position [108, 0]
click at [1277, 513] on div "10" at bounding box center [1276, 510] width 43 height 25
click at [1329, 372] on div "00" at bounding box center [1327, 367] width 43 height 25
click at [1380, 363] on div "AM" at bounding box center [1377, 367] width 43 height 25
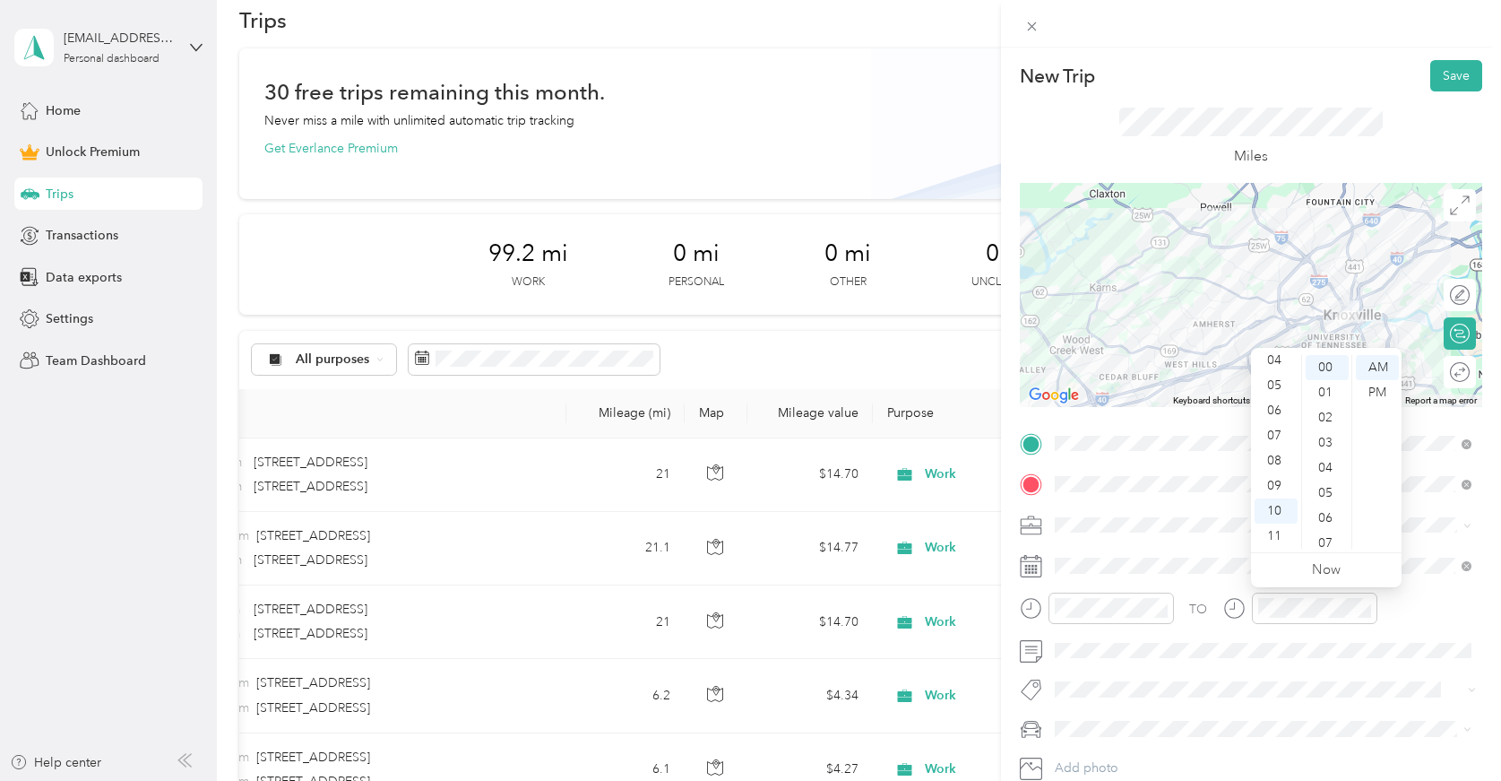
click at [1178, 589] on div "TO Add photo" at bounding box center [1251, 625] width 463 height 393
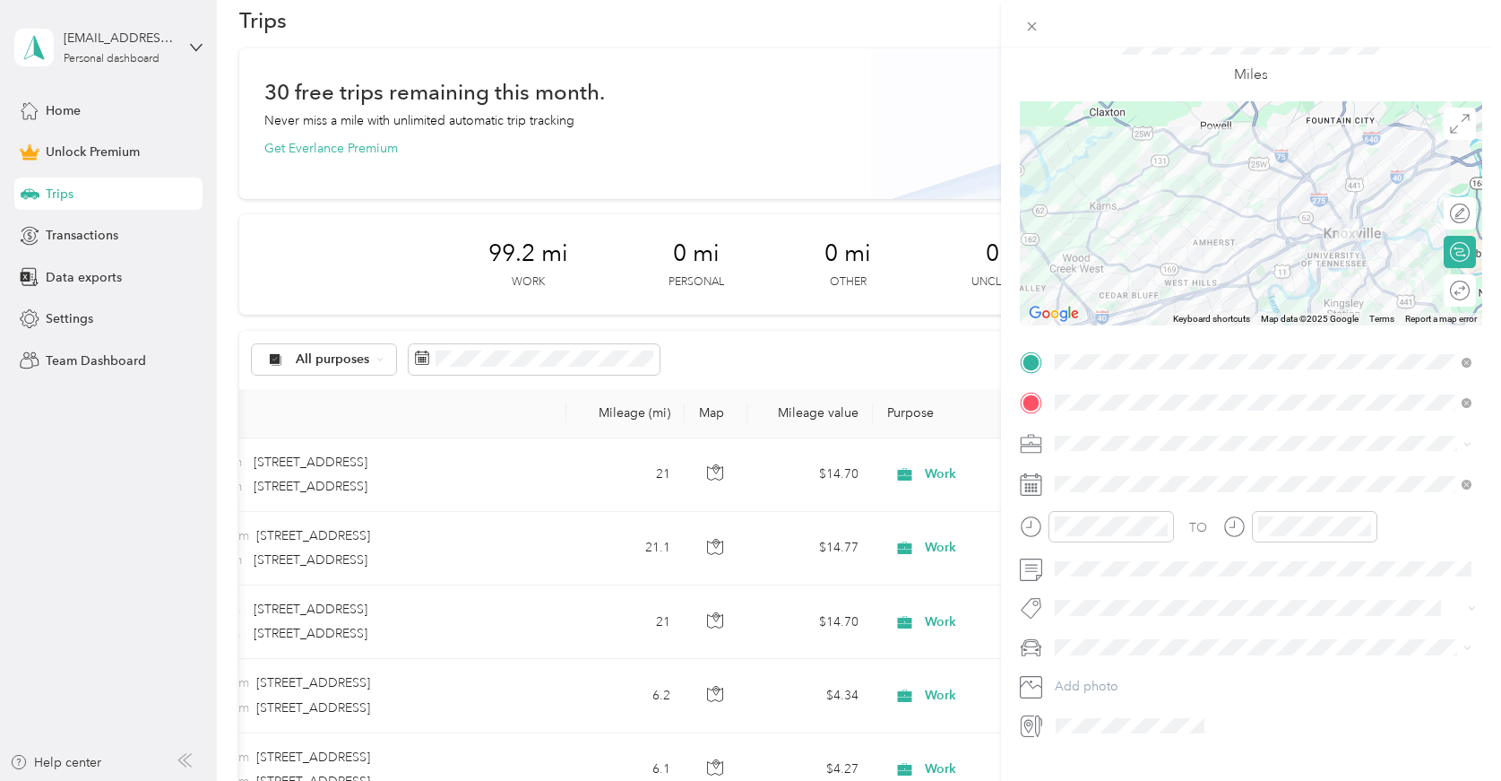
scroll to position [91, 0]
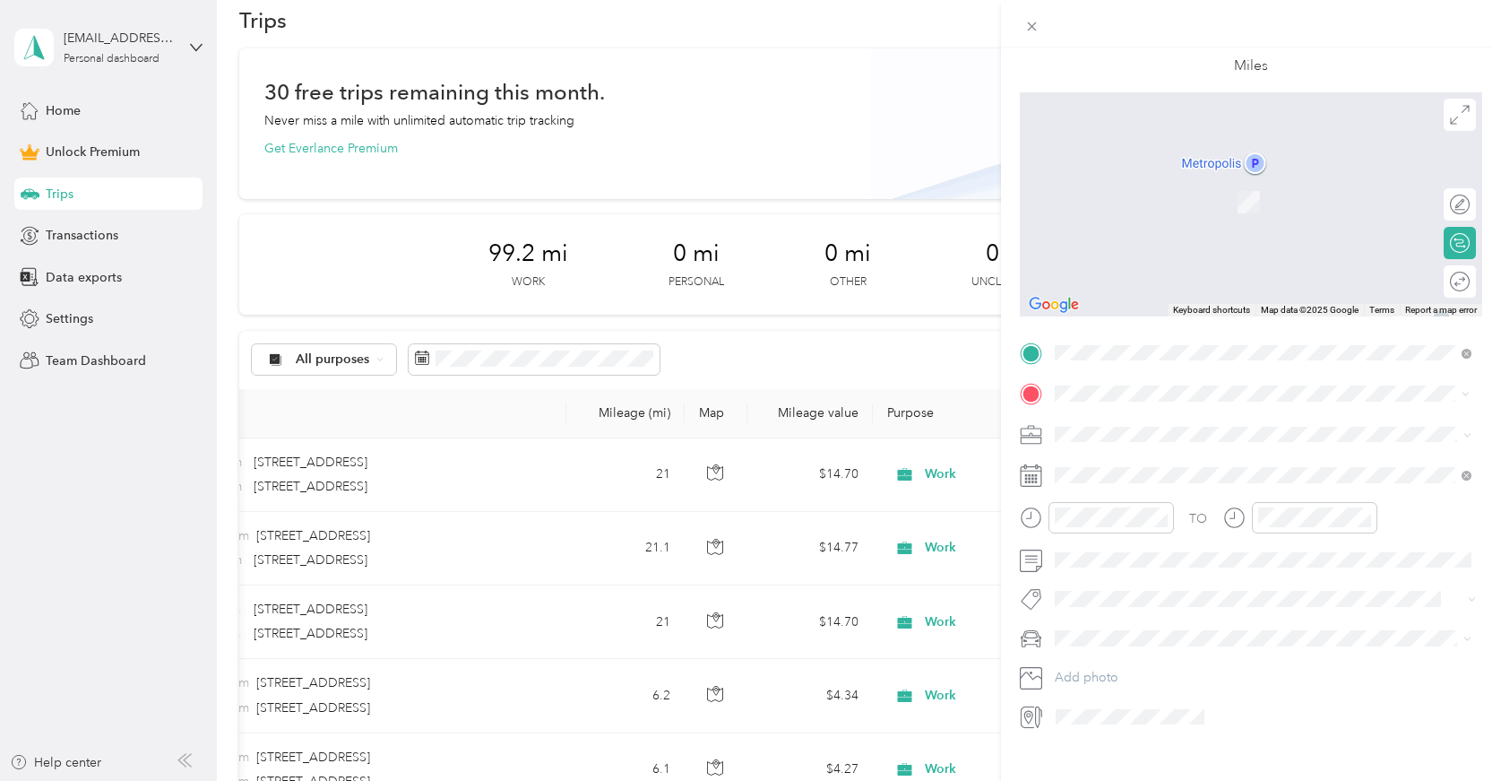
click at [1140, 446] on li "529 Academy Way Knoxville, Tennessee 37923, United States" at bounding box center [1263, 458] width 429 height 37
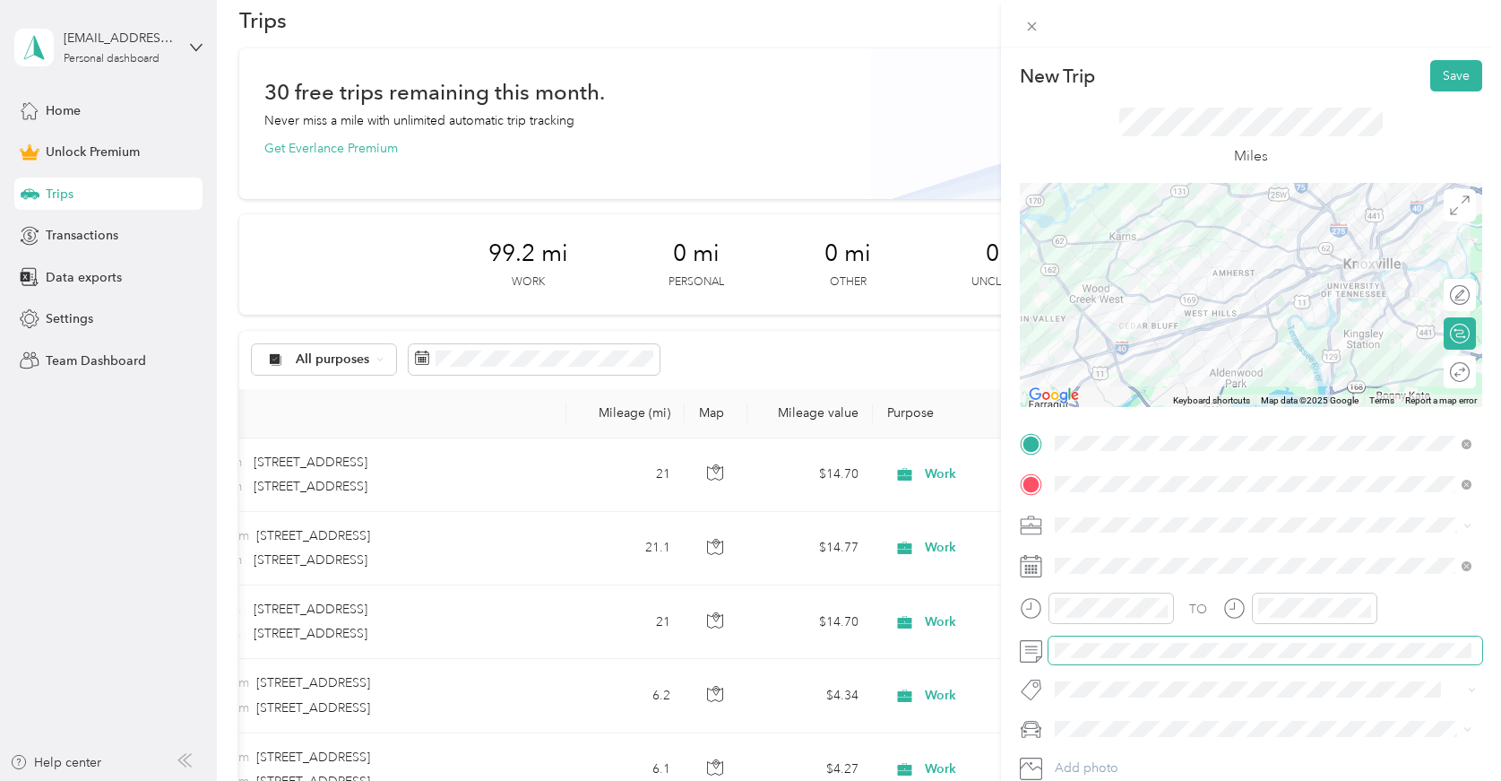
scroll to position [0, 0]
click at [1454, 77] on button "Save" at bounding box center [1457, 75] width 52 height 31
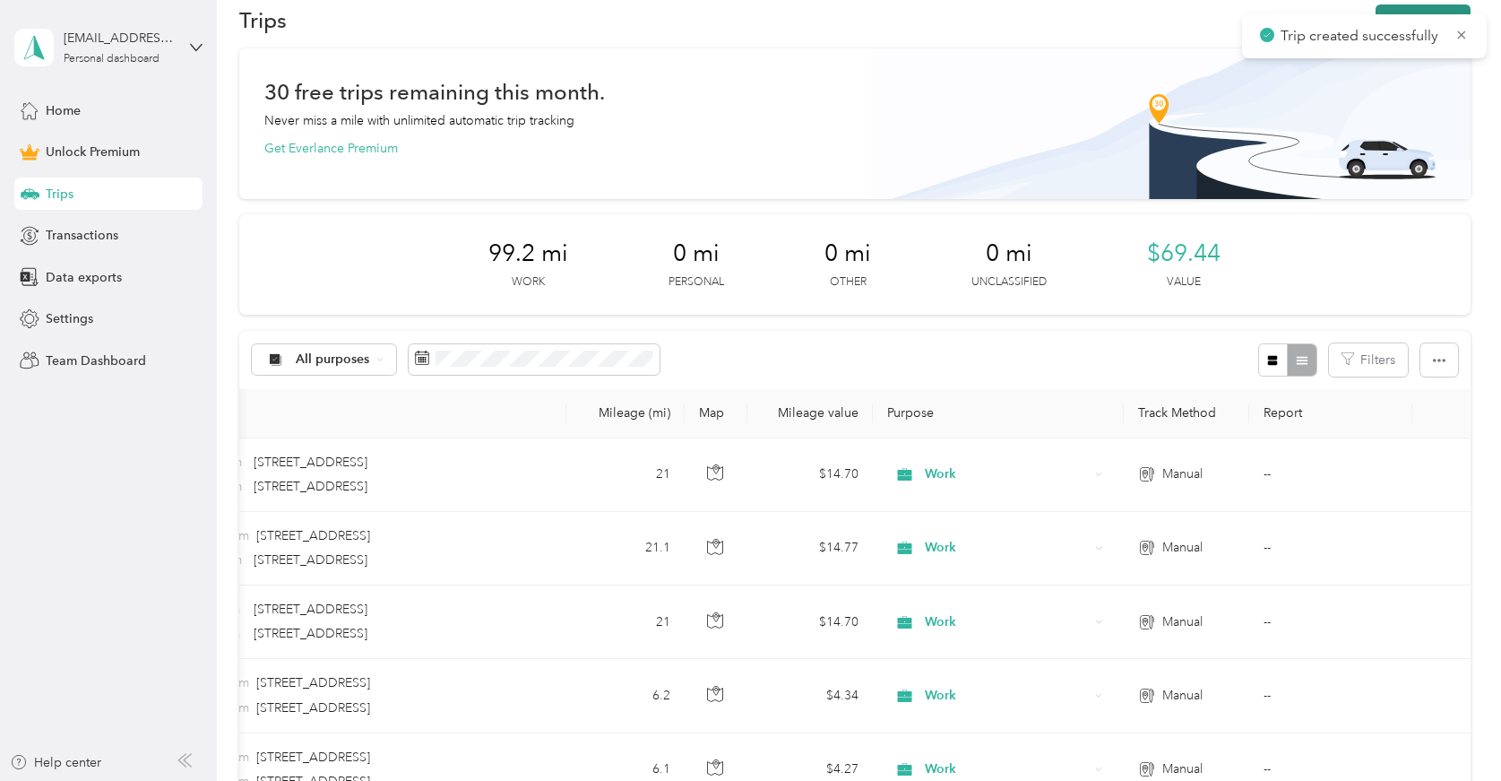
click at [1454, 5] on button "New trip" at bounding box center [1423, 19] width 95 height 31
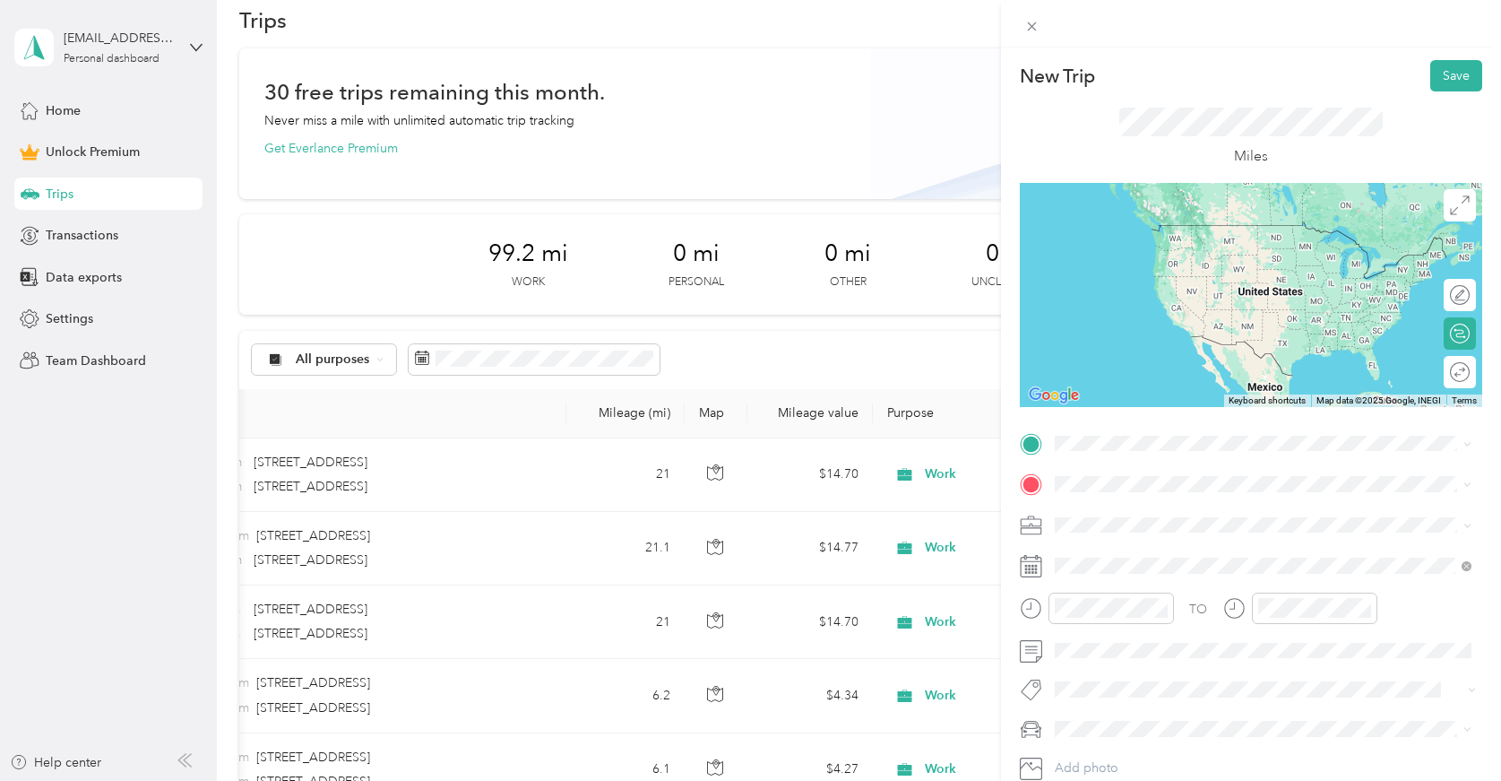
click at [1087, 514] on div "529 Academy Way Knoxville, Tennessee 37923, United States" at bounding box center [1263, 501] width 404 height 24
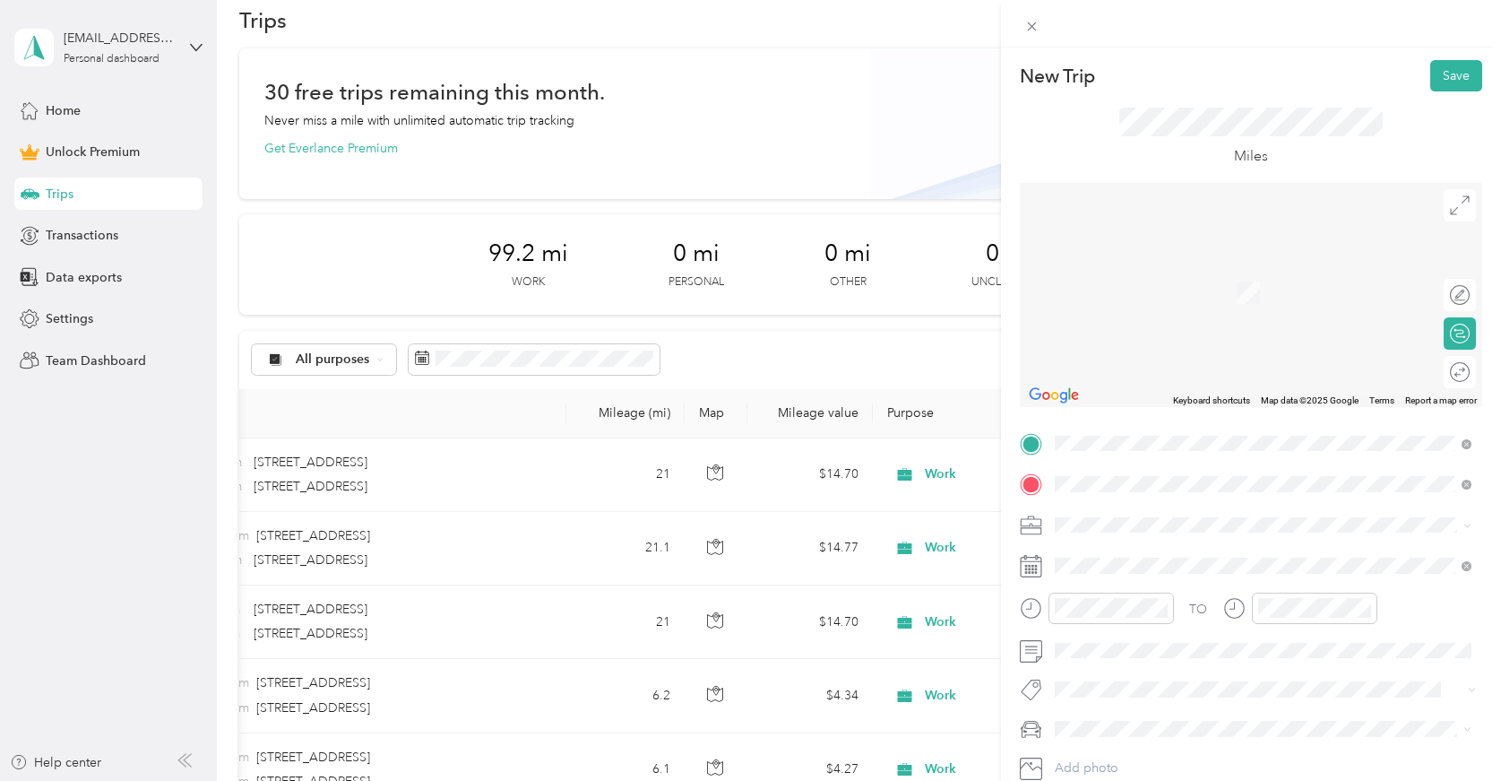
click at [1103, 557] on span "109 South Broadway Knoxville, Tennessee 37902, United States" at bounding box center [1177, 549] width 179 height 16
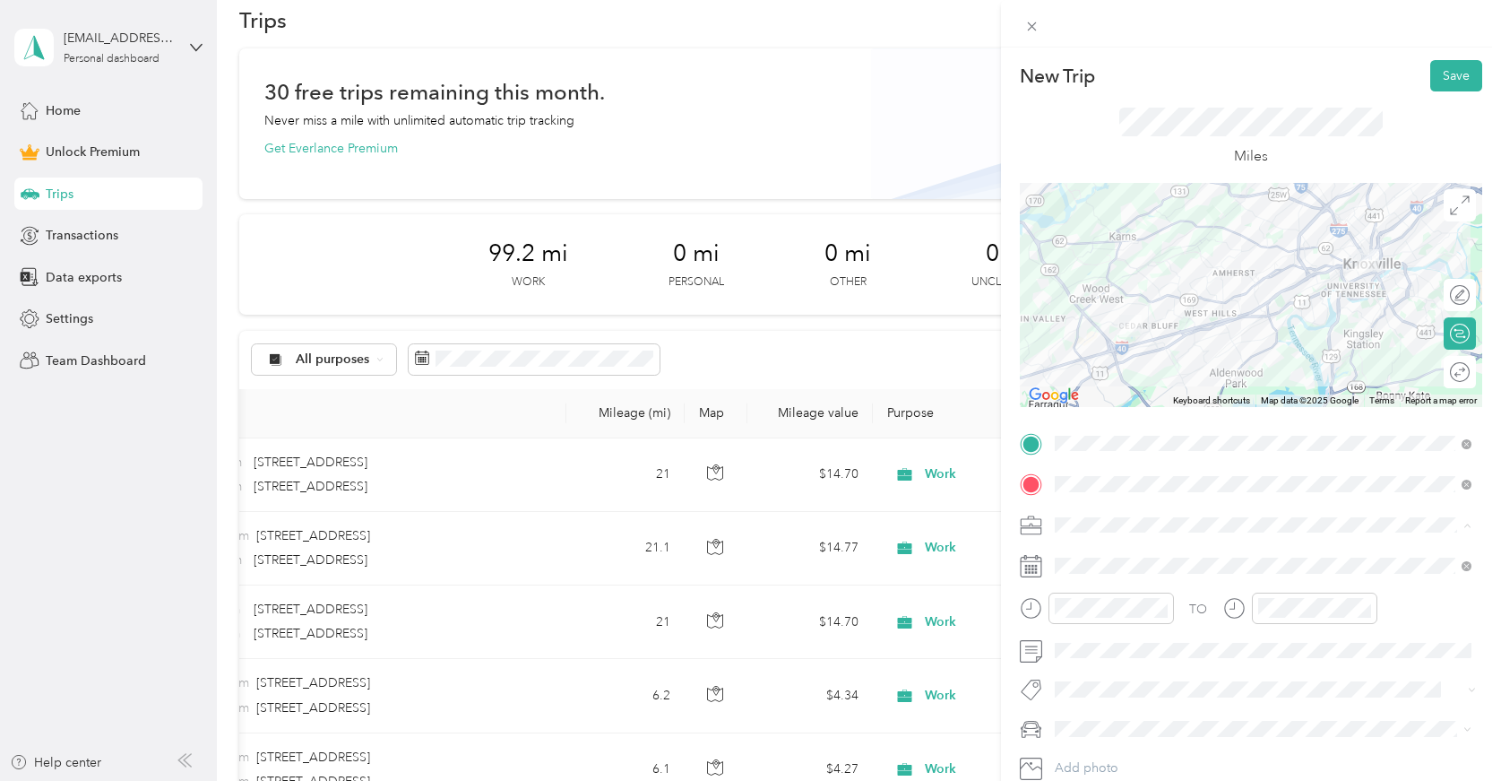
click at [1126, 285] on ol "Work Personal Creative Other Charity Medical Moving Commute" at bounding box center [1263, 382] width 429 height 251
click at [1077, 537] on div "11" at bounding box center [1073, 535] width 43 height 25
click at [1129, 394] on div "30" at bounding box center [1124, 402] width 43 height 25
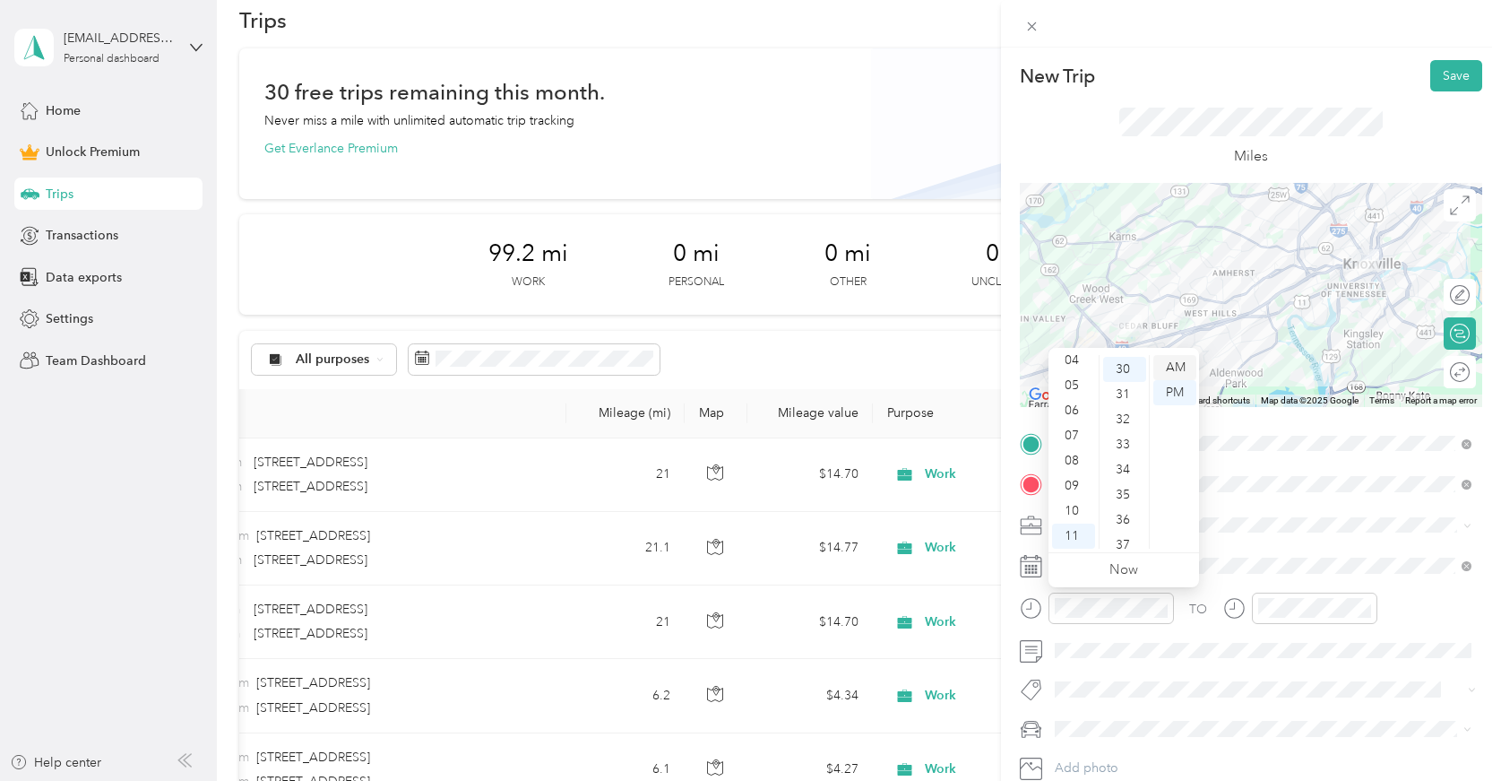
click at [1174, 361] on div "AM" at bounding box center [1175, 367] width 43 height 25
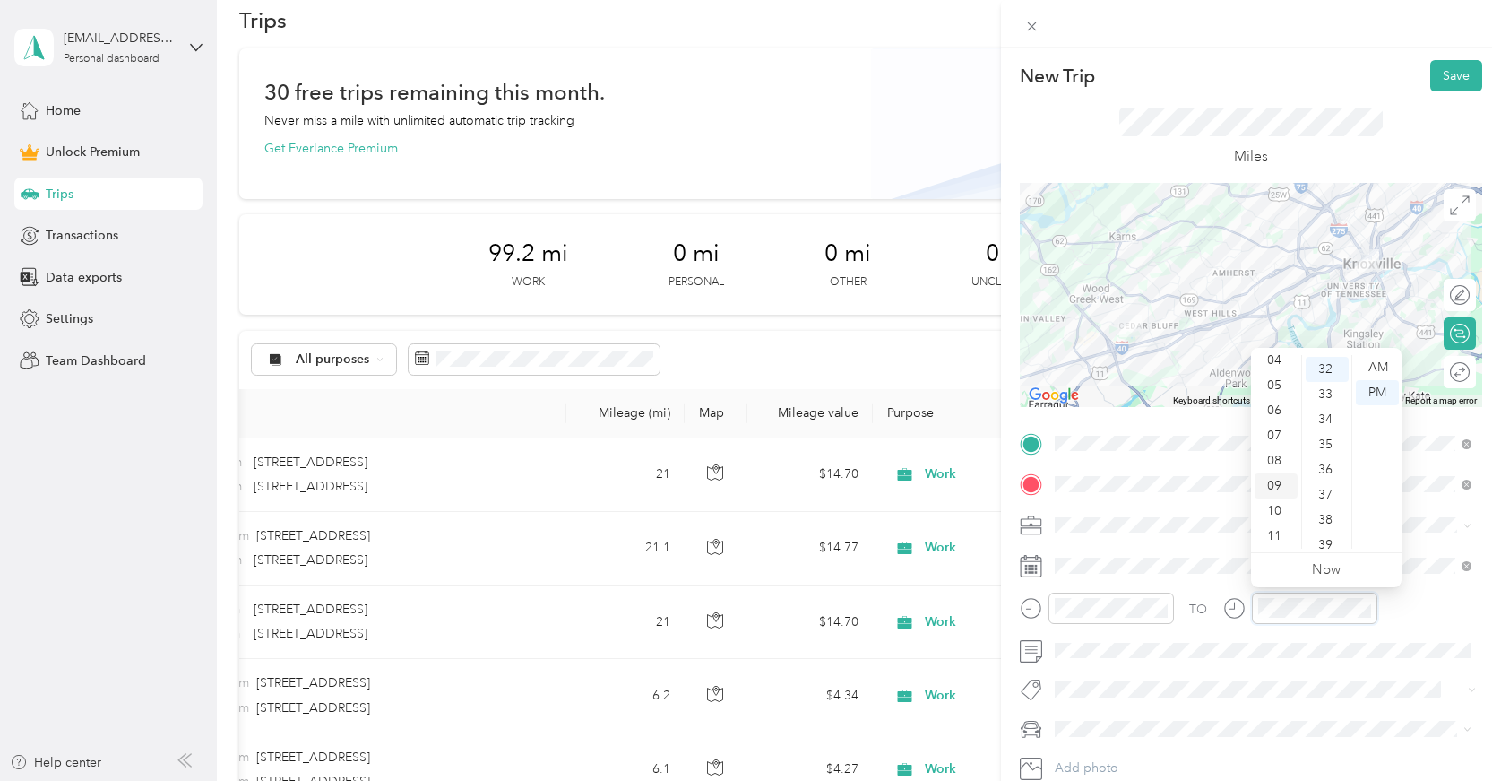
scroll to position [108, 0]
click at [1278, 536] on div "11" at bounding box center [1276, 535] width 43 height 25
click at [1325, 438] on div "55" at bounding box center [1327, 435] width 43 height 25
click at [1385, 364] on div "AM" at bounding box center [1377, 367] width 43 height 25
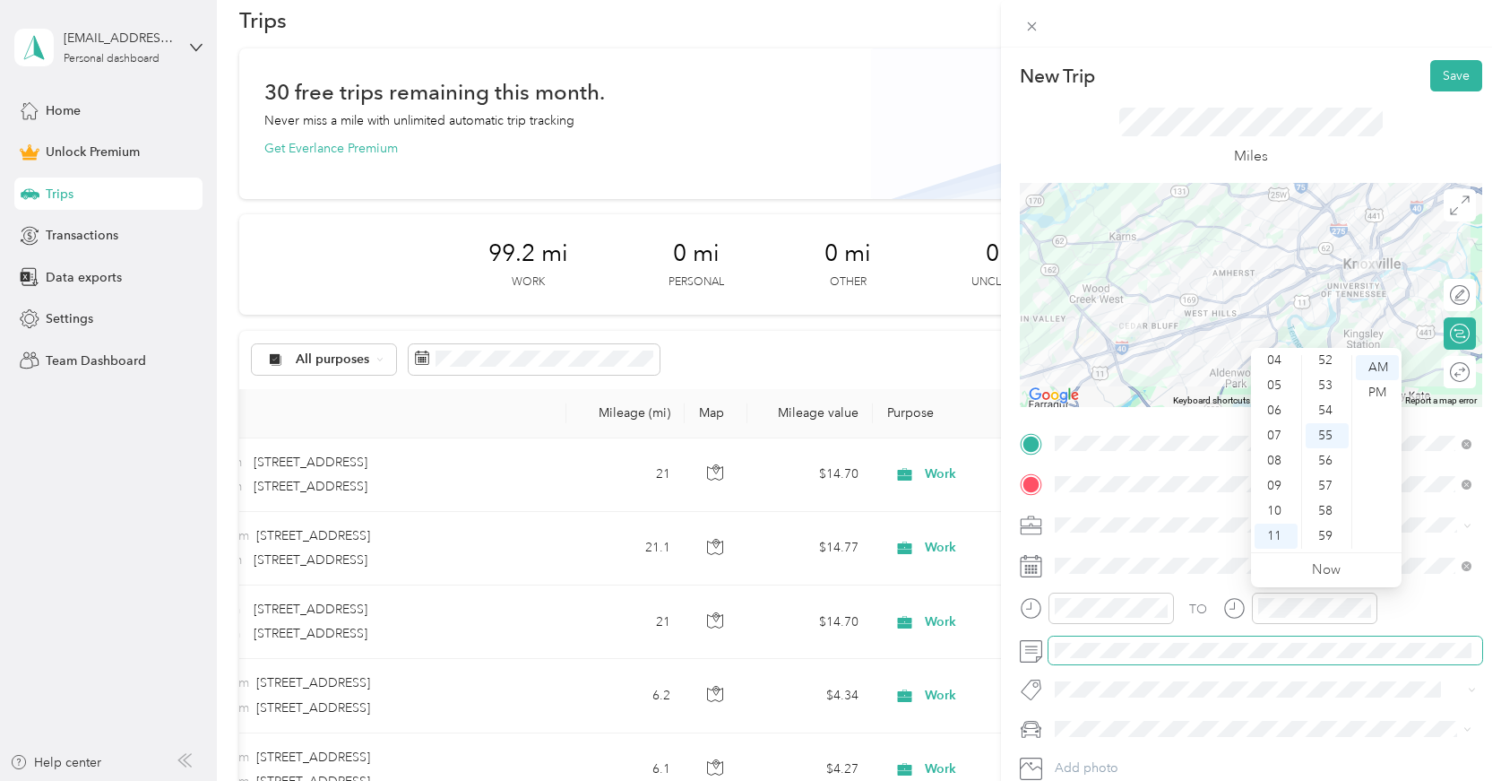
click at [1328, 637] on span at bounding box center [1266, 650] width 434 height 29
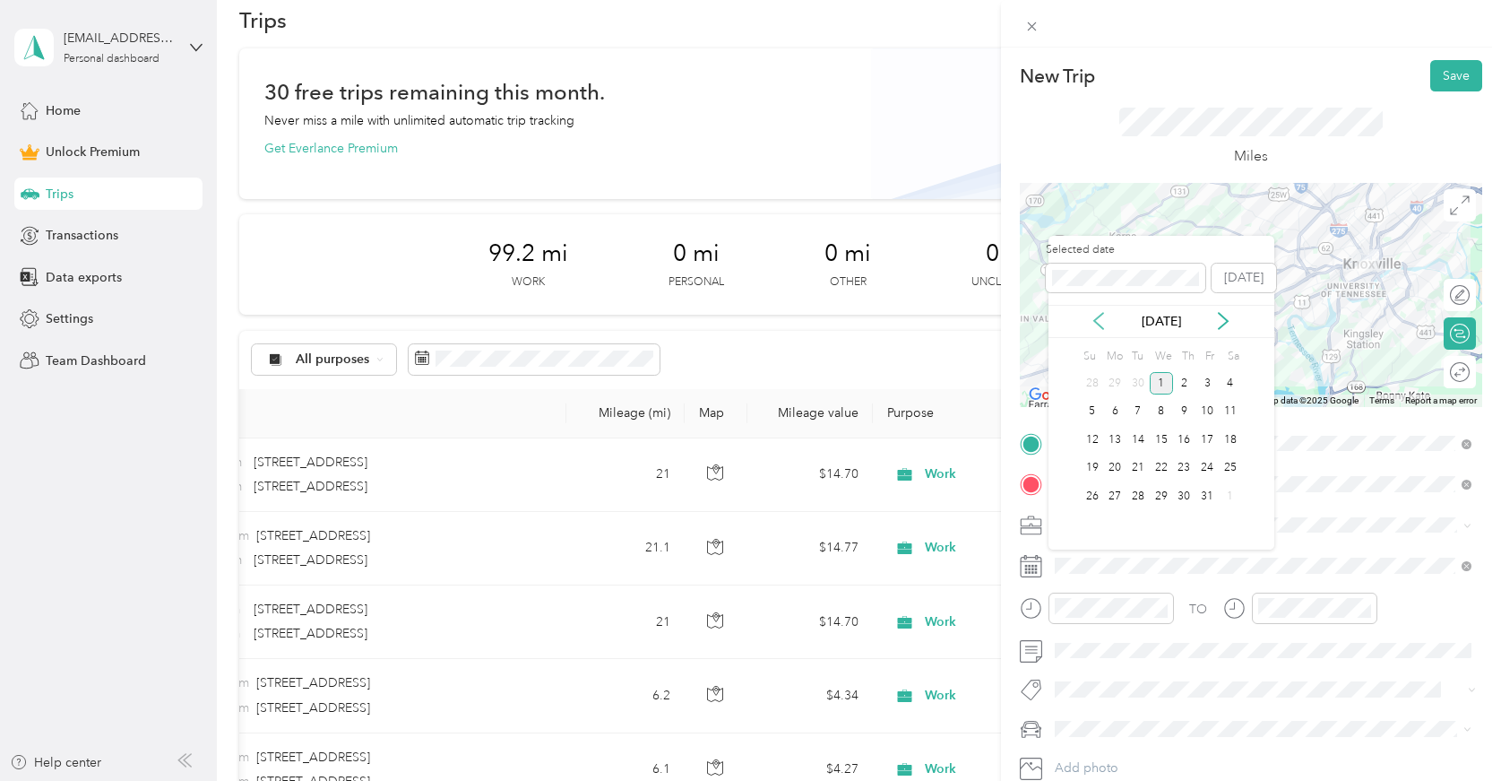
click at [1101, 320] on icon at bounding box center [1099, 321] width 18 height 18
click at [1162, 388] on div "3" at bounding box center [1161, 383] width 23 height 22
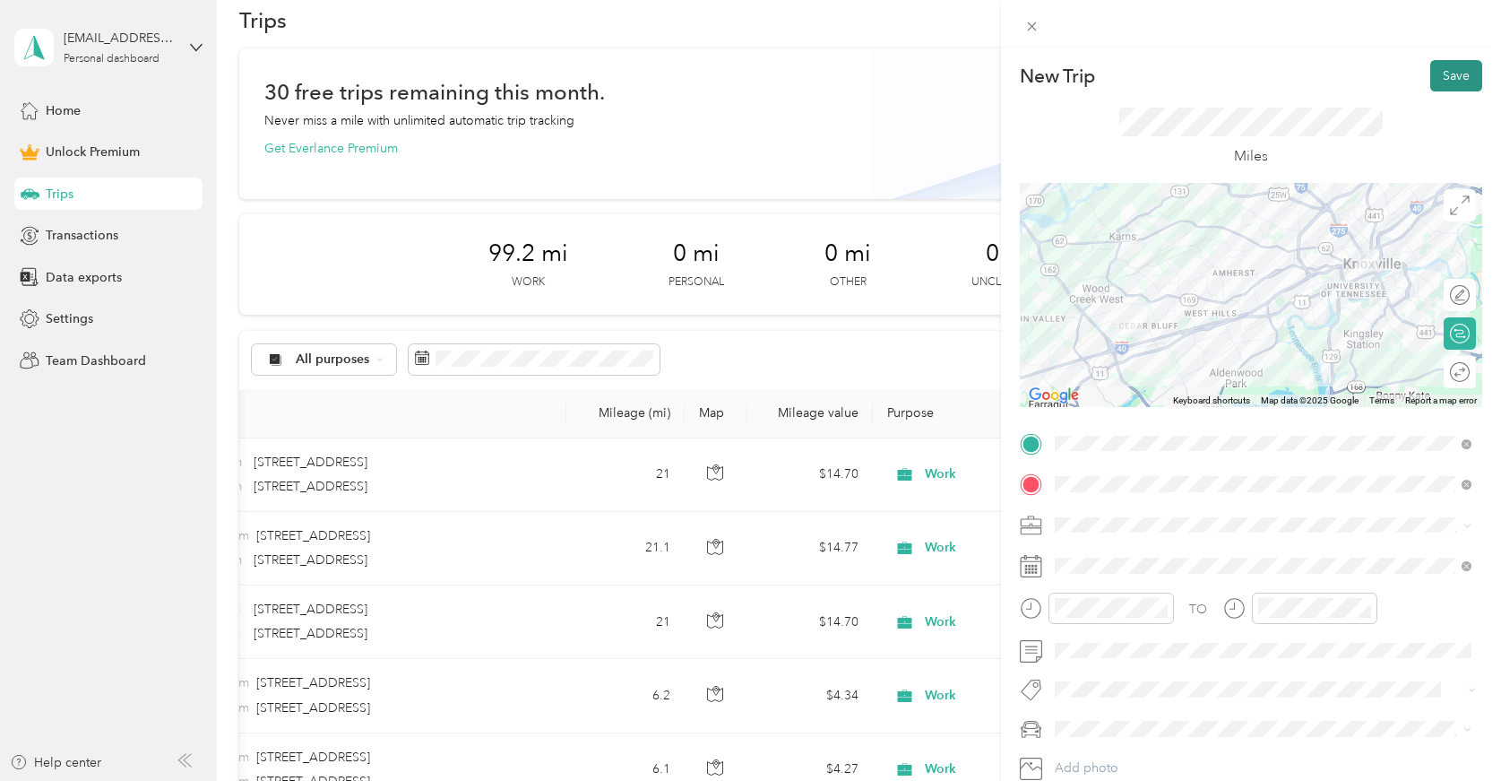
click at [1442, 65] on button "Save" at bounding box center [1457, 75] width 52 height 31
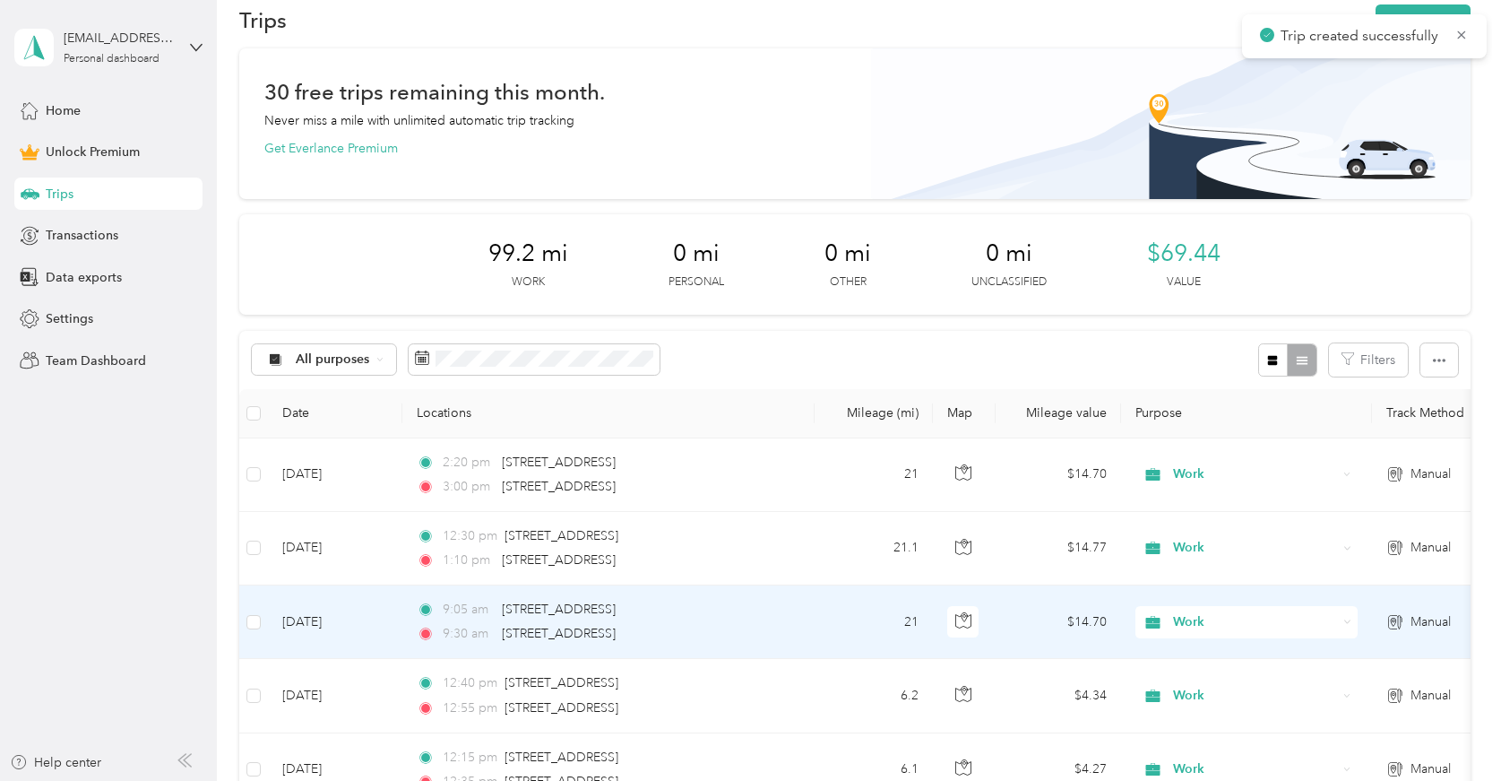
scroll to position [0, 0]
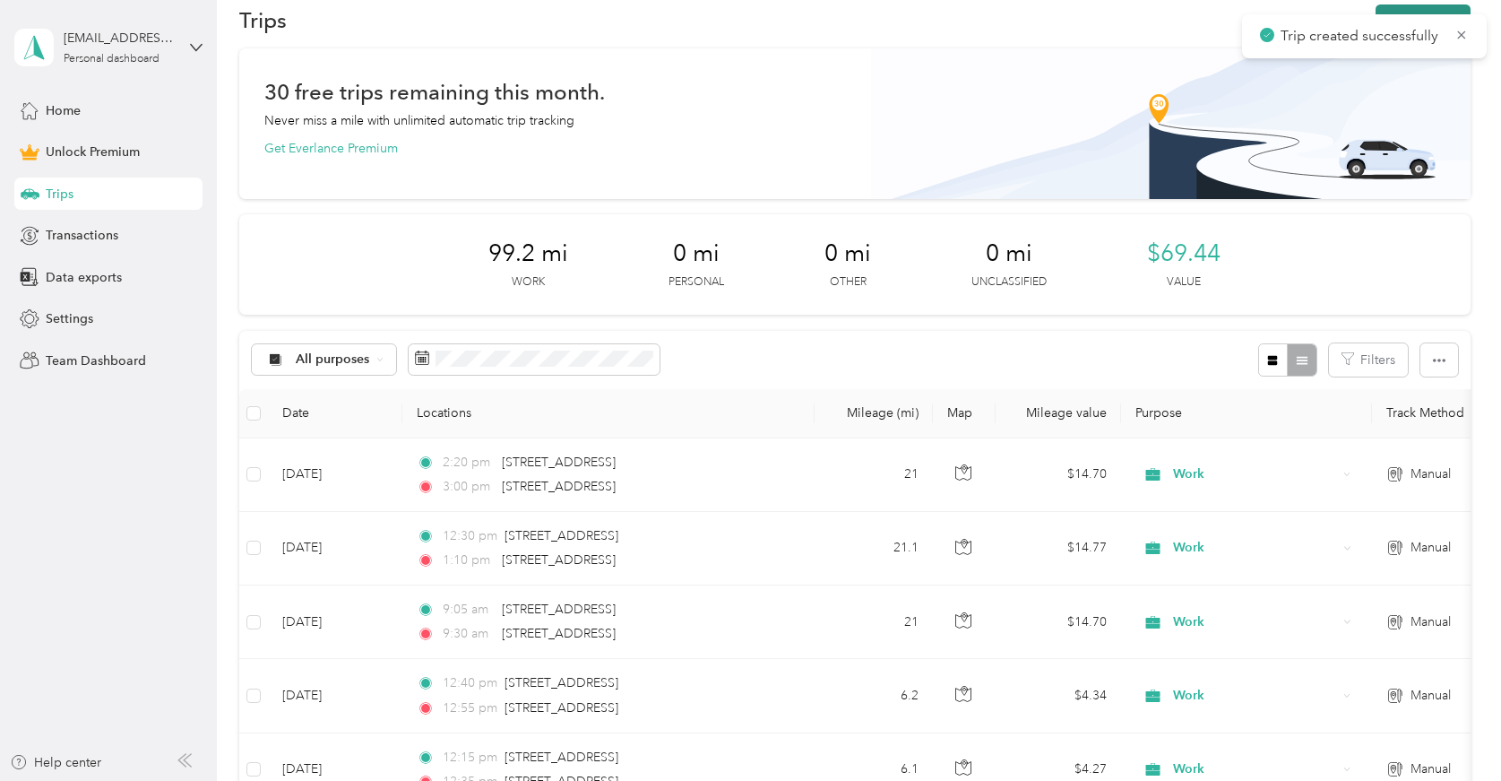
click at [1416, 8] on button "New trip" at bounding box center [1423, 19] width 95 height 31
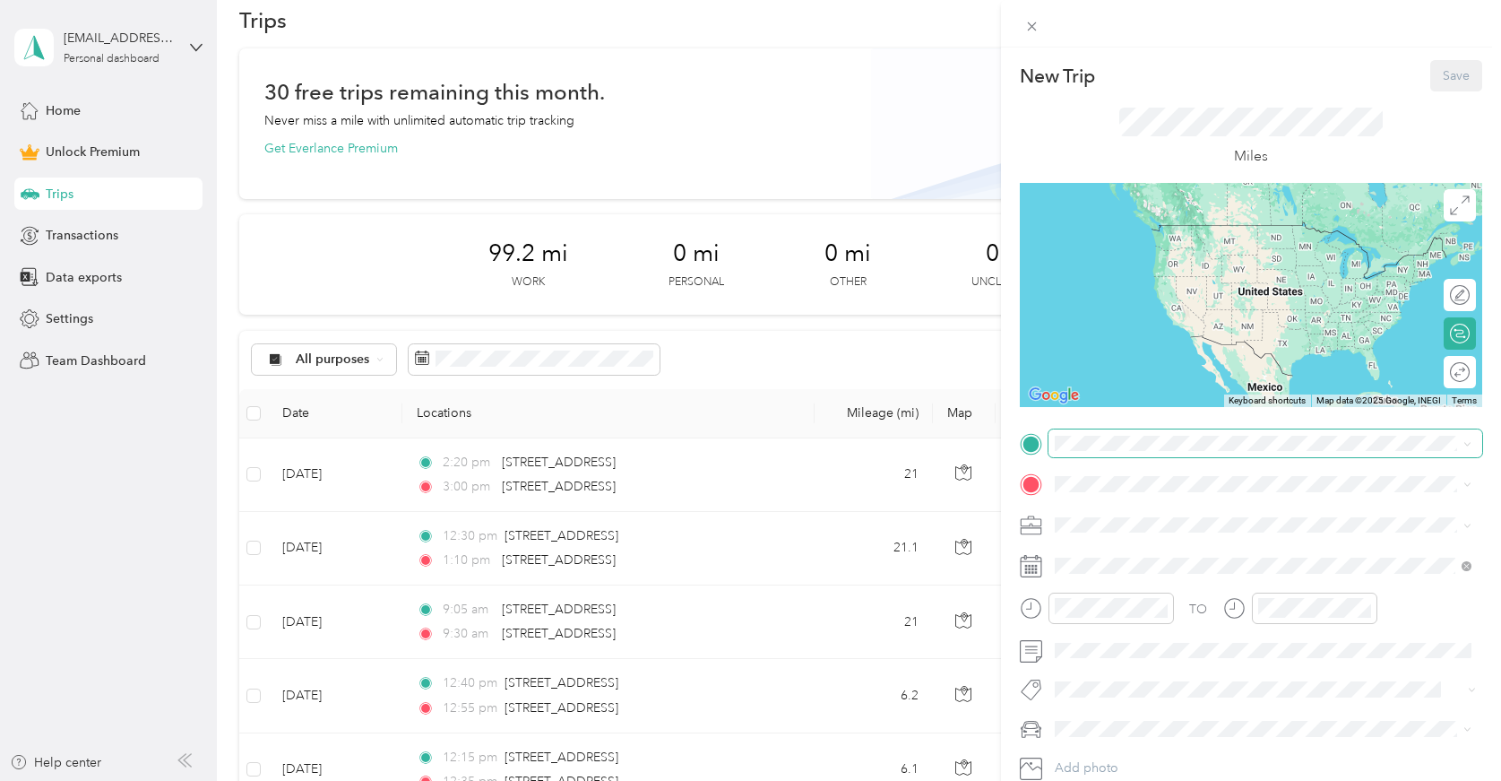
click at [1061, 451] on span at bounding box center [1266, 443] width 434 height 29
click at [1128, 506] on span "109 South Broad Street Waynesboro, Pennsylvania 17268, United States" at bounding box center [1177, 507] width 179 height 16
click at [1131, 515] on span "109 South Broadway Knoxville, Tennessee 37902, United States" at bounding box center [1177, 507] width 179 height 16
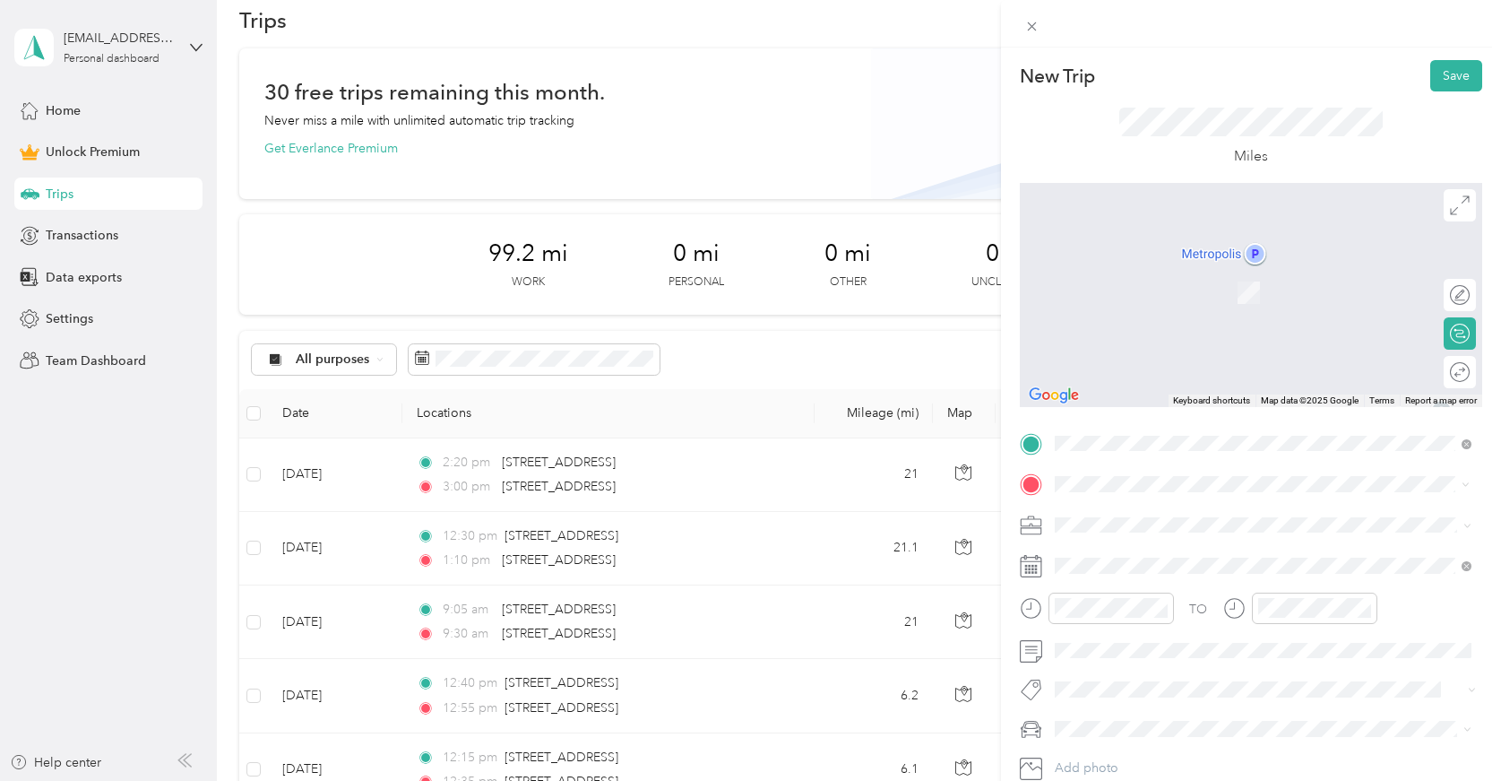
click at [1136, 549] on span "7343 Kingston Pike Knoxville, Tennessee 37919, United States" at bounding box center [1177, 549] width 179 height 16
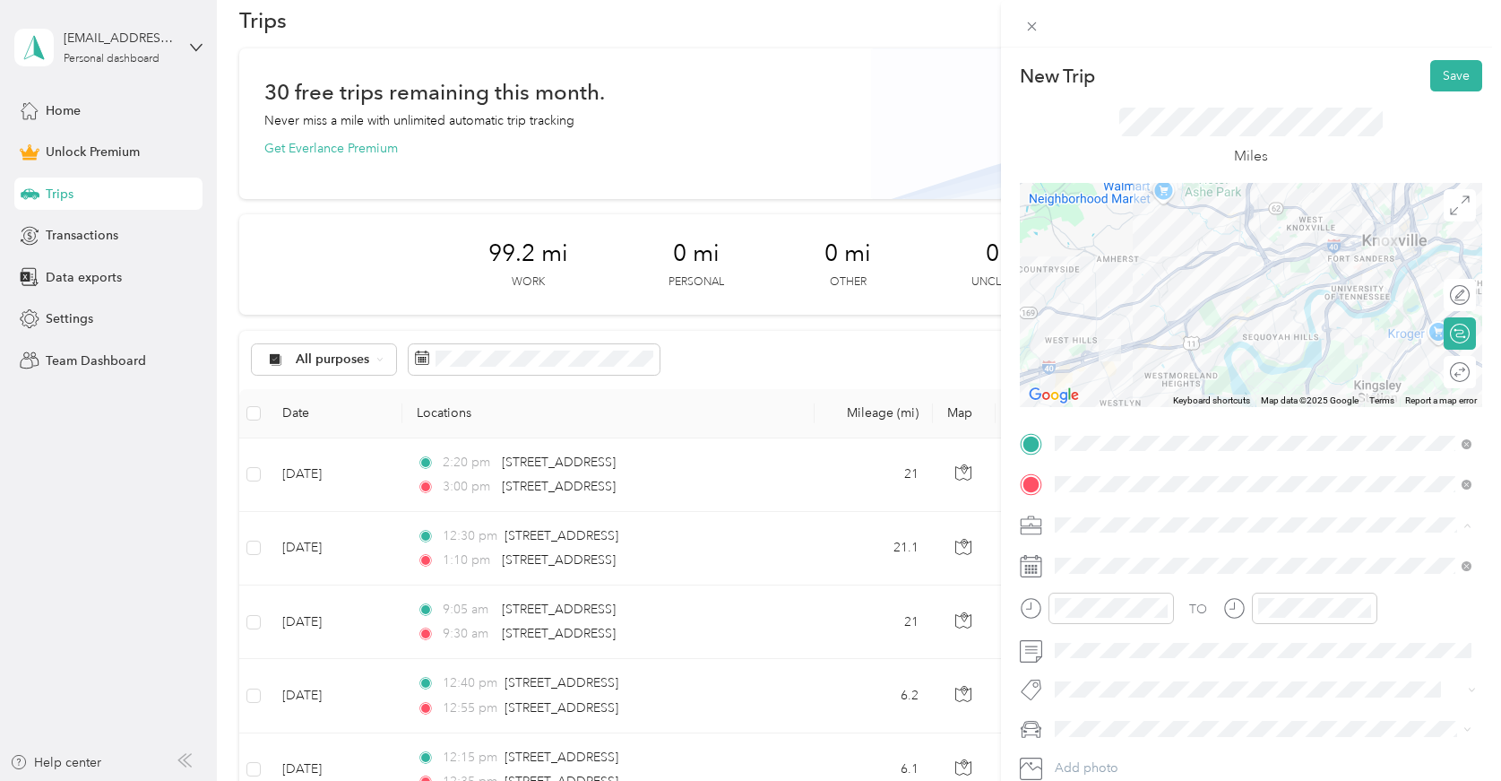
click at [1110, 282] on li "Work" at bounding box center [1263, 272] width 429 height 31
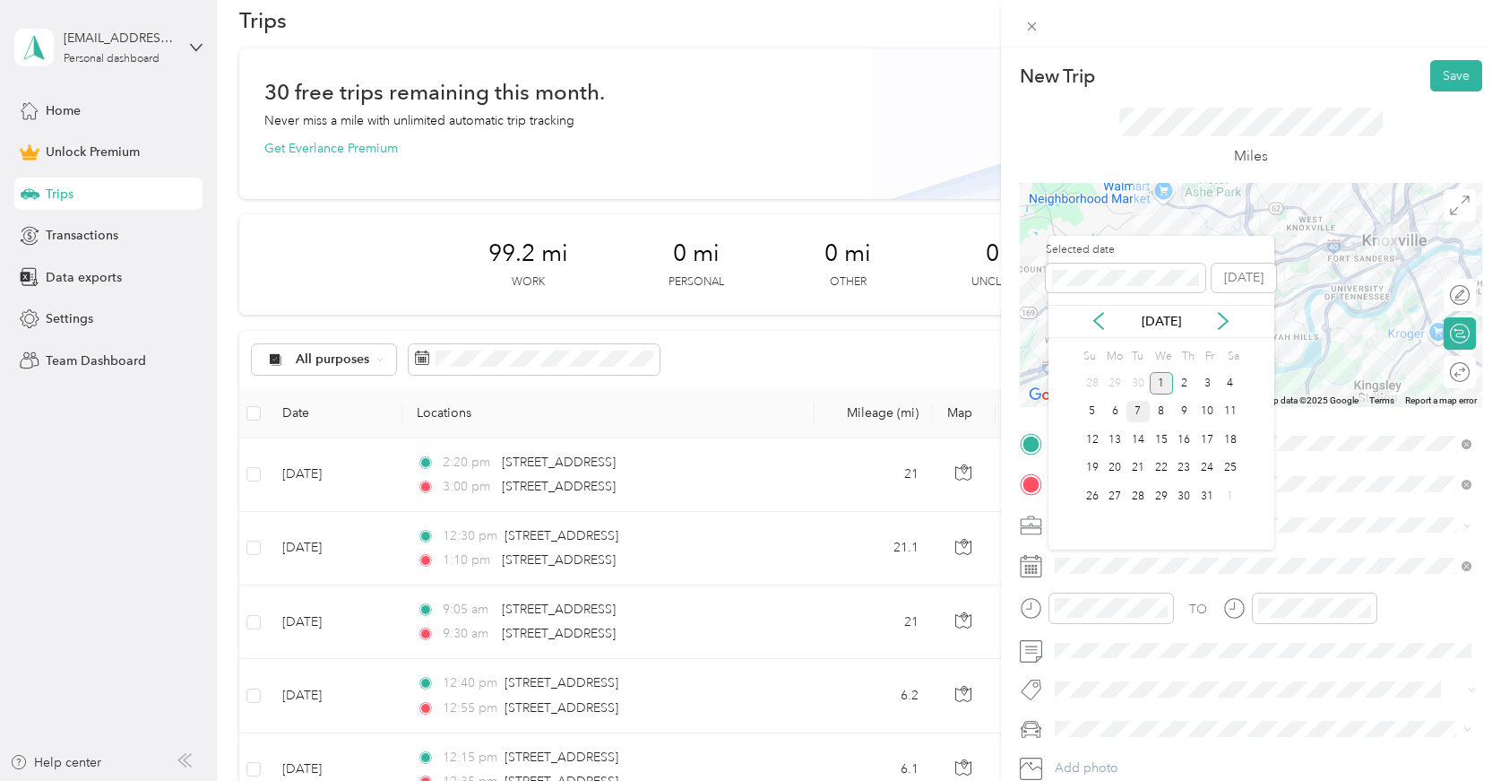
click at [1127, 409] on div "7" at bounding box center [1138, 412] width 23 height 22
click at [1092, 324] on icon at bounding box center [1099, 321] width 18 height 18
click at [1191, 386] on div "4" at bounding box center [1184, 383] width 23 height 22
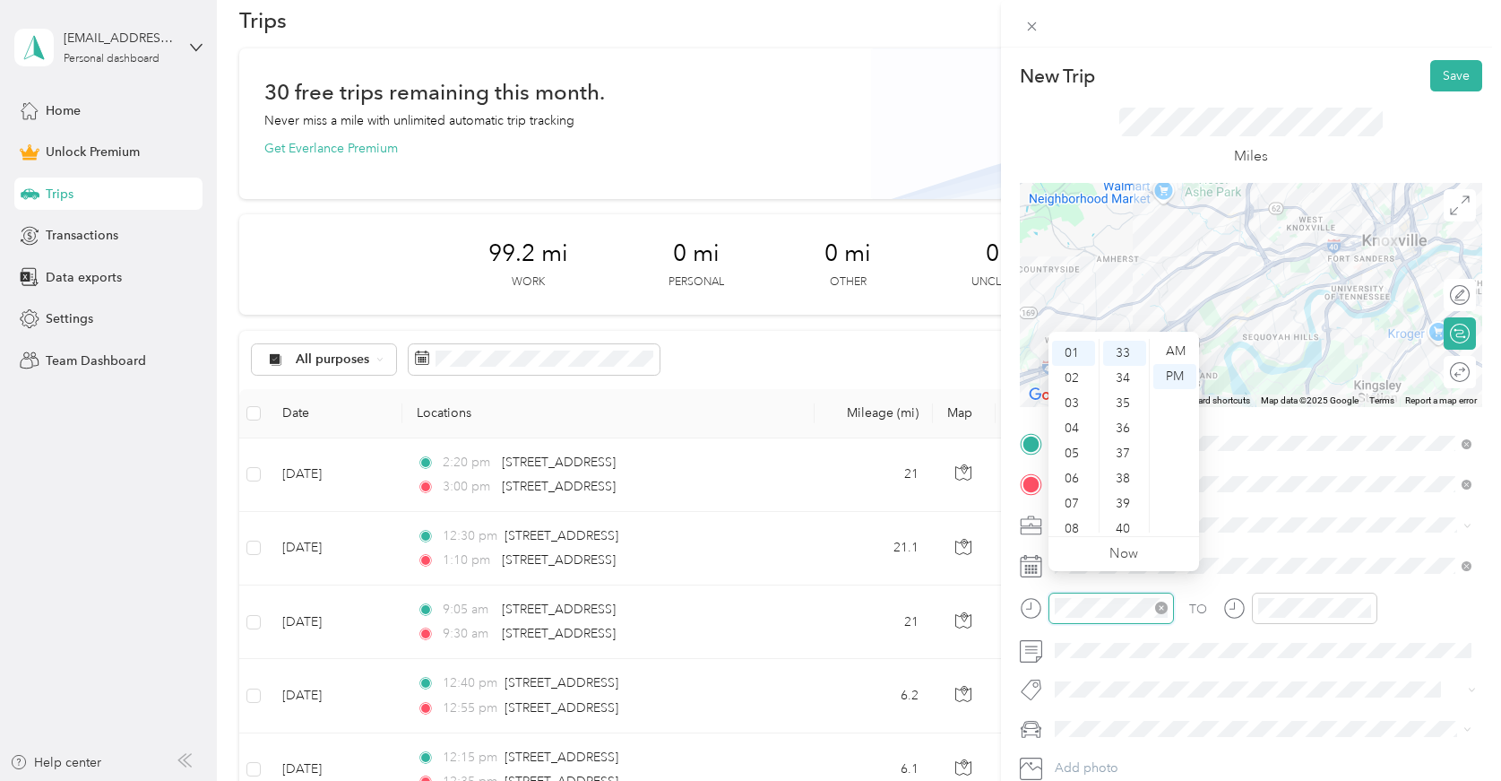
scroll to position [14, 0]
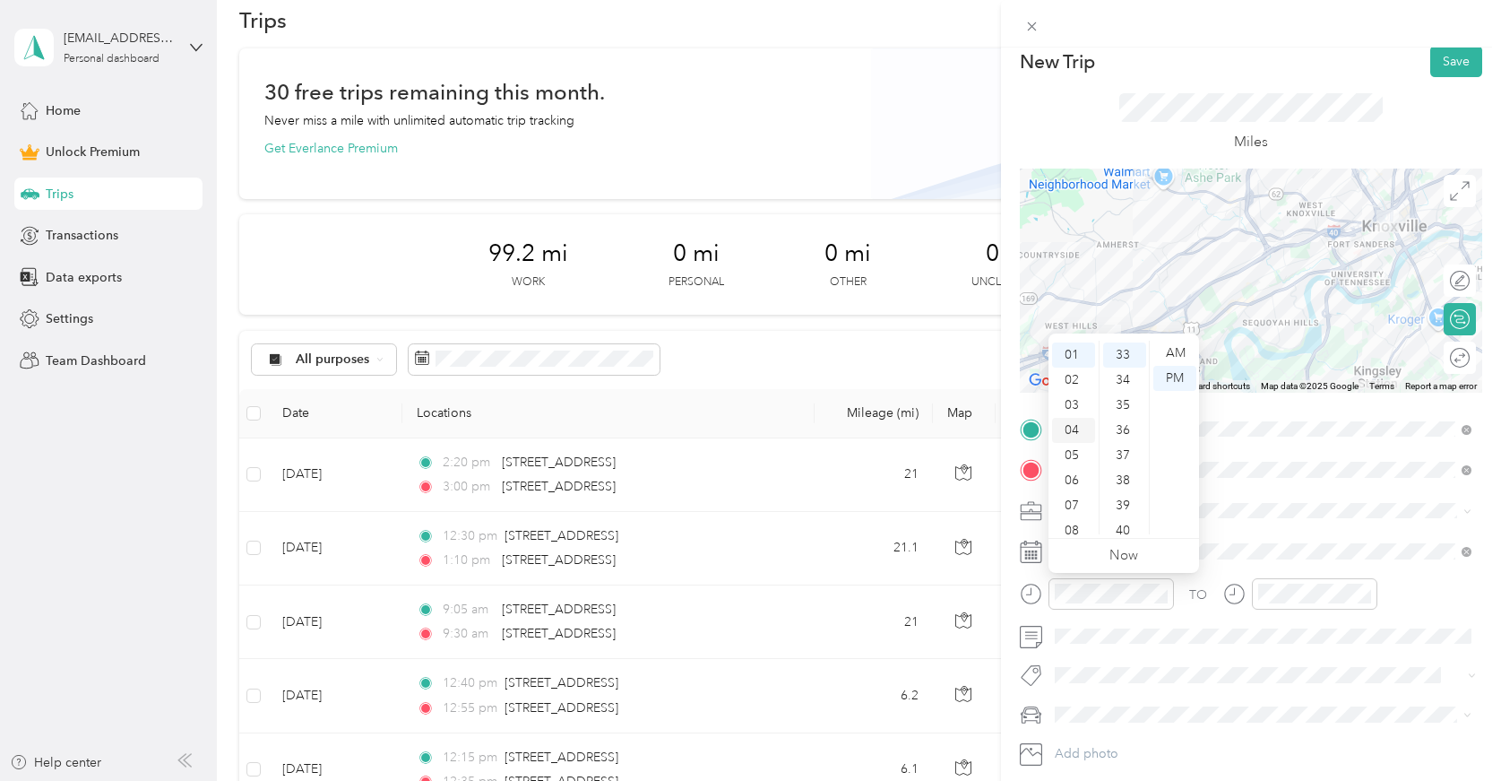
click at [1074, 432] on div "04" at bounding box center [1073, 430] width 43 height 25
click at [1121, 445] on div "40" at bounding box center [1124, 448] width 43 height 25
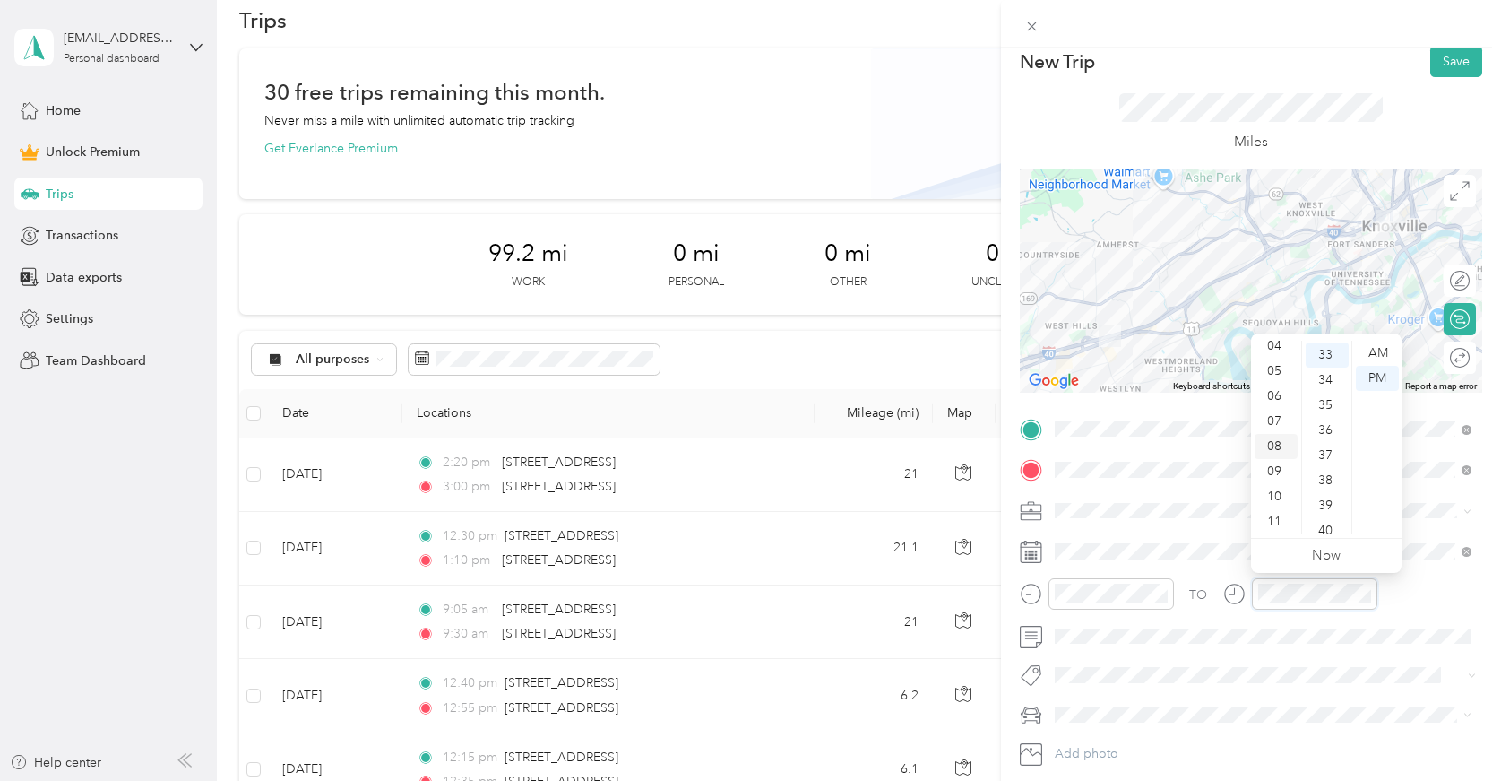
scroll to position [96, 0]
click at [1272, 360] on div "04" at bounding box center [1276, 357] width 43 height 25
click at [1326, 416] on div "55" at bounding box center [1327, 421] width 43 height 25
click at [1457, 62] on button "Save" at bounding box center [1457, 61] width 52 height 31
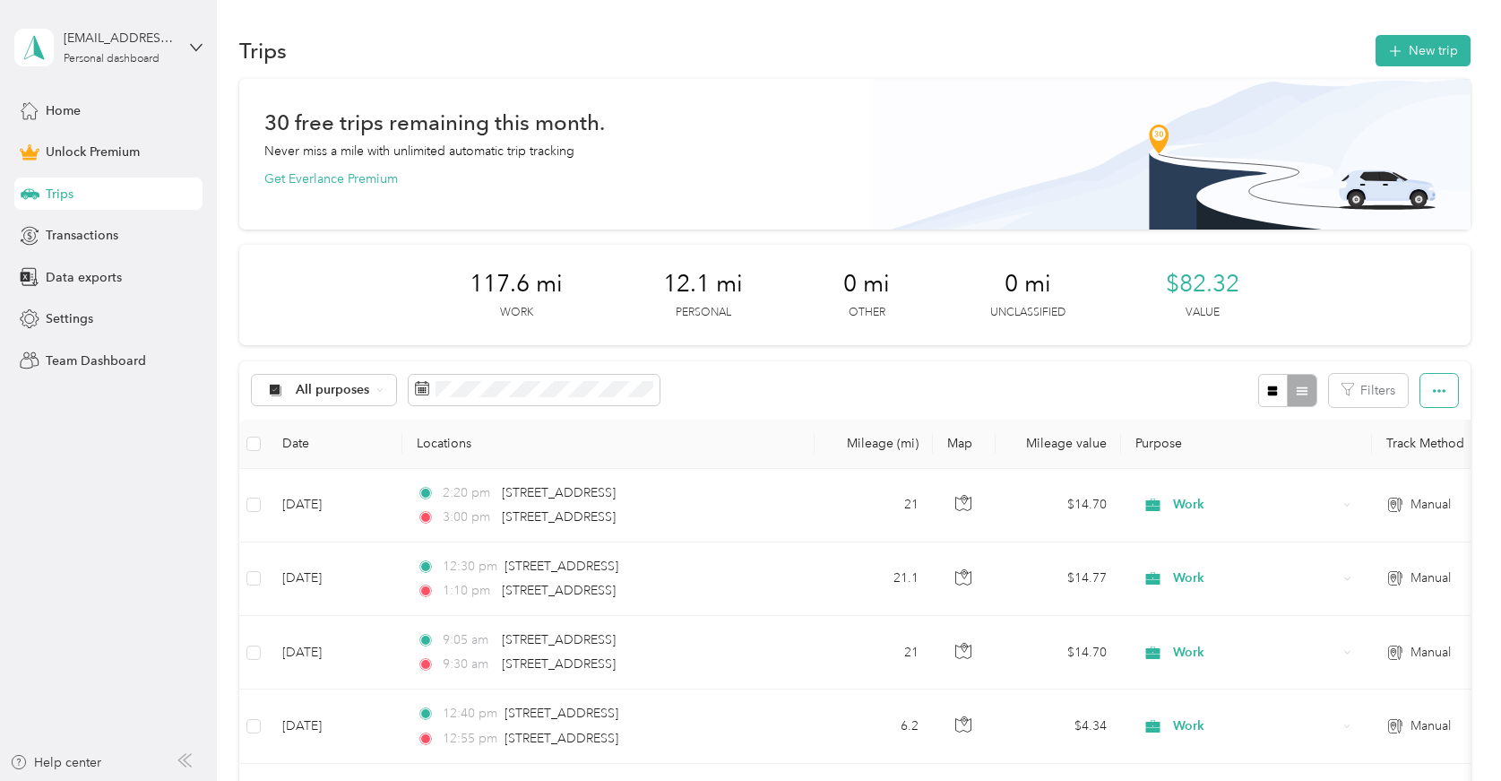
click at [1429, 382] on button "button" at bounding box center [1440, 390] width 38 height 33
click at [1440, 454] on div "Export" at bounding box center [1423, 454] width 49 height 19
click at [1446, 453] on div "Export" at bounding box center [1423, 454] width 49 height 19
click at [1433, 420] on span "Select all" at bounding box center [1423, 423] width 49 height 15
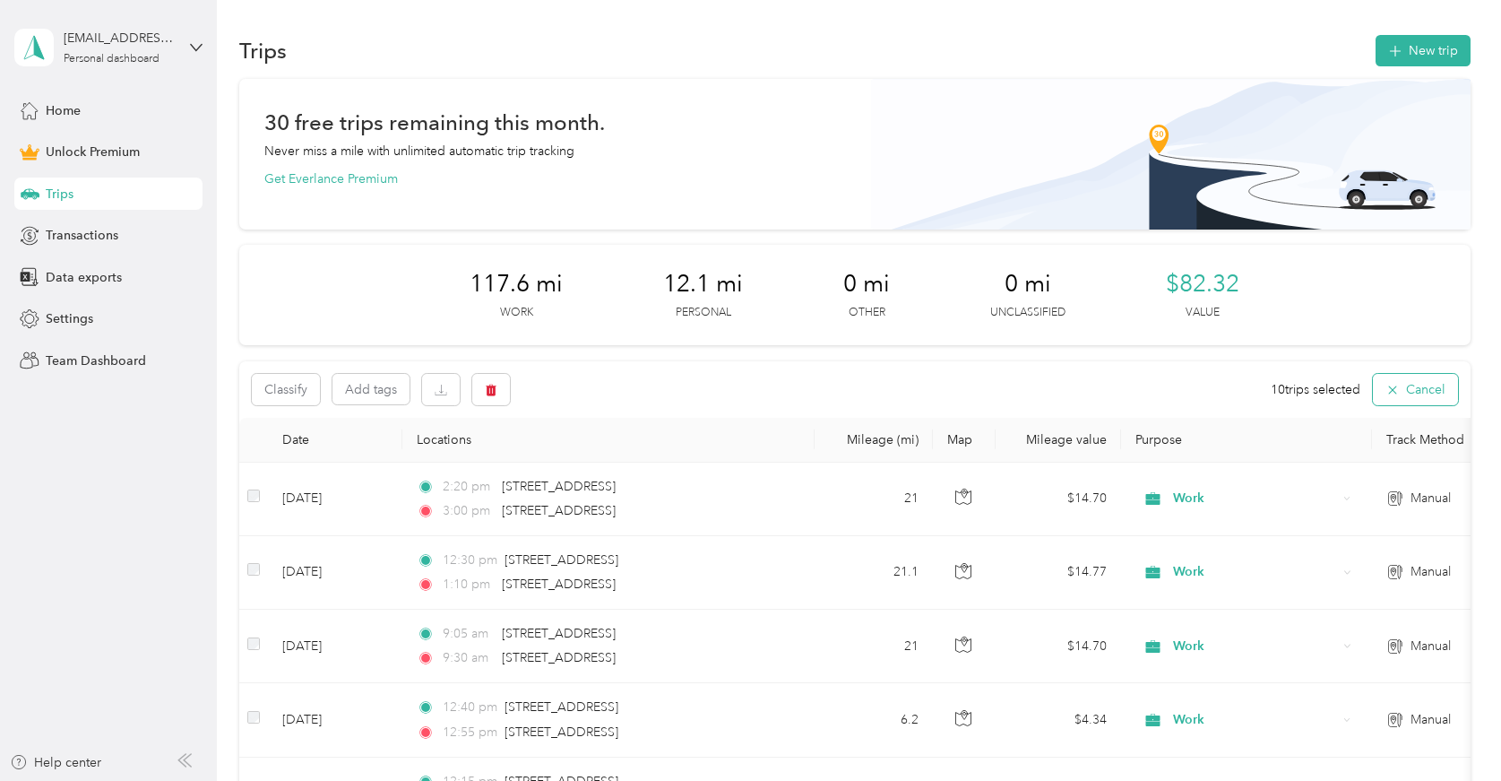
click at [1432, 395] on button "Cancel" at bounding box center [1415, 389] width 85 height 31
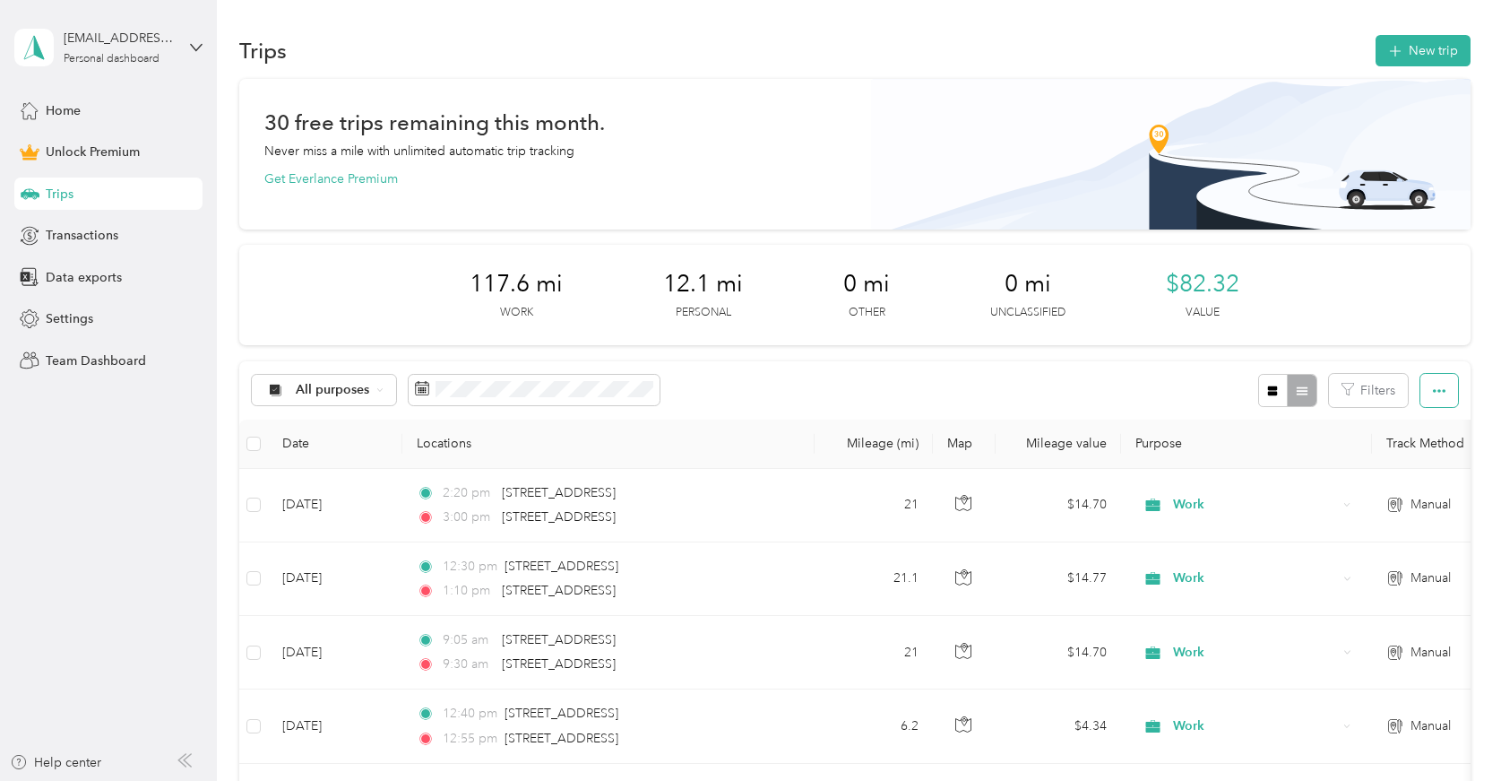
click at [1431, 396] on button "button" at bounding box center [1440, 390] width 38 height 33
click at [1407, 449] on span "Export" at bounding box center [1418, 454] width 38 height 15
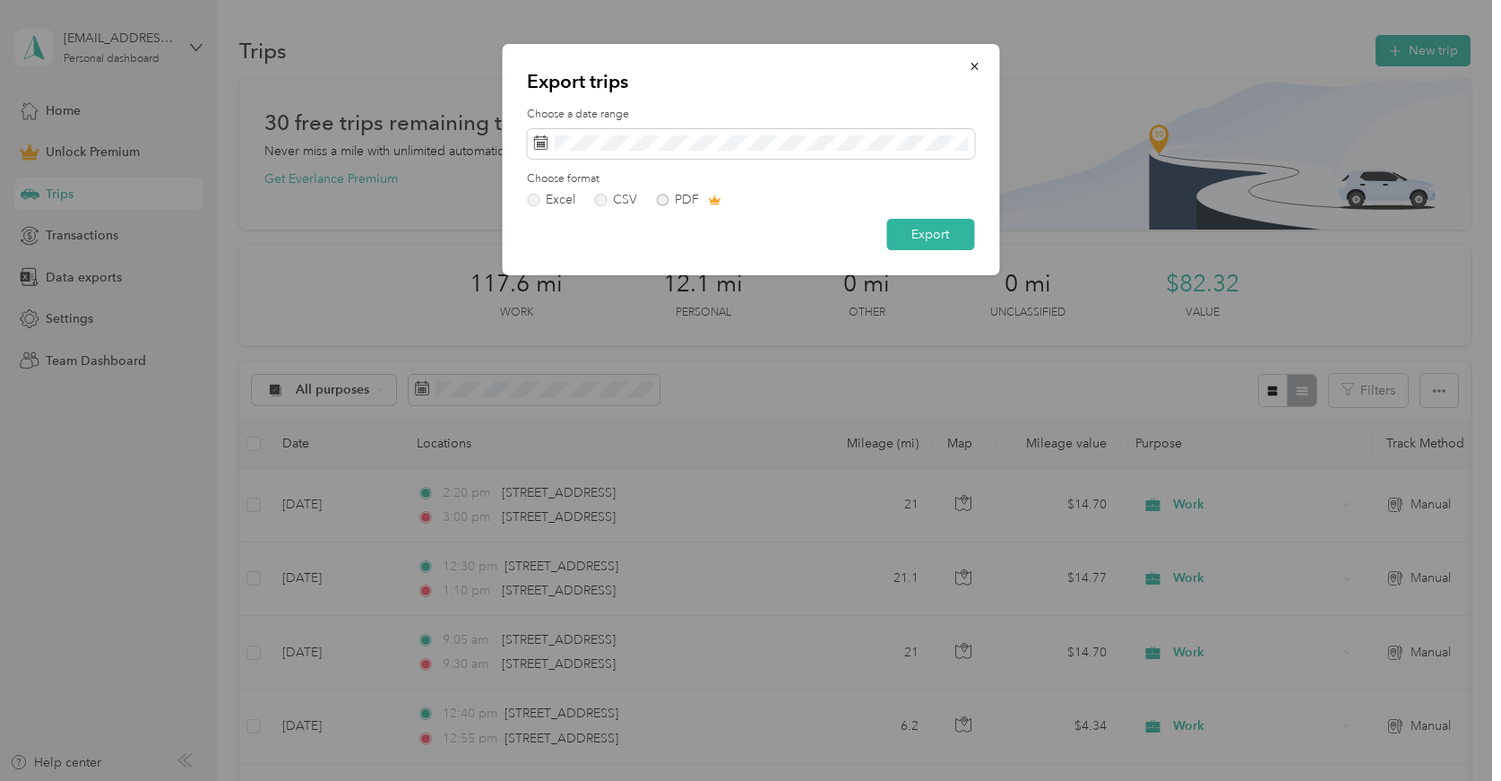
click at [662, 196] on div "Excel CSV PDF" at bounding box center [750, 200] width 447 height 13
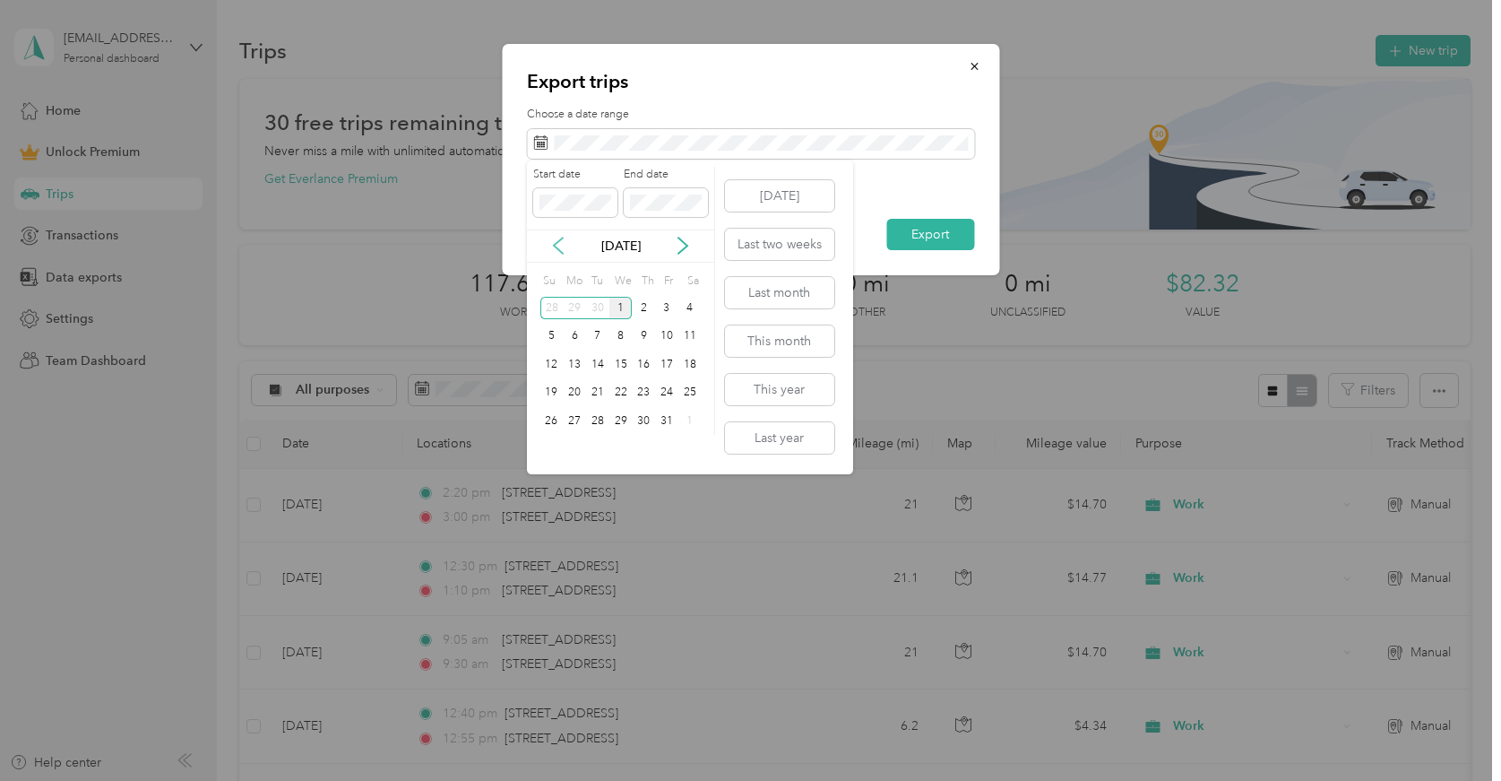
click at [567, 240] on icon at bounding box center [558, 246] width 18 height 18
click at [579, 309] on div "1" at bounding box center [574, 308] width 23 height 22
click at [598, 419] on div "30" at bounding box center [597, 421] width 23 height 22
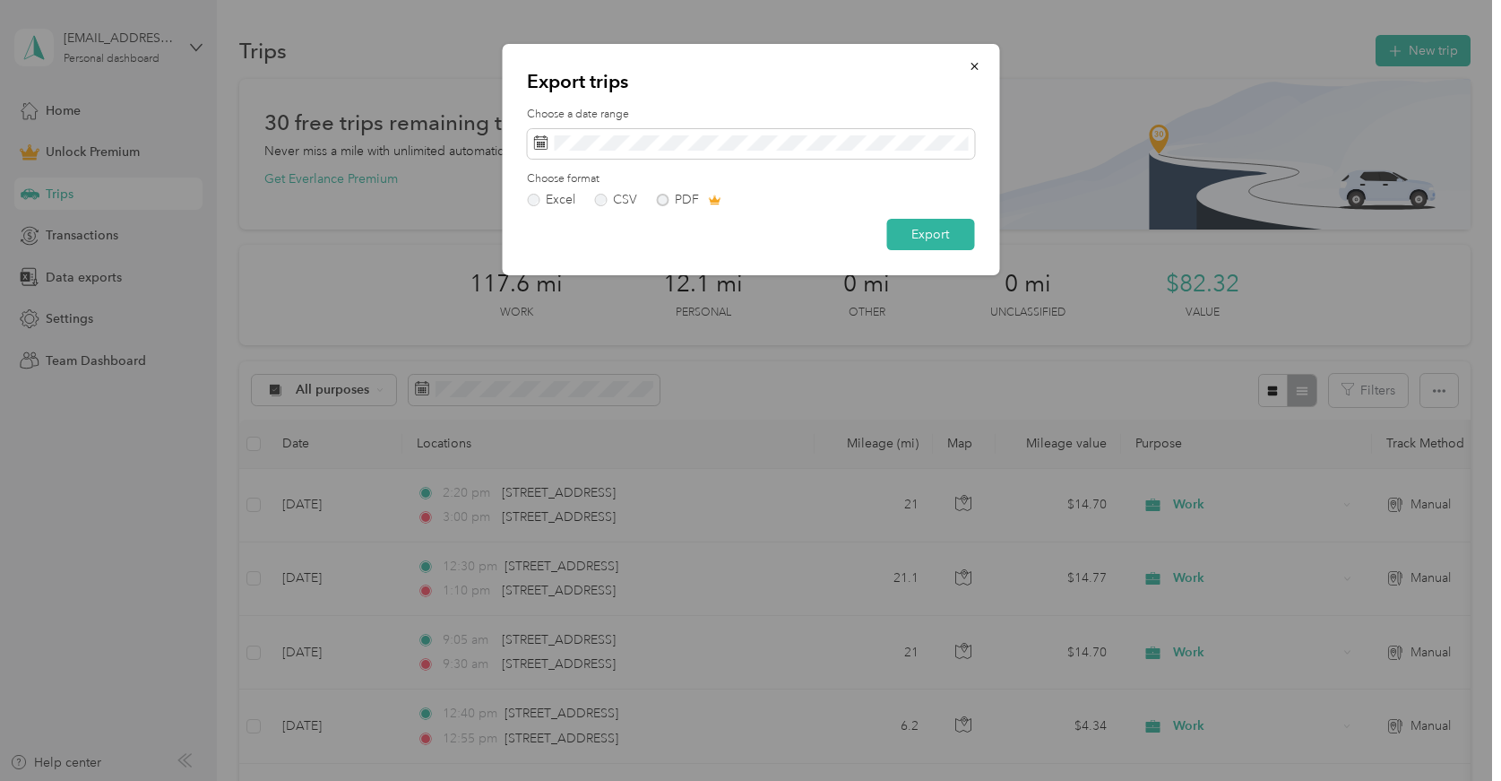
click at [662, 201] on div "Excel CSV PDF" at bounding box center [750, 200] width 447 height 13
click at [947, 232] on button "Export" at bounding box center [931, 234] width 88 height 31
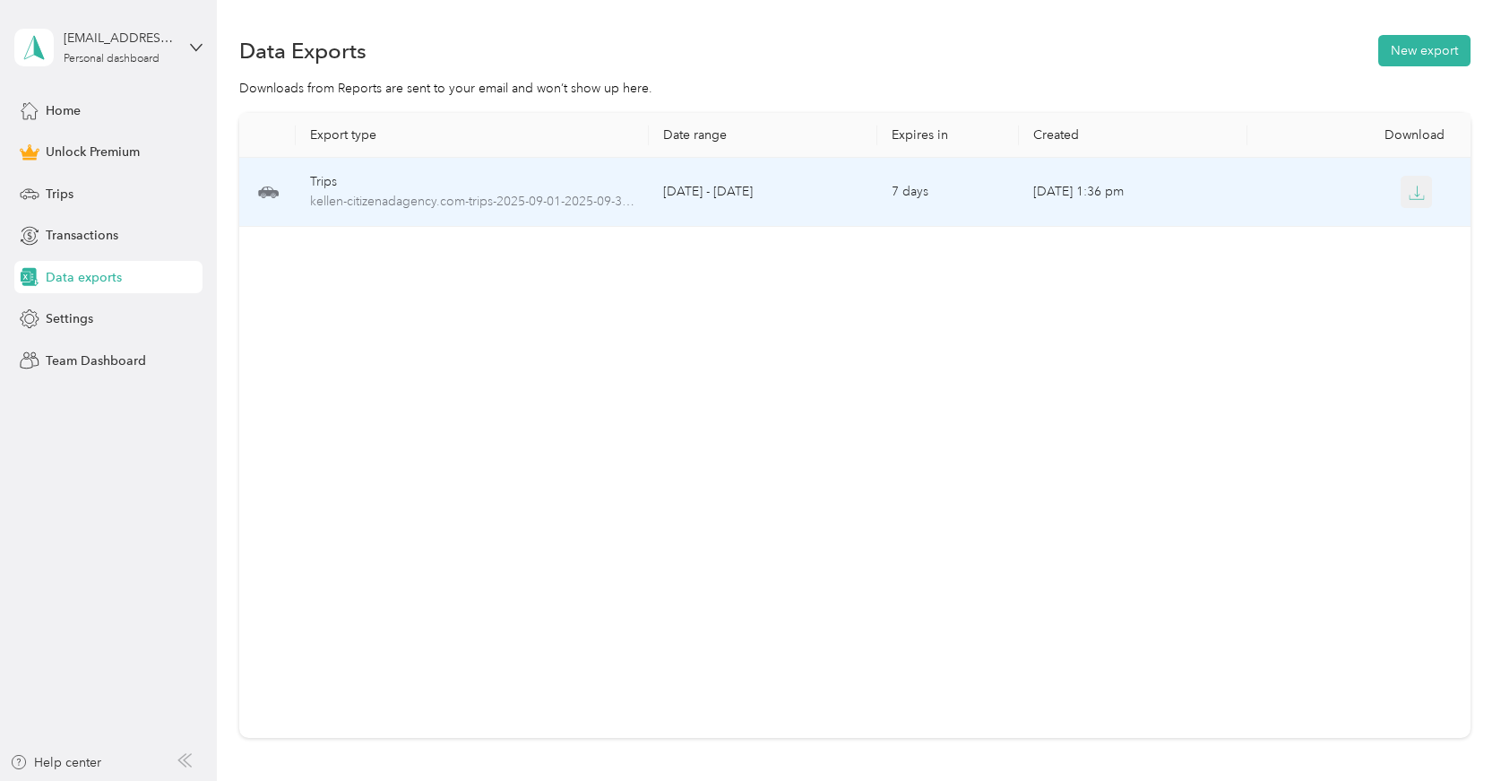
click at [1417, 195] on icon "button" at bounding box center [1416, 191] width 5 height 11
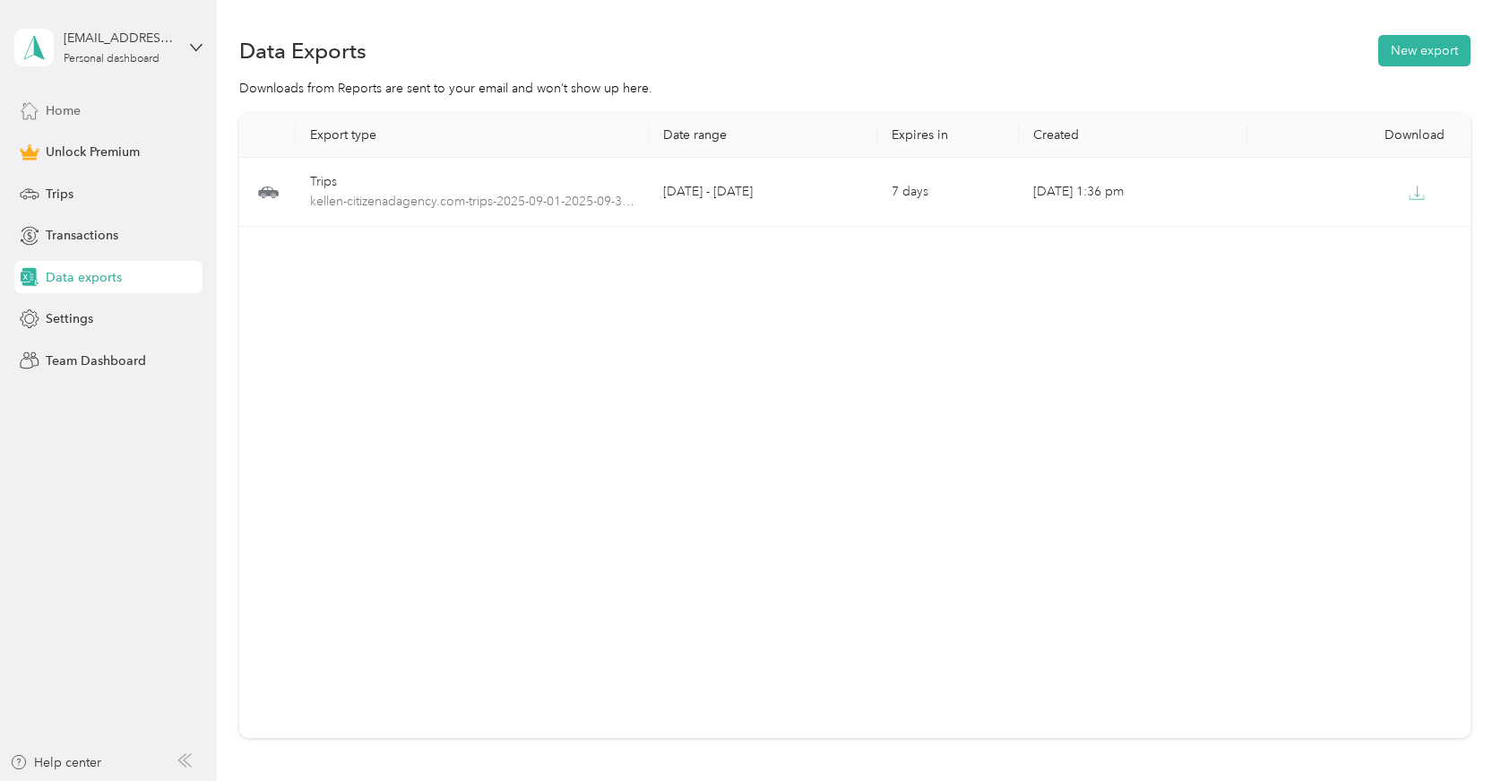
click at [83, 113] on div "Home" at bounding box center [108, 110] width 188 height 32
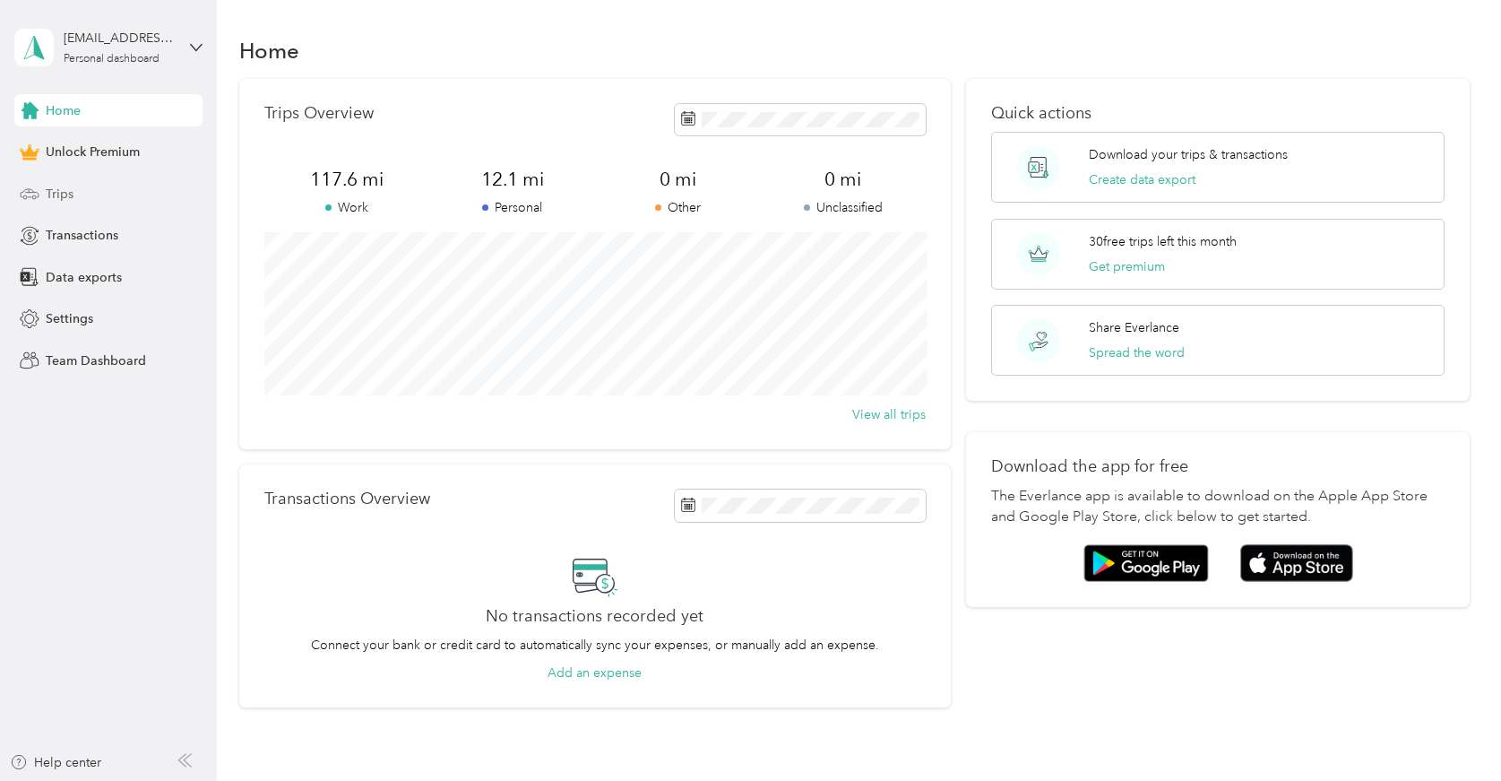
click at [70, 190] on span "Trips" at bounding box center [60, 194] width 28 height 19
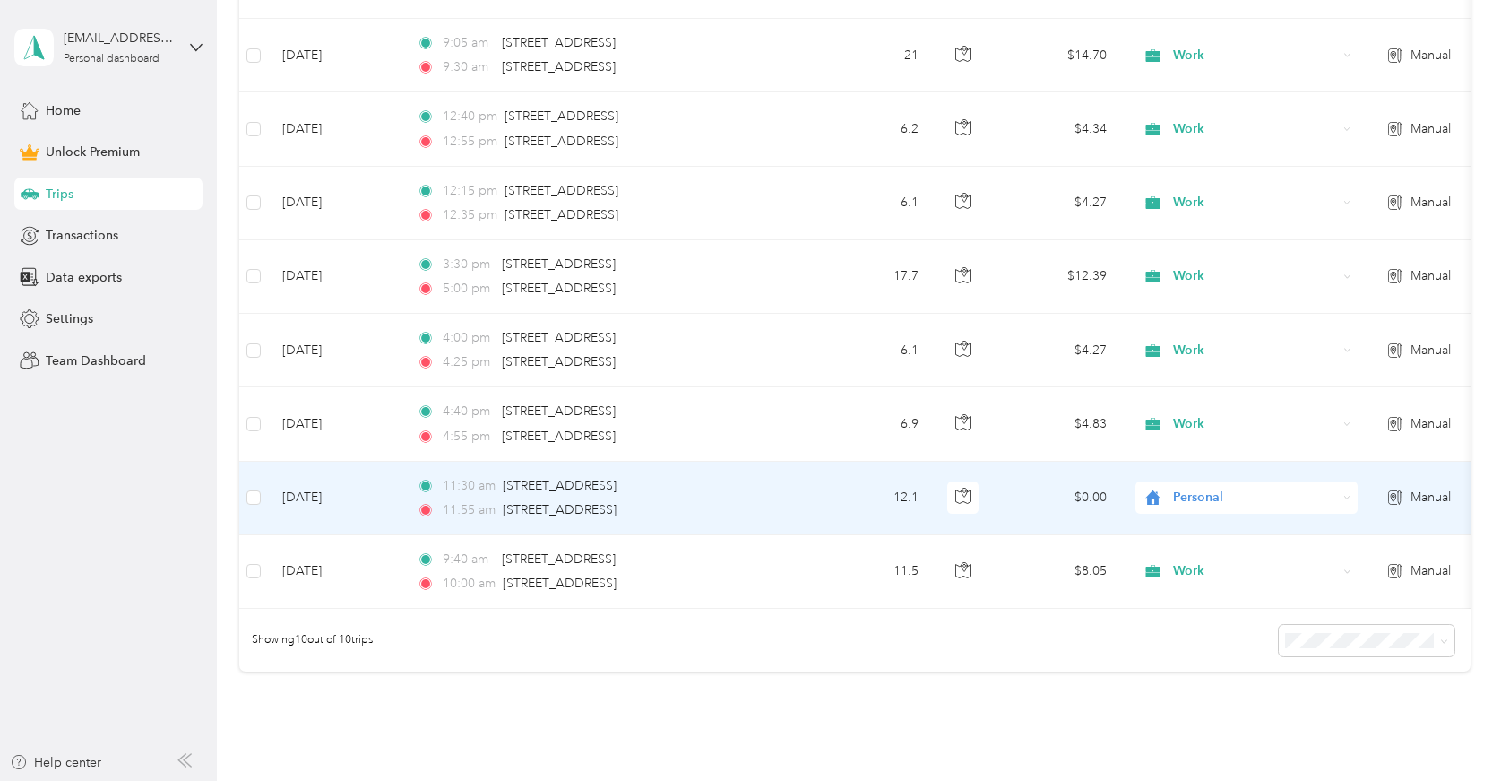
scroll to position [600, 0]
click at [755, 497] on div "11:55 am [STREET_ADDRESS]" at bounding box center [605, 507] width 376 height 20
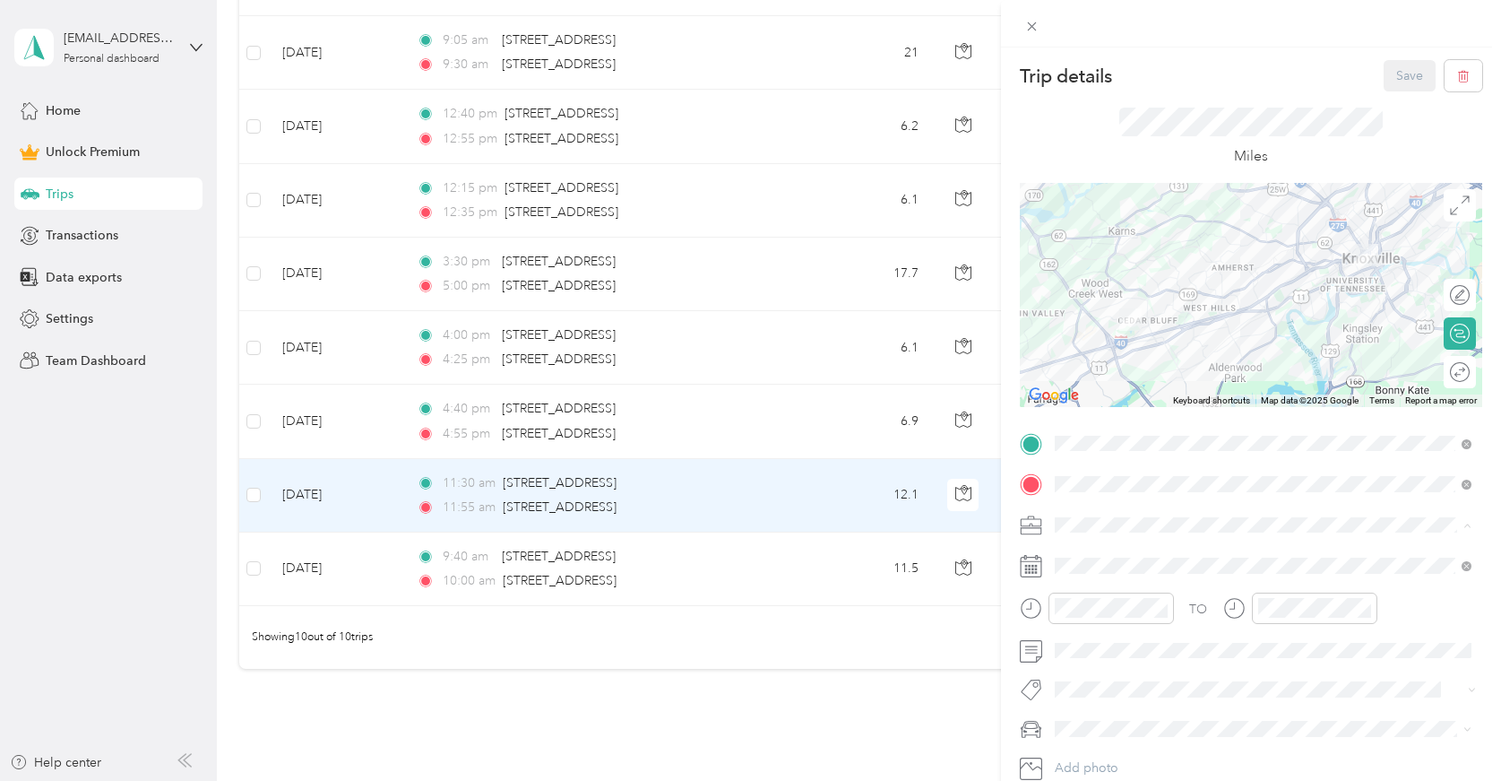
click at [1118, 278] on div "Work" at bounding box center [1263, 273] width 404 height 19
click at [1397, 72] on button "Save" at bounding box center [1410, 75] width 52 height 31
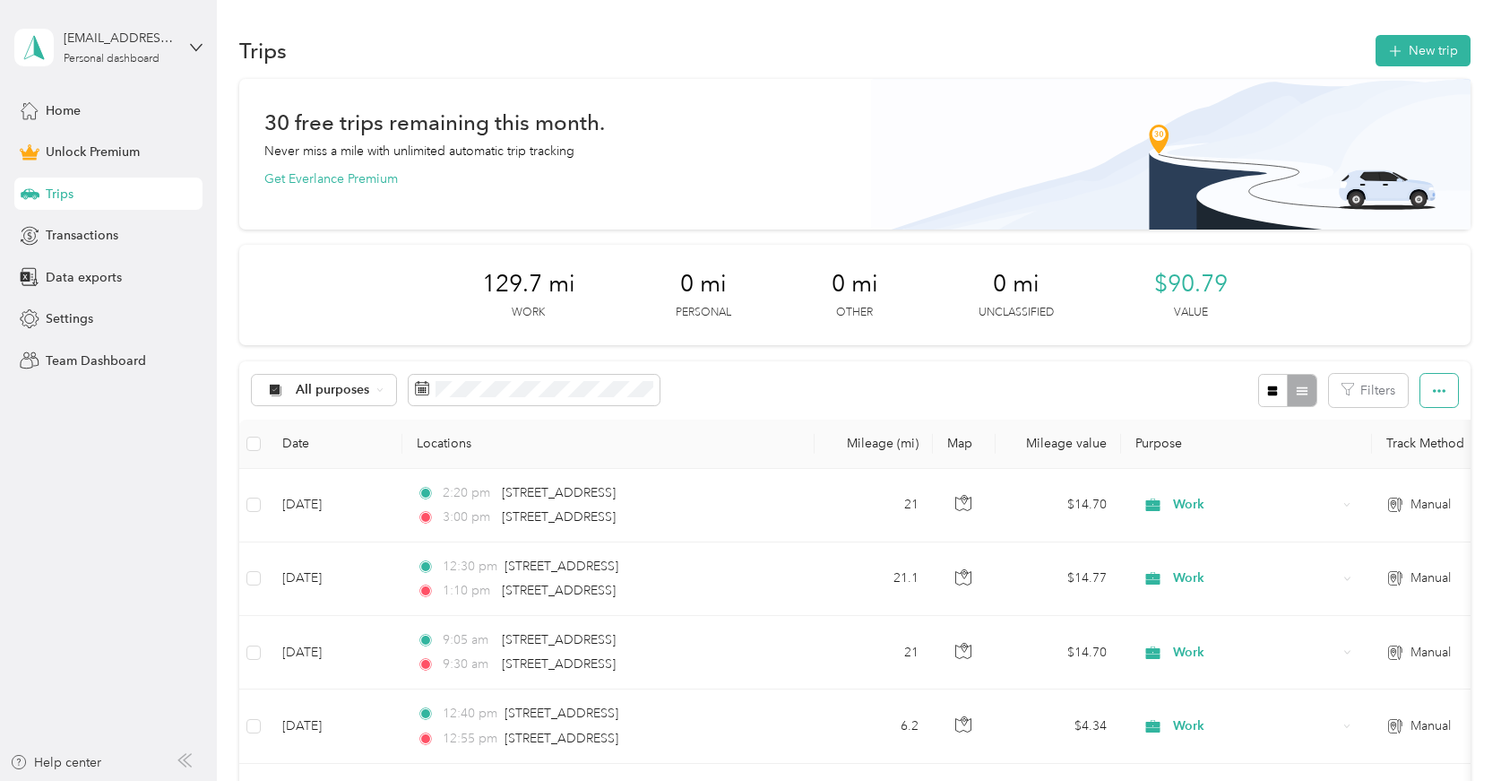
click at [1451, 380] on button "button" at bounding box center [1440, 390] width 38 height 33
click at [1410, 463] on div "Export" at bounding box center [1423, 454] width 49 height 19
click at [1433, 451] on span "Export" at bounding box center [1418, 454] width 38 height 15
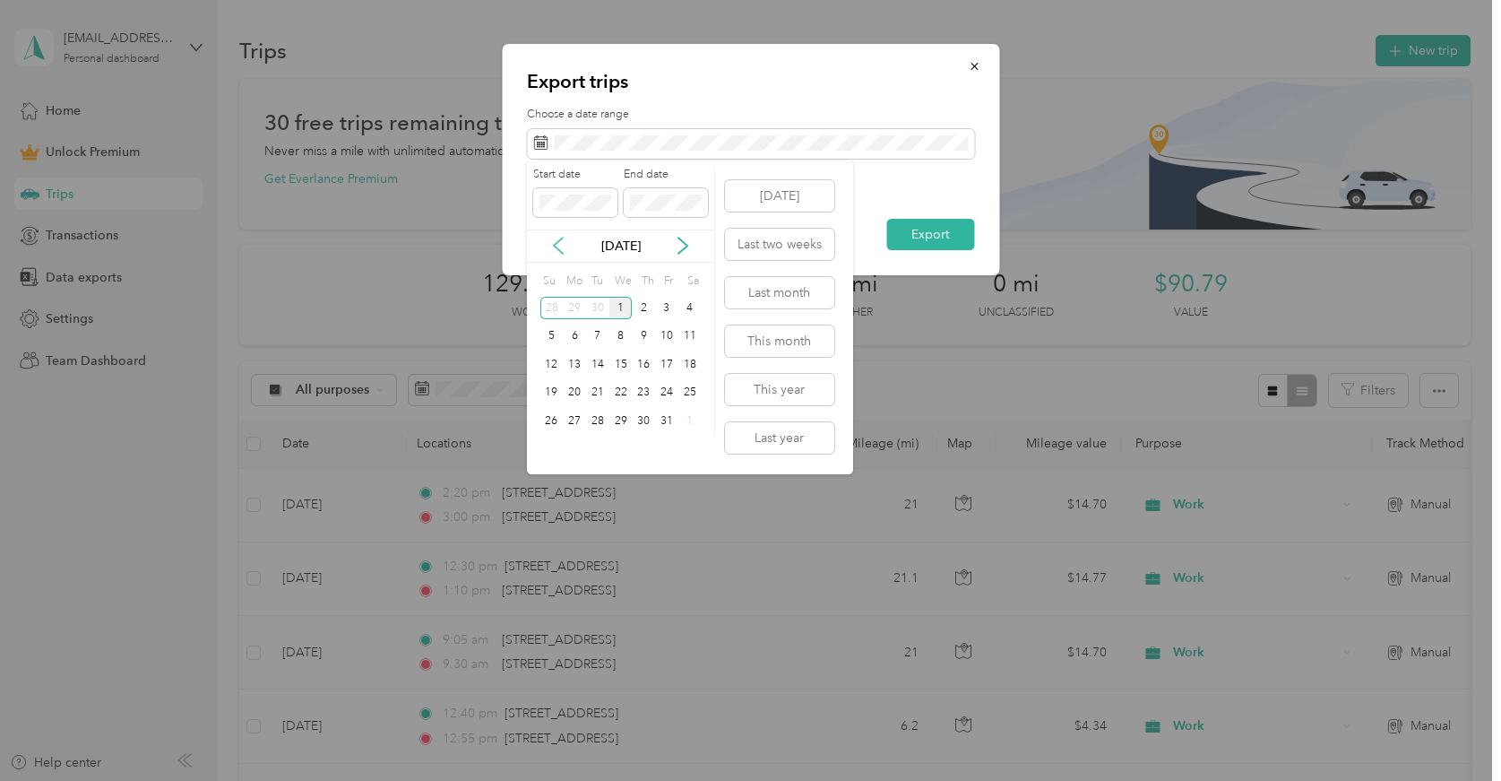
click at [566, 247] on icon at bounding box center [558, 246] width 18 height 18
click at [581, 304] on div "1" at bounding box center [574, 308] width 23 height 22
click at [590, 428] on div "30" at bounding box center [597, 421] width 23 height 22
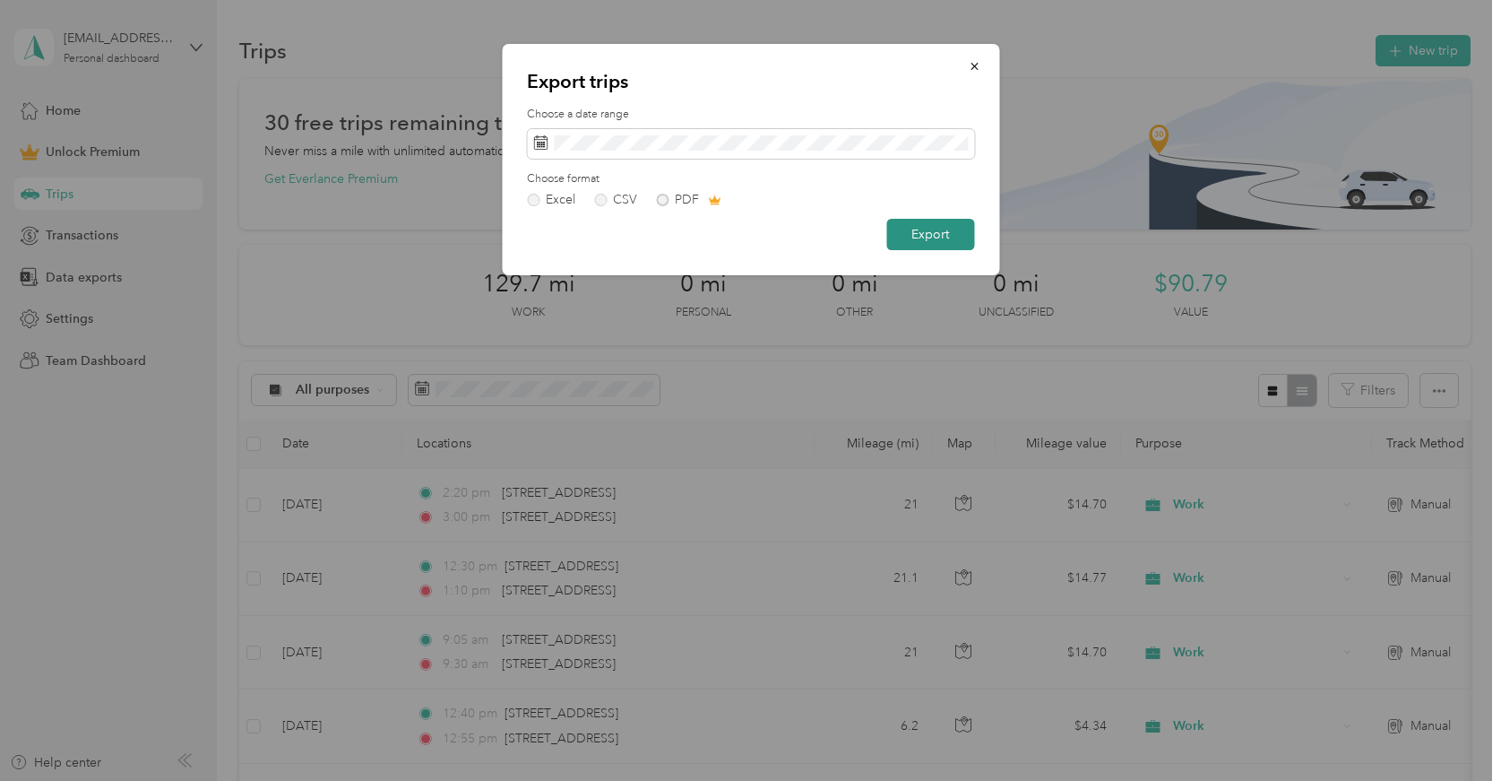
click at [907, 230] on button "Export" at bounding box center [931, 234] width 88 height 31
